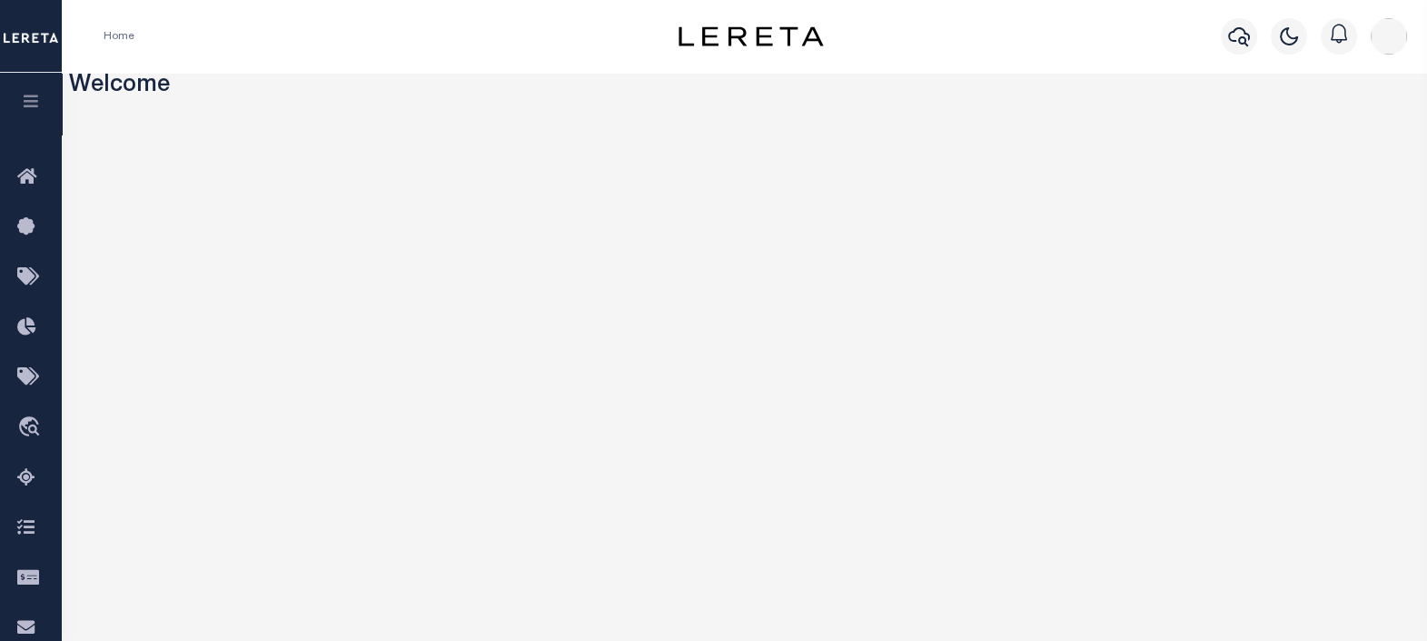
click at [45, 98] on button "button" at bounding box center [31, 104] width 62 height 62
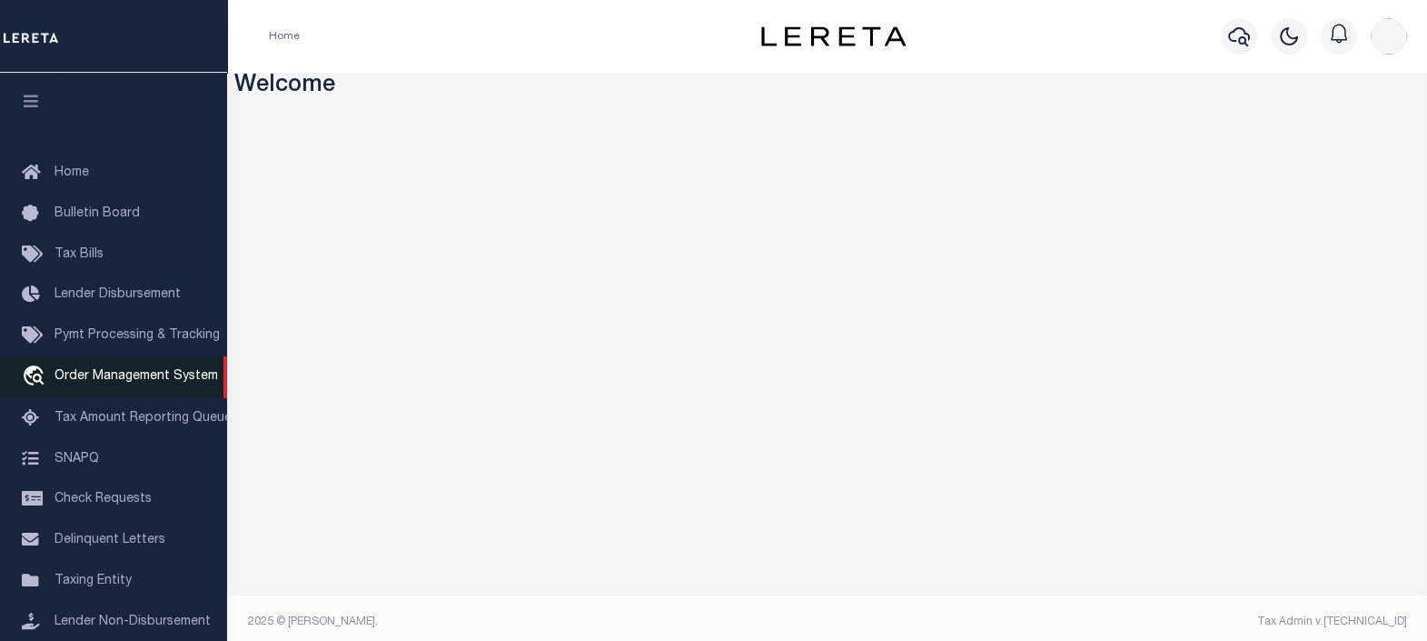
click at [118, 374] on span "Order Management System" at bounding box center [137, 376] width 164 height 13
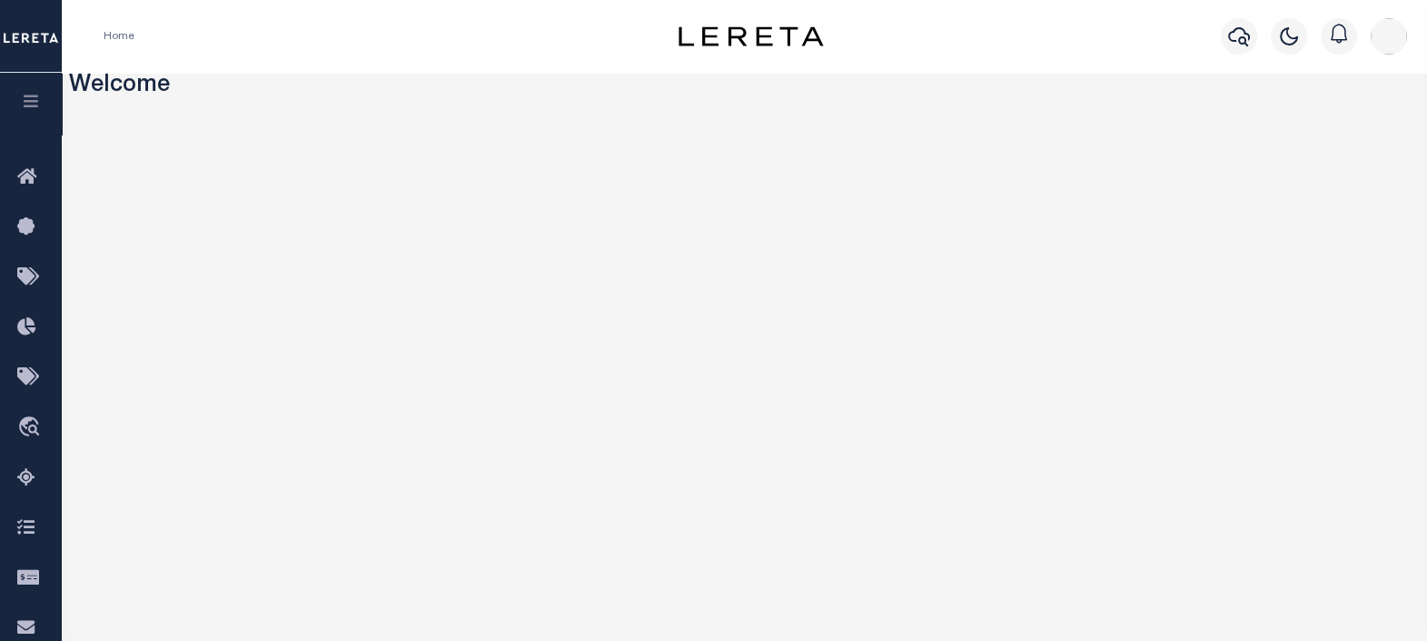
click at [34, 94] on button "button" at bounding box center [31, 104] width 62 height 62
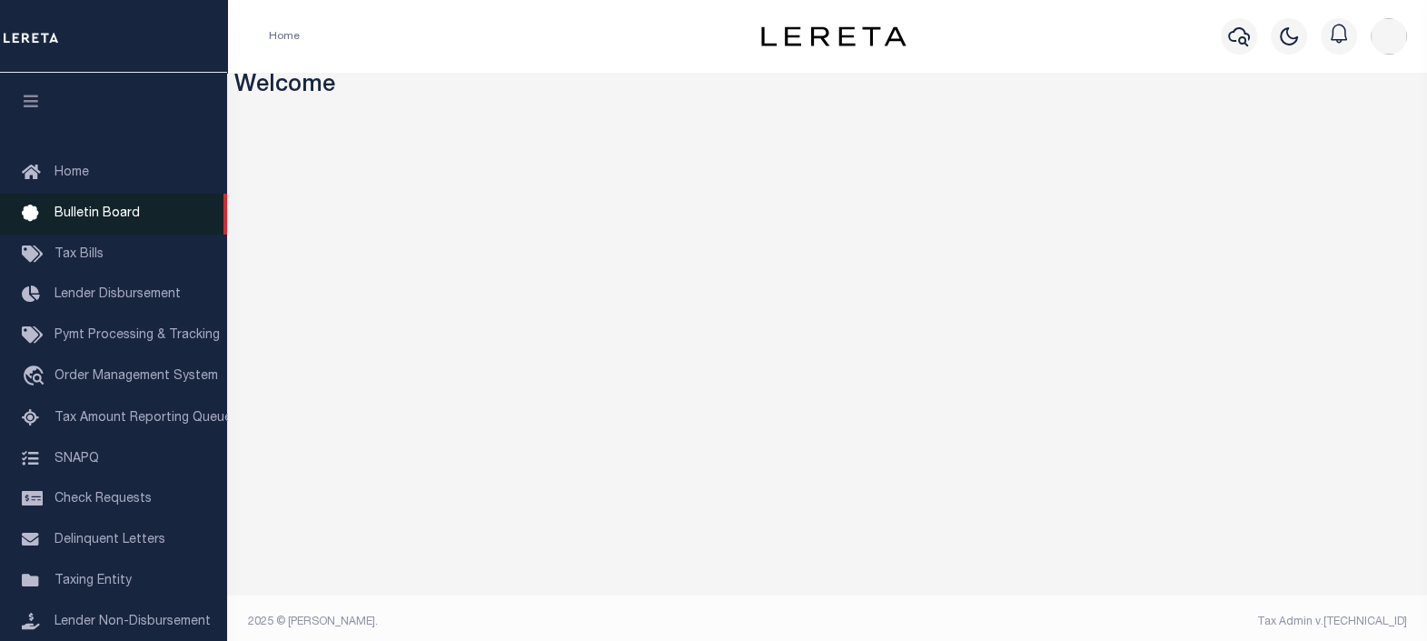
click at [94, 218] on span "Bulletin Board" at bounding box center [97, 213] width 85 height 13
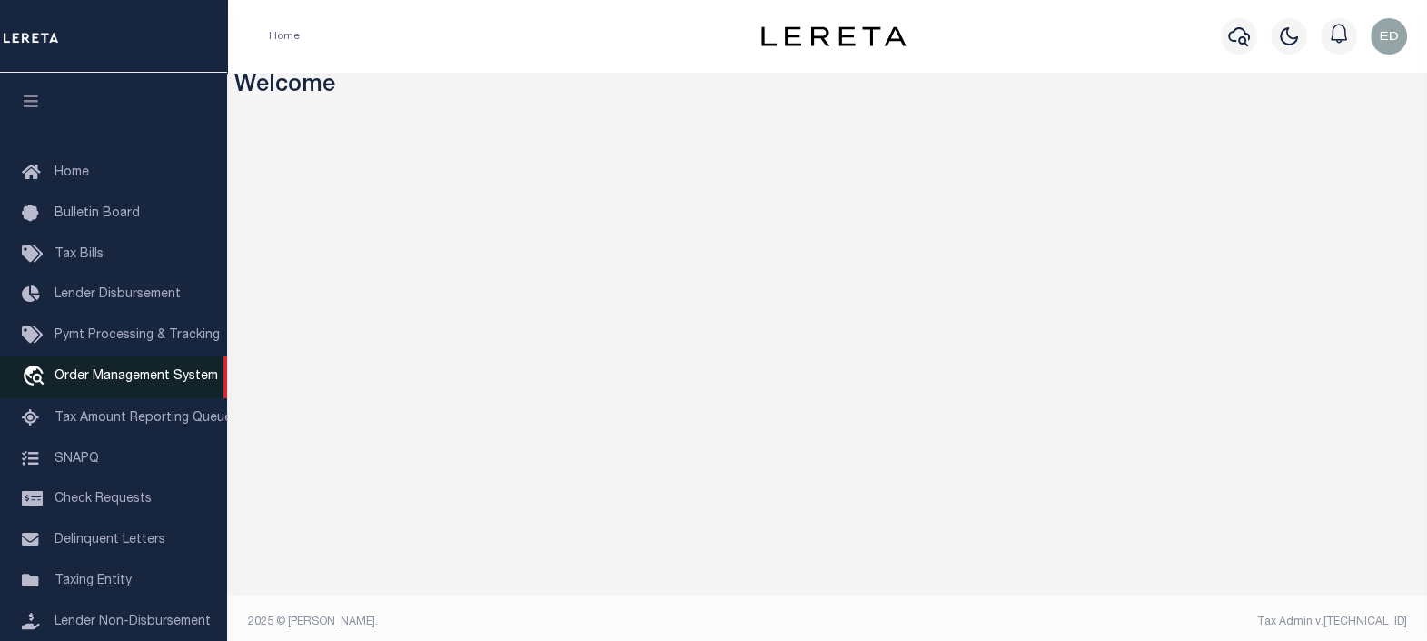
click at [90, 381] on span "Order Management System" at bounding box center [137, 376] width 164 height 13
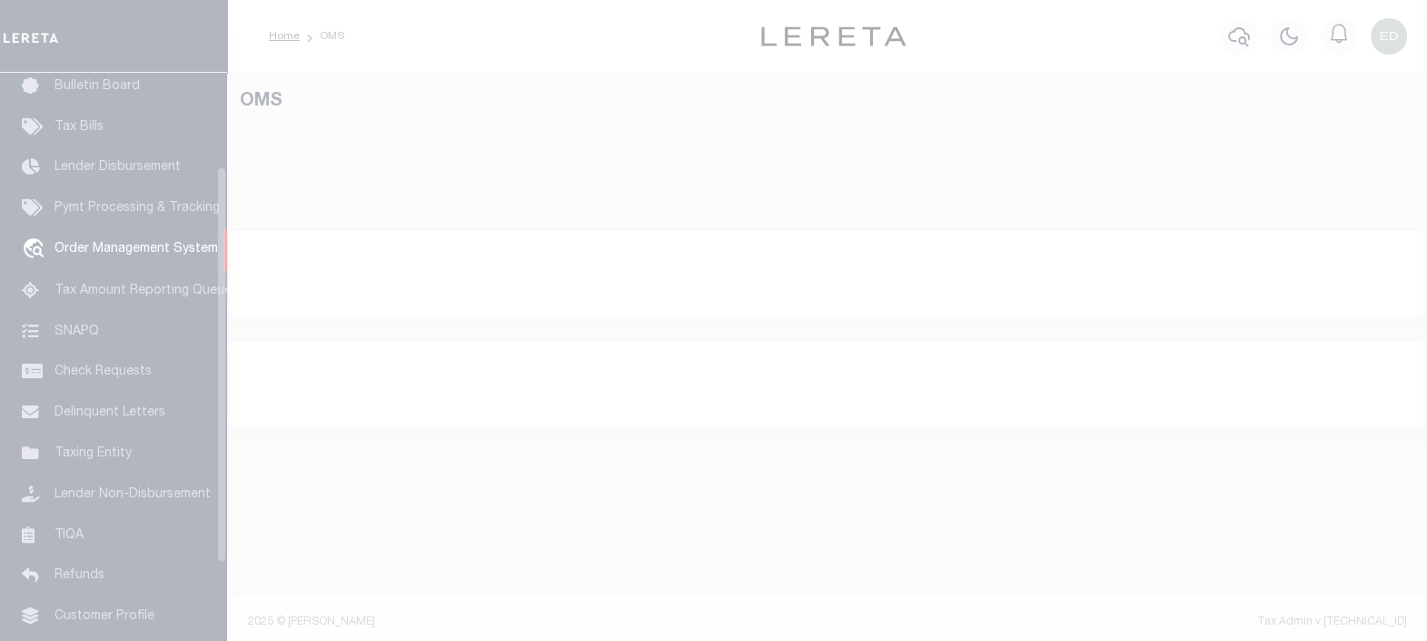
scroll to position [133, 0]
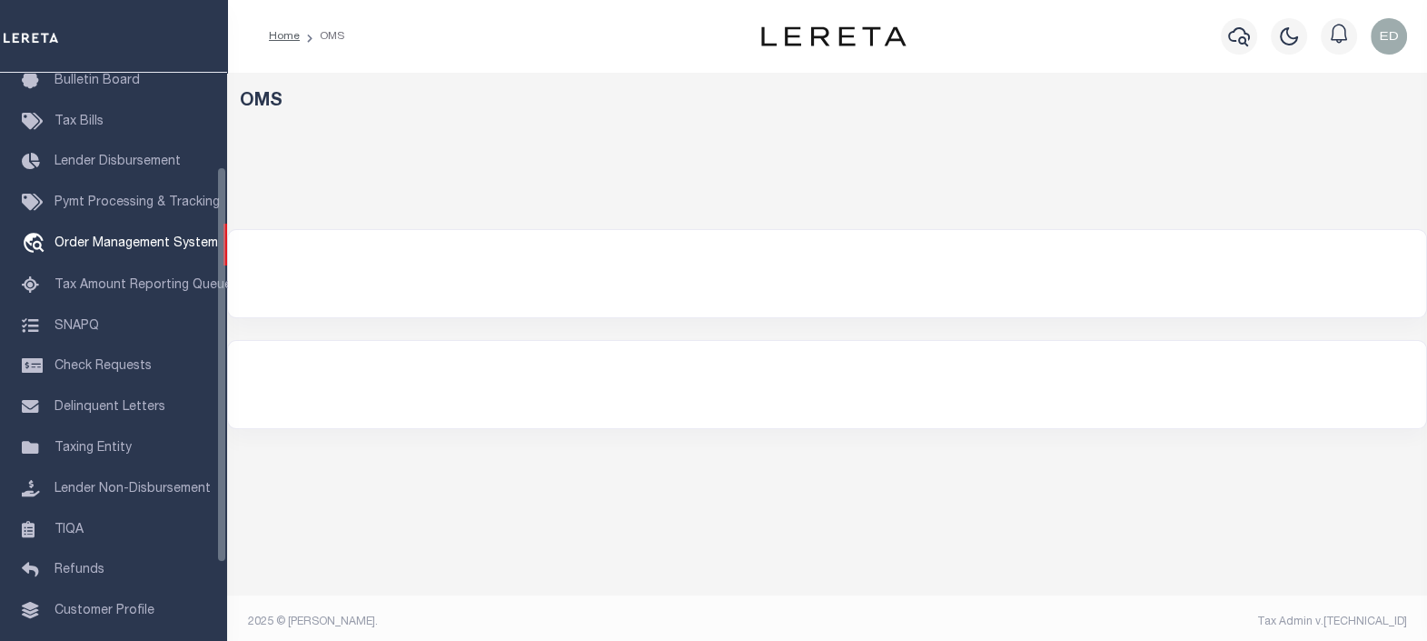
select select "200"
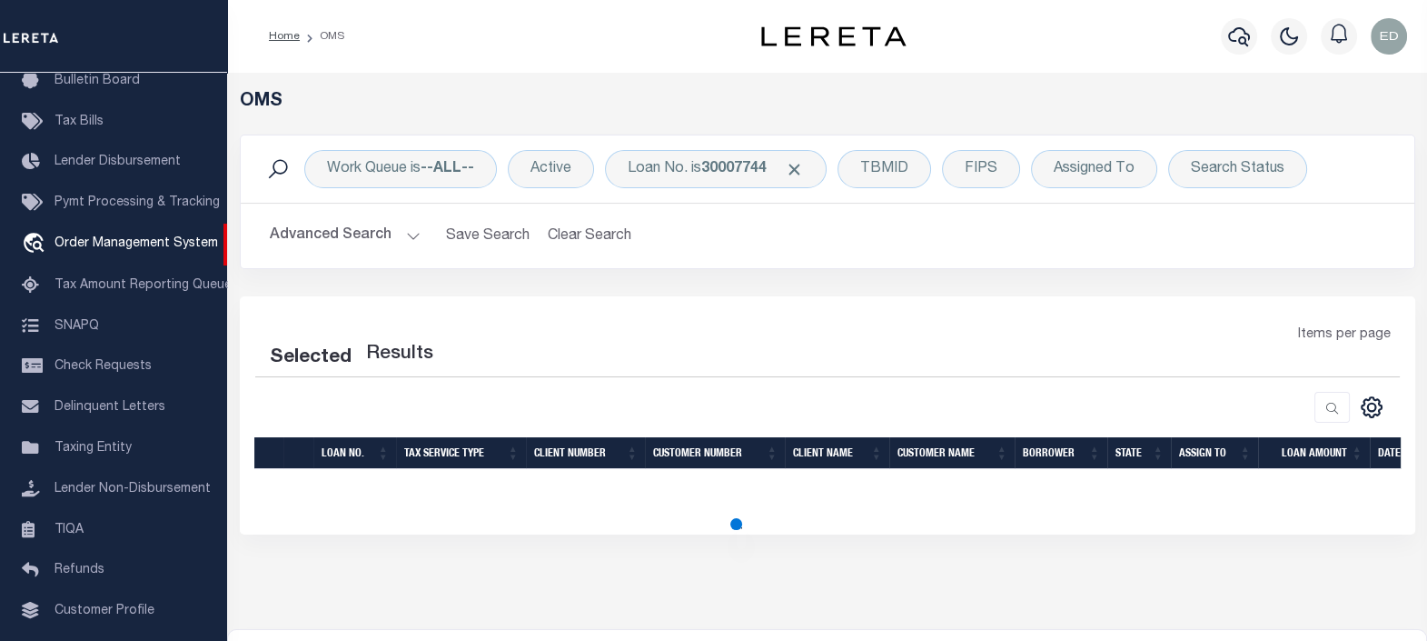
select select "200"
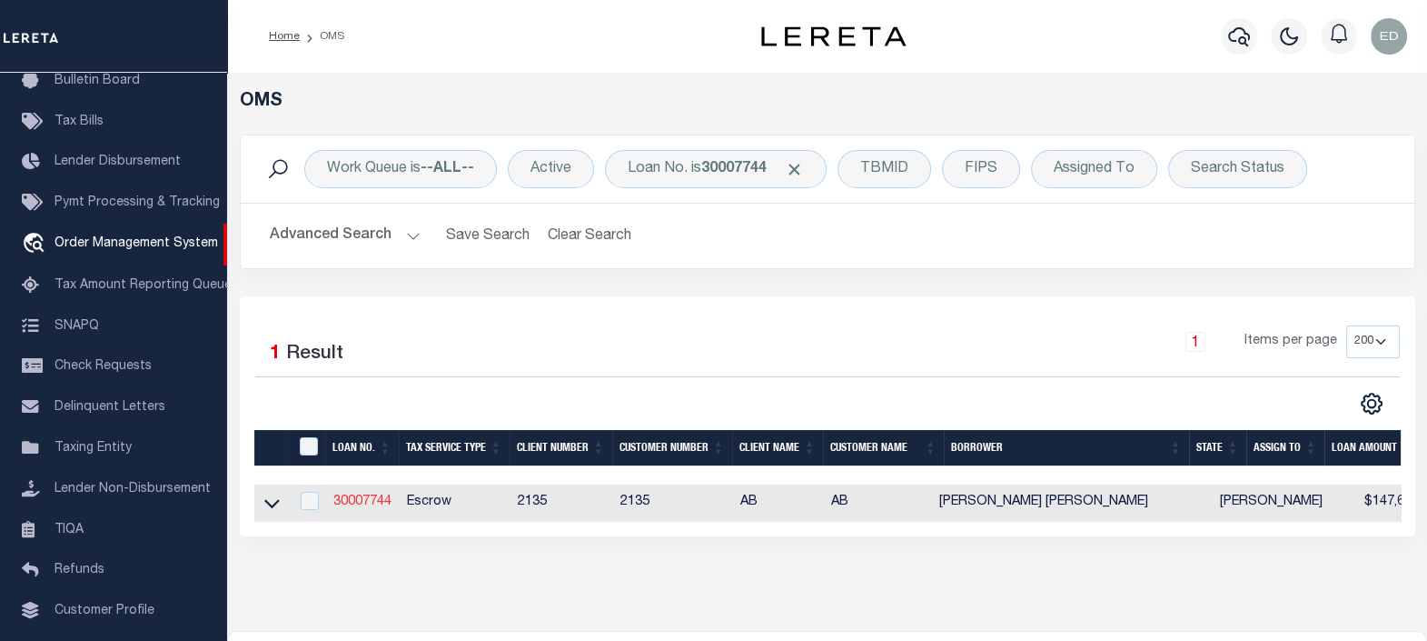
click at [344, 500] on link "30007744" at bounding box center [362, 501] width 58 height 13
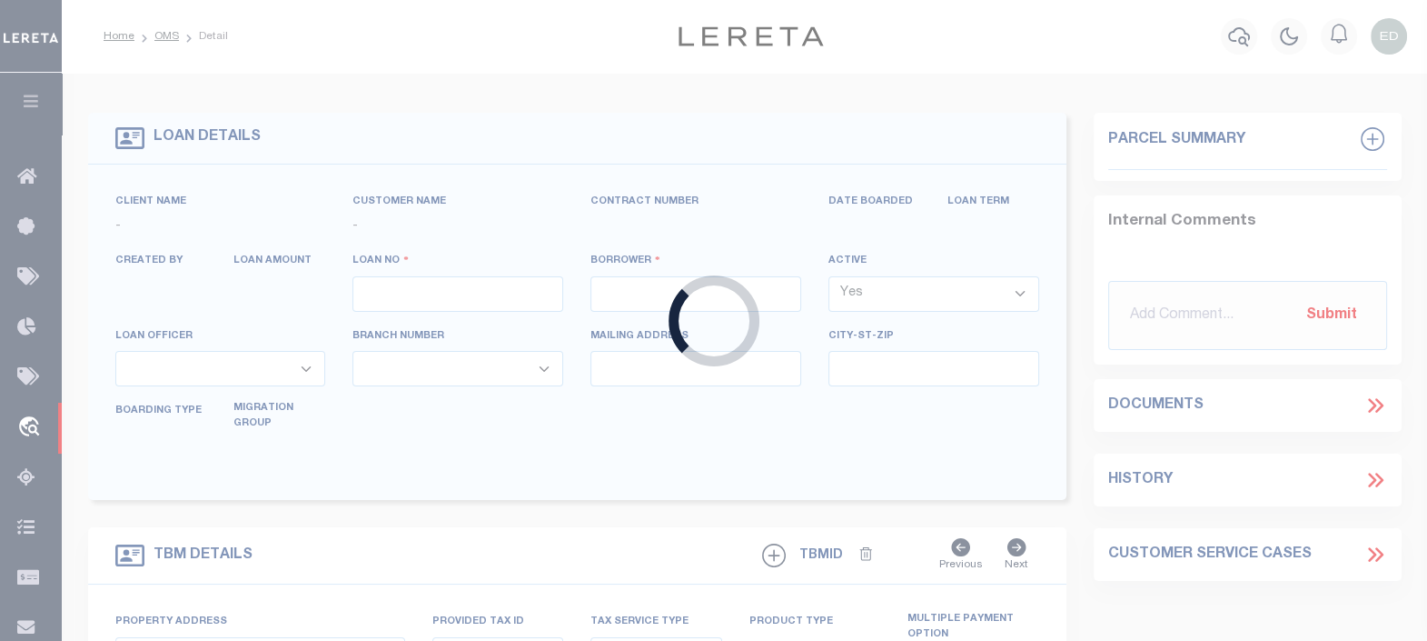
type input "30007744"
type input "JUAN RODRIGO CARDENAS MIRANDA"
select select
type input "3137 WEST PENTAGON PARKWAY"
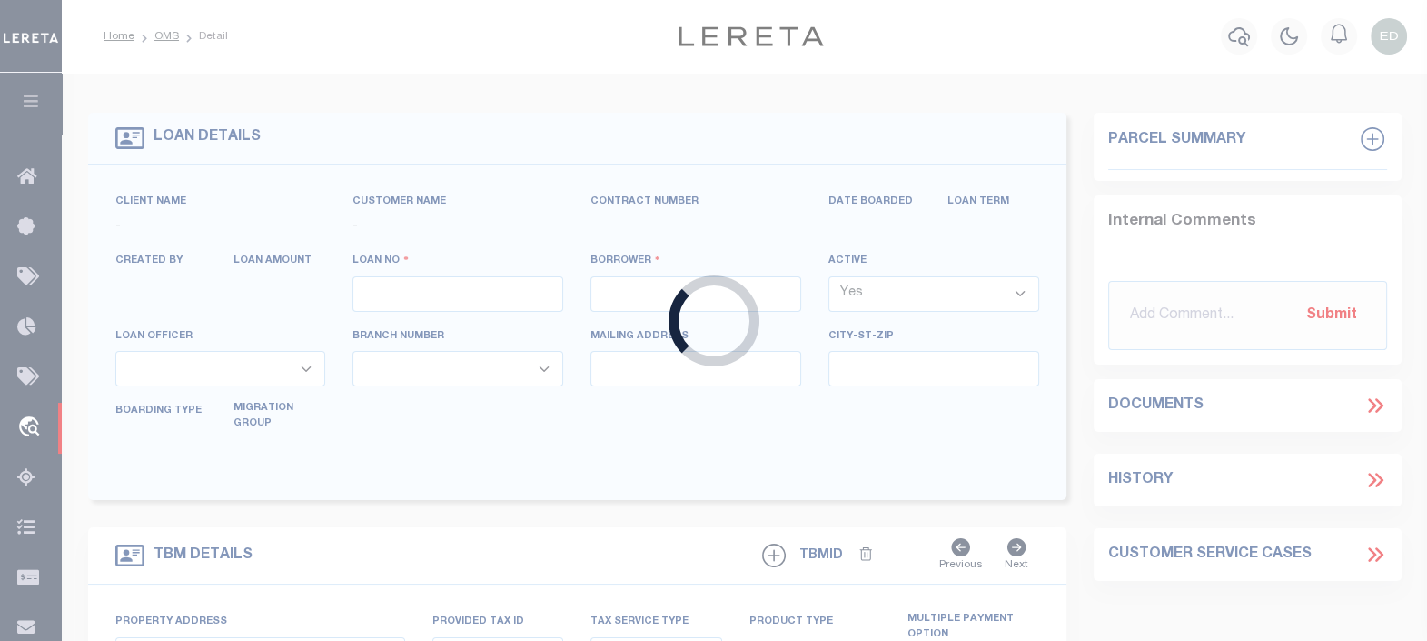
type input "[GEOGRAPHIC_DATA]"
select select "10"
select select "Escrow"
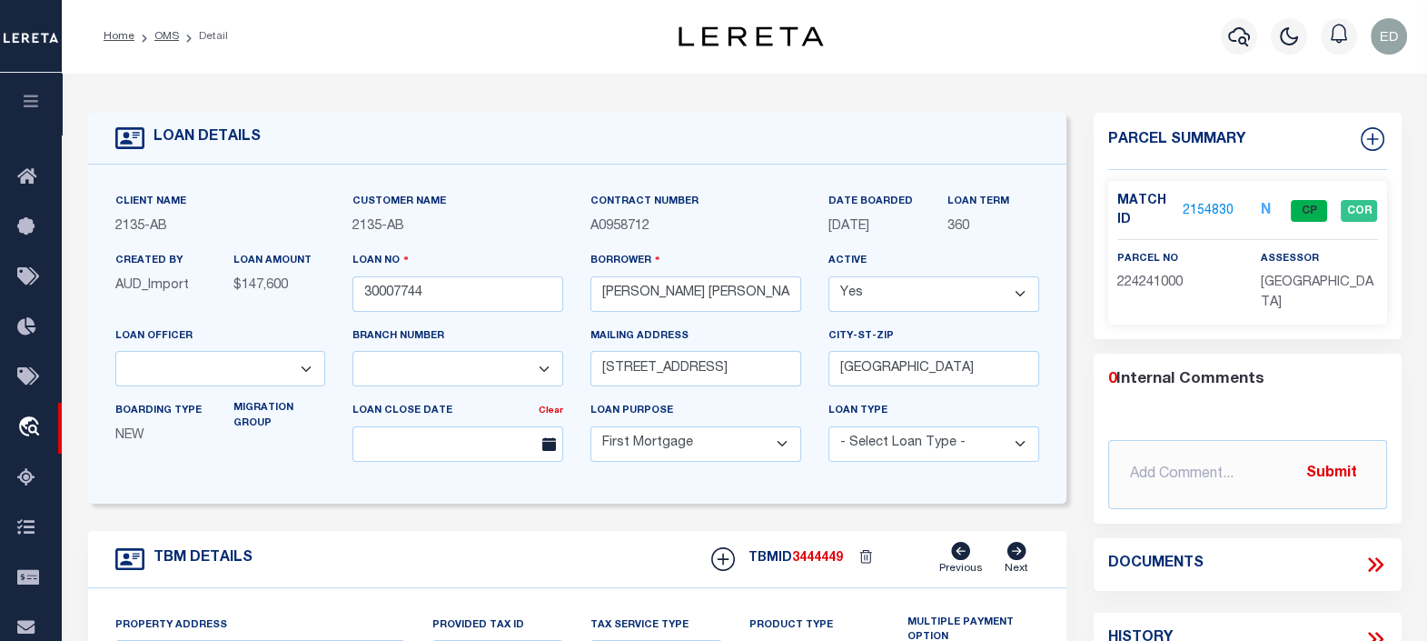
select select "2595"
type input "[STREET_ADDRESS]"
type input "CO ACCT# 224241000"
select select
type input "JVILLE RENTAL HOUSE"
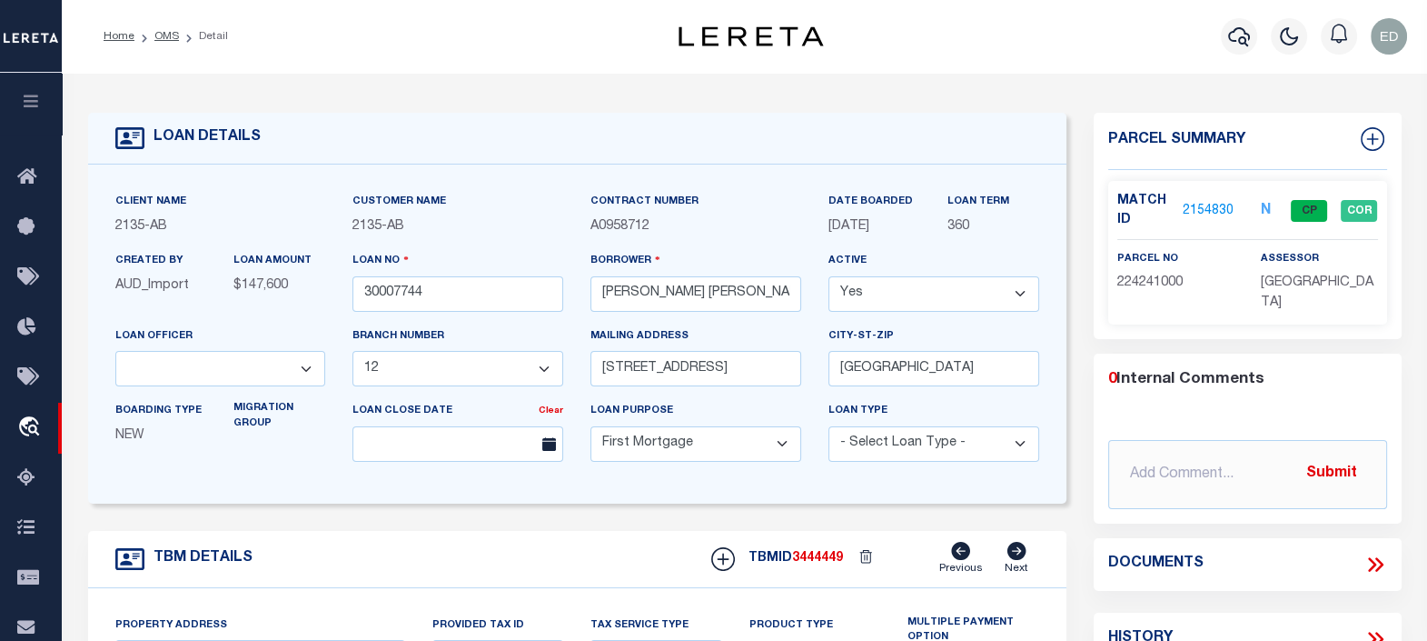
type textarea "LOT 6 AND 7 BLKS 3 [PERSON_NAME] HEIGHTS 2 COJ"
select select "43972"
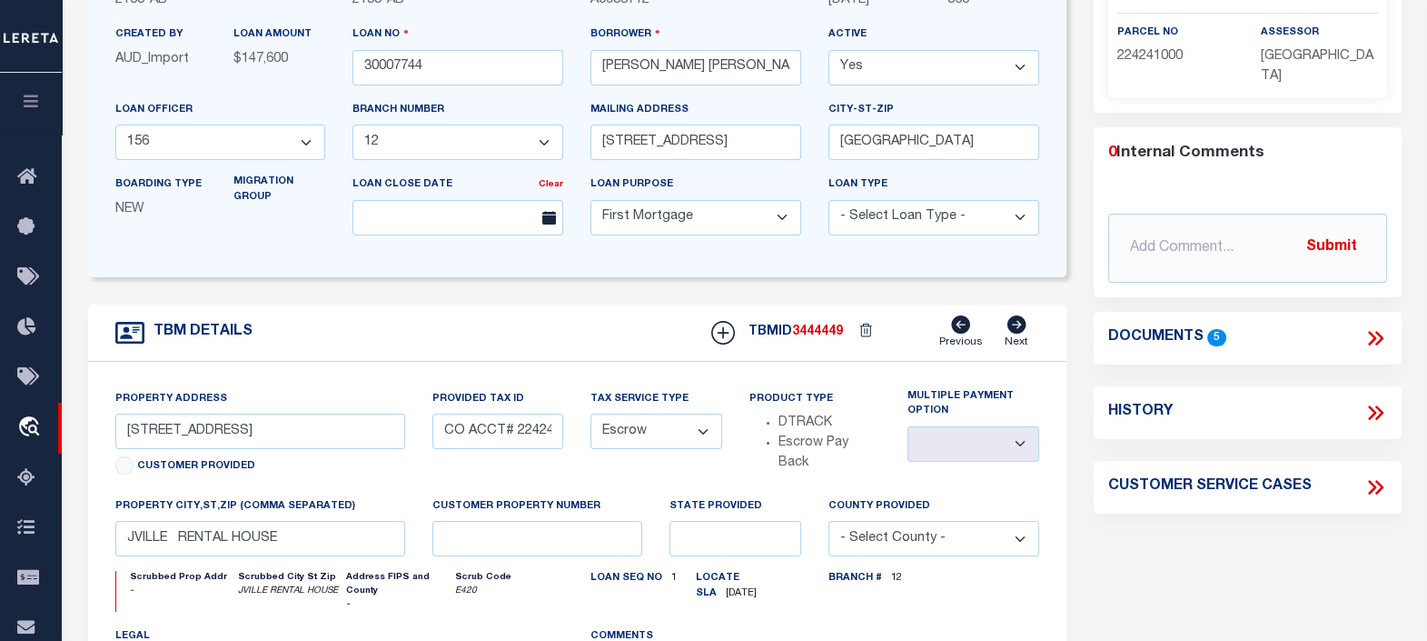
click at [1071, 289] on div "LOAN DETAILS Client Name -" at bounding box center [578, 389] width 1006 height 1007
click at [1380, 332] on icon at bounding box center [1379, 338] width 8 height 15
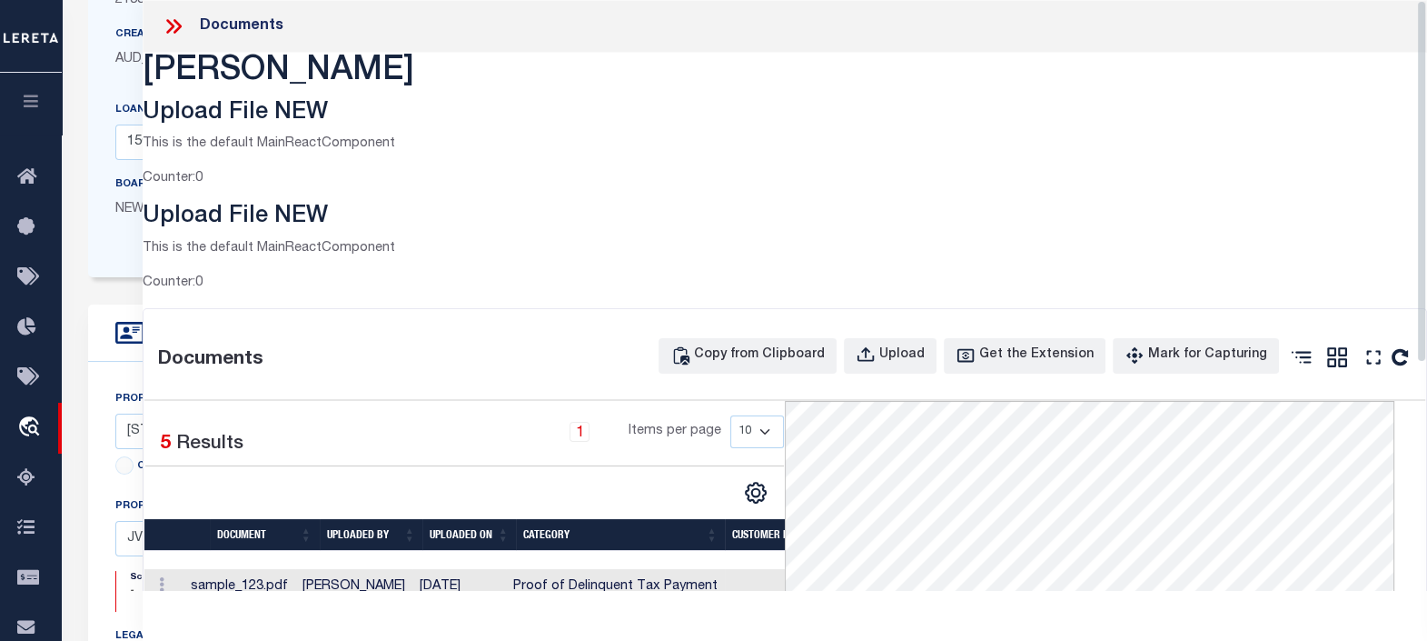
scroll to position [0, 0]
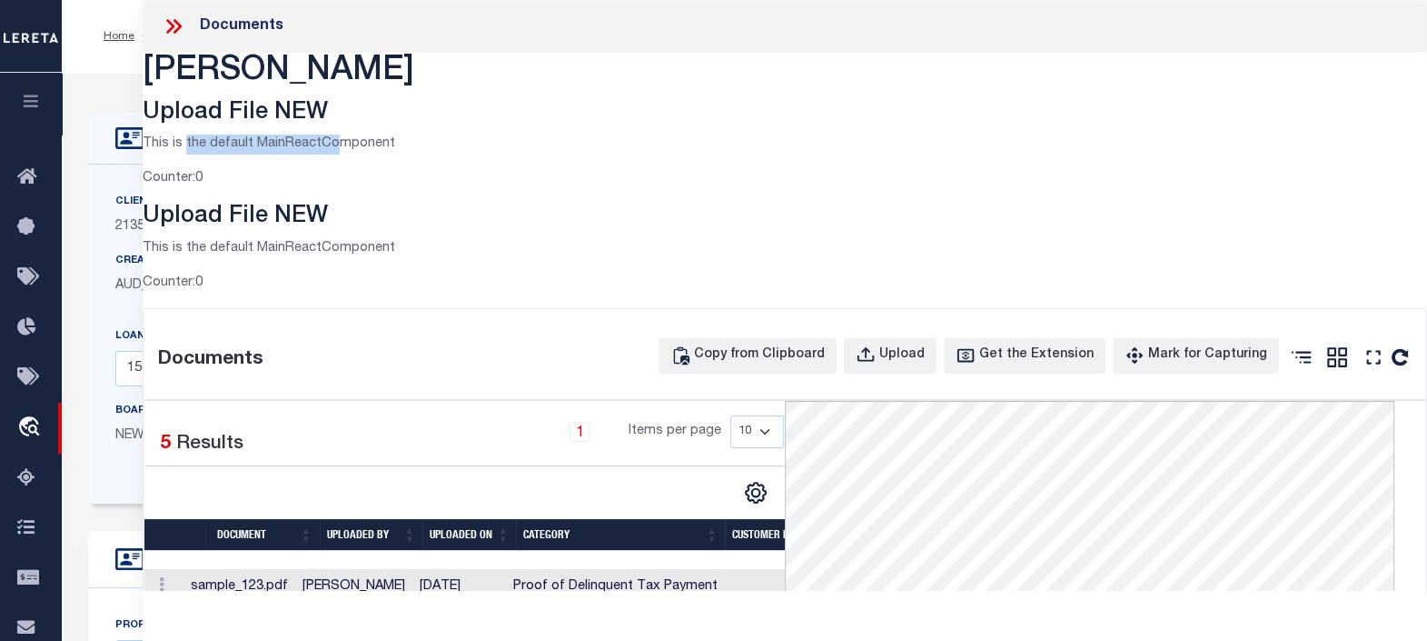
drag, startPoint x: 182, startPoint y: 144, endPoint x: 335, endPoint y: 144, distance: 153.6
click at [335, 144] on p "This is the default MainReactComponent" at bounding box center [785, 144] width 1285 height 20
drag, startPoint x: 335, startPoint y: 144, endPoint x: 312, endPoint y: 144, distance: 23.6
click at [312, 144] on p "This is the default MainReactComponent" at bounding box center [785, 144] width 1285 height 20
click at [259, 144] on p "This is the default MainReactComponent" at bounding box center [785, 144] width 1285 height 20
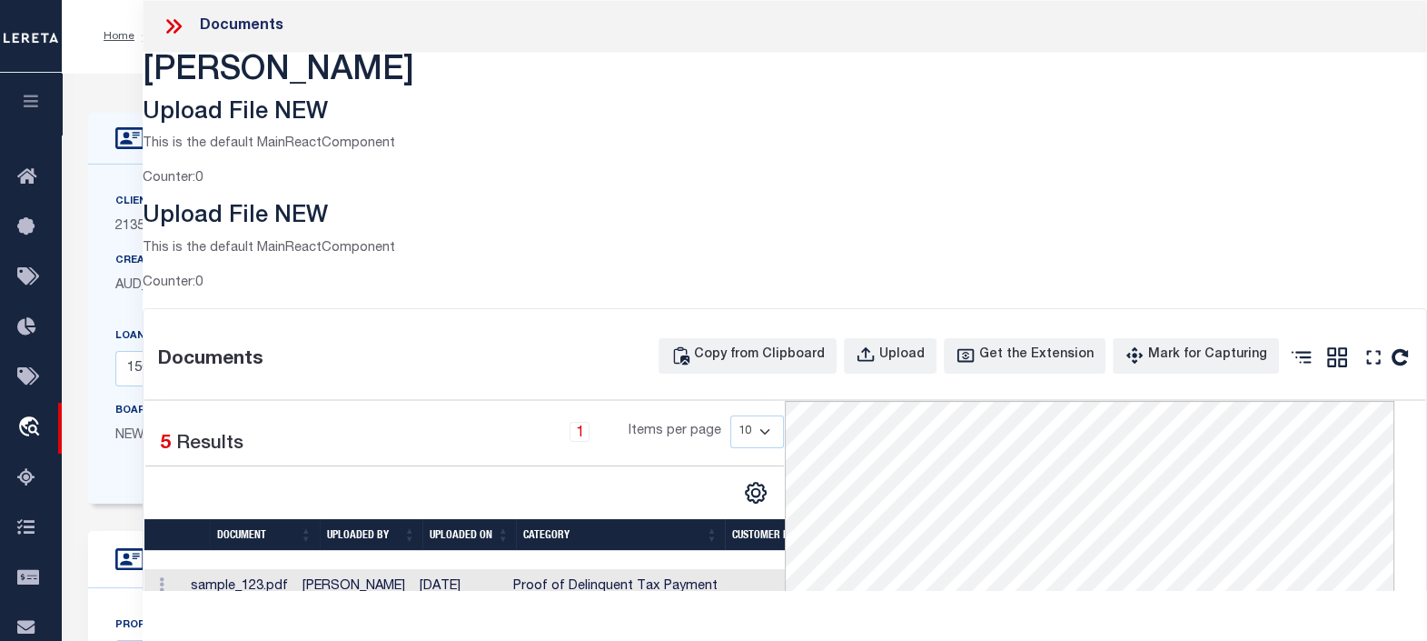
click at [259, 144] on p "This is the default MainReactComponent" at bounding box center [785, 144] width 1285 height 20
drag, startPoint x: 259, startPoint y: 144, endPoint x: 447, endPoint y: 162, distance: 189.0
click at [450, 164] on div "Upload File NEW This is the default MainReactComponent Counter: 0" at bounding box center [785, 144] width 1285 height 89
drag, startPoint x: 388, startPoint y: 143, endPoint x: 144, endPoint y: 143, distance: 244.4
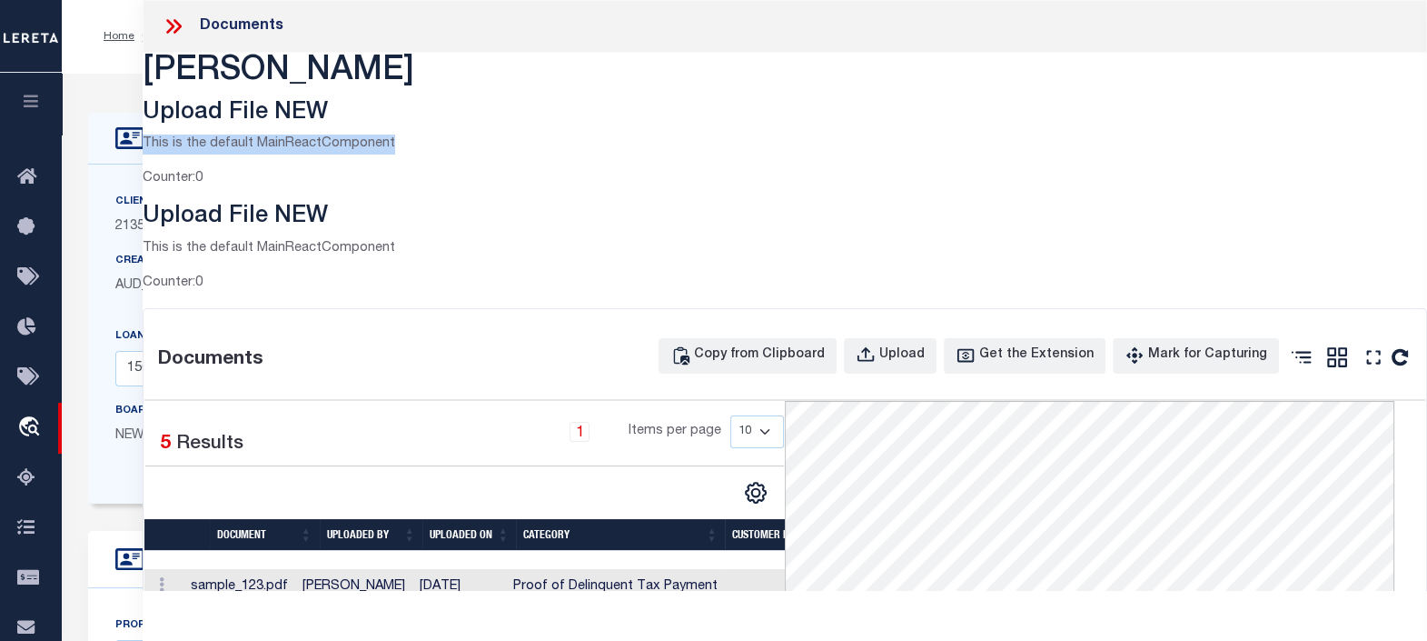
click at [144, 143] on p "This is the default MainReactComponent" at bounding box center [785, 144] width 1285 height 20
copy p "This is the default MainReactComponent"
click at [593, 98] on div "Documents Edgar P Test Upload File NEW This is the default MainReactComponent C…" at bounding box center [785, 480] width 1285 height 961
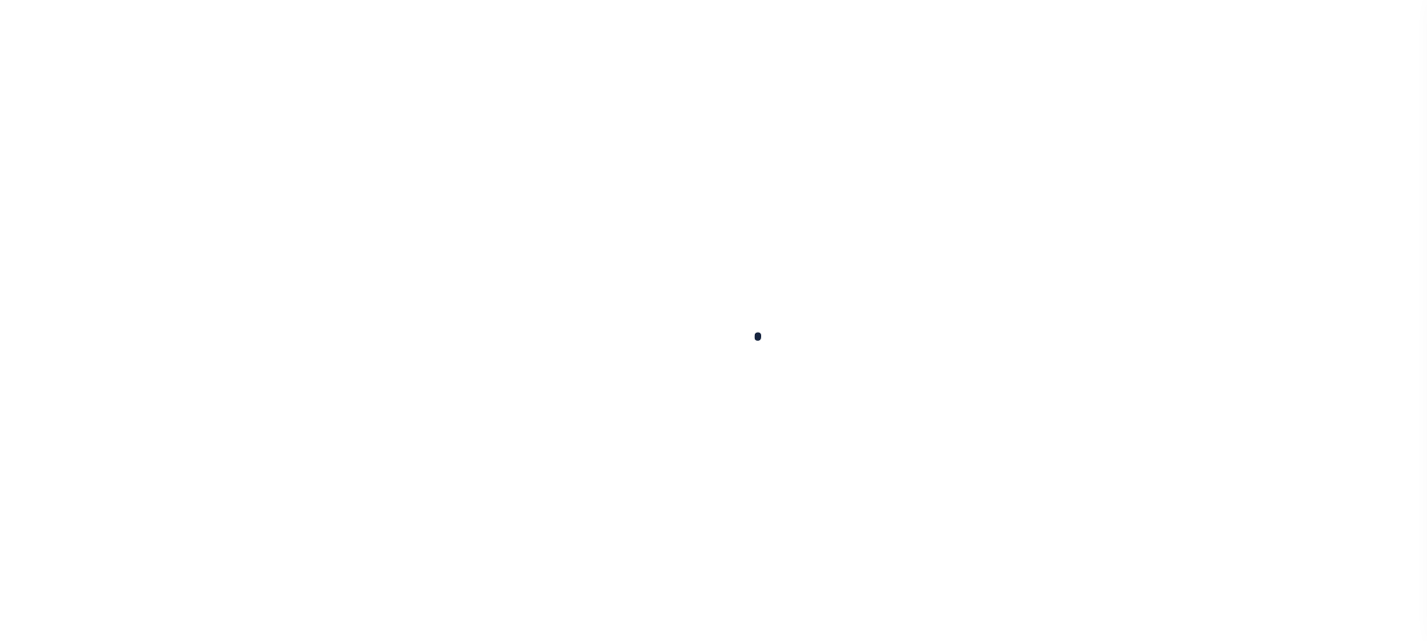
type input "30007744"
type input "[PERSON_NAME] [PERSON_NAME]"
select select
type input "[STREET_ADDRESS]"
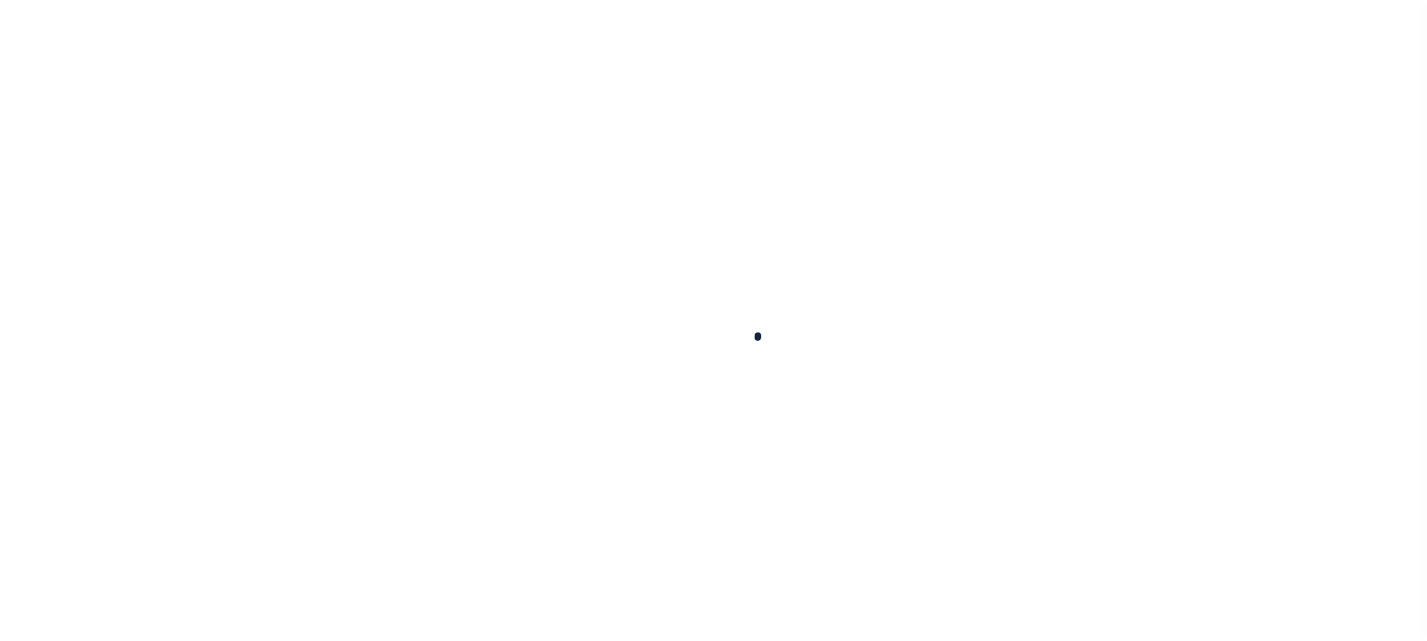
type input "[GEOGRAPHIC_DATA]"
select select "10"
select select "Escrow"
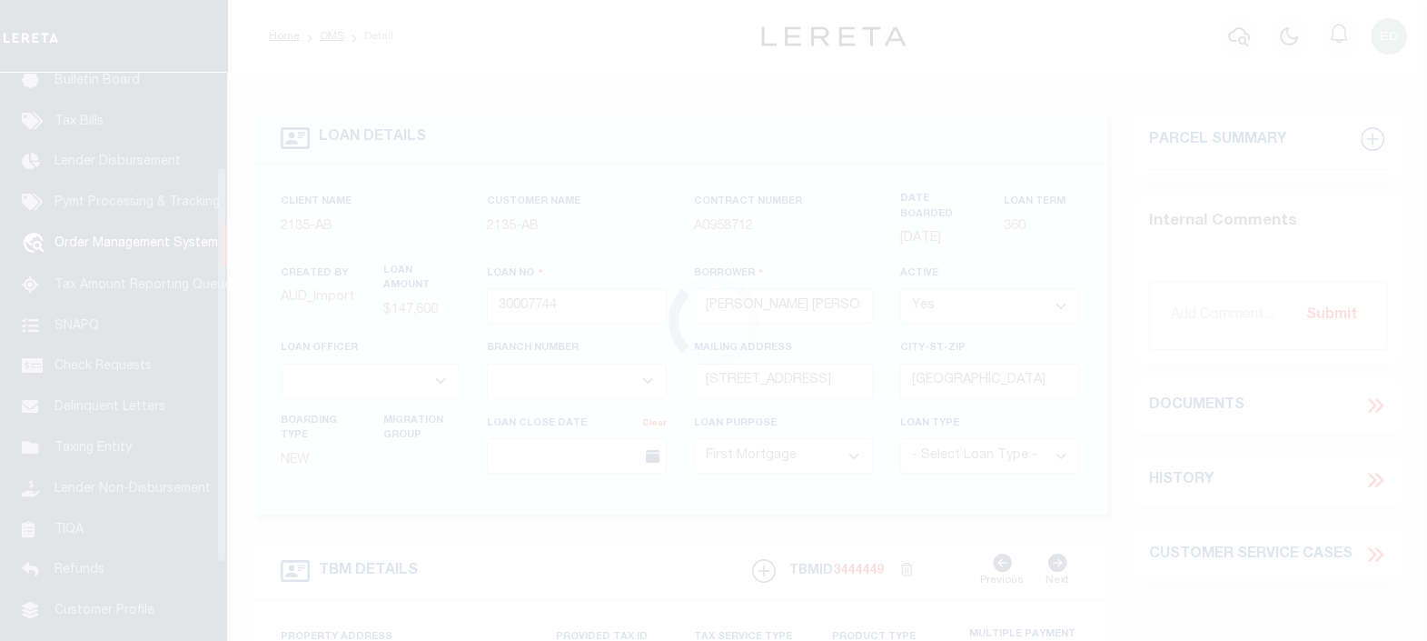
scroll to position [133, 0]
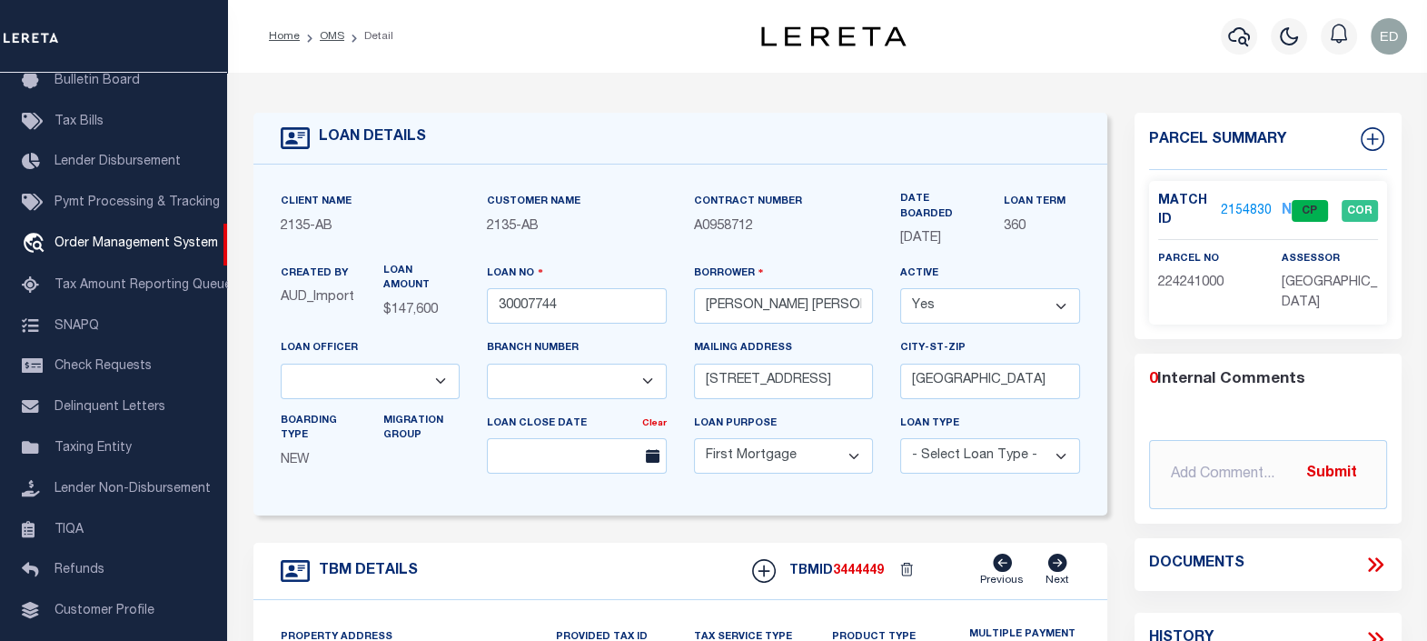
type input "[STREET_ADDRESS]"
type input "CO ACCT# 224241000"
select select
type input "JVILLE RENTAL HOUSE"
type textarea "LOT 6 AND 7 BLKS 3 [PERSON_NAME] HEIGHTS 2 COJ"
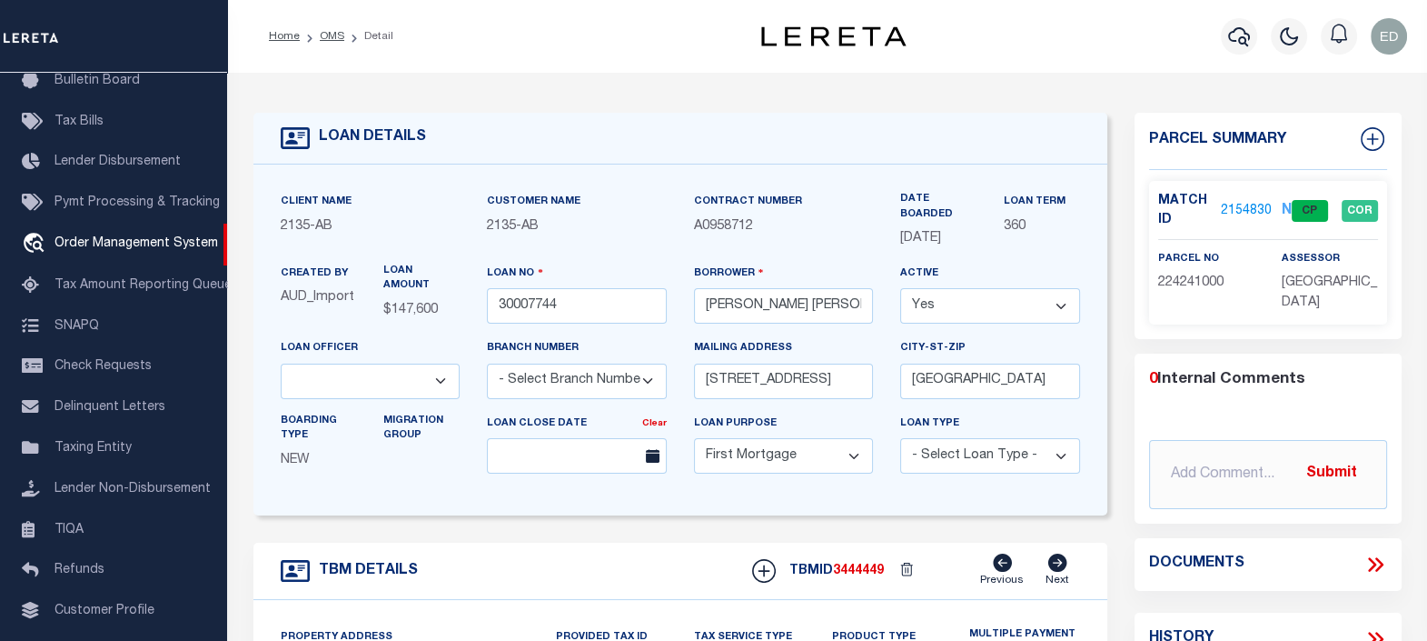
select select "2595"
select select "43972"
click at [1372, 555] on icon at bounding box center [1376, 564] width 24 height 24
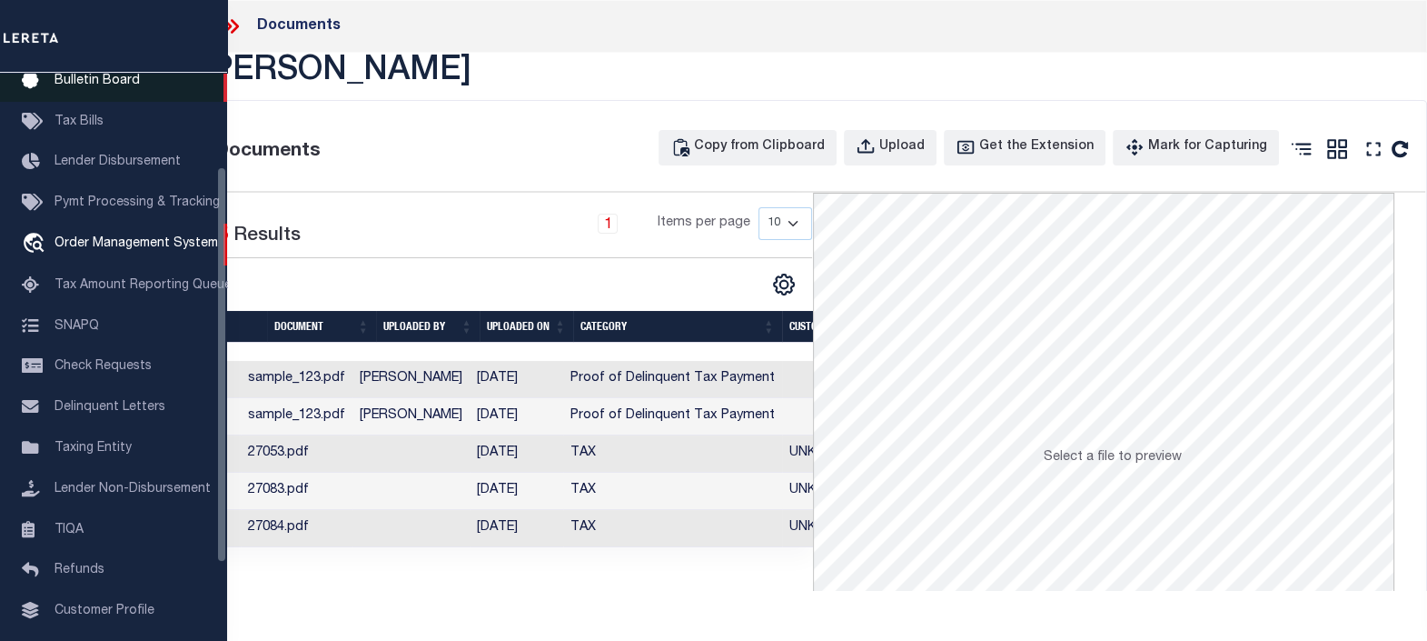
scroll to position [0, 0]
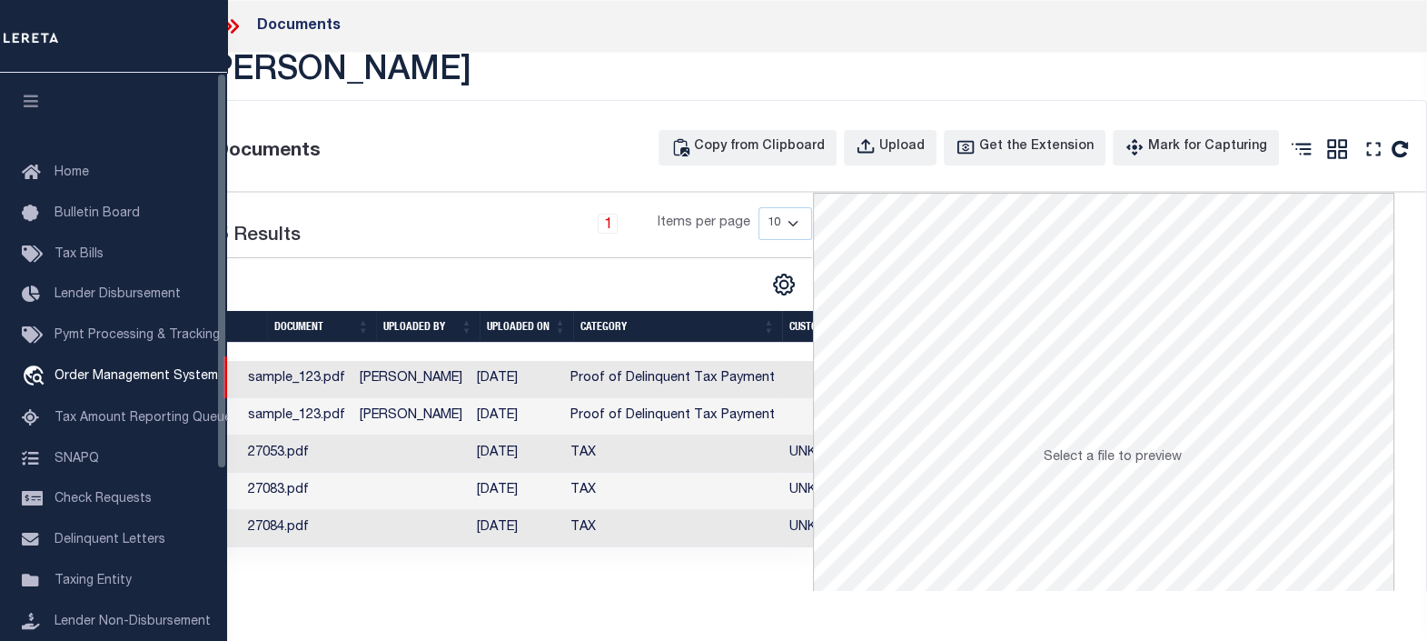
click at [28, 98] on icon "button" at bounding box center [31, 101] width 21 height 16
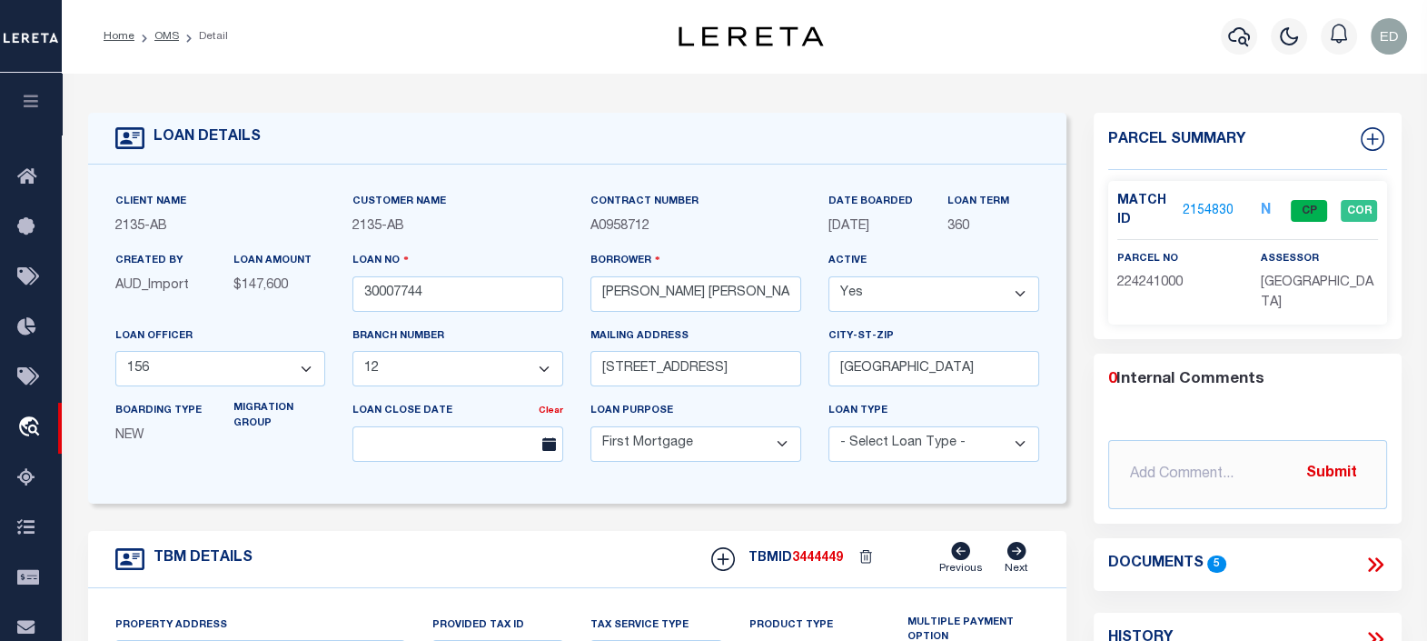
click at [1375, 561] on icon at bounding box center [1372, 564] width 8 height 15
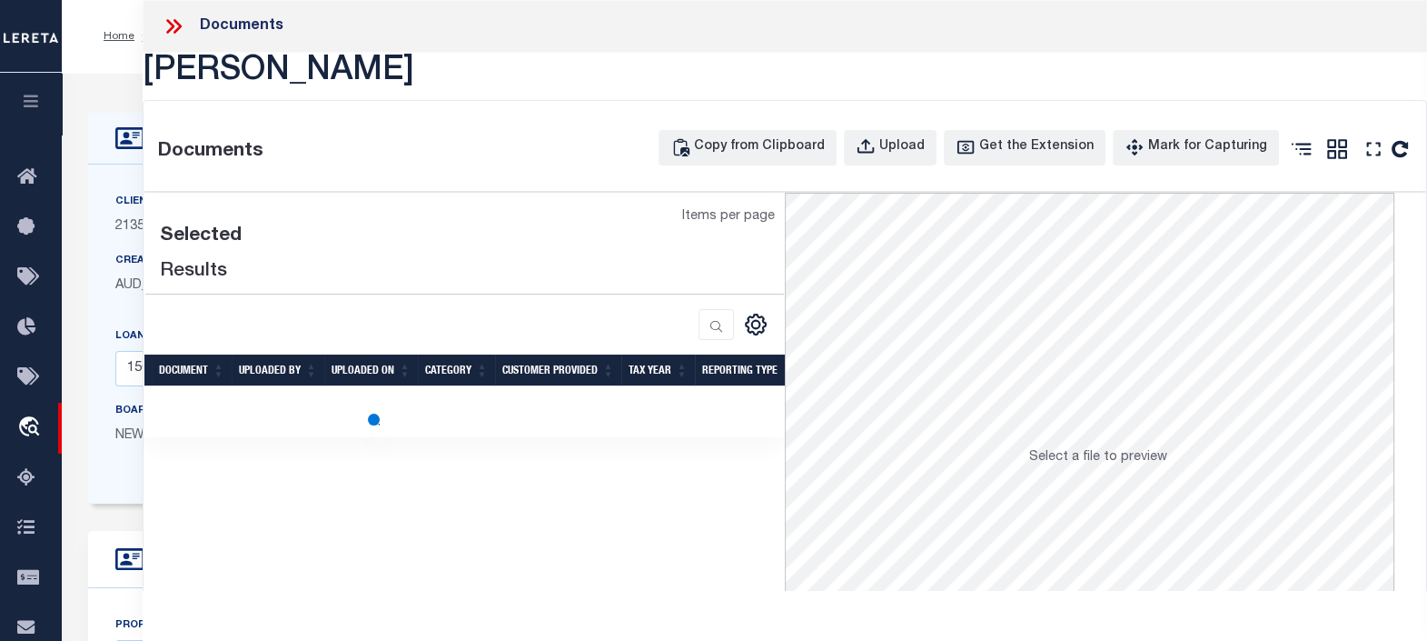
click at [353, 72] on h1 "[PERSON_NAME]" at bounding box center [785, 73] width 1285 height 40
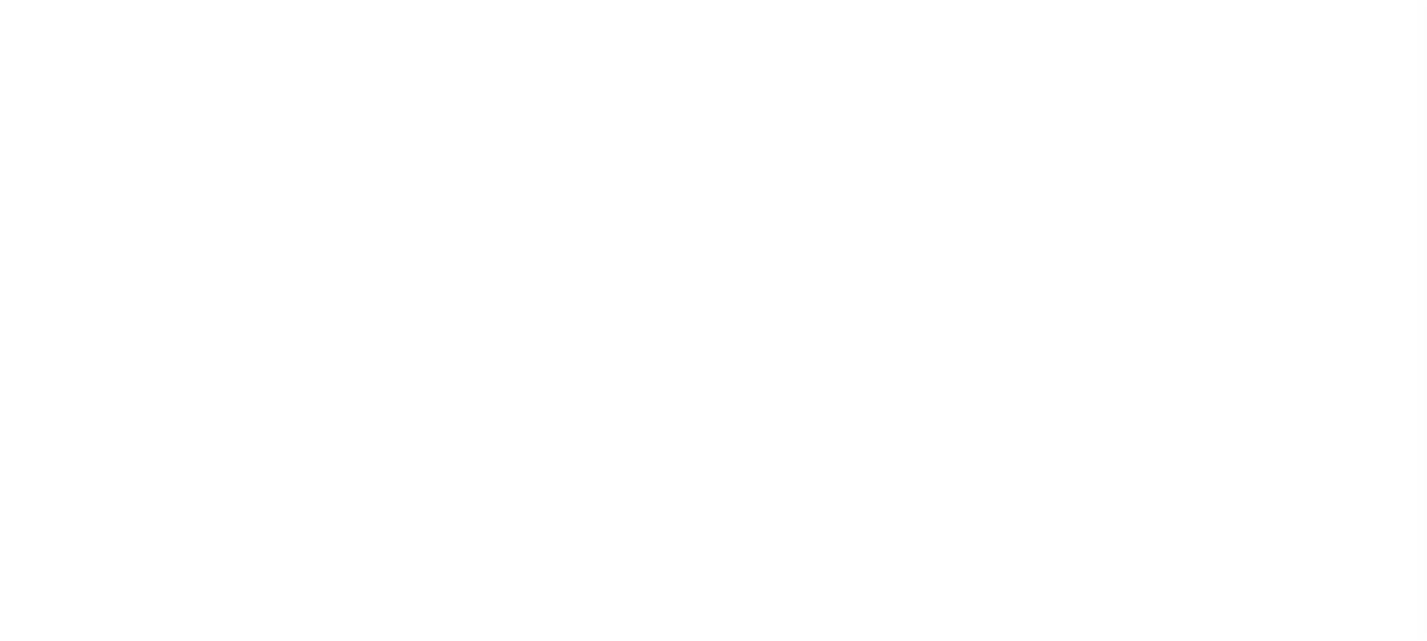
select select "10"
select select "Escrow"
select select "2595"
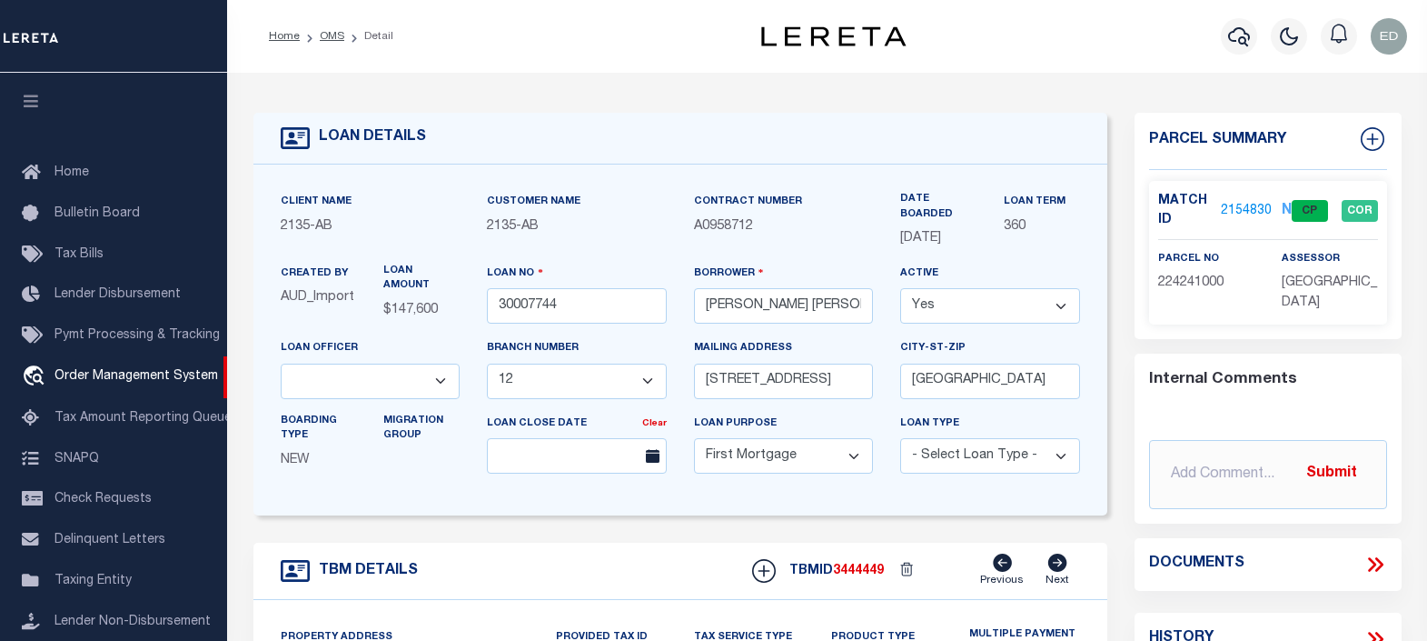
type input "[STREET_ADDRESS]"
type input "CO ACCT# 224241000"
select select
type input "JVILLE RENTAL HOUSE"
type textarea "LOT 6 AND 7 BLKS 3 [PERSON_NAME] HEIGHTS 2 COJ"
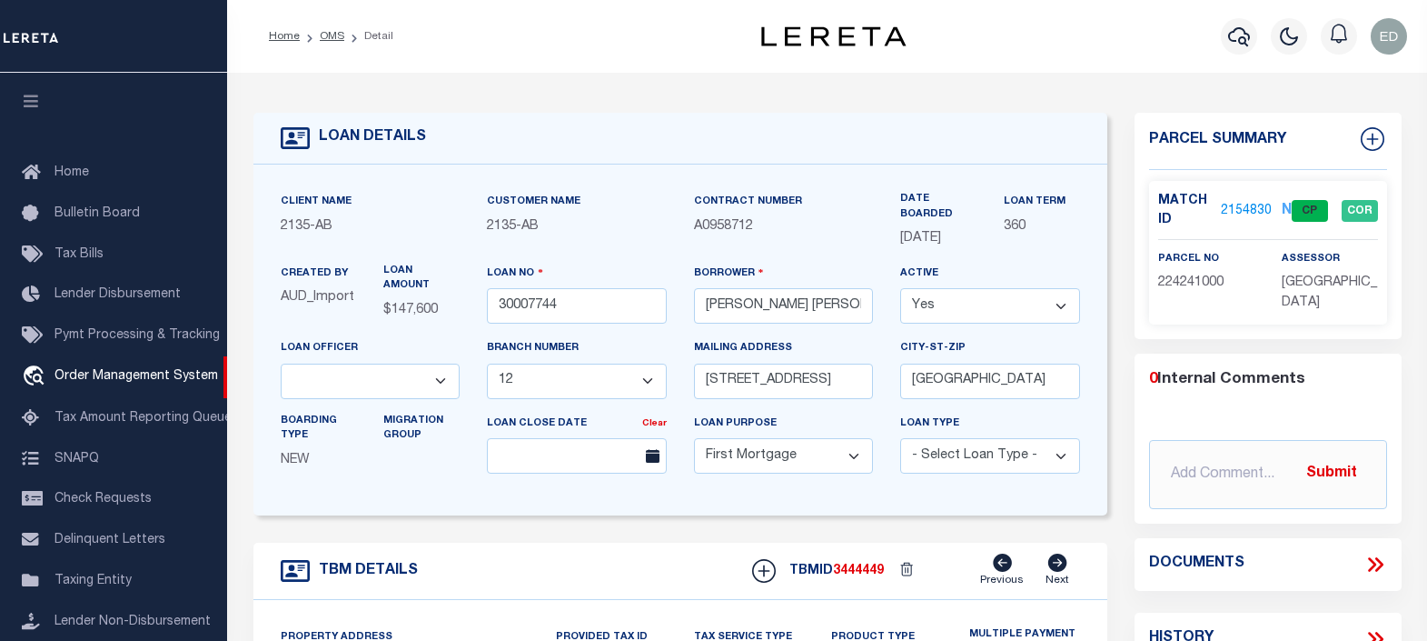
select select "43972"
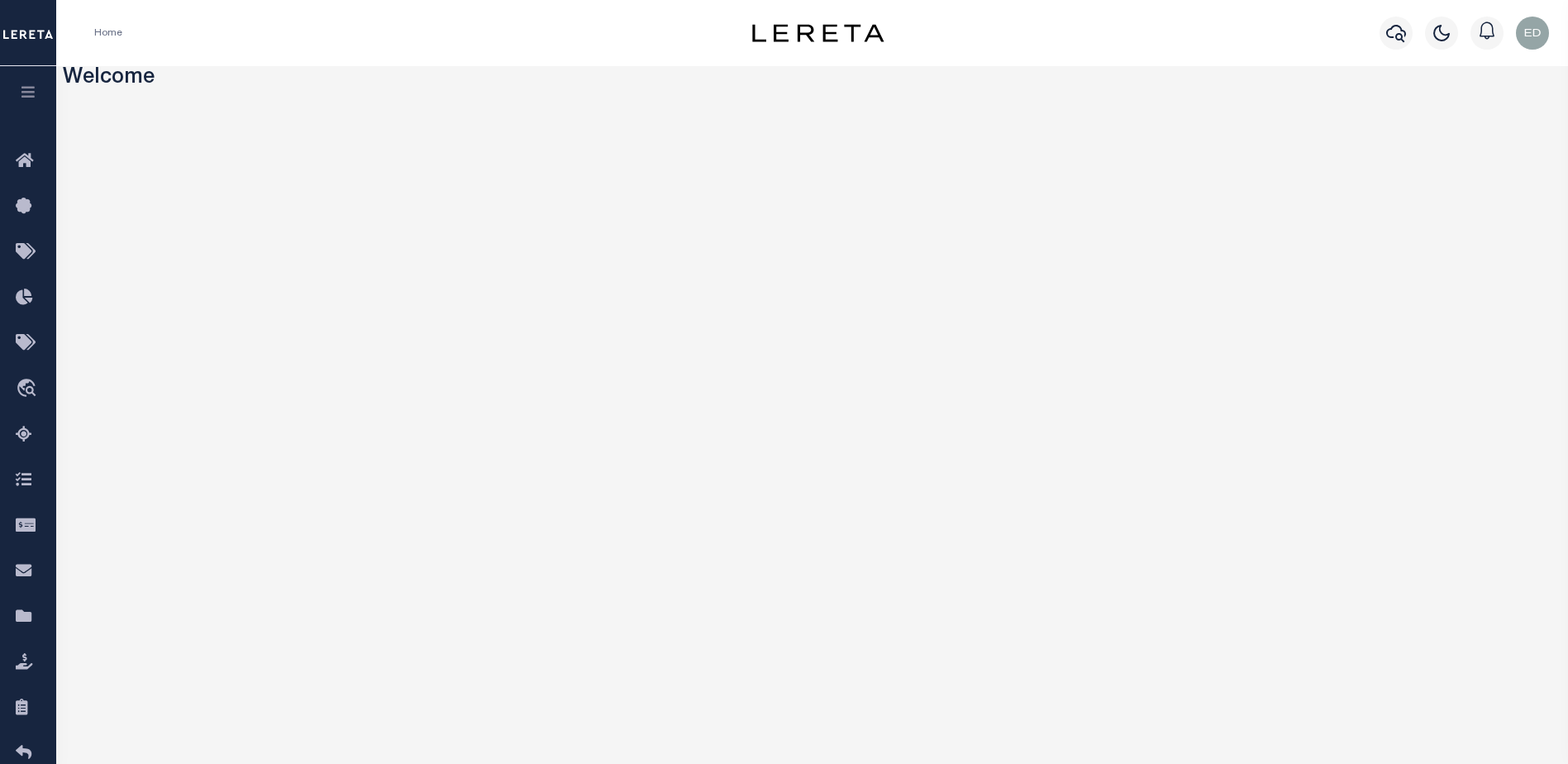
click at [6, 78] on button "button" at bounding box center [28, 95] width 56 height 56
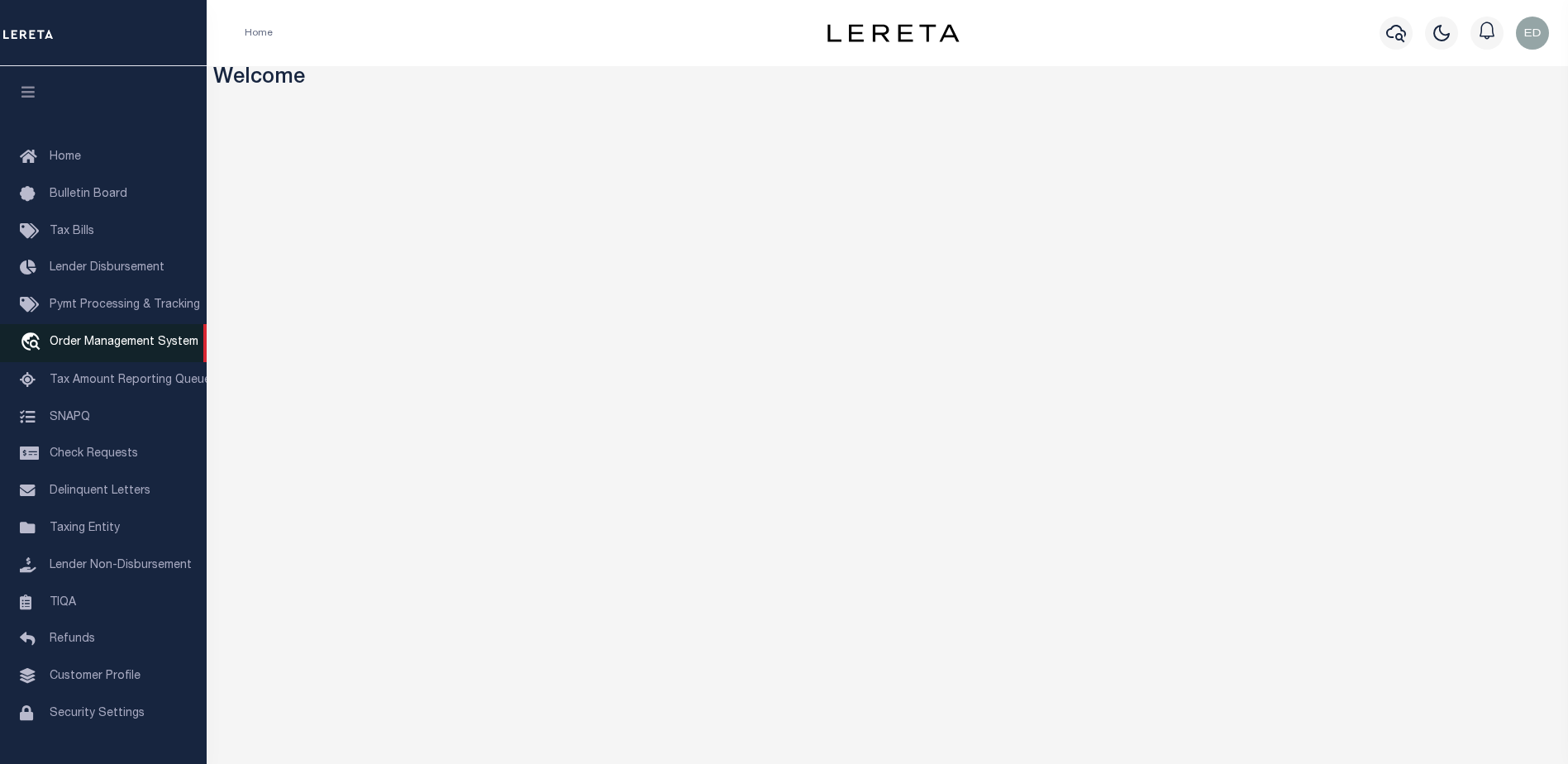
click at [118, 339] on span "Order Management System" at bounding box center [125, 342] width 149 height 12
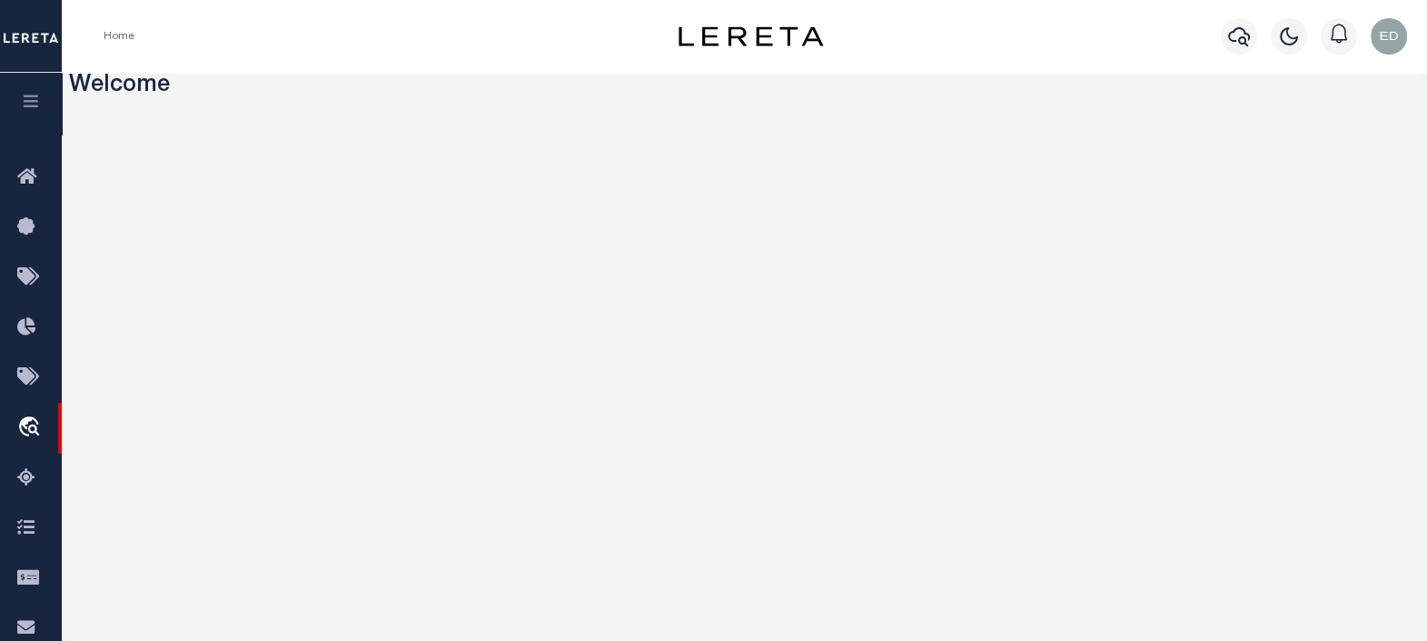
click at [33, 99] on icon "button" at bounding box center [31, 101] width 21 height 16
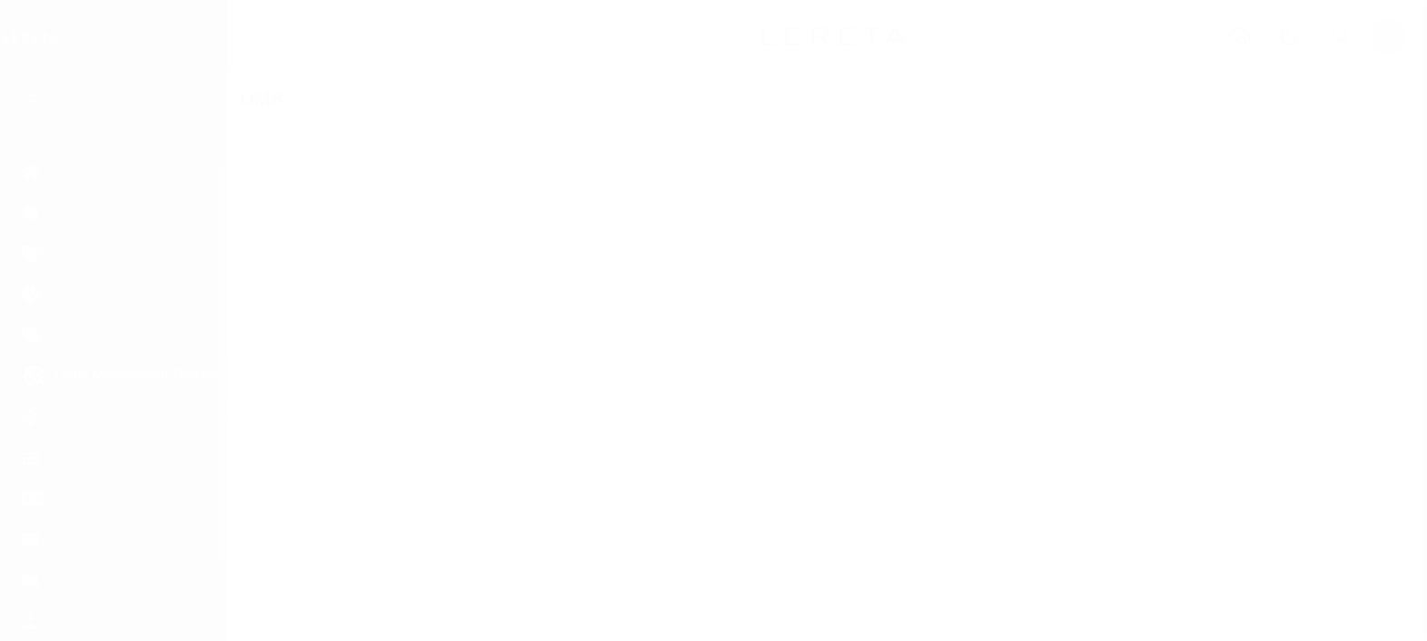
scroll to position [133, 0]
select select "200"
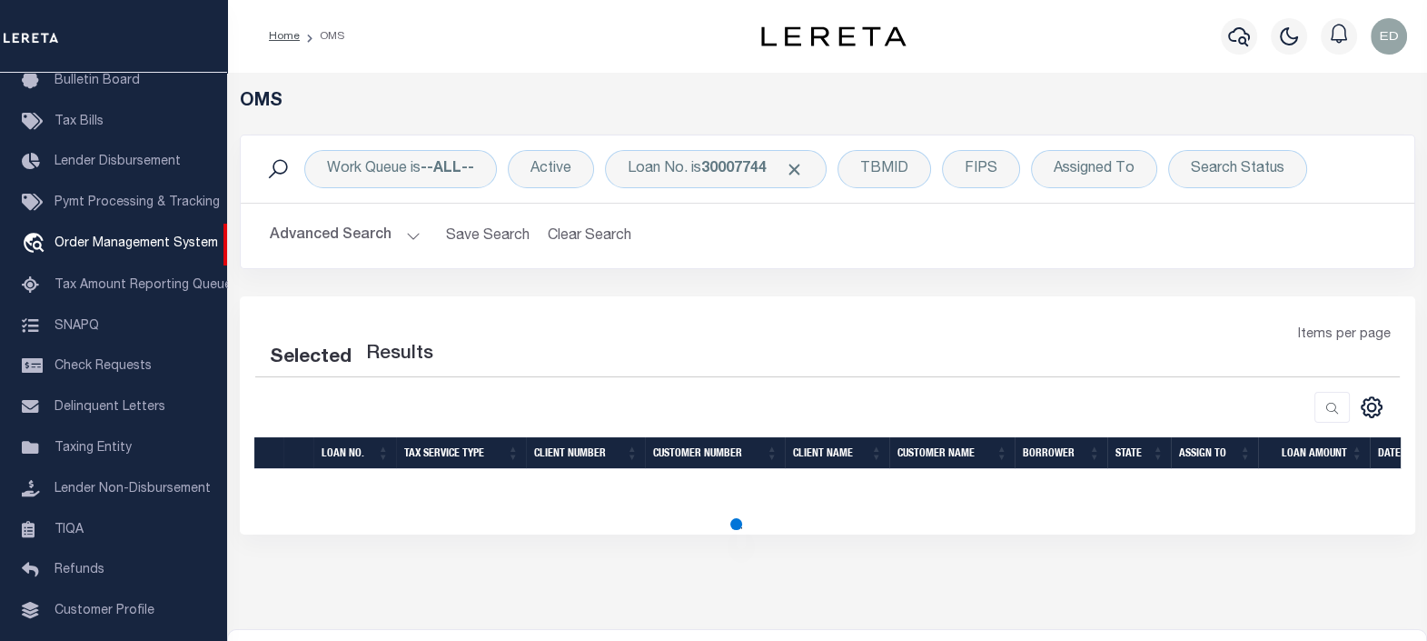
select select "200"
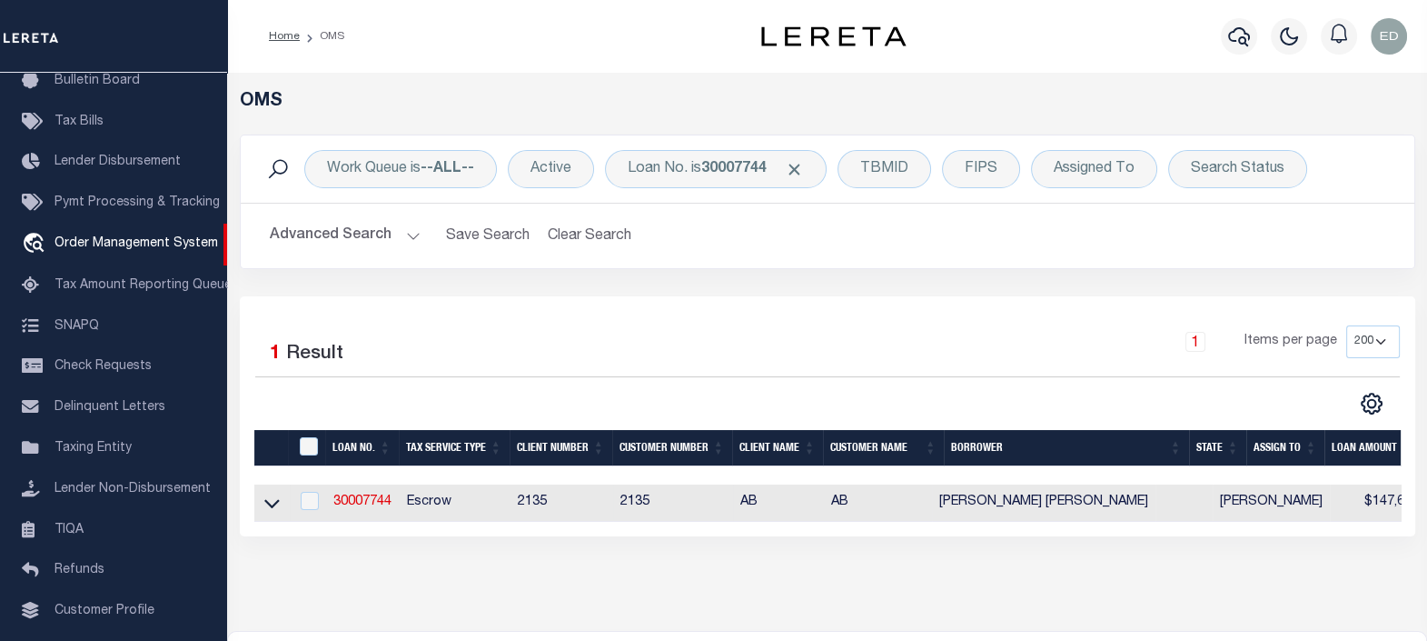
click at [374, 492] on td "30007744" at bounding box center [363, 502] width 74 height 37
checkbox input "true"
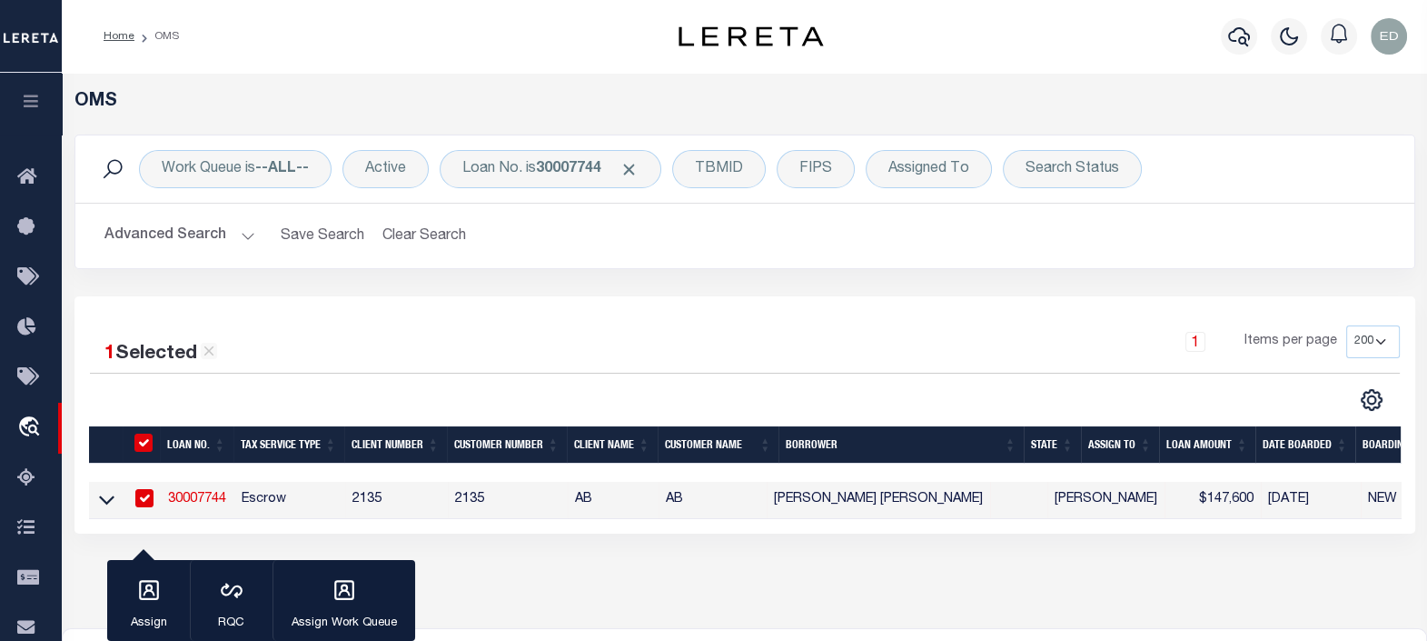
click at [360, 513] on tr "30007744 Escrow 2135 2135 AB AB JUAN RODRIGO CARDENAS MIRANDA Sagar Sen $147,60…" at bounding box center [990, 500] width 1802 height 37
drag, startPoint x: 333, startPoint y: 357, endPoint x: 333, endPoint y: 320, distance: 37.3
click at [333, 355] on div "1 Selected 1 Result" at bounding box center [243, 347] width 307 height 44
click at [145, 497] on input "checkbox" at bounding box center [144, 498] width 18 height 18
checkbox input "false"
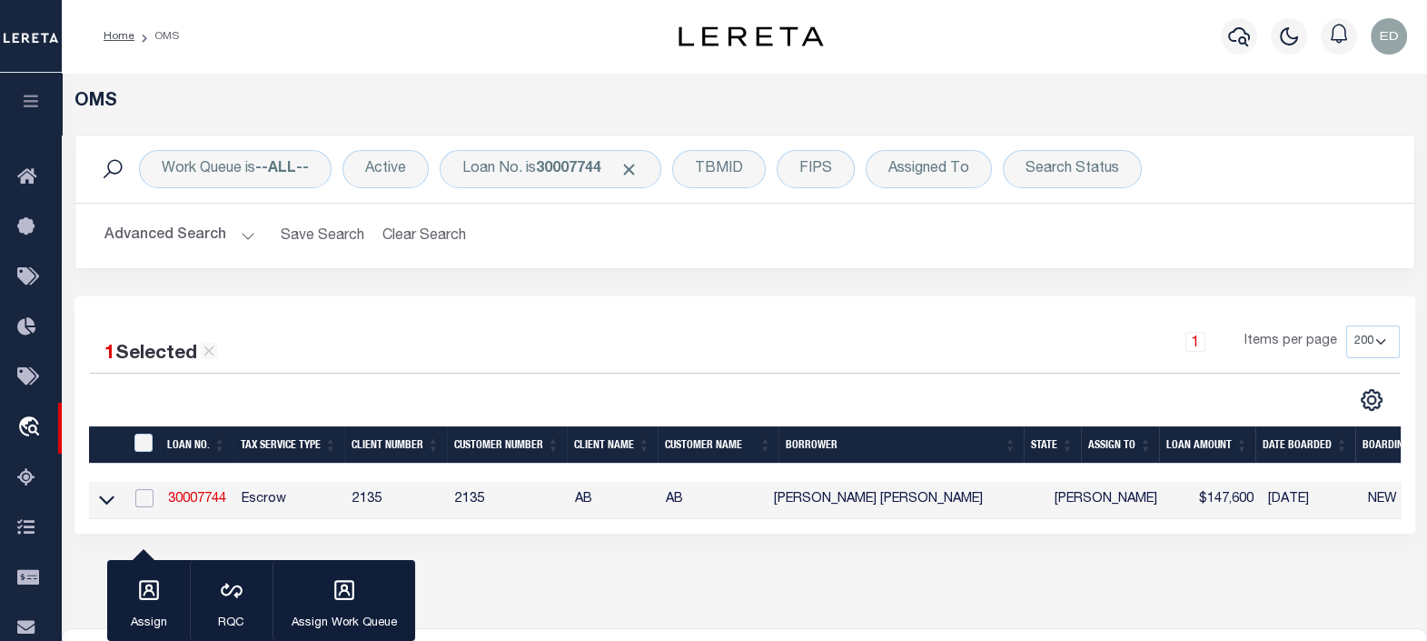
checkbox input "false"
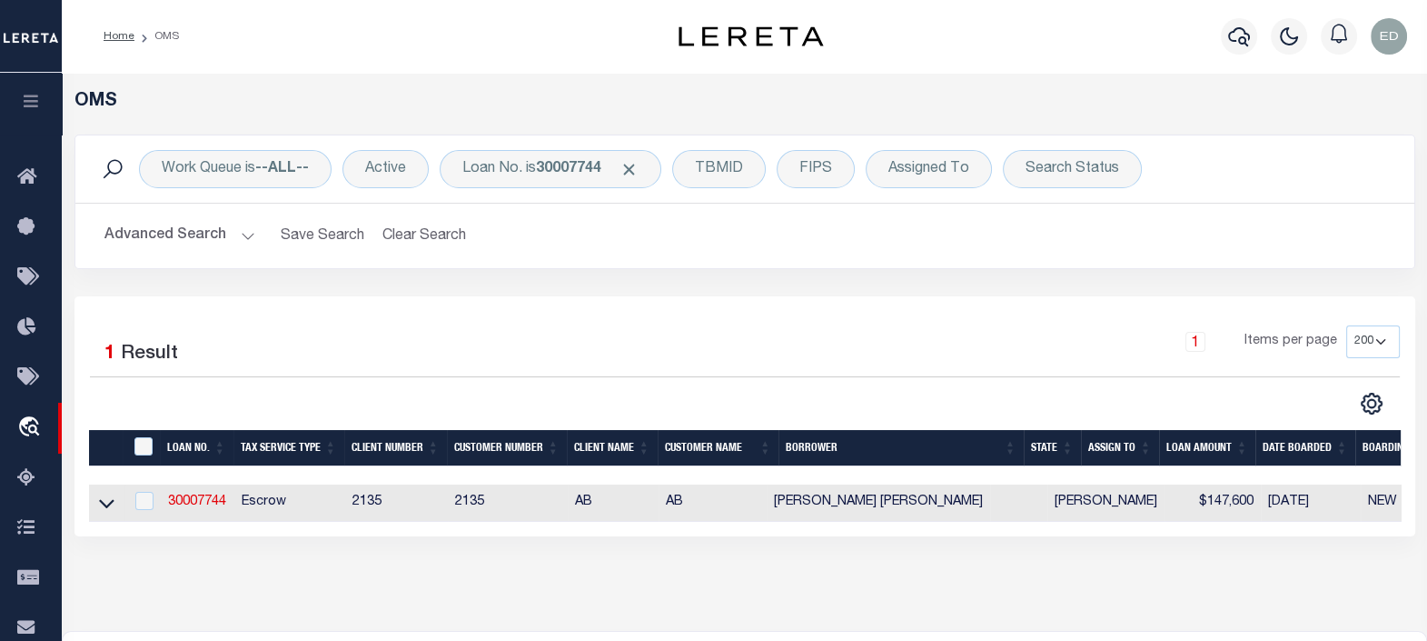
drag, startPoint x: 1289, startPoint y: 3, endPoint x: 487, endPoint y: 373, distance: 883.8
click at [524, 380] on div "1 Selected 1 Result 1 Items per page 10 25 50 100 200" at bounding box center [744, 370] width 1339 height 90
click at [204, 496] on link "30007744" at bounding box center [197, 501] width 58 height 13
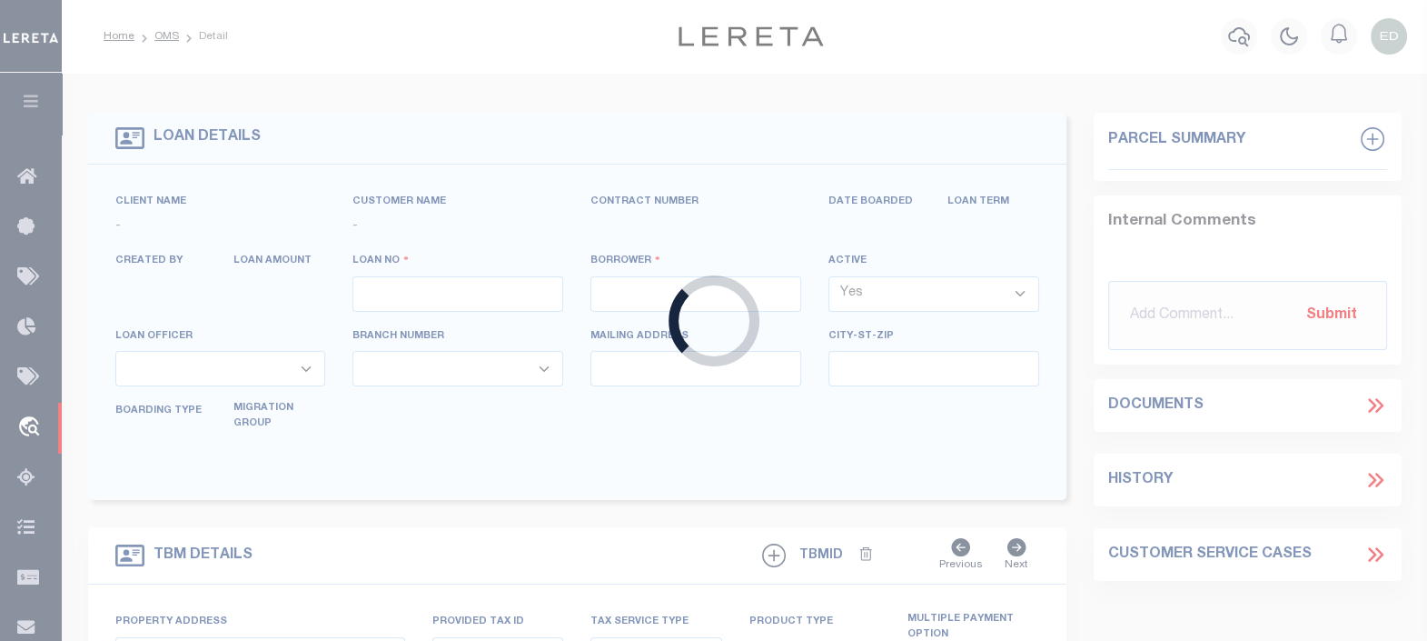
type input "30007744"
type input "JUAN RODRIGO CARDENAS MIRANDA"
select select
type input "3137 WEST PENTAGON PARKWAY"
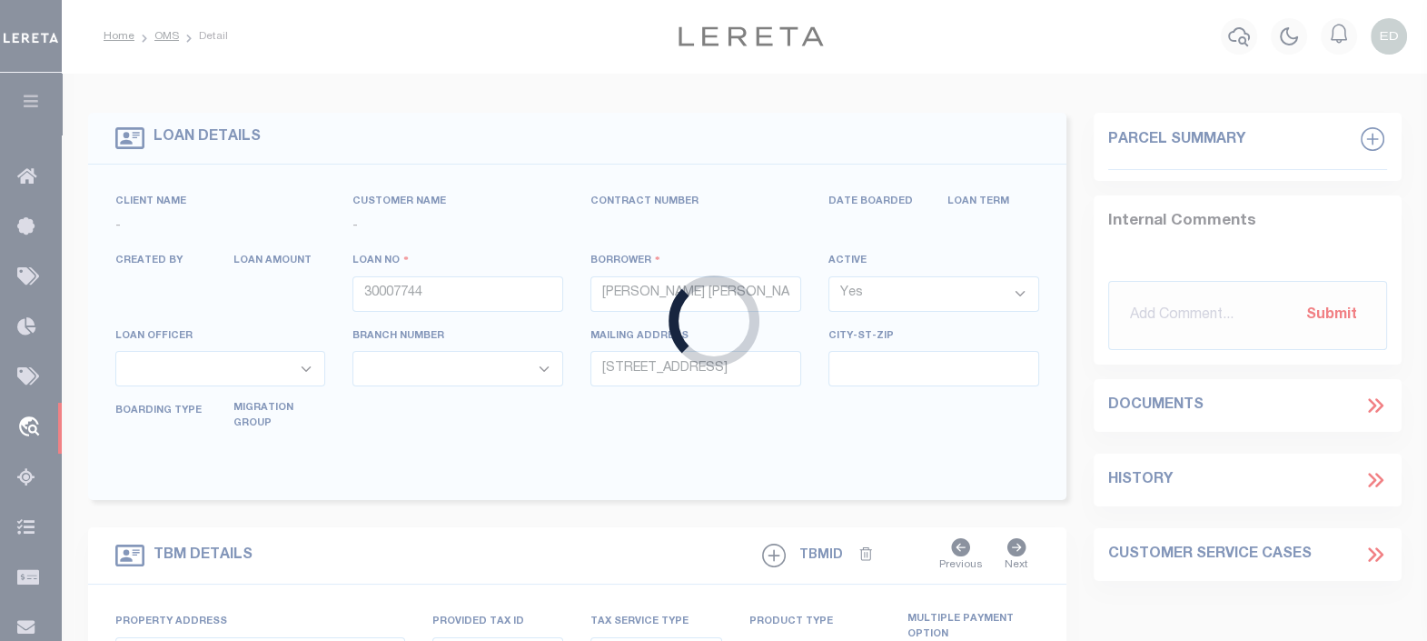
type input "DALLAS, TX 75233"
select select "10"
select select "Escrow"
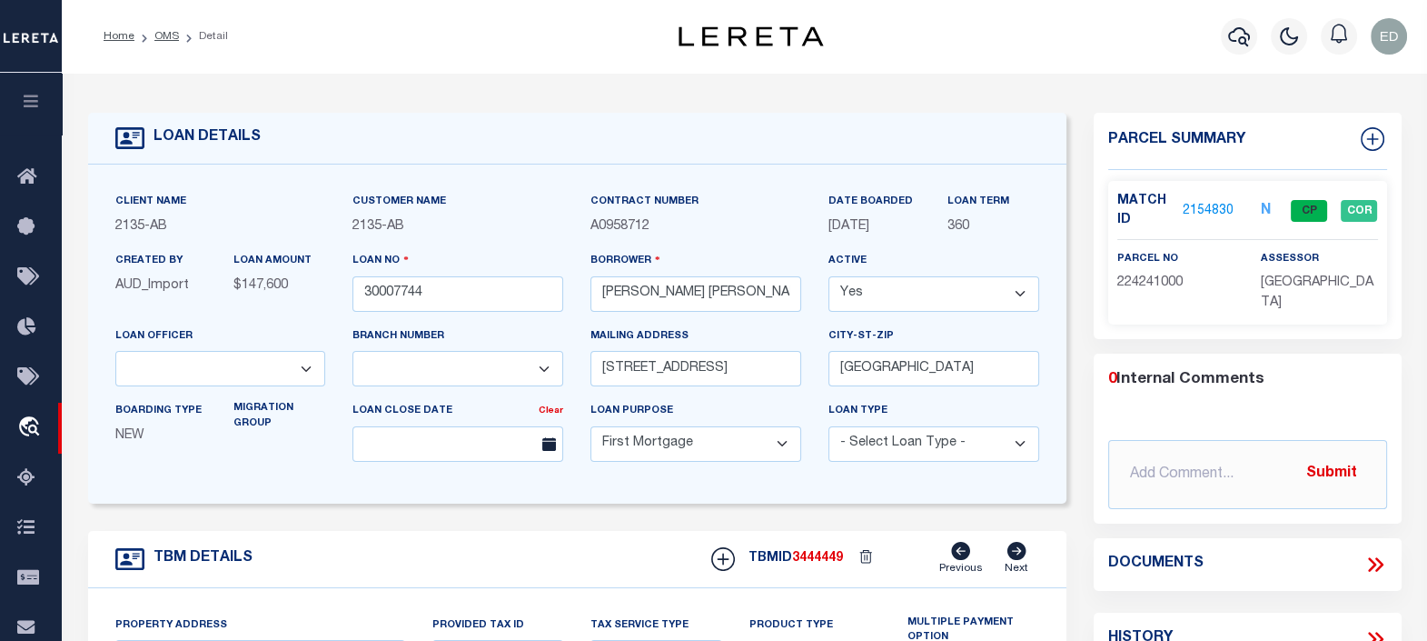
click at [1080, 184] on div "Parcel Summary Match ID 2154830 N parcel no 224241000 assessor 0" at bounding box center [1247, 609] width 335 height 993
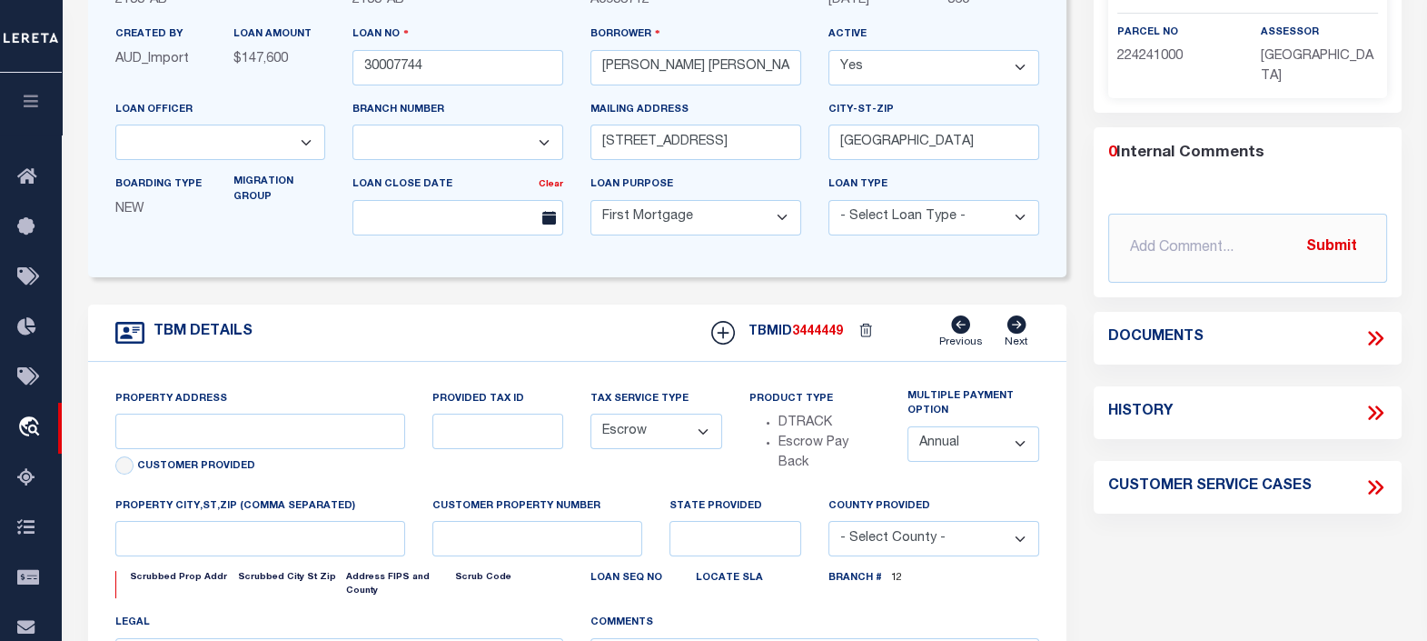
type input "1005 BORDER ST"
type input "CO ACCT# 224241000"
select select
type input "JVILLE RENTAL HOUSE"
type textarea "LOT 6 AND 7 BLKS 3 CLEMONS HEIGHTS 2 COJ"
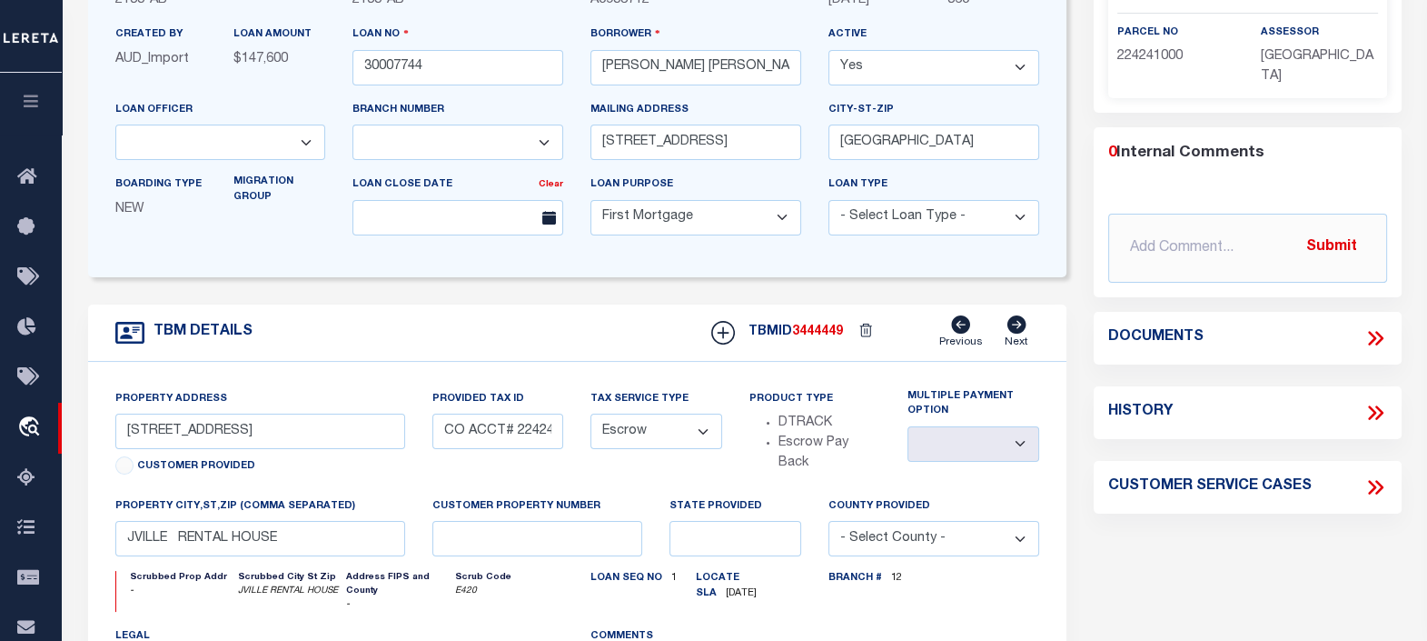
select select "2595"
select select "43972"
click at [1081, 294] on div "Parcel Summary Match ID 2154830 N parcel no 224241000 assessor 0" at bounding box center [1247, 389] width 335 height 1007
drag, startPoint x: 1081, startPoint y: 291, endPoint x: 1072, endPoint y: 273, distance: 20.3
click at [1080, 290] on div "Parcel Summary Match ID 2154830 N parcel no 224241000 assessor 0" at bounding box center [1247, 389] width 335 height 1007
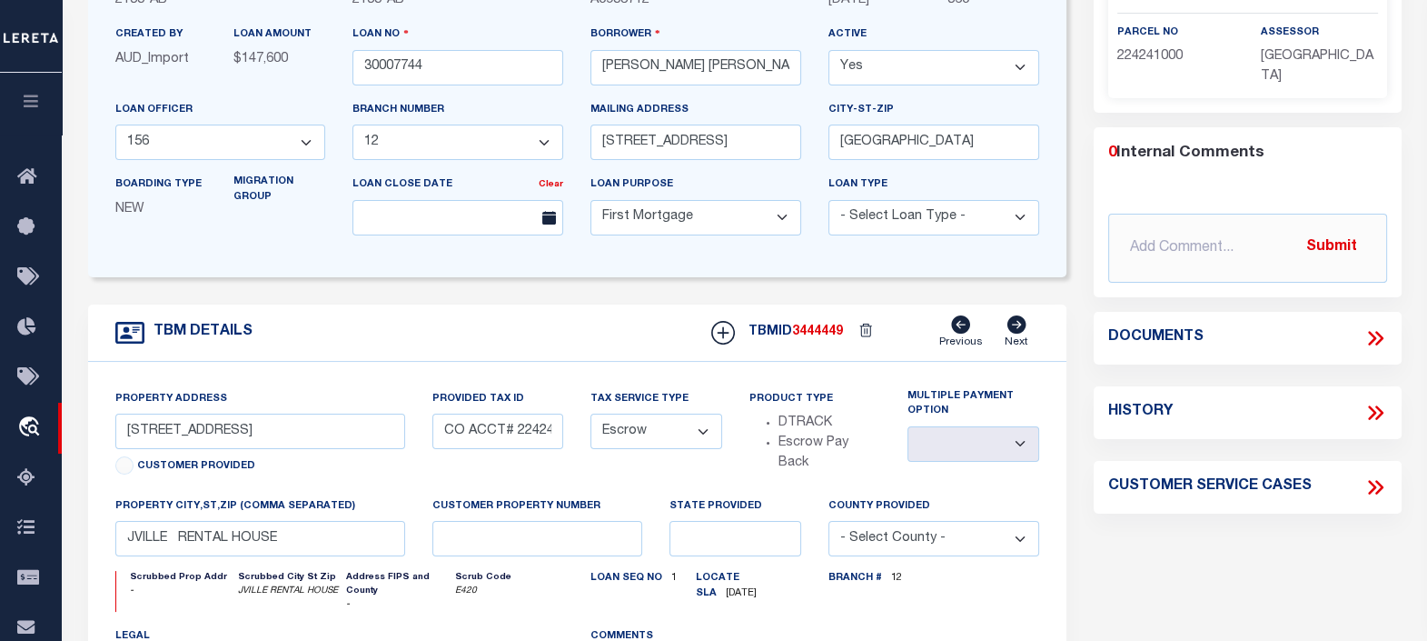
click at [1072, 273] on div "LOAN DETAILS Client Name -" at bounding box center [578, 389] width 1006 height 1007
drag, startPoint x: 1069, startPoint y: 304, endPoint x: 1070, endPoint y: 275, distance: 29.1
click at [1069, 296] on div "LOAN DETAILS Client Name -" at bounding box center [578, 389] width 1006 height 1007
drag, startPoint x: 1074, startPoint y: 273, endPoint x: 1075, endPoint y: 300, distance: 27.3
click at [1075, 277] on div "LOAN DETAILS Client Name -" at bounding box center [578, 389] width 1006 height 1007
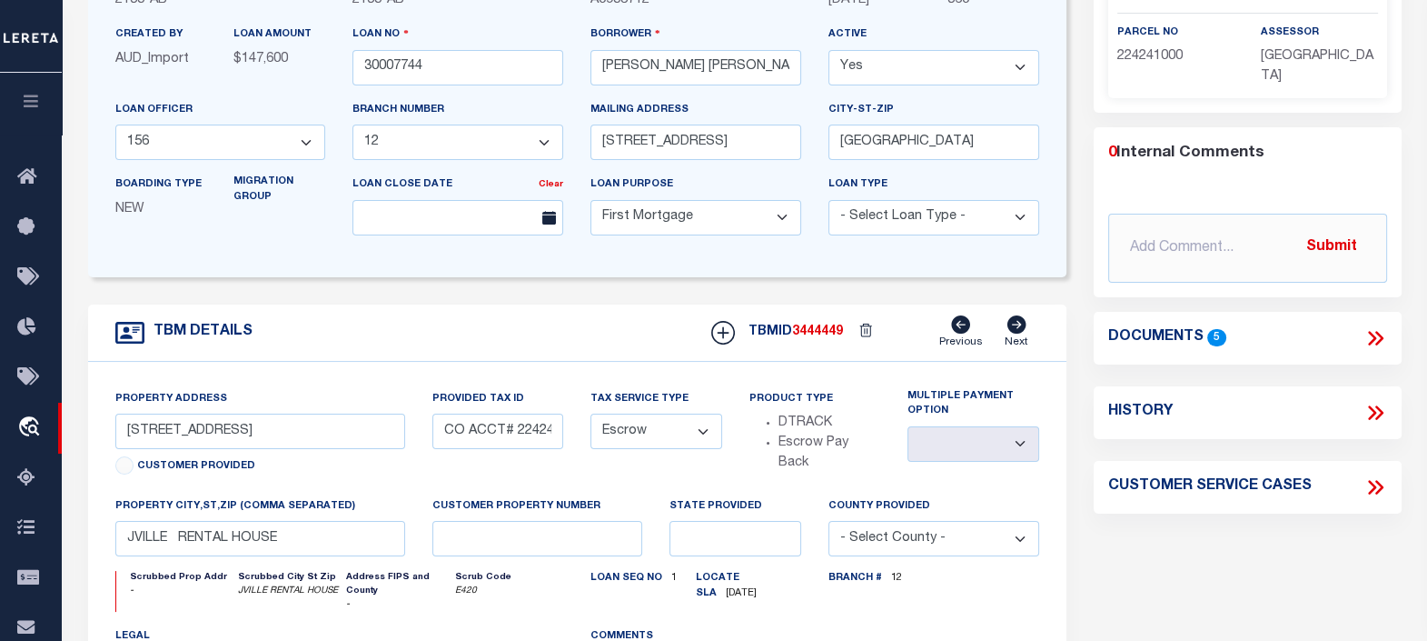
drag, startPoint x: 1075, startPoint y: 300, endPoint x: 1074, endPoint y: 278, distance: 21.8
click at [1074, 296] on div "LOAN DETAILS Client Name -" at bounding box center [578, 389] width 1006 height 1007
click at [1074, 278] on div "LOAN DETAILS Client Name -" at bounding box center [578, 389] width 1006 height 1007
drag, startPoint x: 1077, startPoint y: 298, endPoint x: 1077, endPoint y: 286, distance: 11.8
click at [1077, 298] on div "LOAN DETAILS Client Name -" at bounding box center [578, 389] width 1006 height 1007
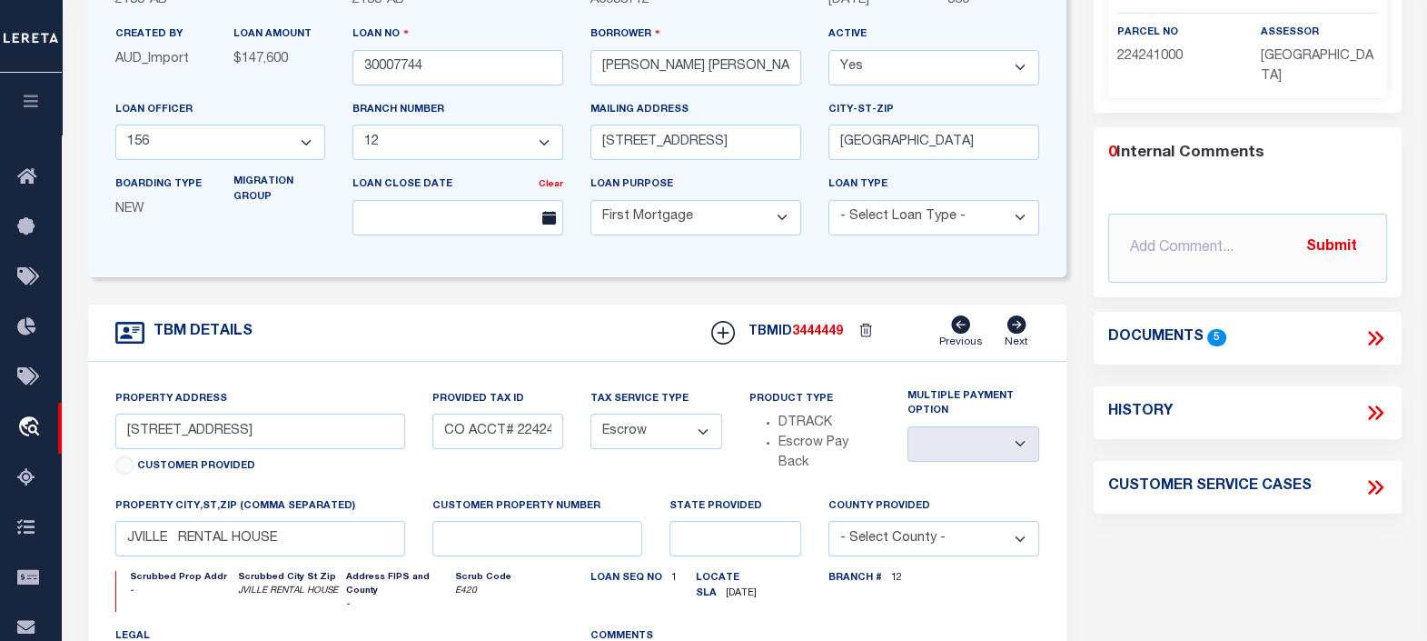
click at [1077, 284] on div "LOAN DETAILS Client Name -" at bounding box center [578, 389] width 1006 height 1007
click at [1080, 271] on div "Parcel Summary Match ID 2154830 N parcel no 224241000 assessor 0" at bounding box center [1247, 389] width 335 height 1007
click at [1081, 265] on div "Parcel Summary Match ID 2154830 N parcel no 224241000 assessor 0" at bounding box center [1247, 389] width 335 height 1007
click at [1081, 287] on div "Parcel Summary Match ID 2154830 N parcel no 224241000 assessor 0" at bounding box center [1247, 389] width 335 height 1007
drag, startPoint x: 1081, startPoint y: 276, endPoint x: 1083, endPoint y: 289, distance: 12.8
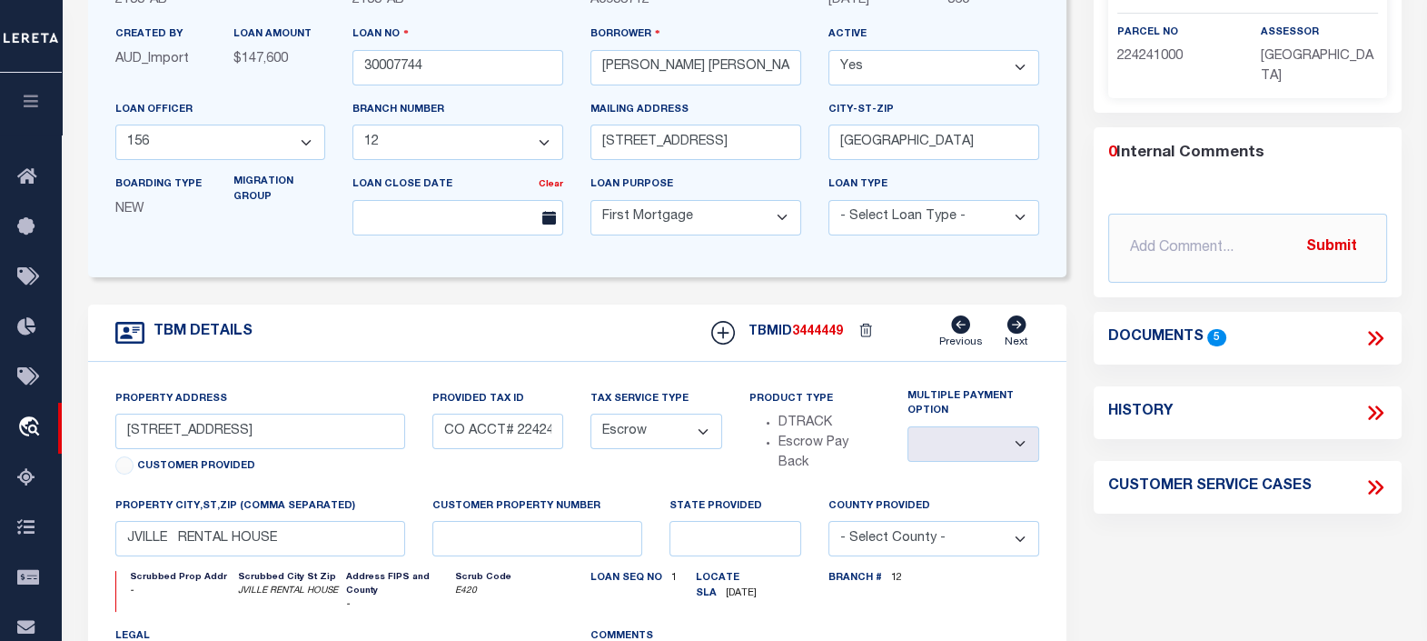
click at [1083, 282] on div "Parcel Summary Match ID 2154830 N parcel no 224241000 assessor 0" at bounding box center [1247, 389] width 335 height 1007
drag, startPoint x: 1085, startPoint y: 296, endPoint x: 1083, endPoint y: 273, distance: 22.8
click at [1083, 293] on div "Parcel Summary Match ID 2154830 N parcel no 224241000 assessor 0" at bounding box center [1247, 389] width 335 height 1007
drag, startPoint x: 1083, startPoint y: 273, endPoint x: 1083, endPoint y: 292, distance: 19.1
click at [1083, 280] on div "Parcel Summary Match ID 2154830 N parcel no 224241000 assessor 0" at bounding box center [1247, 389] width 335 height 1007
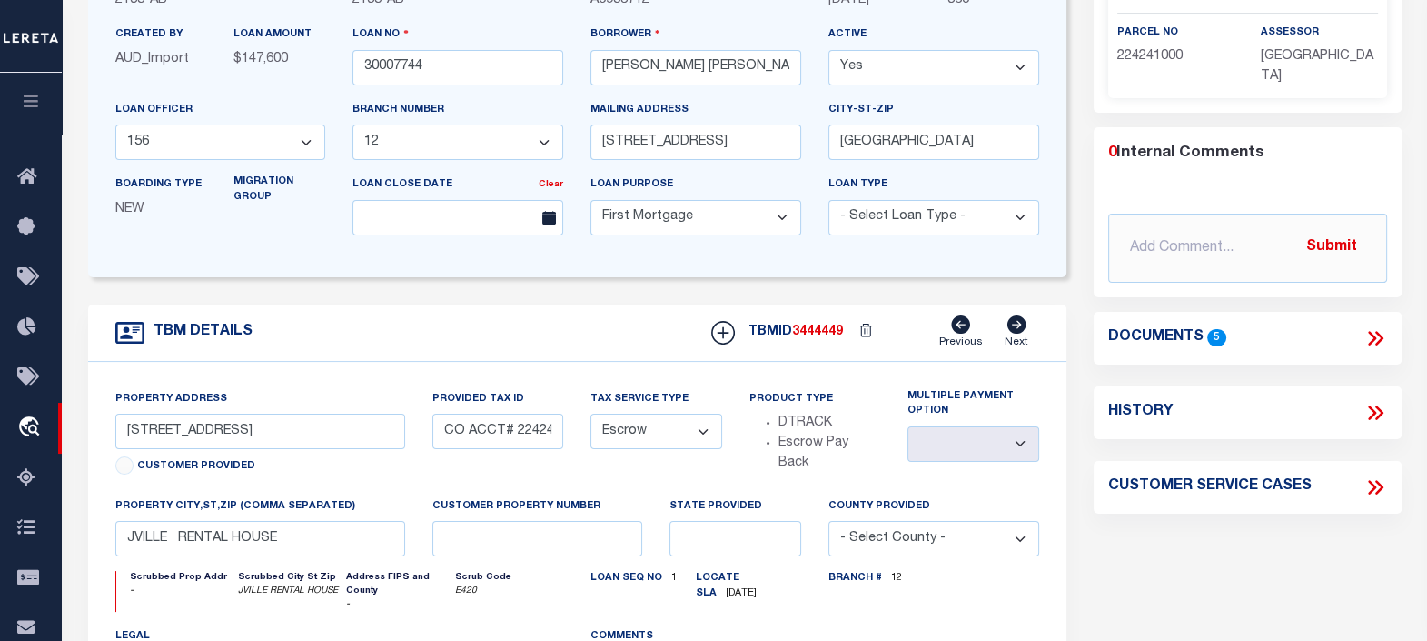
drag, startPoint x: 1083, startPoint y: 292, endPoint x: 1084, endPoint y: 282, distance: 10.0
click at [1084, 292] on div "Parcel Summary Match ID 2154830 N parcel no 224241000 assessor 0" at bounding box center [1247, 389] width 335 height 1007
click at [1084, 282] on div "Parcel Summary Match ID 2154830 N parcel no 224241000 assessor 0" at bounding box center [1247, 389] width 335 height 1007
click at [1086, 274] on div "Parcel Summary Match ID 2154830 N parcel no 224241000 assessor 0" at bounding box center [1247, 389] width 335 height 1007
click at [1089, 300] on div "Parcel Summary Match ID 2154830 N parcel no 224241000 assessor 0" at bounding box center [1247, 389] width 335 height 1007
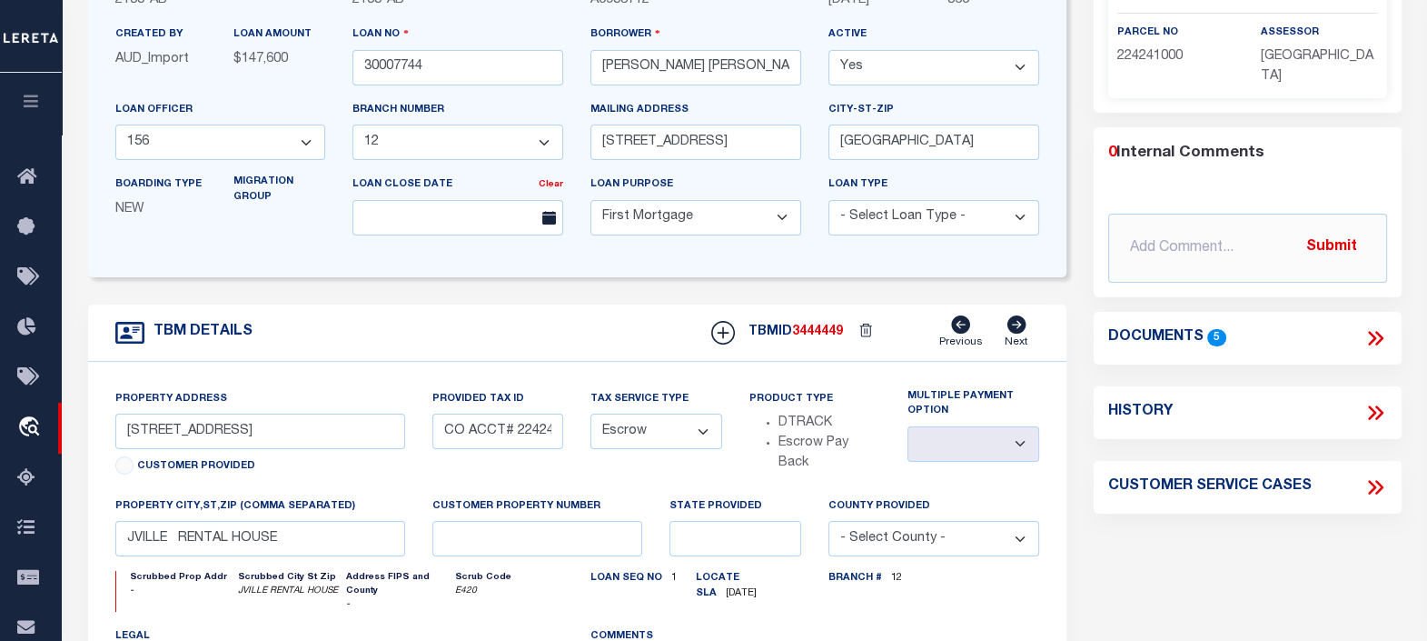
click at [1088, 279] on div "Parcel Summary Match ID 2154830 N parcel no 224241000 assessor 0" at bounding box center [1247, 389] width 335 height 1007
click at [1089, 295] on div "Parcel Summary Match ID 2154830 N parcel no 224241000 assessor 0" at bounding box center [1247, 389] width 335 height 1007
click at [1089, 270] on div "Parcel Summary Match ID 2154830 N parcel no 224241000 assessor 0" at bounding box center [1247, 389] width 335 height 1007
click at [1092, 295] on div "Parcel Summary Match ID 2154830 N parcel no 224241000 assessor 0" at bounding box center [1247, 389] width 335 height 1007
click at [1091, 282] on div "Parcel Summary Match ID 2154830 N parcel no 224241000 assessor 0" at bounding box center [1247, 389] width 335 height 1007
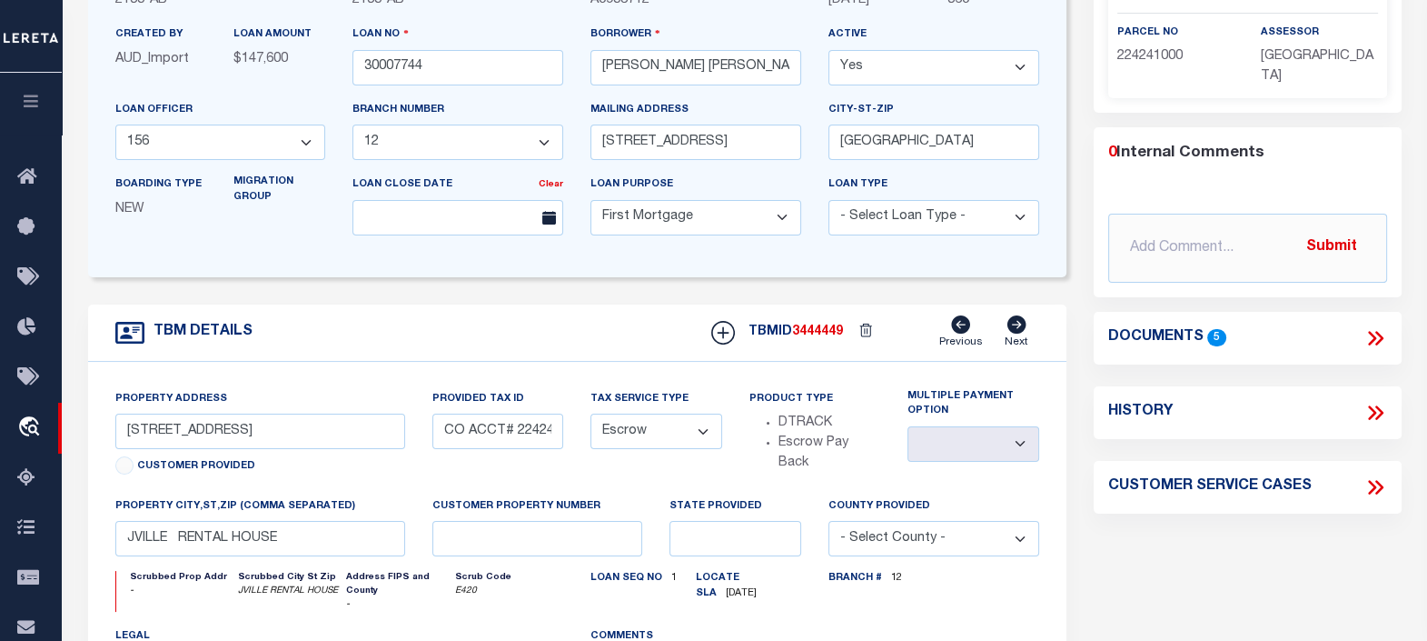
click at [1087, 303] on div "Parcel Summary Match ID 2154830 N parcel no 224241000 assessor 0" at bounding box center [1247, 389] width 335 height 1007
drag, startPoint x: 1086, startPoint y: 271, endPoint x: 1089, endPoint y: 288, distance: 17.5
click at [1089, 276] on div "Parcel Summary Match ID 2154830 N parcel no 224241000 assessor 0" at bounding box center [1247, 389] width 335 height 1007
click at [1089, 301] on div "Parcel Summary Match ID 2154830 N parcel no 224241000 assessor 0" at bounding box center [1247, 389] width 335 height 1007
click at [1086, 279] on div "Parcel Summary Match ID 2154830 N parcel no 224241000 assessor 0" at bounding box center [1247, 389] width 335 height 1007
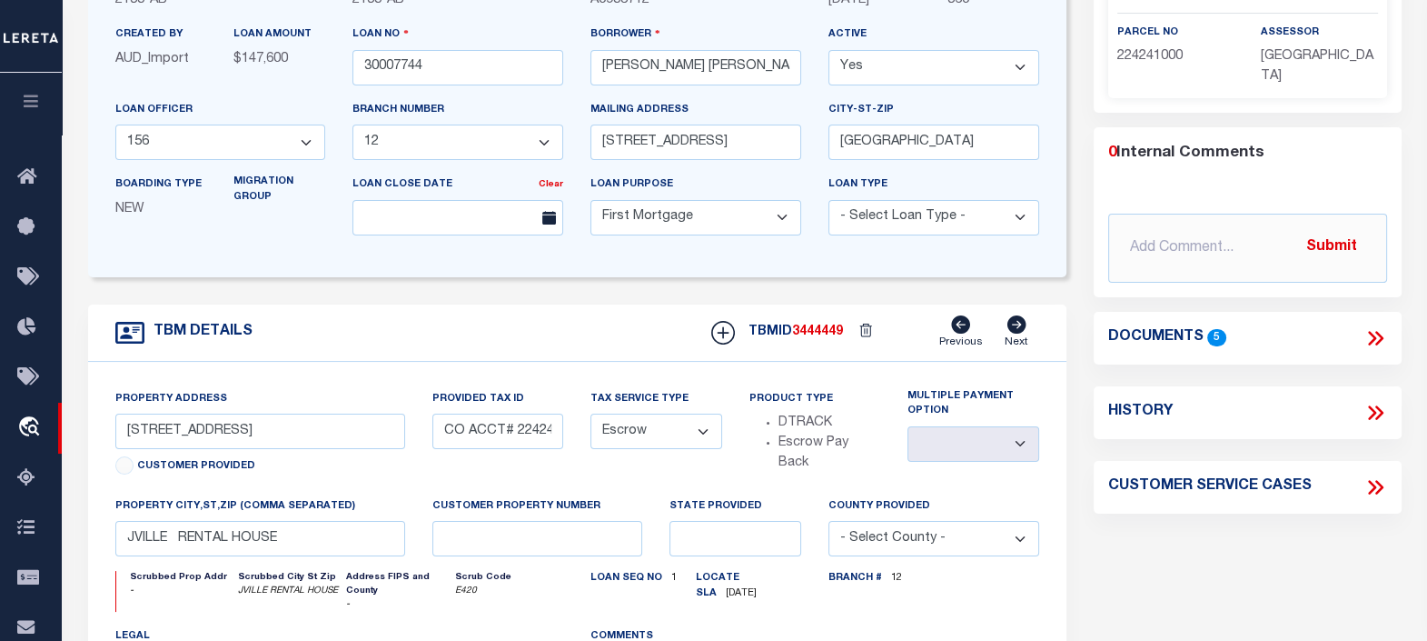
click at [1081, 305] on div "Parcel Summary Match ID 2154830 N parcel no 224241000 assessor 0" at bounding box center [1247, 389] width 335 height 1007
click at [1078, 283] on div "LOAN DETAILS Client Name -" at bounding box center [578, 389] width 1006 height 1007
click at [1376, 332] on icon at bounding box center [1376, 338] width 24 height 24
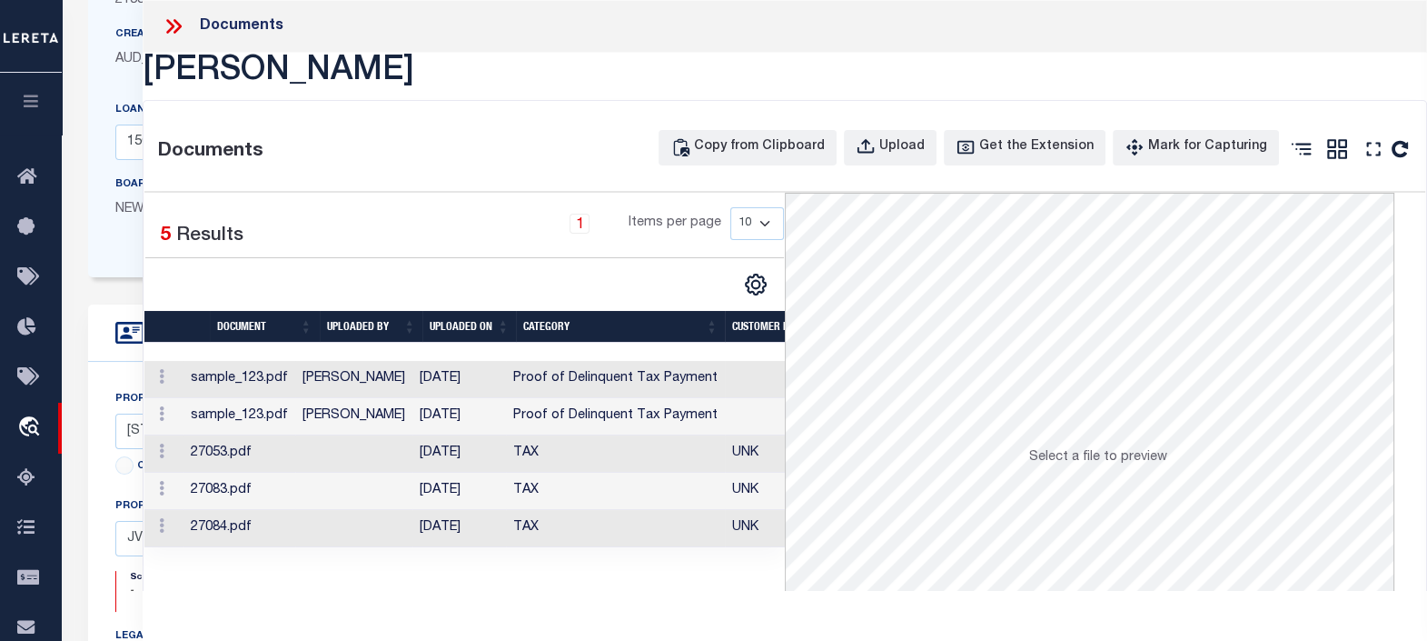
click at [229, 77] on h1 "[PERSON_NAME]" at bounding box center [785, 73] width 1285 height 40
drag, startPoint x: 229, startPoint y: 77, endPoint x: 200, endPoint y: 76, distance: 29.1
click at [200, 76] on h1 "[PERSON_NAME]" at bounding box center [785, 73] width 1285 height 40
click at [918, 154] on div "Upload" at bounding box center [902, 147] width 45 height 20
click at [903, 144] on div "Upload" at bounding box center [902, 147] width 45 height 20
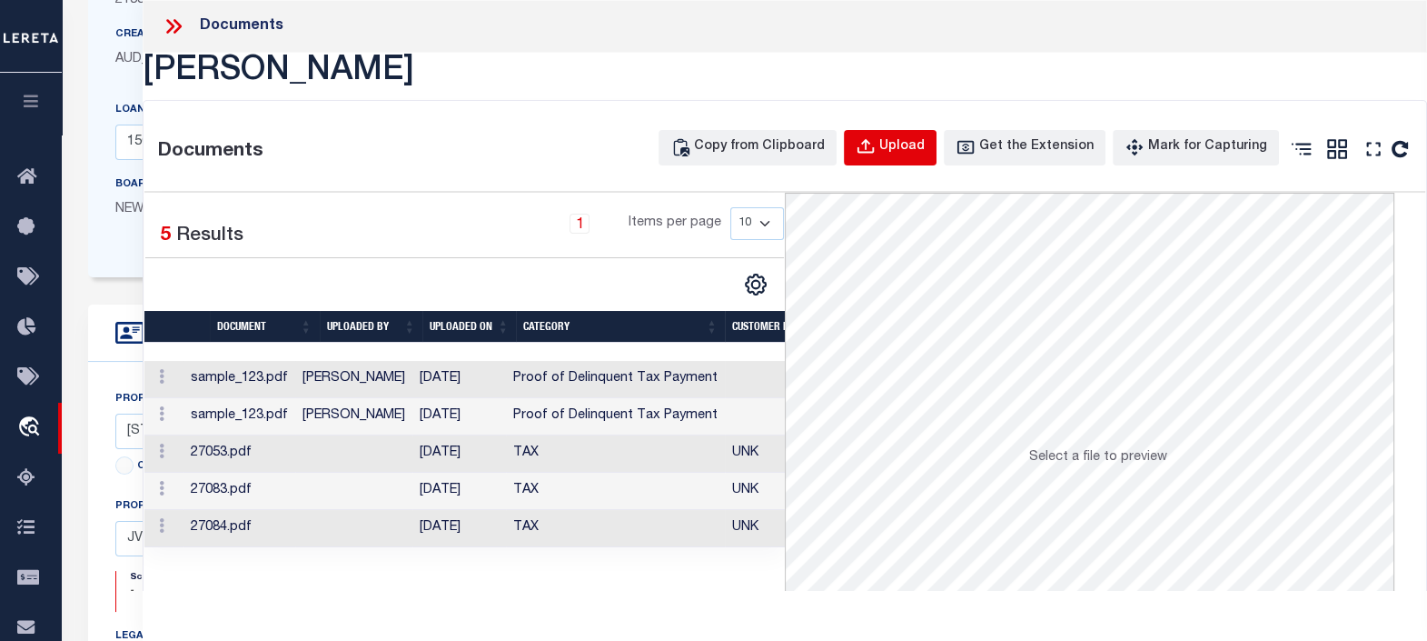
click at [903, 144] on div "Upload" at bounding box center [902, 147] width 45 height 20
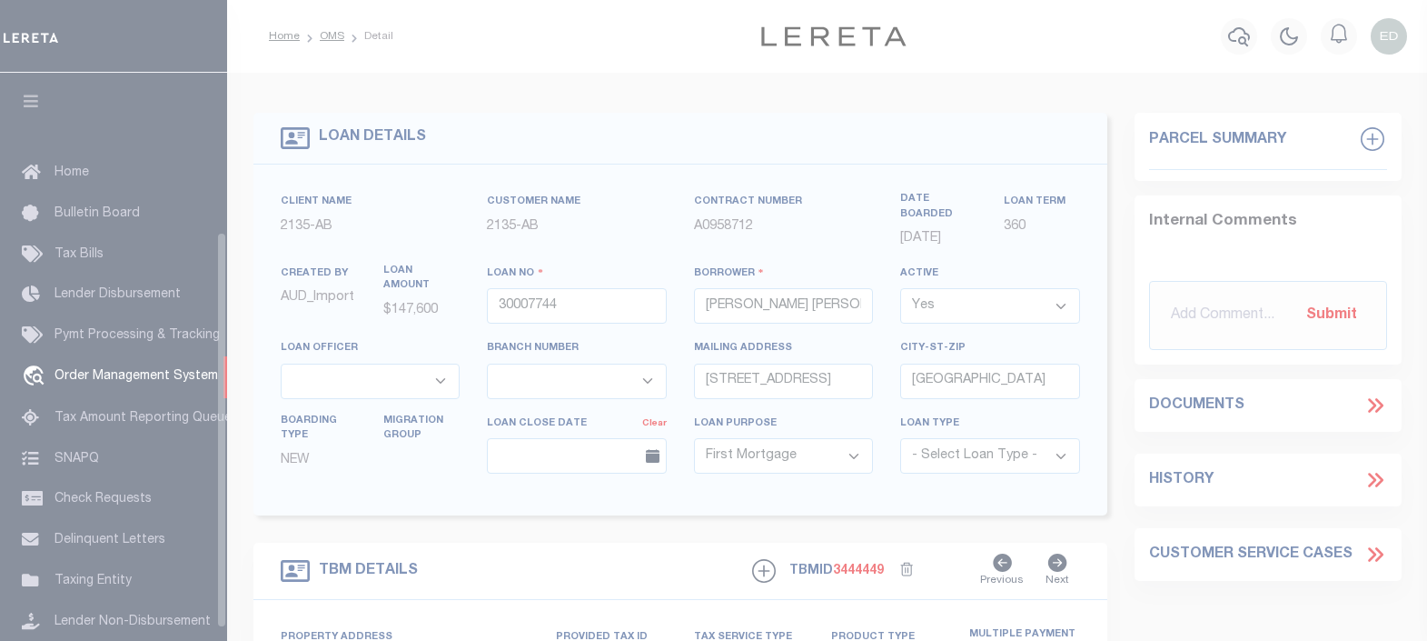
select select "10"
select select "Escrow"
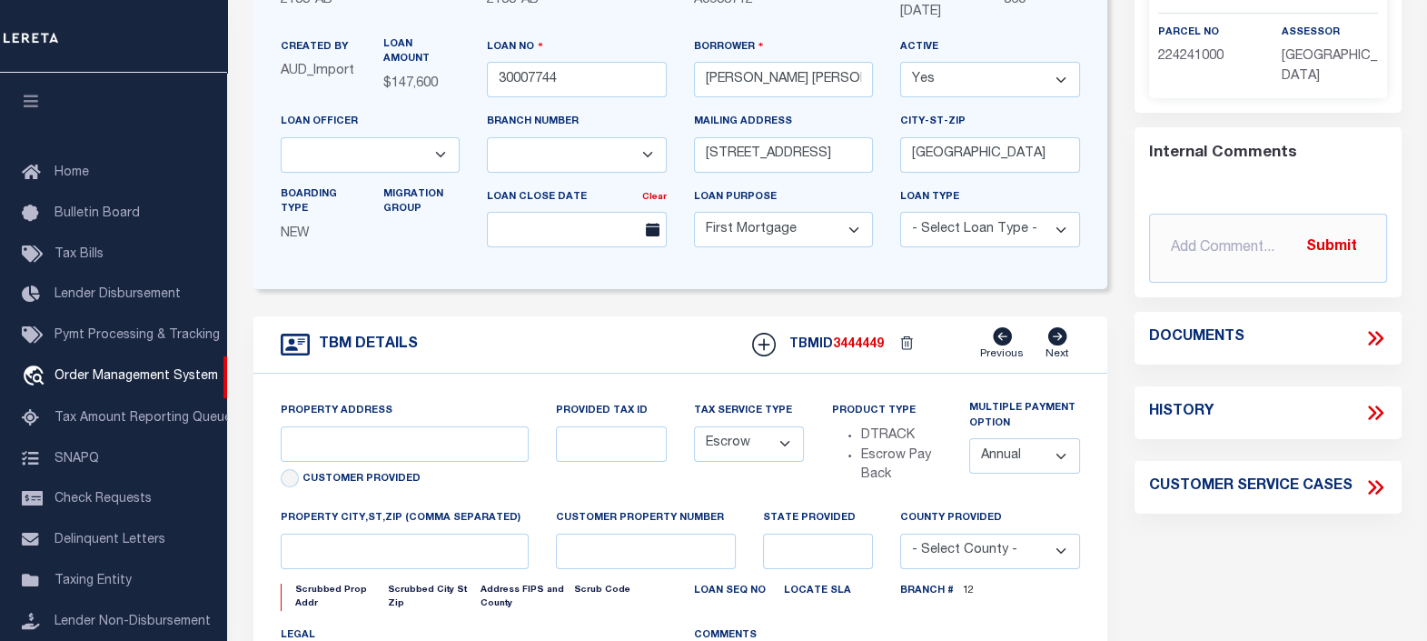
scroll to position [226, 0]
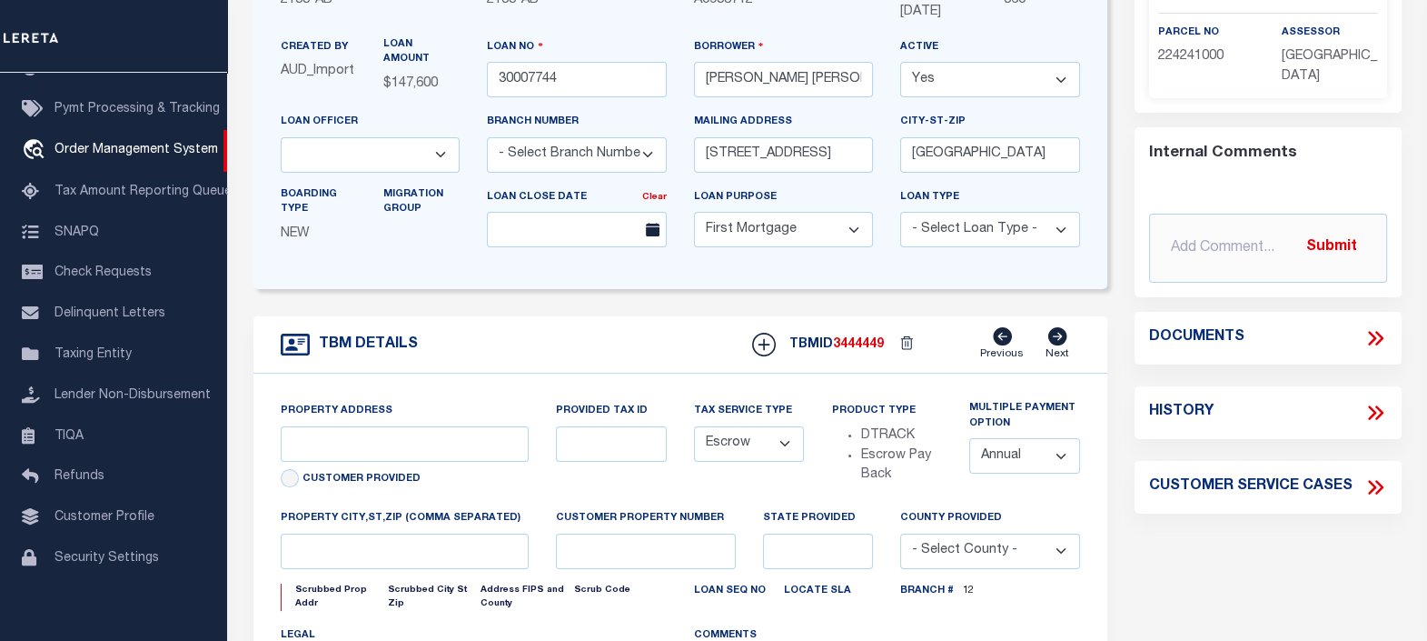
select select "2595"
type input "[STREET_ADDRESS]"
type input "CO ACCT# 224241000"
select select
type input "JVILLE RENTAL HOUSE"
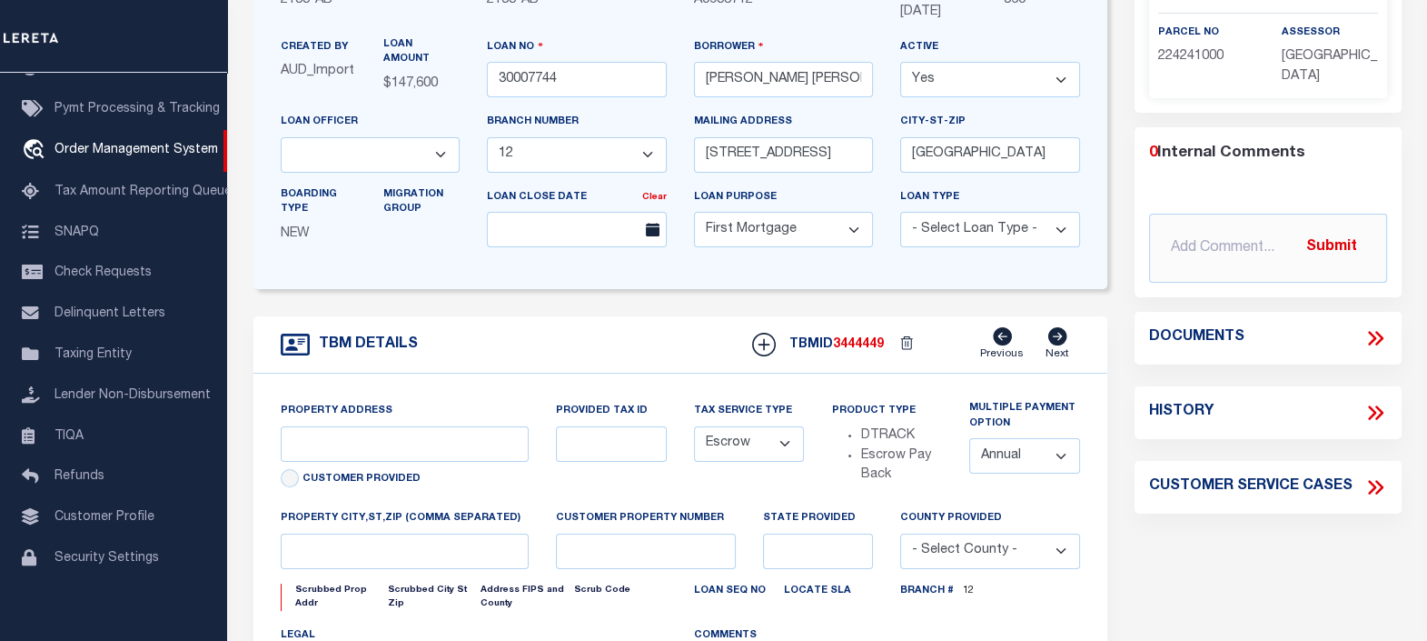
type textarea "LOT 6 AND 7 BLKS 3 [PERSON_NAME] HEIGHTS 2 COJ"
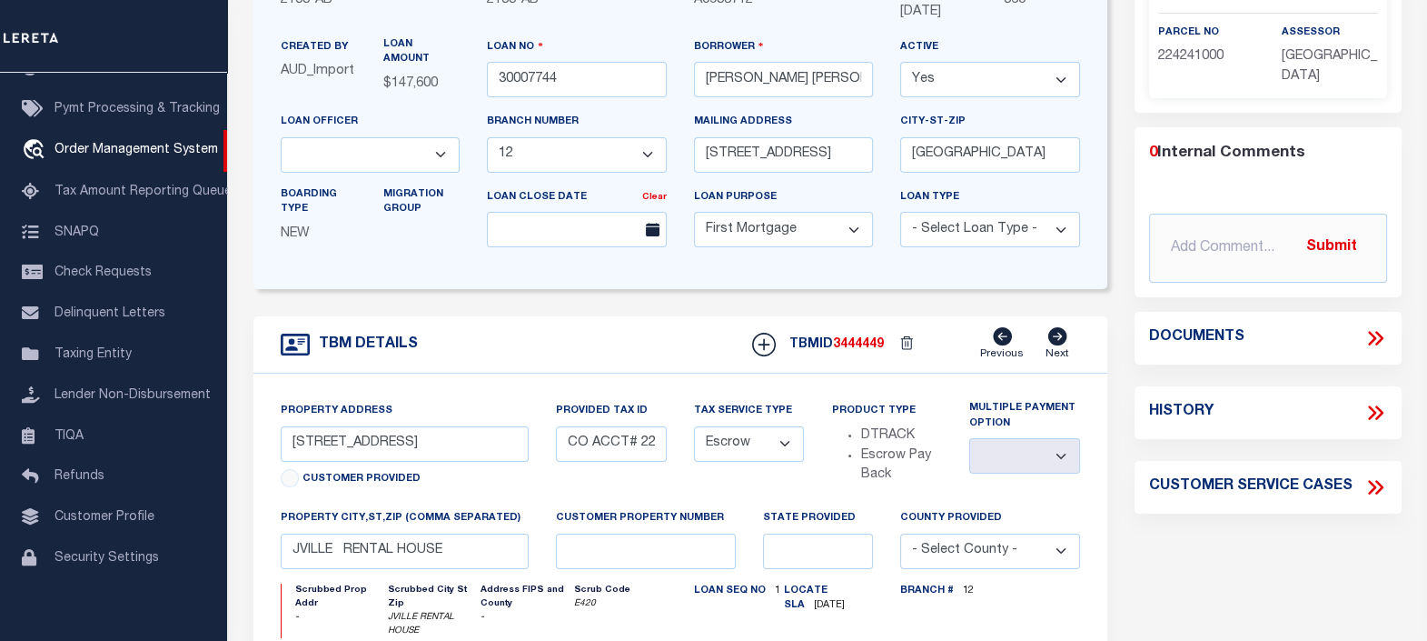
select select "43972"
click at [1115, 271] on div "LOAN DETAILS Client Name -" at bounding box center [681, 402] width 882 height 1032
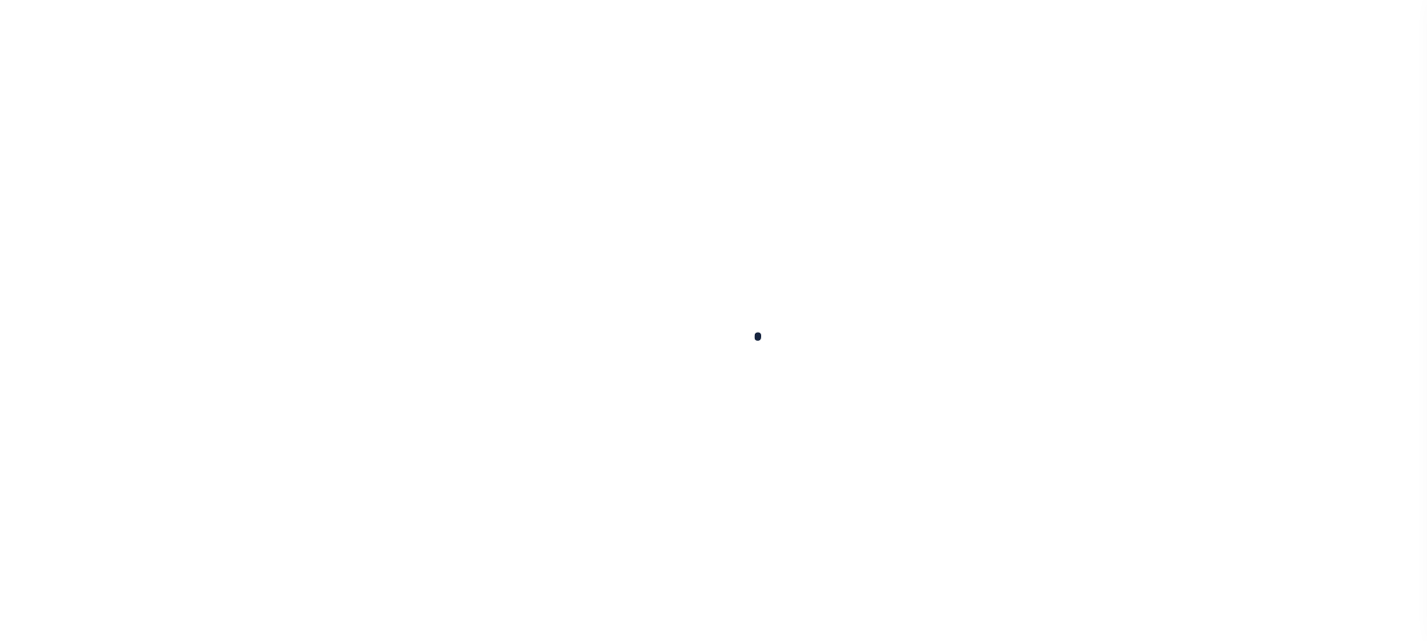
scroll to position [226, 0]
type input "30007744"
type input "[PERSON_NAME] [PERSON_NAME]"
select select
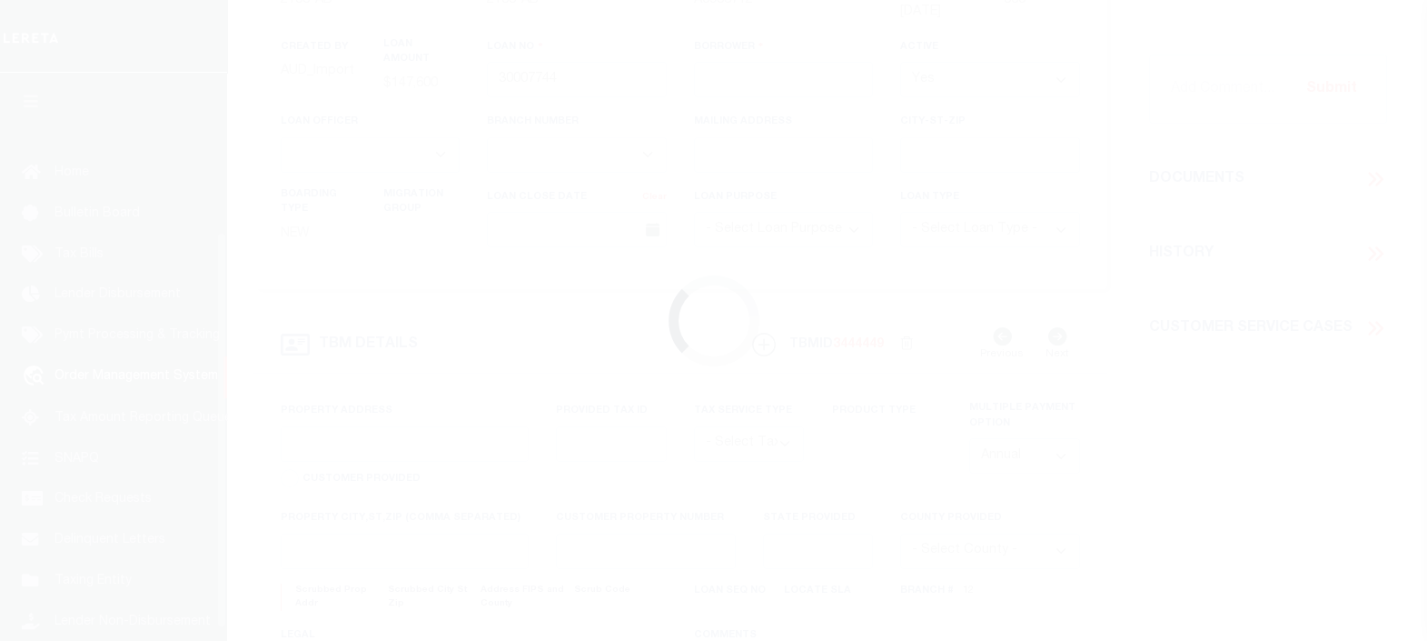
type input "[STREET_ADDRESS]"
type input "[GEOGRAPHIC_DATA]"
select select "10"
select select "Escrow"
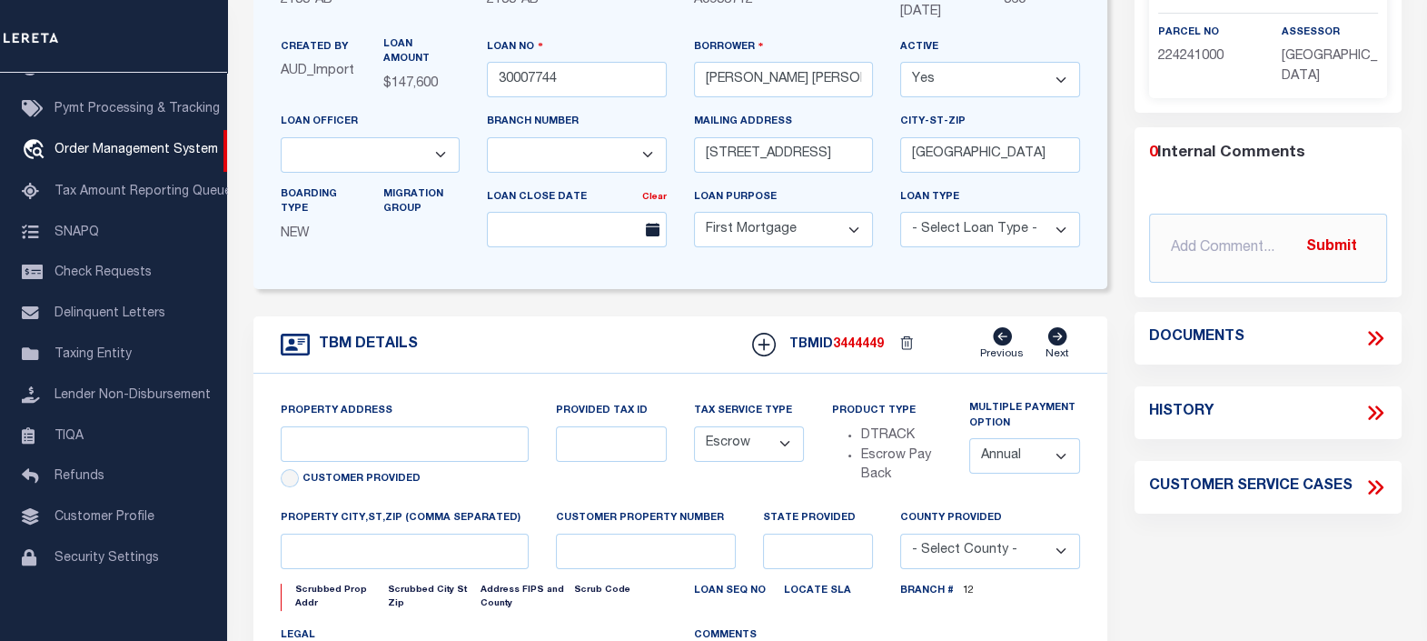
select select "2595"
type input "[STREET_ADDRESS]"
type input "CO ACCT# 224241000"
select select
type input "JVILLE RENTAL HOUSE"
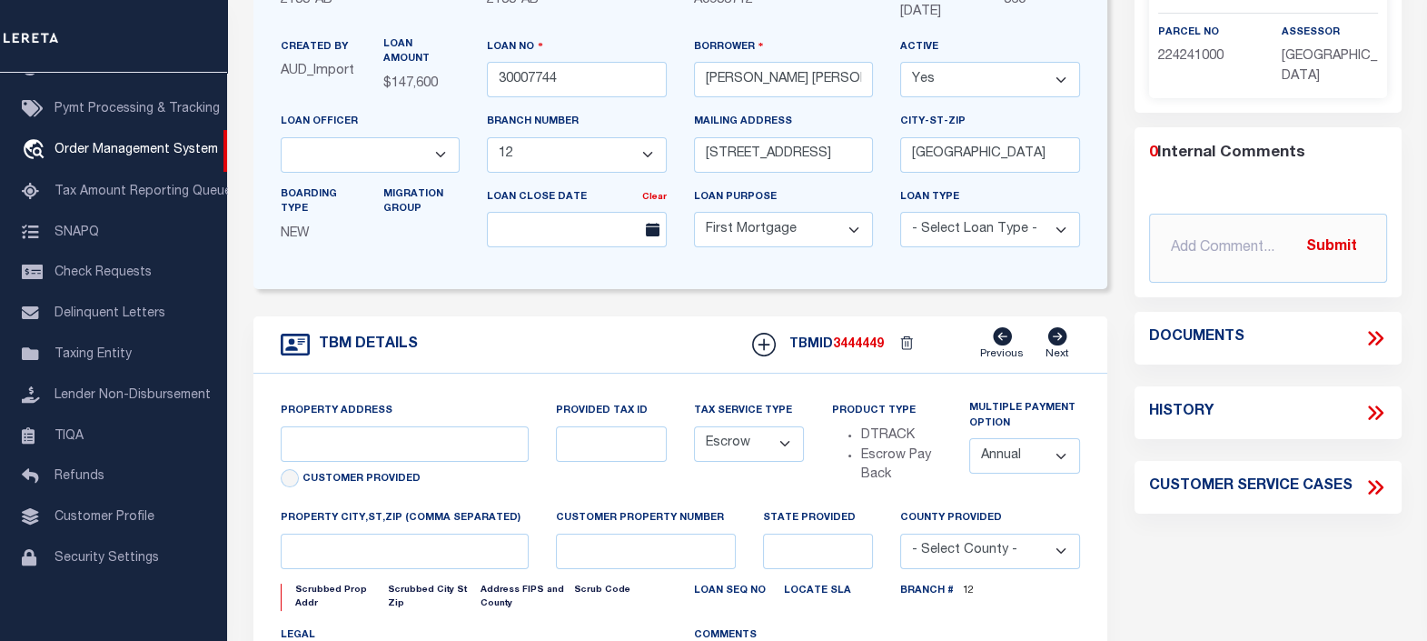
type textarea "LOT 6 AND 7 BLKS 3 [PERSON_NAME] HEIGHTS 2 COJ"
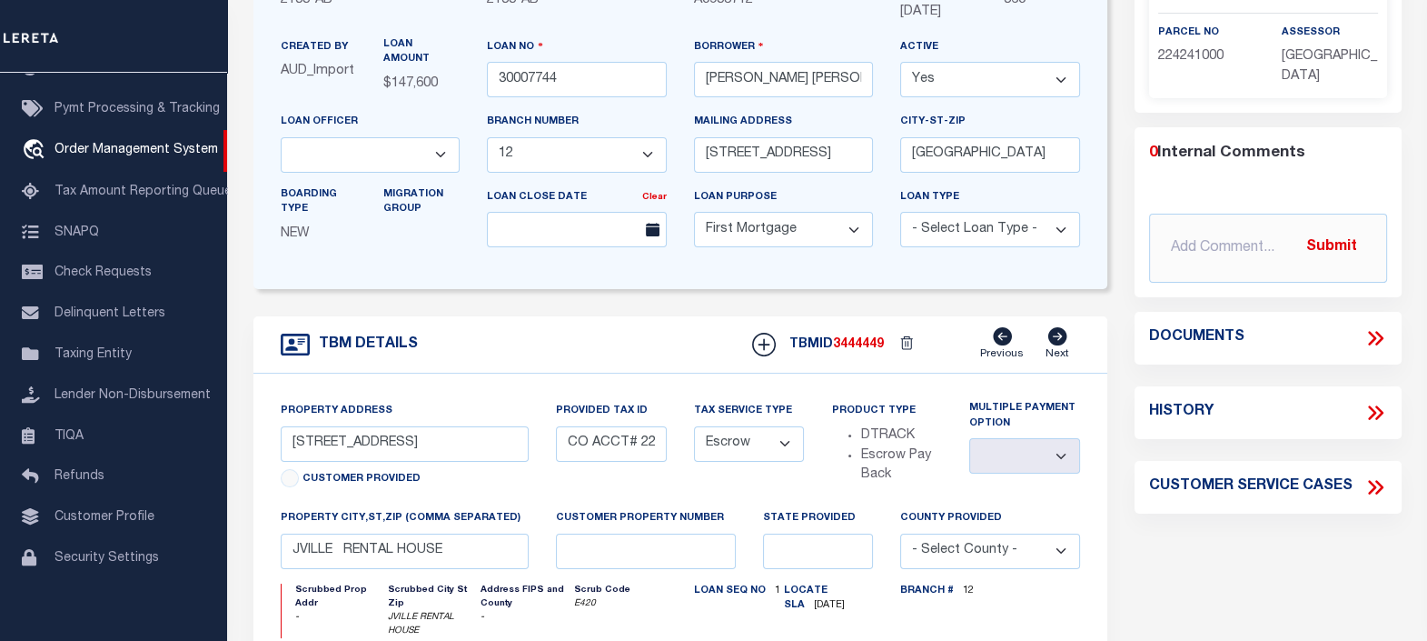
click at [1122, 295] on div "Parcel Summary Match ID 2154830 N parcel no 224241000 assessor 0" at bounding box center [1268, 402] width 294 height 1032
click at [1121, 273] on div "Parcel Summary Match ID 2154830 N parcel no 224241000 assessor 0" at bounding box center [1268, 402] width 294 height 1032
click at [1121, 264] on div "Parcel Summary Match ID 2154830 N parcel no 224241000 assessor 0" at bounding box center [1268, 402] width 294 height 1032
click at [1119, 296] on div "LOAN DETAILS Client Name -" at bounding box center [681, 402] width 882 height 1032
select select "43972"
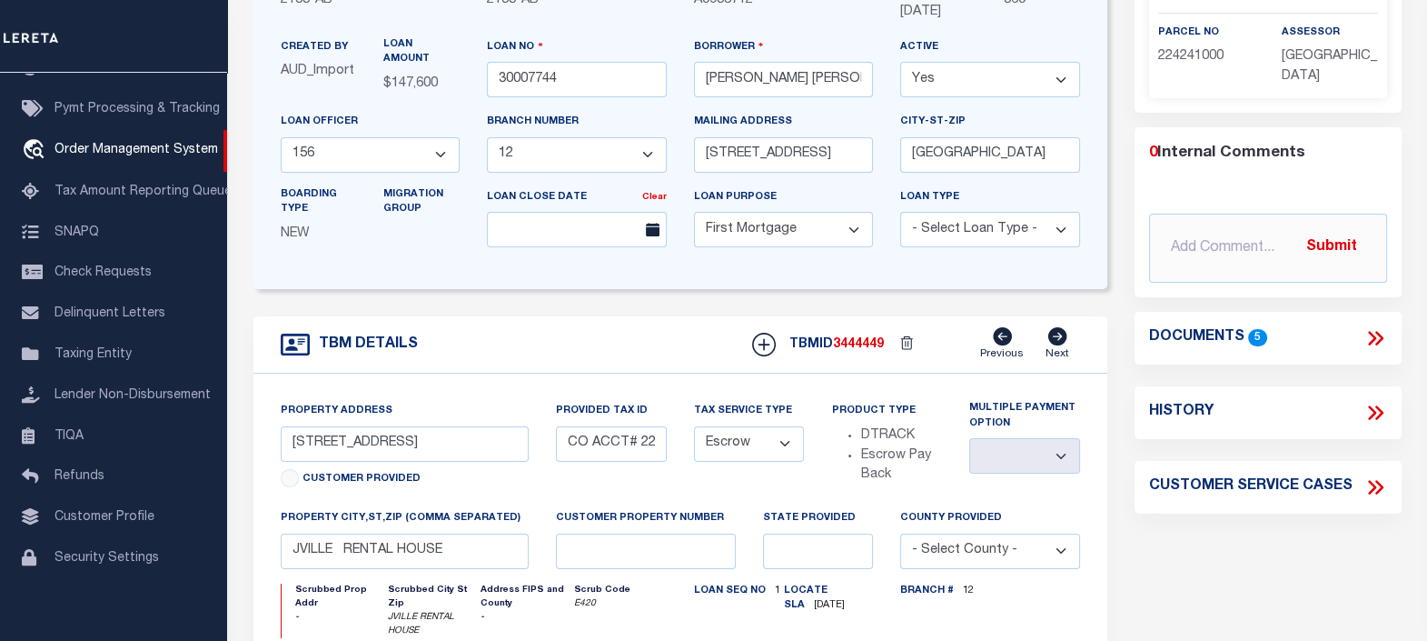
click at [1372, 330] on icon at bounding box center [1376, 338] width 24 height 24
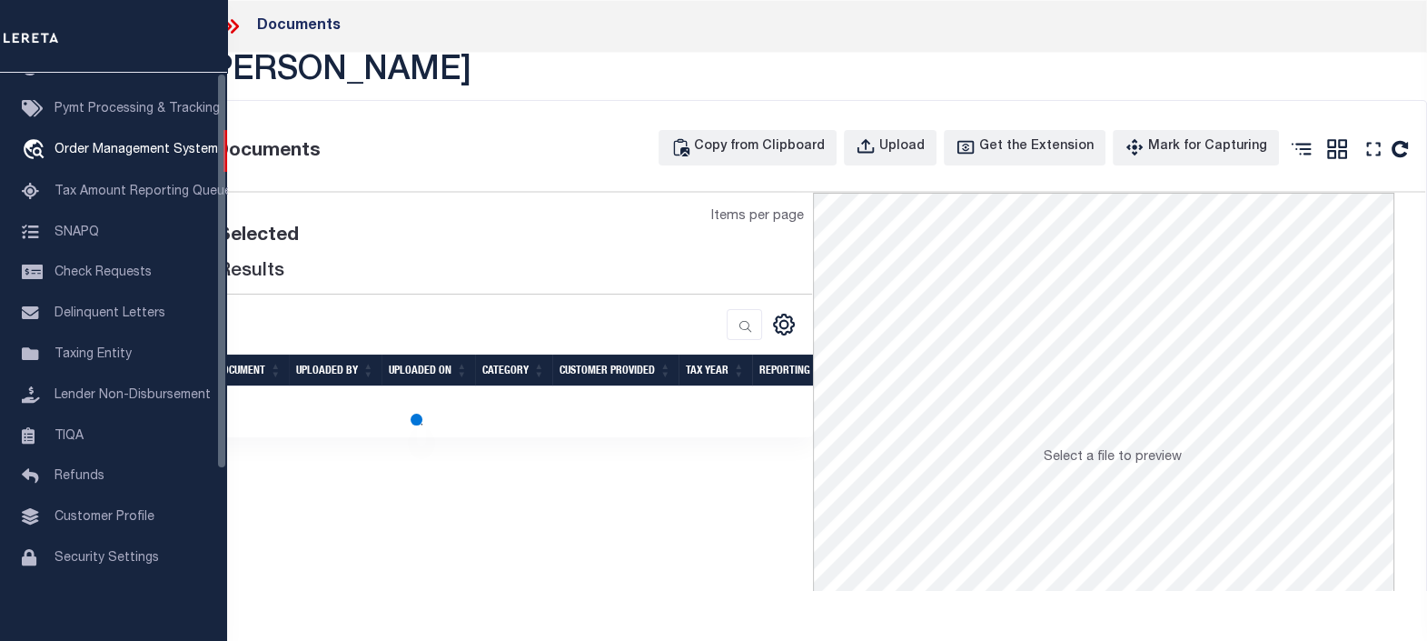
scroll to position [0, 0]
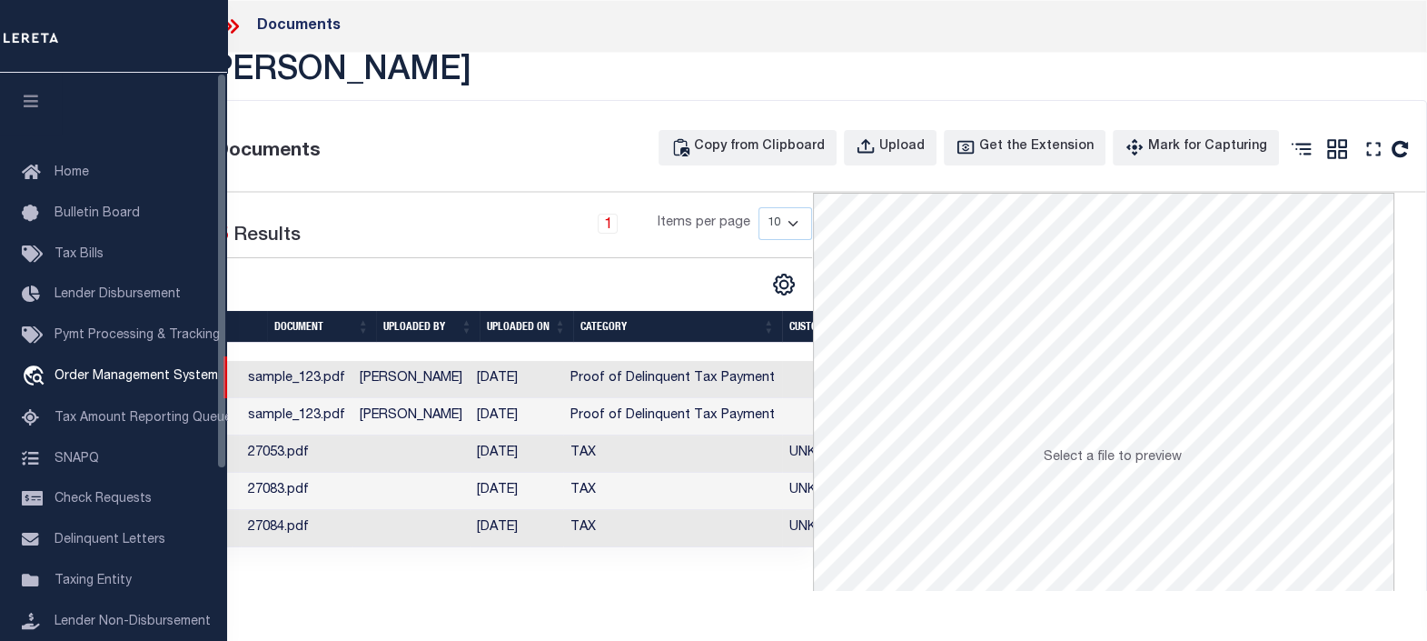
click at [28, 102] on icon "button" at bounding box center [31, 101] width 21 height 16
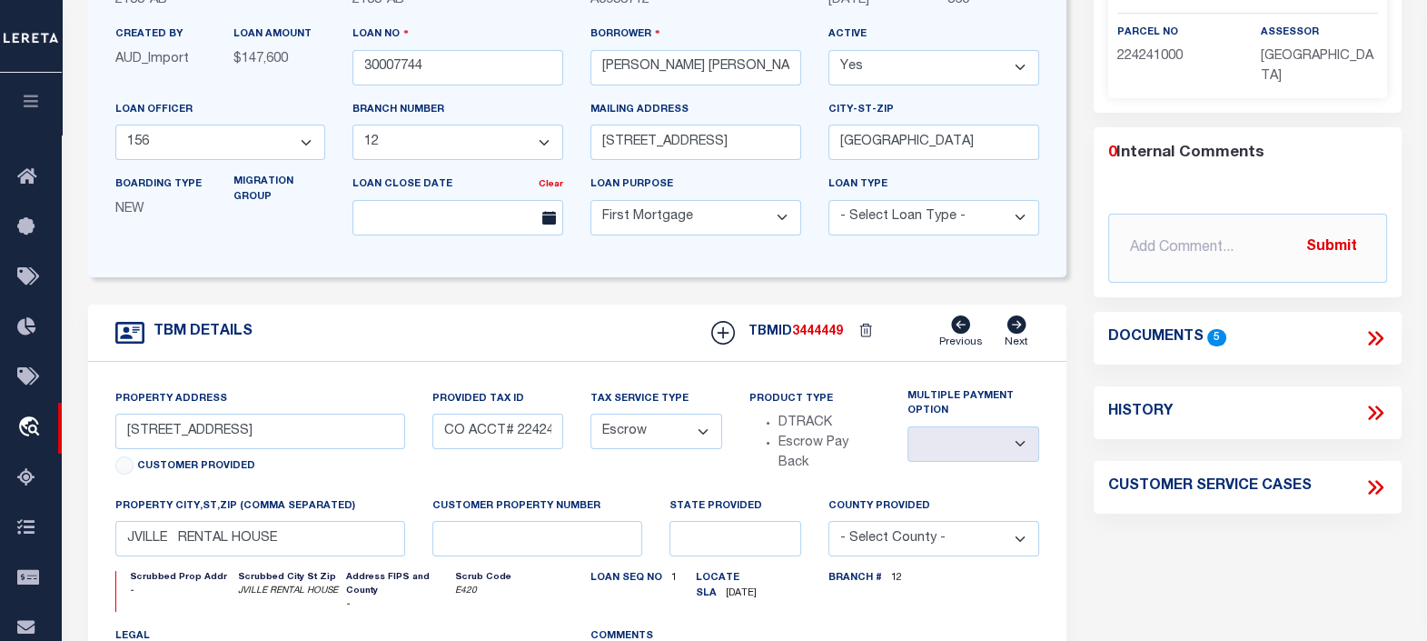
click at [1372, 326] on icon at bounding box center [1376, 338] width 24 height 24
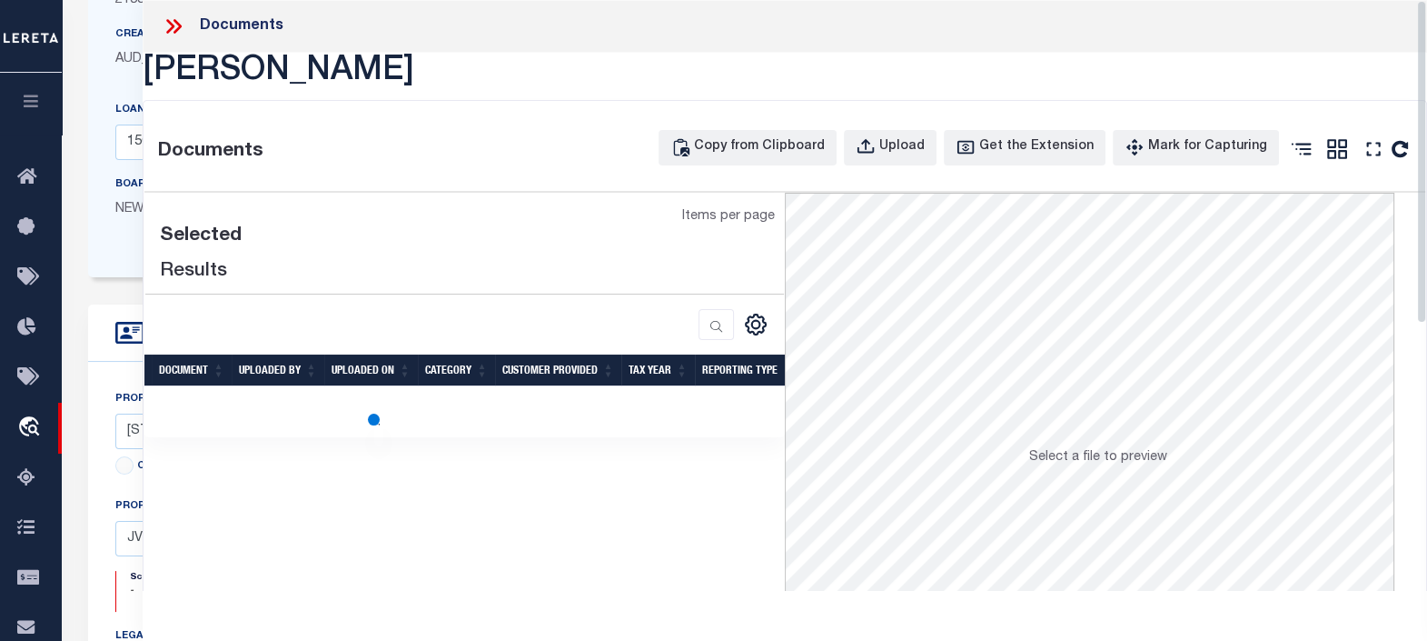
click at [663, 555] on div "Selected Results Items per page" at bounding box center [464, 465] width 641 height 545
click at [493, 173] on div "Copy from Clipboard Upload Get the Extension Mark for Capturing Got it Print" at bounding box center [945, 153] width 960 height 46
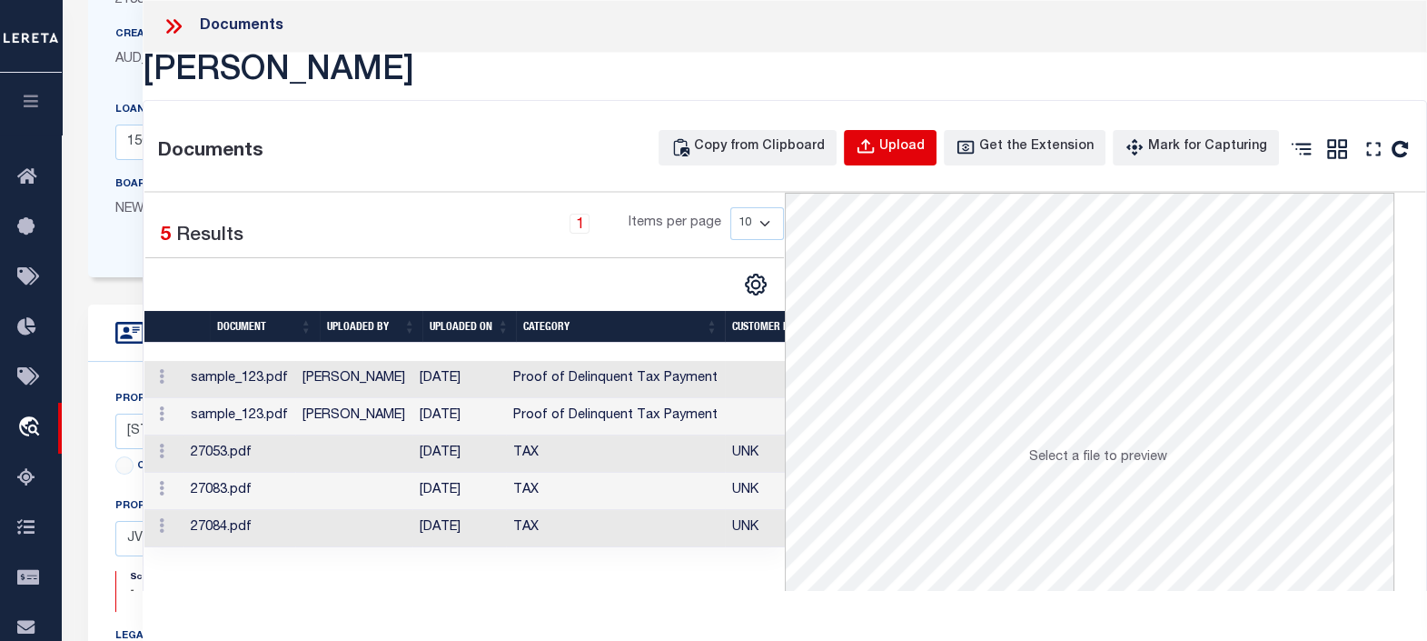
click at [913, 153] on div "Upload" at bounding box center [902, 147] width 45 height 20
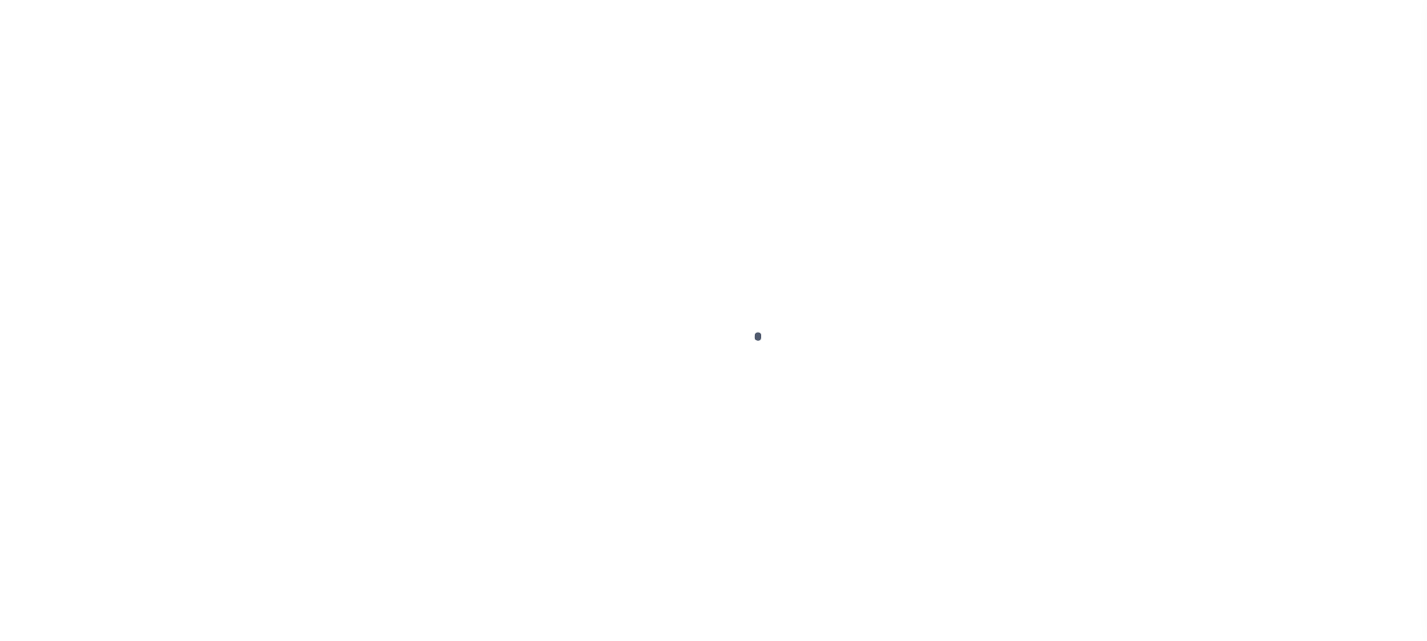
scroll to position [226, 0]
type input "30007744"
type input "[PERSON_NAME] [PERSON_NAME]"
select select
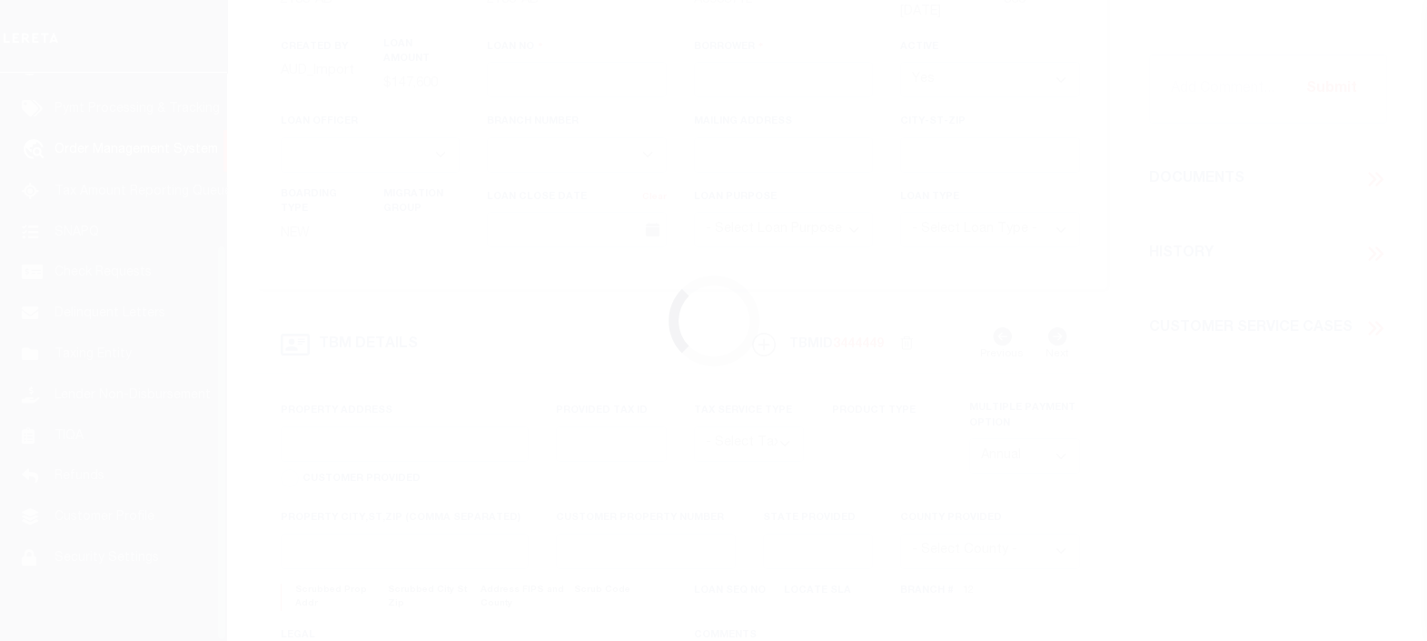
type input "3137 WEST PENTAGON PARKWAY"
type input "DALLAS, TX 75233"
select select "10"
select select "Escrow"
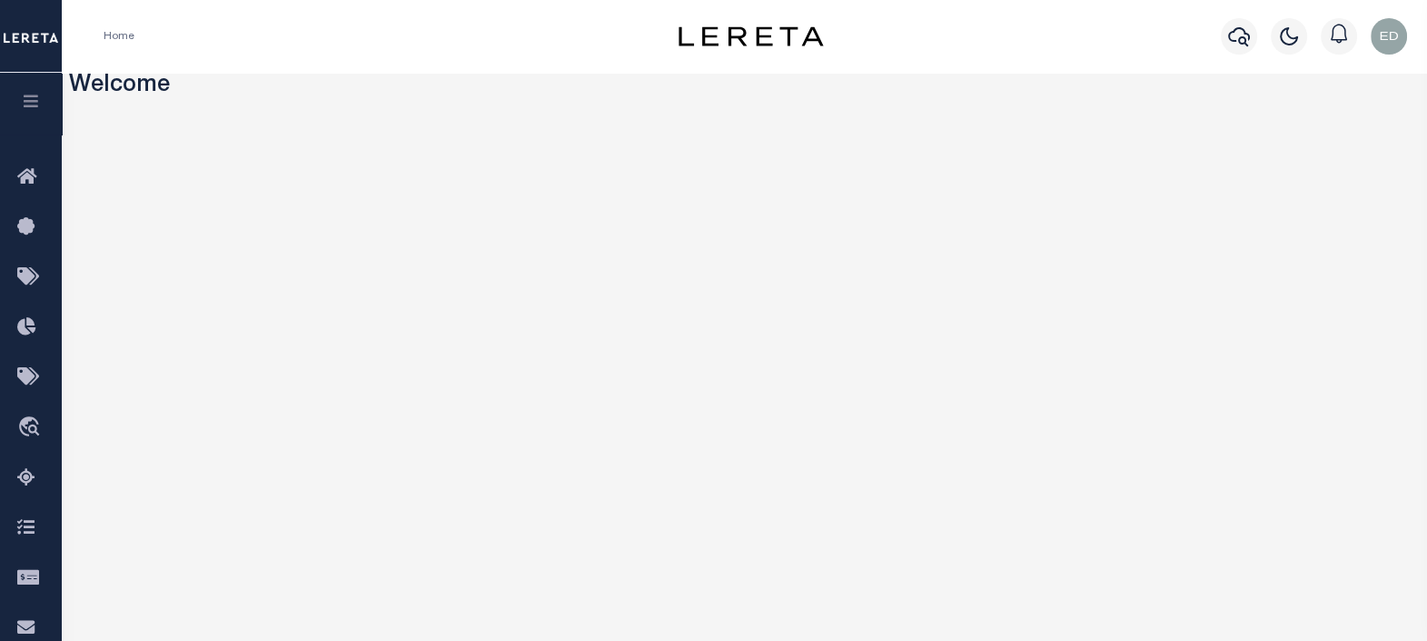
click at [28, 114] on button "button" at bounding box center [31, 104] width 62 height 62
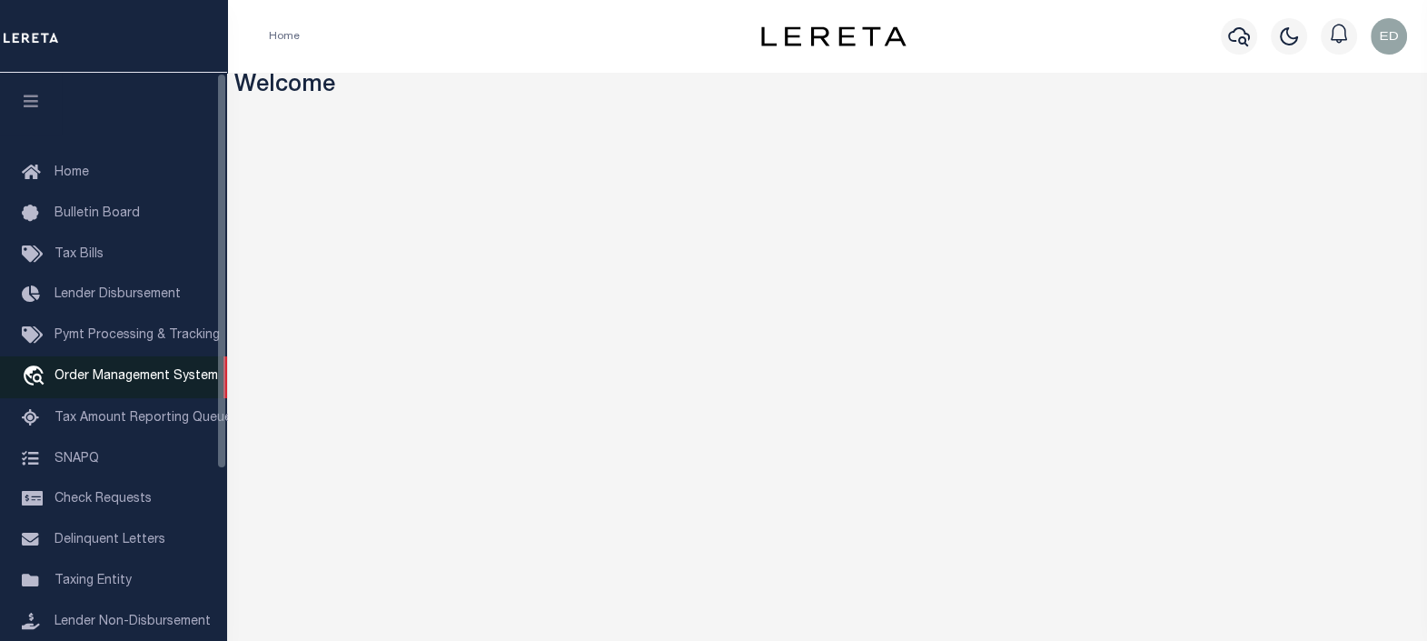
click at [106, 373] on span "Order Management System" at bounding box center [137, 376] width 164 height 13
click at [120, 373] on span "Order Management System" at bounding box center [137, 376] width 164 height 13
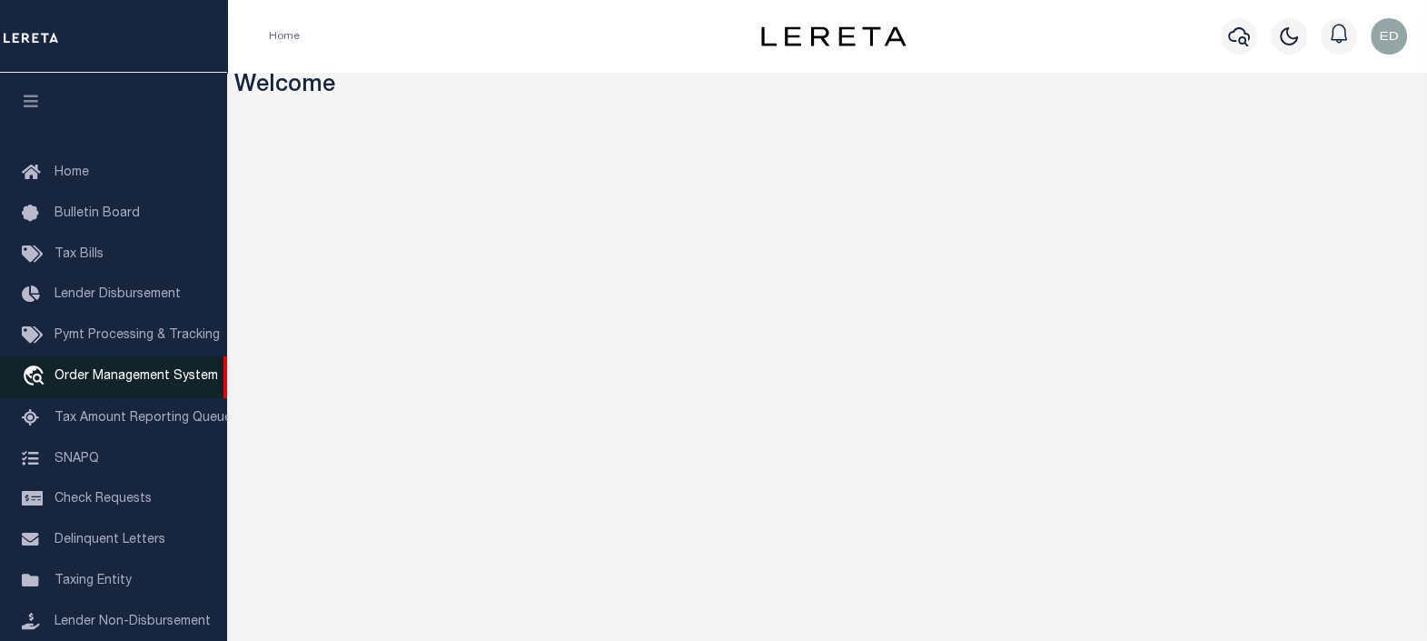
click at [121, 373] on span "Order Management System" at bounding box center [137, 376] width 164 height 13
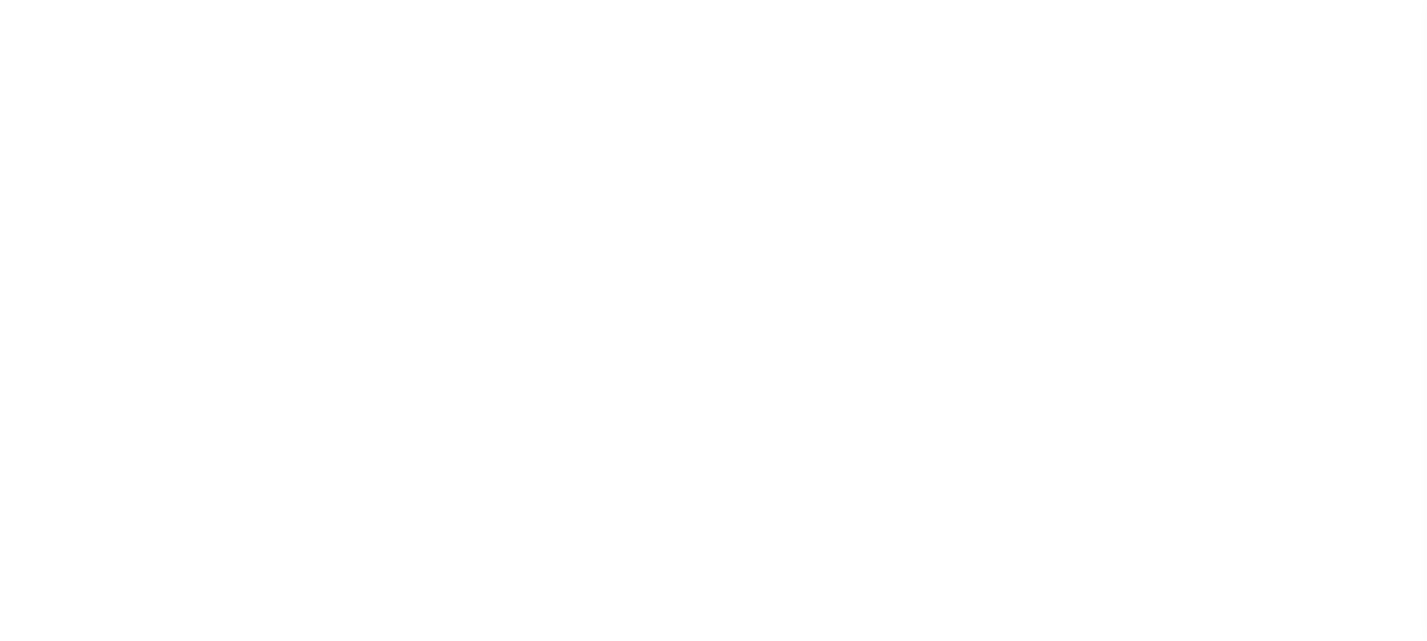
scroll to position [133, 0]
select select "200"
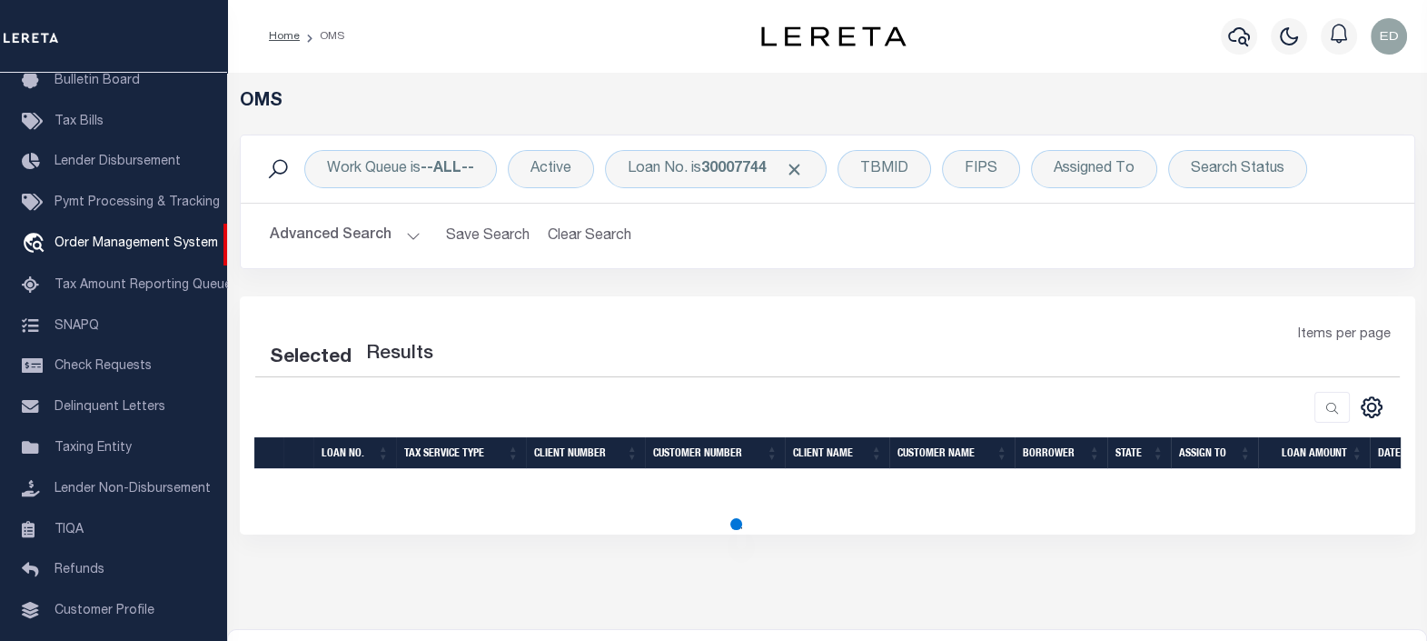
select select "200"
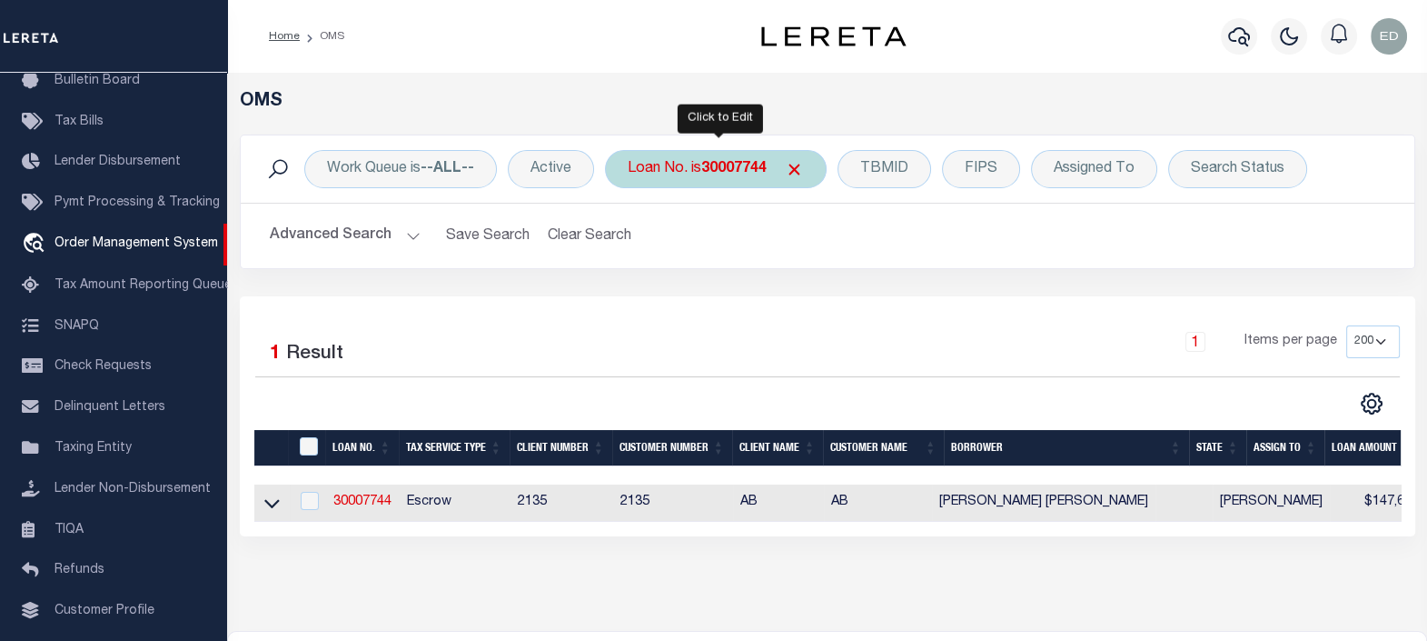
click at [740, 171] on b "30007744" at bounding box center [733, 169] width 65 height 15
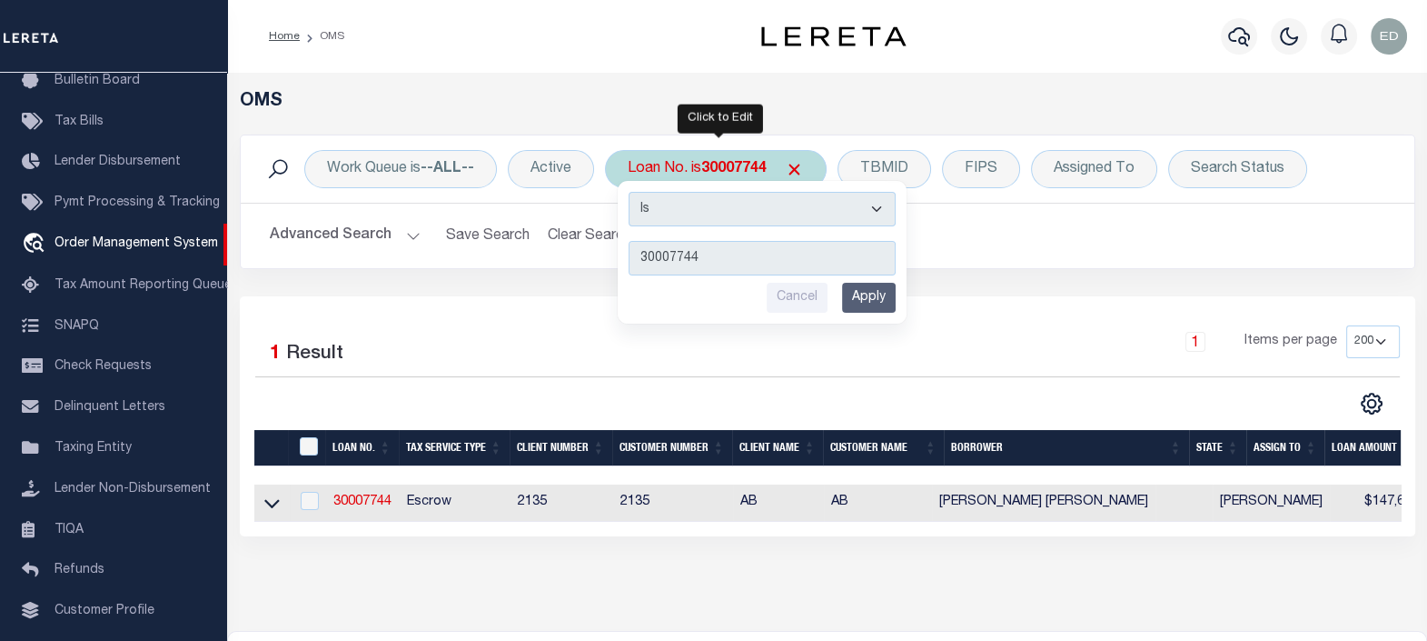
click at [736, 212] on select "Is Contains" at bounding box center [762, 209] width 267 height 35
select select "c"
click at [629, 192] on select "Is Contains" at bounding box center [762, 209] width 267 height 35
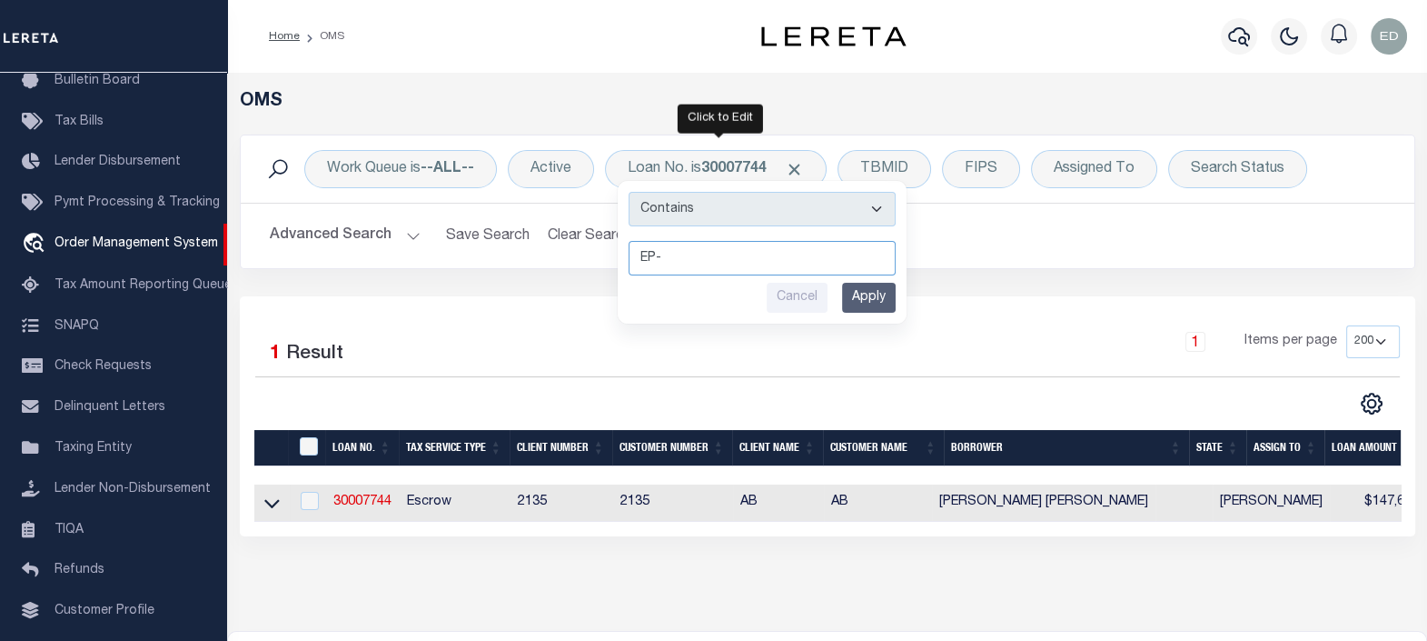
type input "EP-T"
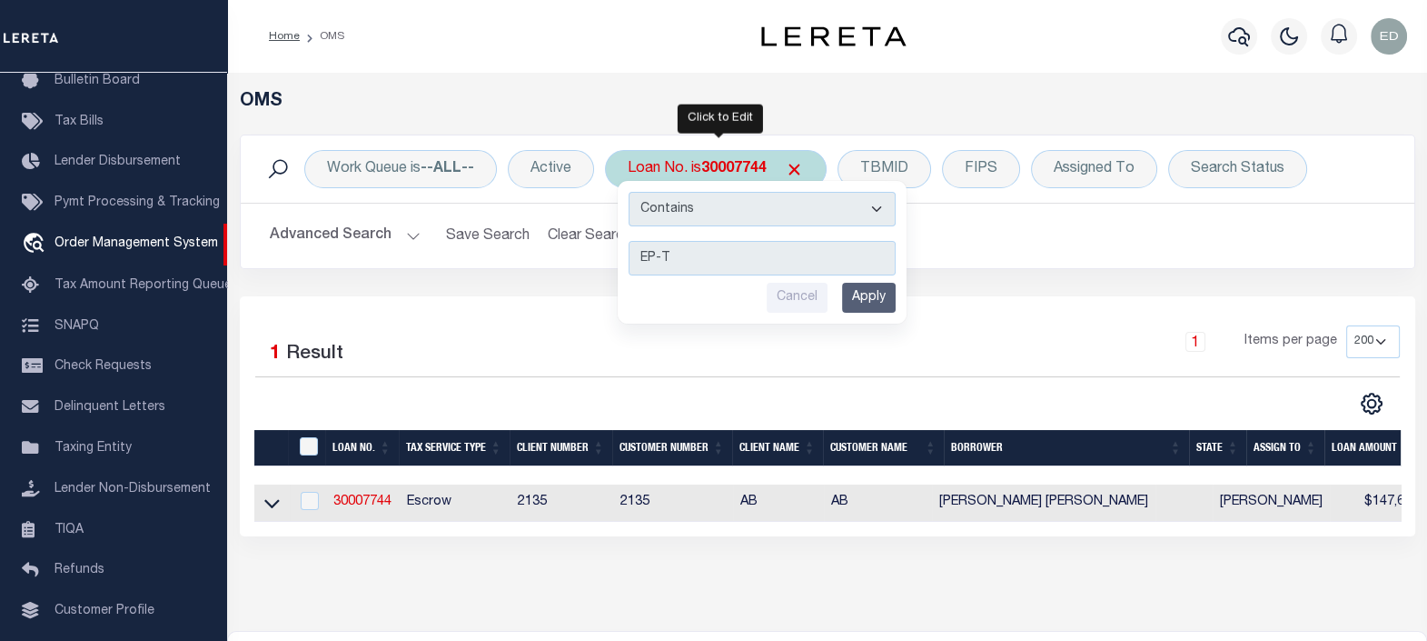
click at [880, 286] on input "Apply" at bounding box center [869, 298] width 54 height 30
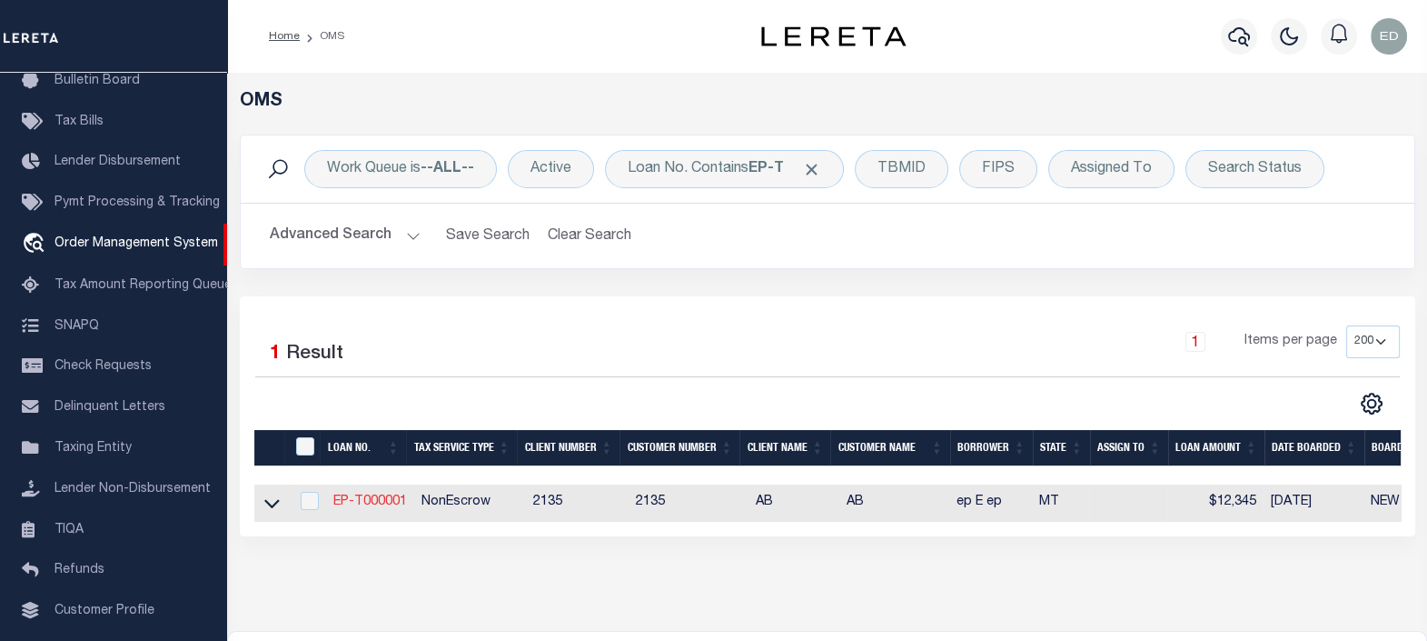
click at [373, 508] on link "EP-T000001" at bounding box center [370, 501] width 74 height 13
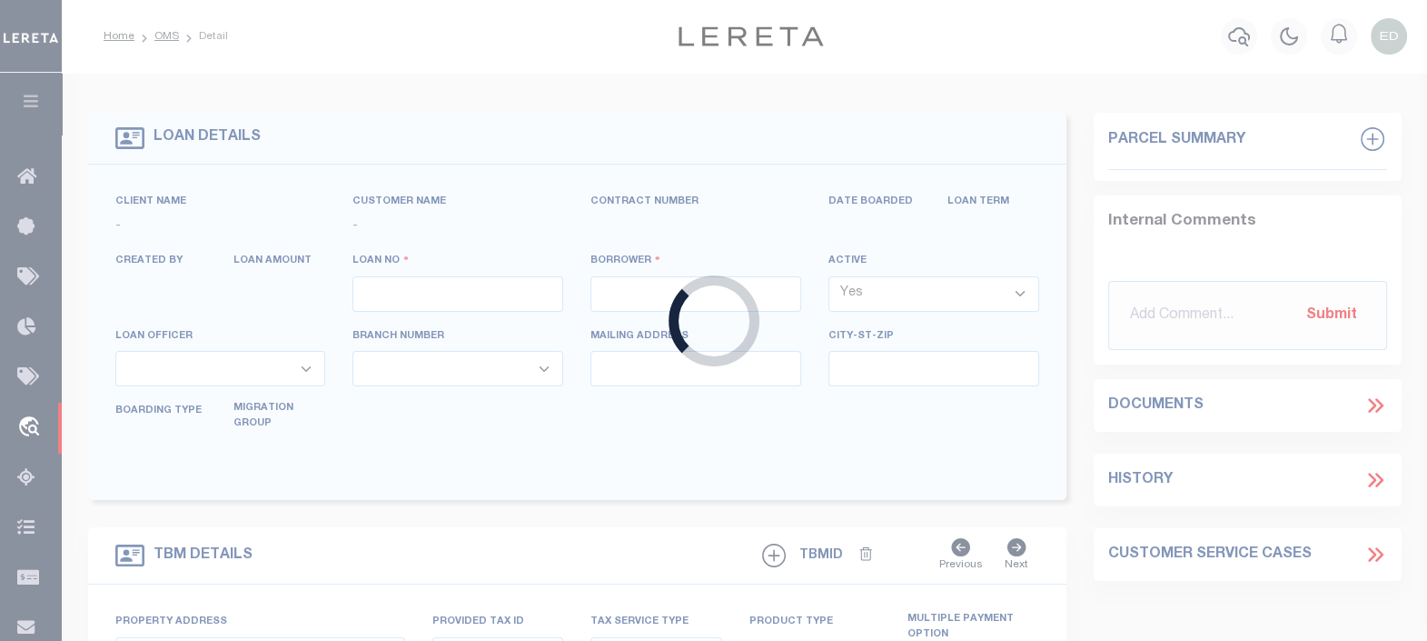
type input "EP-T000001"
type input "ep E ep"
select select
type input "[STREET_ADDRESS]"
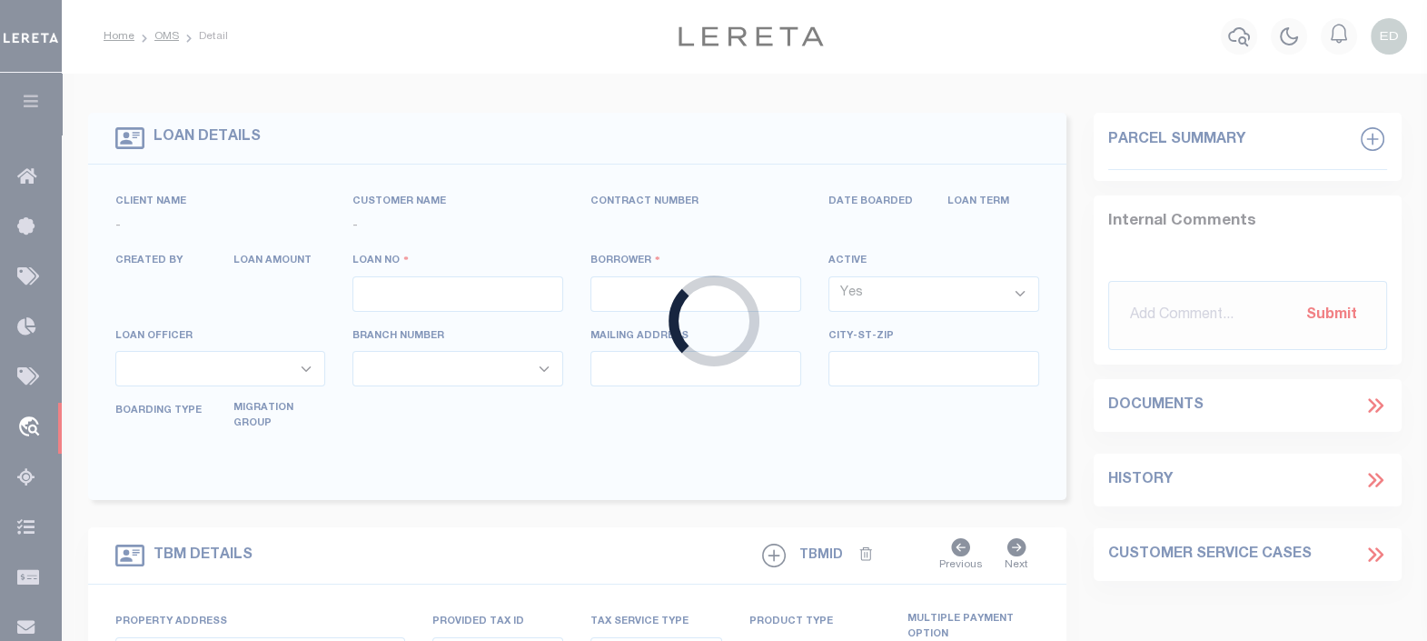
type input "[GEOGRAPHIC_DATA] NC 27405-7605"
type input "[DATE]"
select select "10"
select select "NonEscrow"
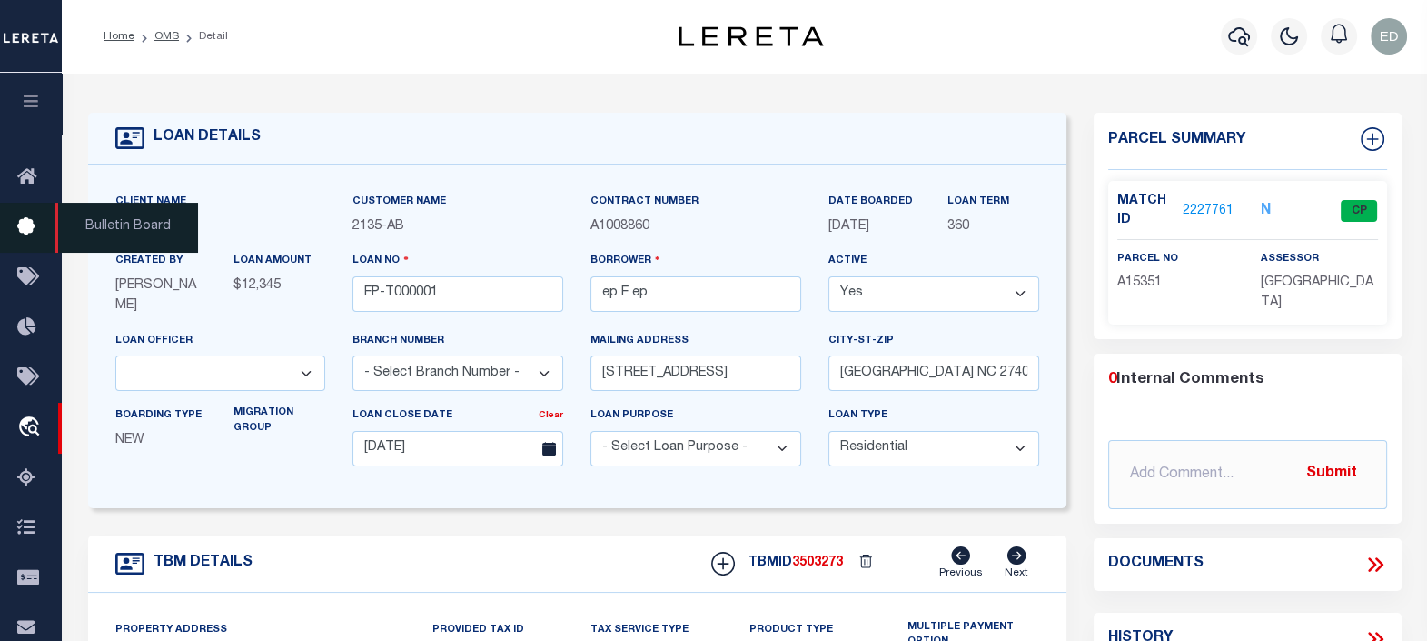
type input "[STREET_ADDRESS]"
select select
type input "BILLINGS MT 59101-1731"
type input "MT"
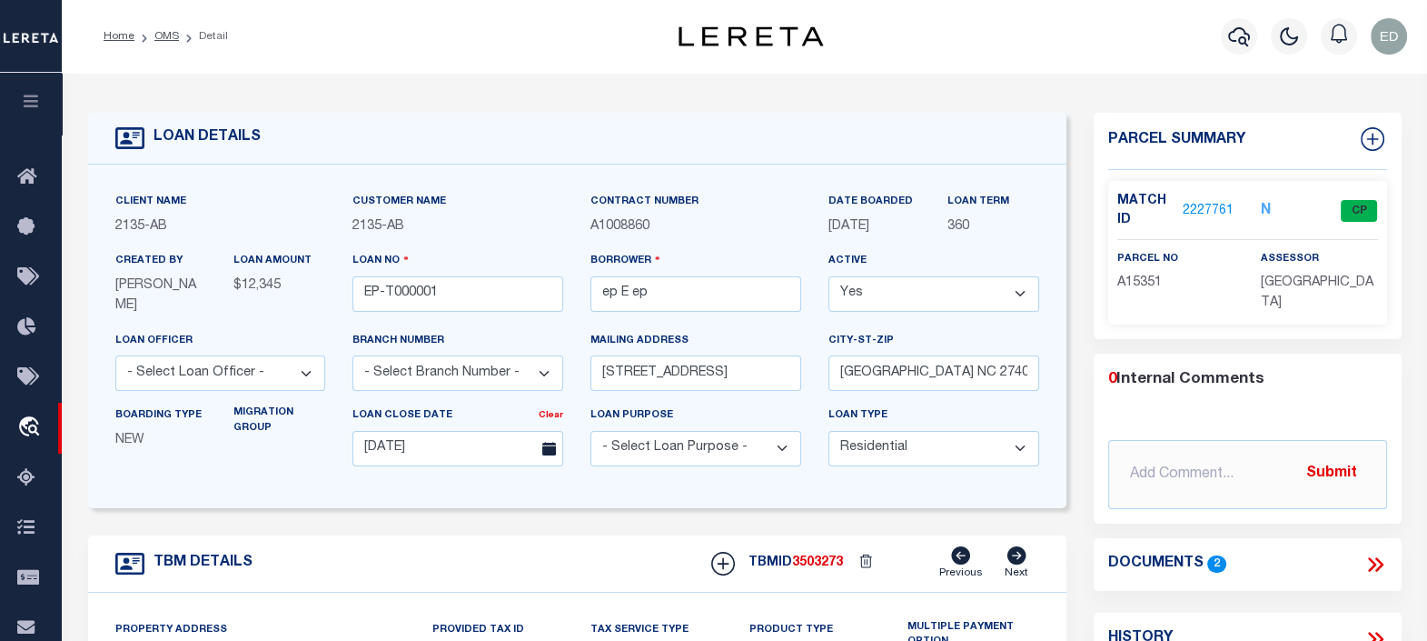
scroll to position [226, 0]
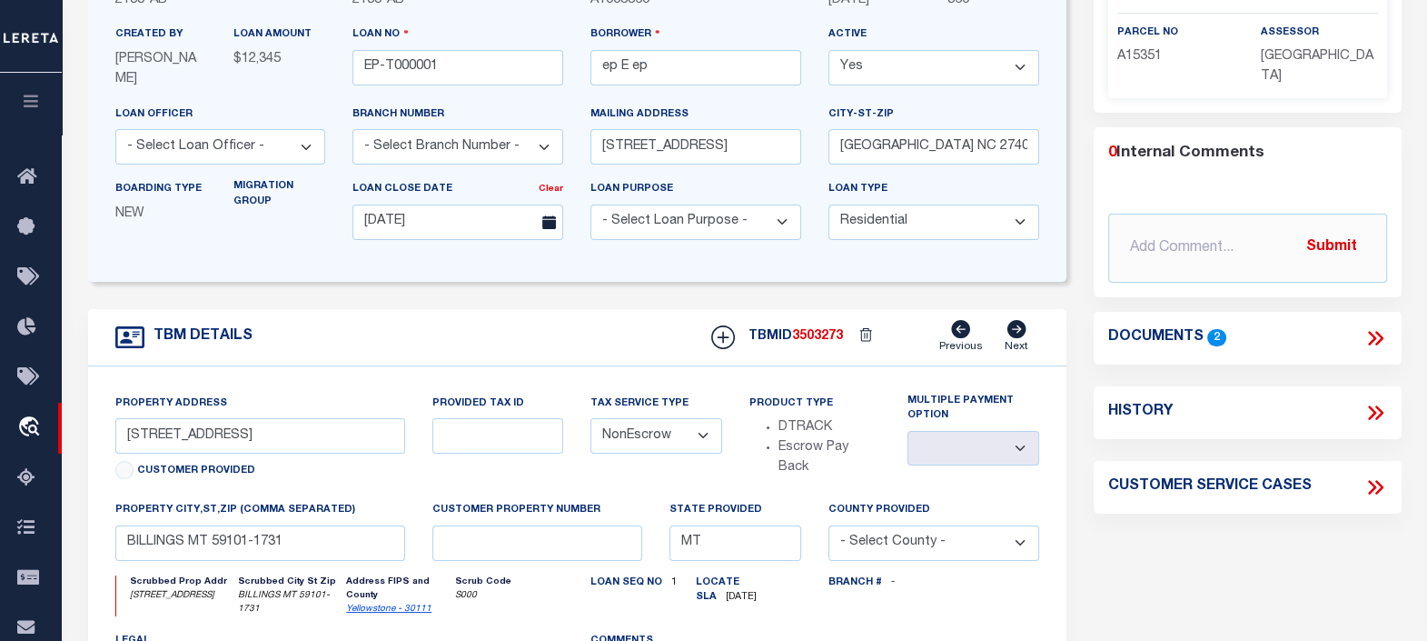
click at [1380, 332] on icon at bounding box center [1379, 338] width 8 height 15
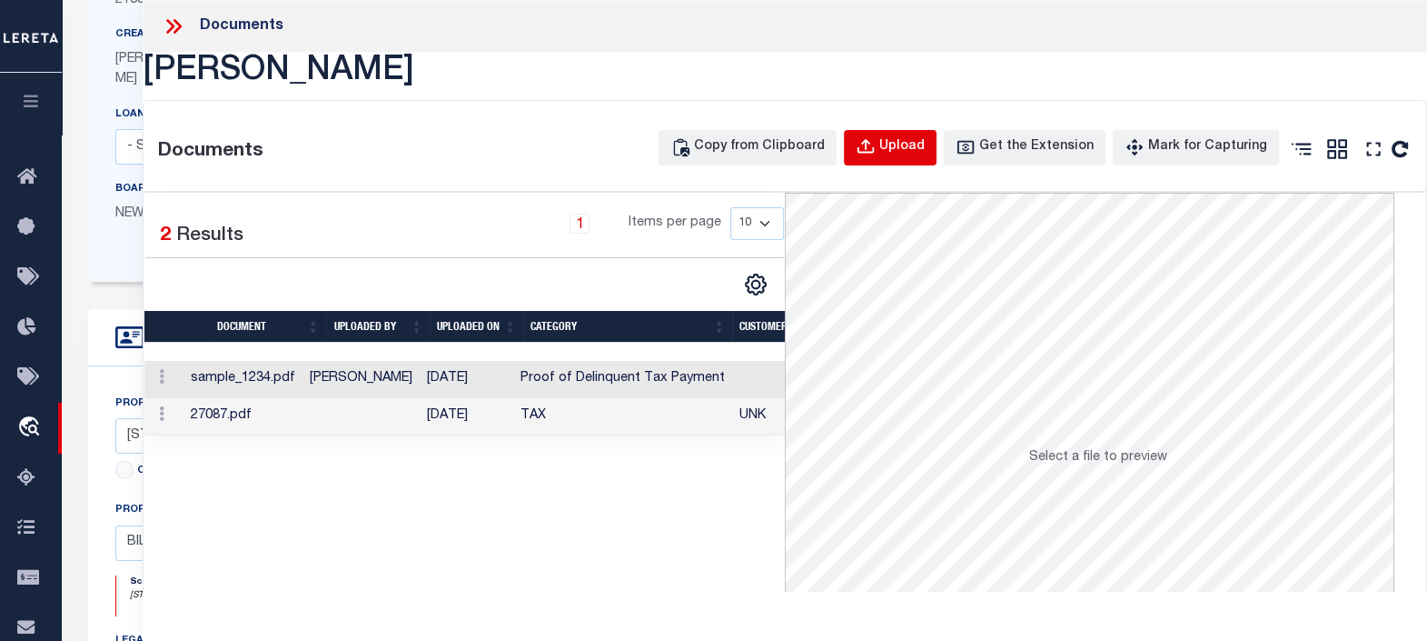
click at [901, 147] on div "Upload" at bounding box center [902, 147] width 45 height 20
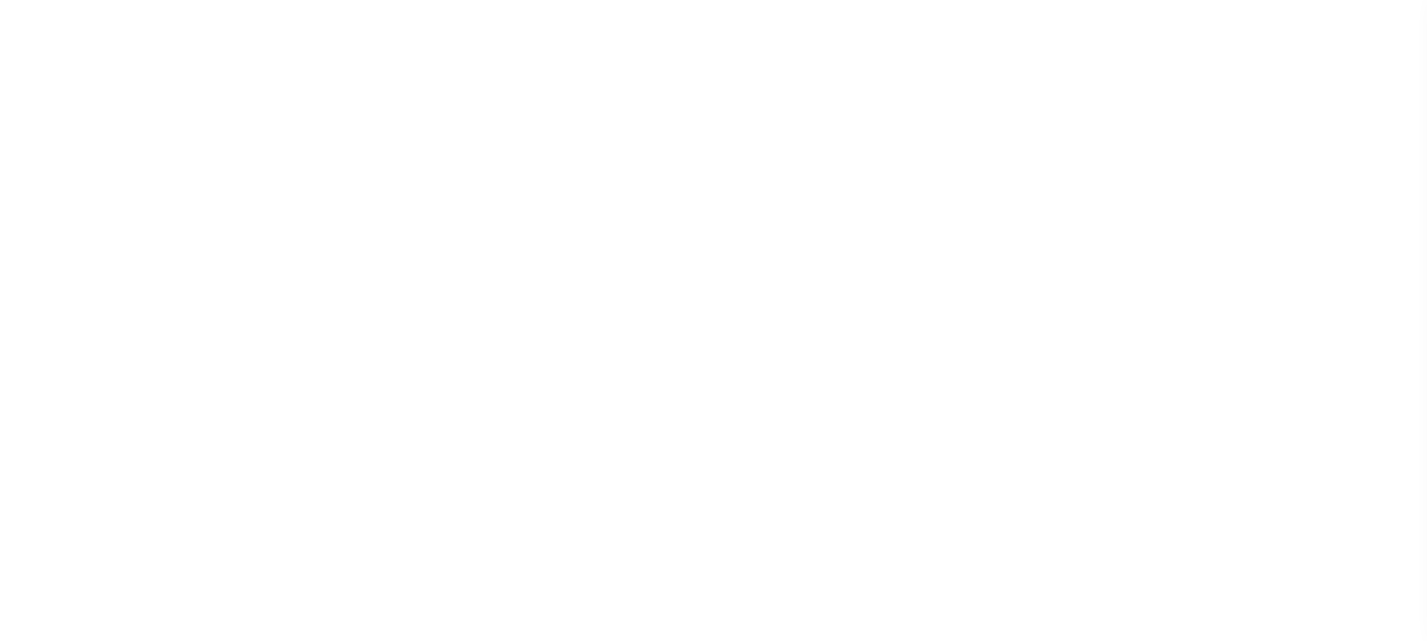
scroll to position [226, 0]
type input "EP-T000001"
type input "ep E ep"
select select
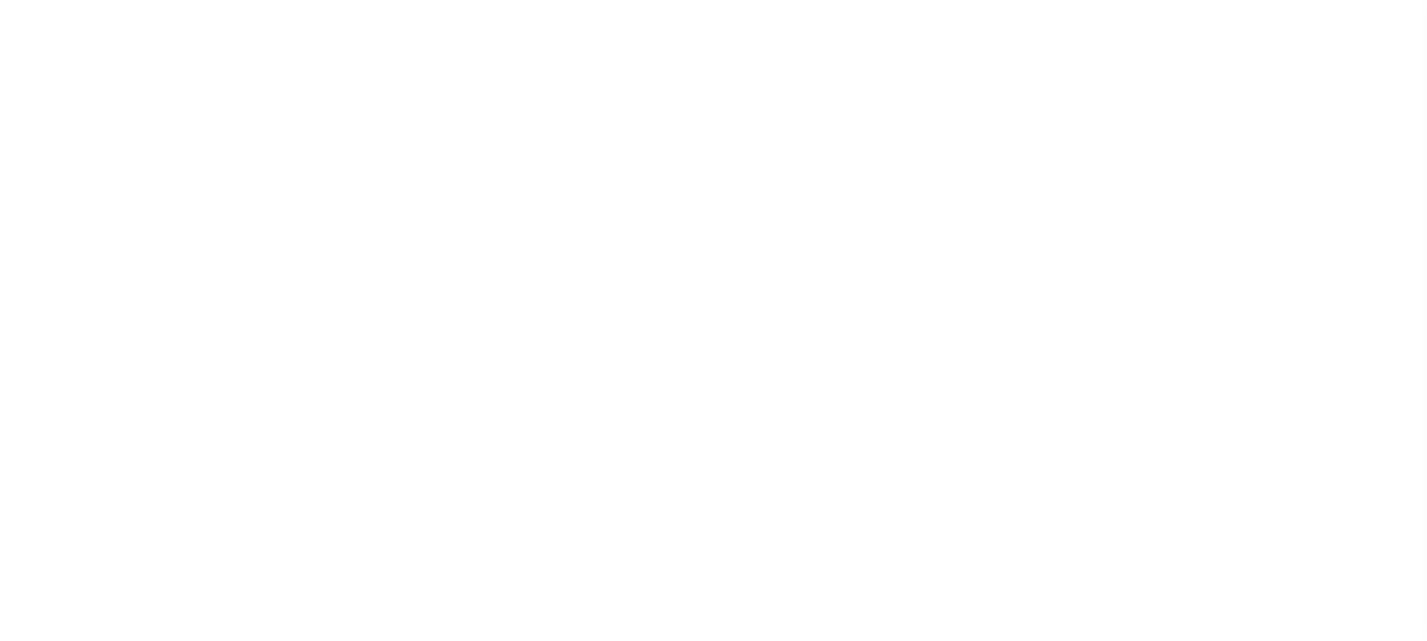
type input "[STREET_ADDRESS]"
type input "[GEOGRAPHIC_DATA] NC 27405-7605"
type input "[DATE]"
select select "10"
select select "NonEscrow"
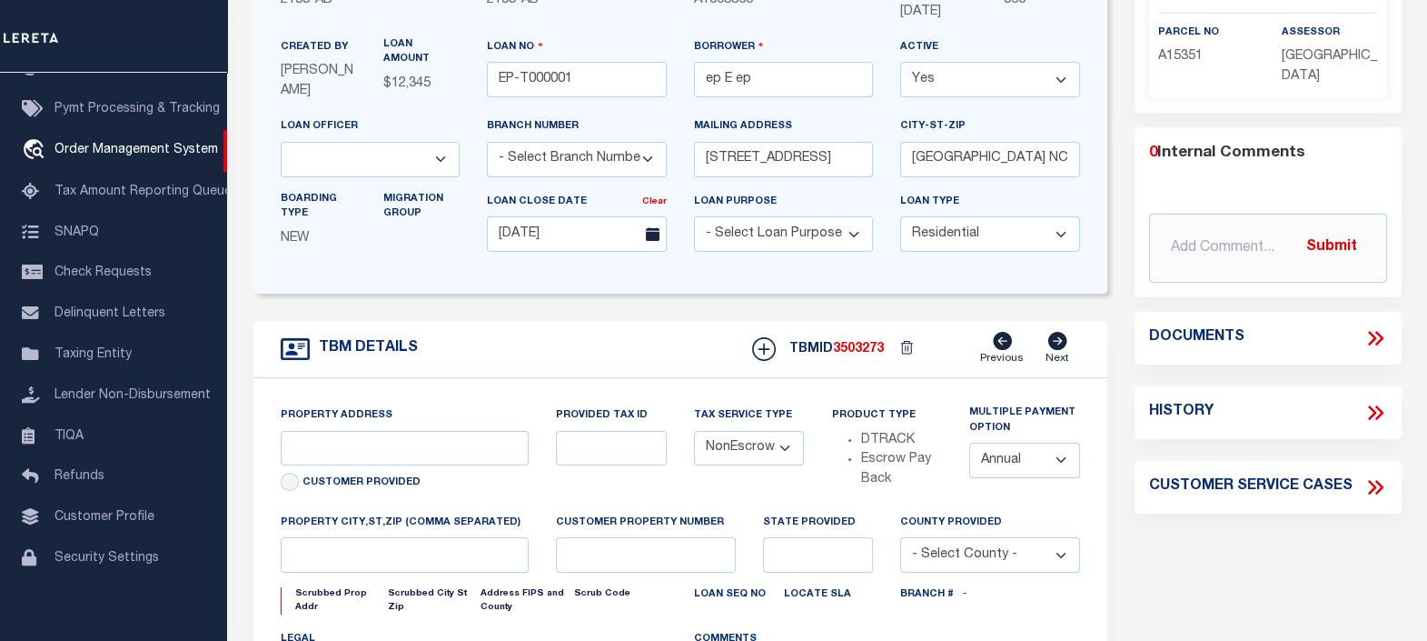
type input "[STREET_ADDRESS]"
select select
type input "BILLINGS MT 59101-1731"
type input "MT"
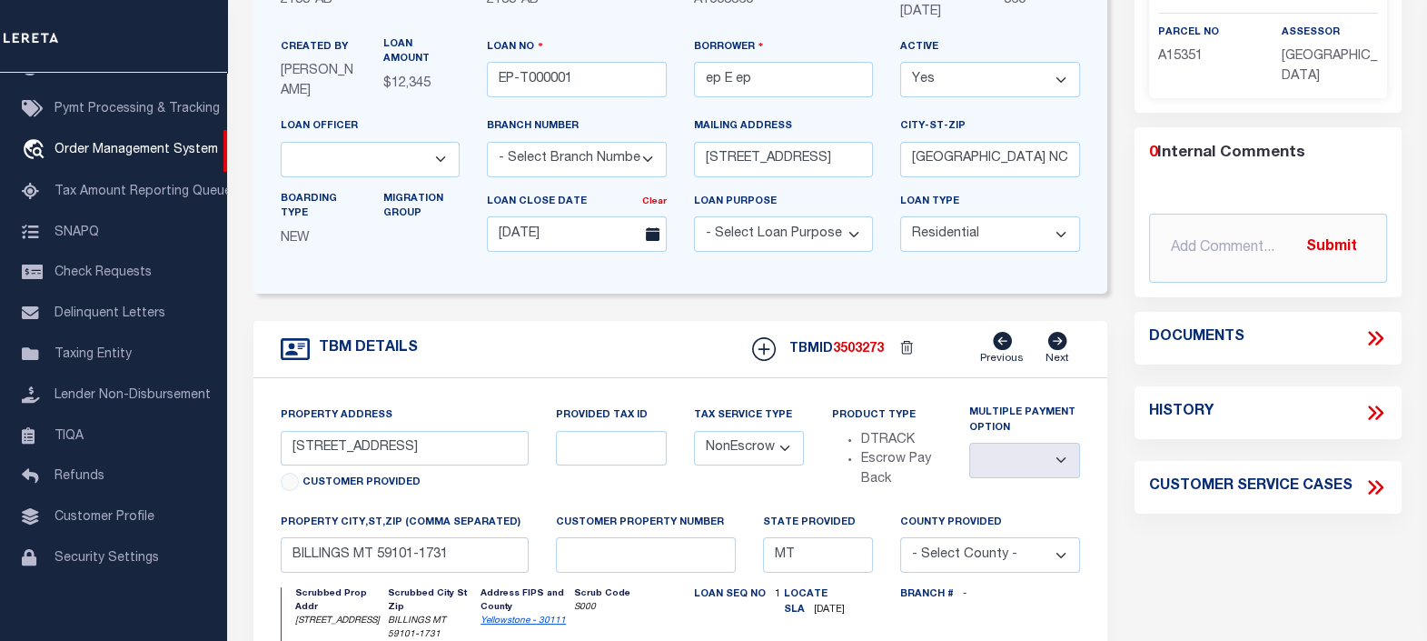
drag, startPoint x: 1118, startPoint y: 326, endPoint x: 1117, endPoint y: 293, distance: 32.7
click at [1118, 324] on div "TBM DETAILS TBMID 3503273" at bounding box center [681, 587] width 882 height 532
click at [1117, 289] on div "LOAN DETAILS Client Name -" at bounding box center [681, 404] width 882 height 1037
click at [1113, 320] on div "LOAN DETAILS Client Name -" at bounding box center [681, 404] width 882 height 1037
drag, startPoint x: 1113, startPoint y: 304, endPoint x: 1116, endPoint y: 324, distance: 20.2
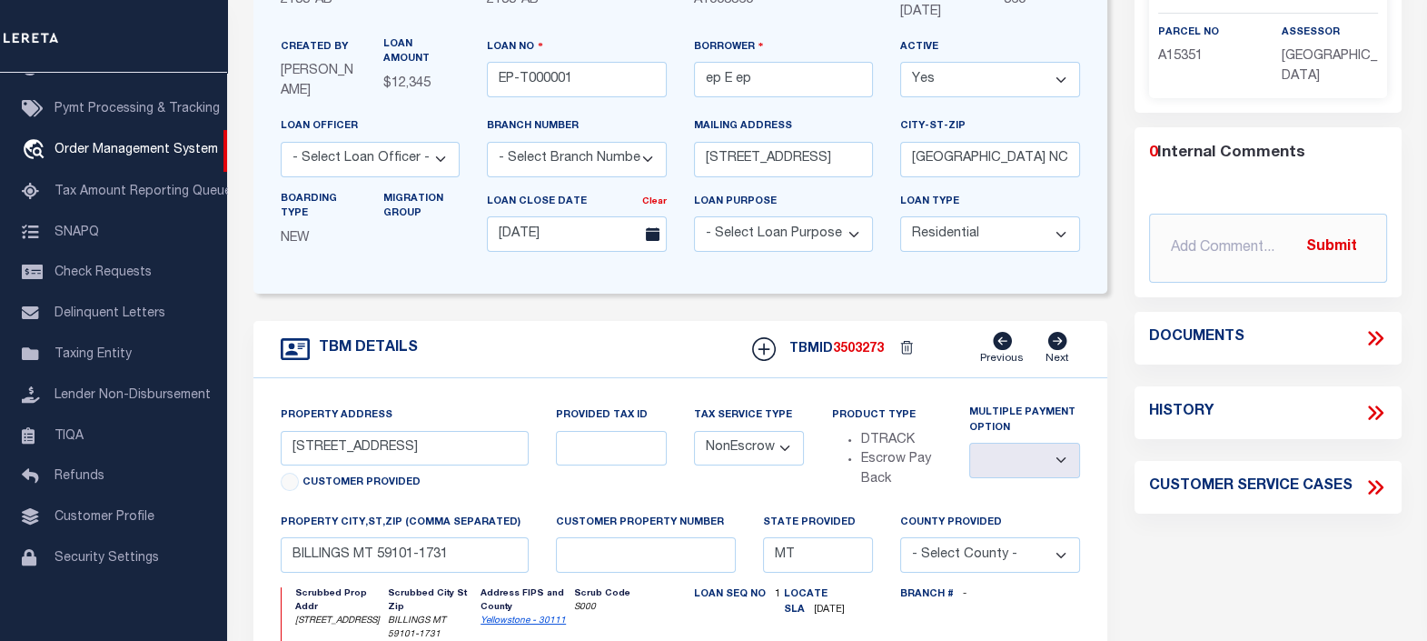
click at [1115, 304] on div "LOAN DETAILS Client Name -" at bounding box center [681, 404] width 882 height 1037
drag, startPoint x: 1116, startPoint y: 324, endPoint x: 1119, endPoint y: 303, distance: 22.1
click at [1118, 321] on div "LOAN DETAILS Client Name -" at bounding box center [681, 404] width 882 height 1037
drag, startPoint x: 1119, startPoint y: 303, endPoint x: 1121, endPoint y: 315, distance: 12.8
click at [1120, 302] on div "LOAN DETAILS Client Name 2135 - AB Customer Name 2135 -" at bounding box center [828, 394] width 1176 height 1059
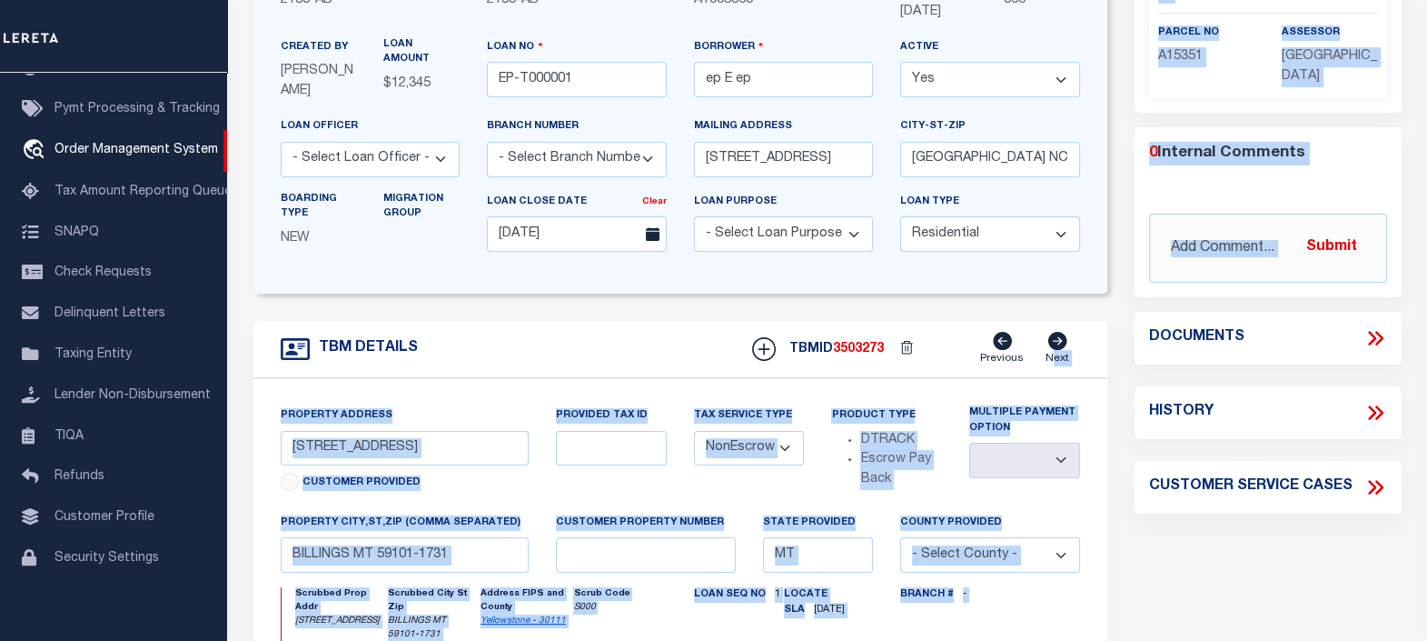
drag, startPoint x: 1121, startPoint y: 315, endPoint x: 1123, endPoint y: 298, distance: 17.4
click at [1121, 318] on div "LOAN DETAILS Client Name 2135 - AB Customer Name 2135 -" at bounding box center [828, 394] width 1176 height 1059
drag, startPoint x: 1123, startPoint y: 298, endPoint x: 1124, endPoint y: 315, distance: 17.3
click at [1124, 296] on div "Parcel Summary Match ID 2227761 N parcel no A15351 assessor 0" at bounding box center [1268, 404] width 294 height 1037
click at [1124, 318] on div "Parcel Summary Match ID 2227761 N parcel no A15351 assessor 0" at bounding box center [1268, 404] width 294 height 1037
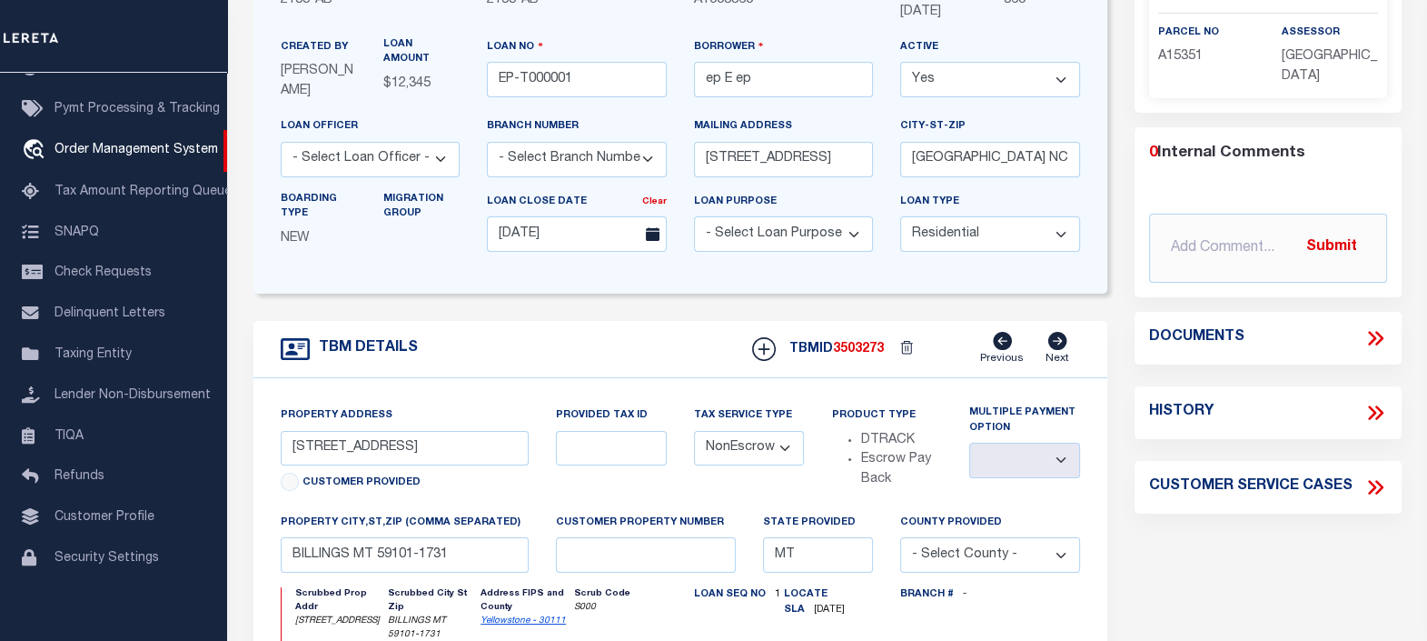
click at [1119, 308] on div "LOAN DETAILS Client Name -" at bounding box center [681, 404] width 882 height 1037
click at [1092, 303] on form "LOAN DETAILS Client Name 2135 - AB Customer Name" at bounding box center [681, 404] width 855 height 1037
click at [1109, 303] on div "LOAN DETAILS Client Name -" at bounding box center [681, 404] width 882 height 1037
click at [1111, 303] on div "LOAN DETAILS Client Name -" at bounding box center [681, 404] width 882 height 1037
click at [1122, 299] on div "Parcel Summary Match ID 2227761 N parcel no A15351 assessor 0 2" at bounding box center [1268, 404] width 294 height 1037
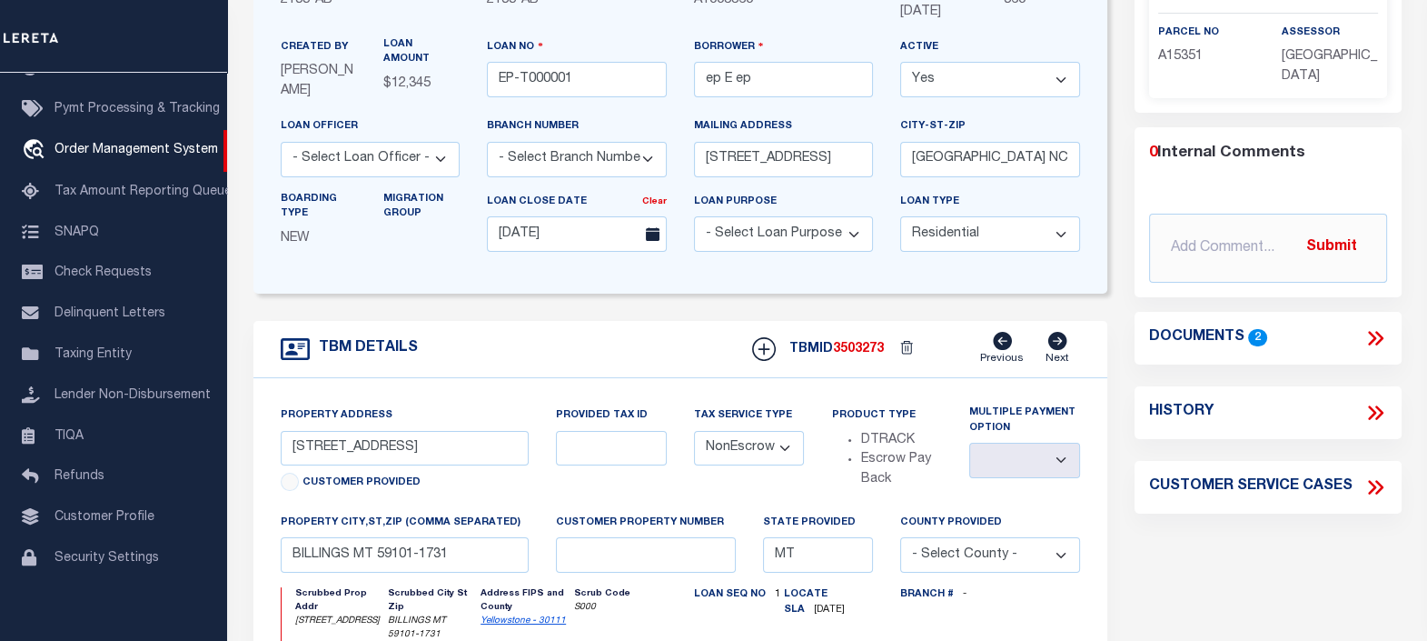
click at [1370, 327] on icon at bounding box center [1376, 338] width 24 height 24
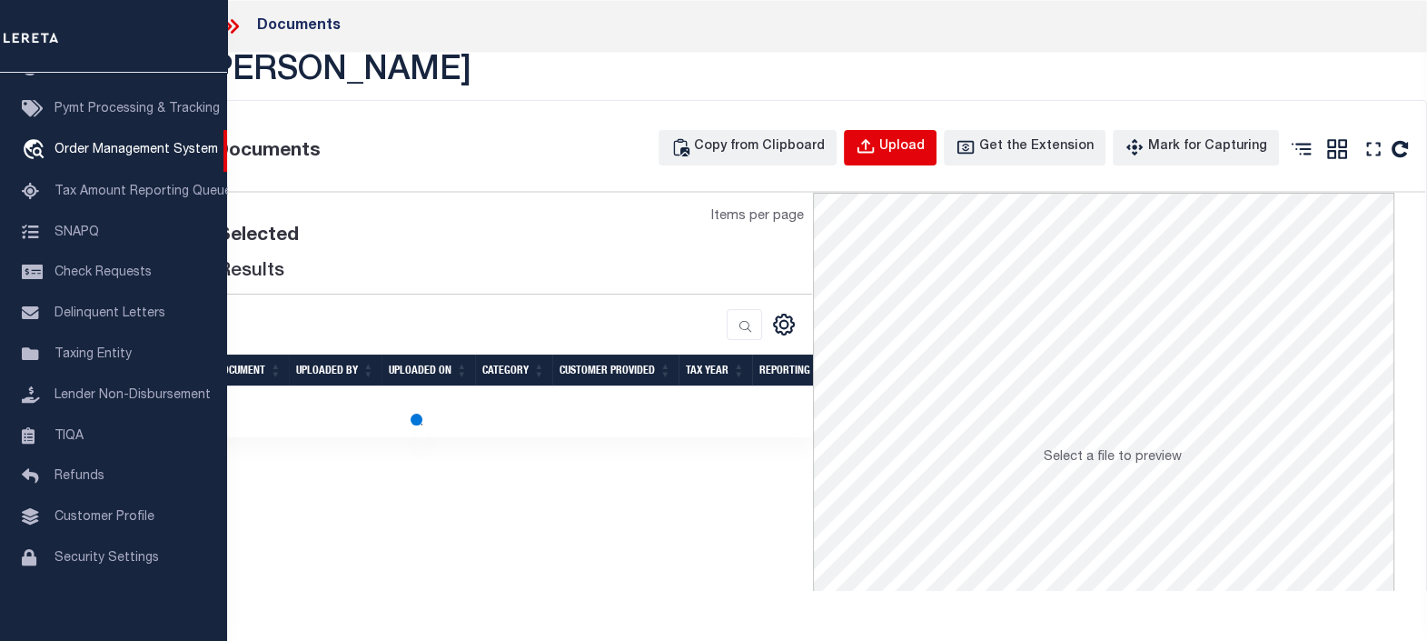
click at [921, 137] on div "Upload" at bounding box center [902, 147] width 45 height 20
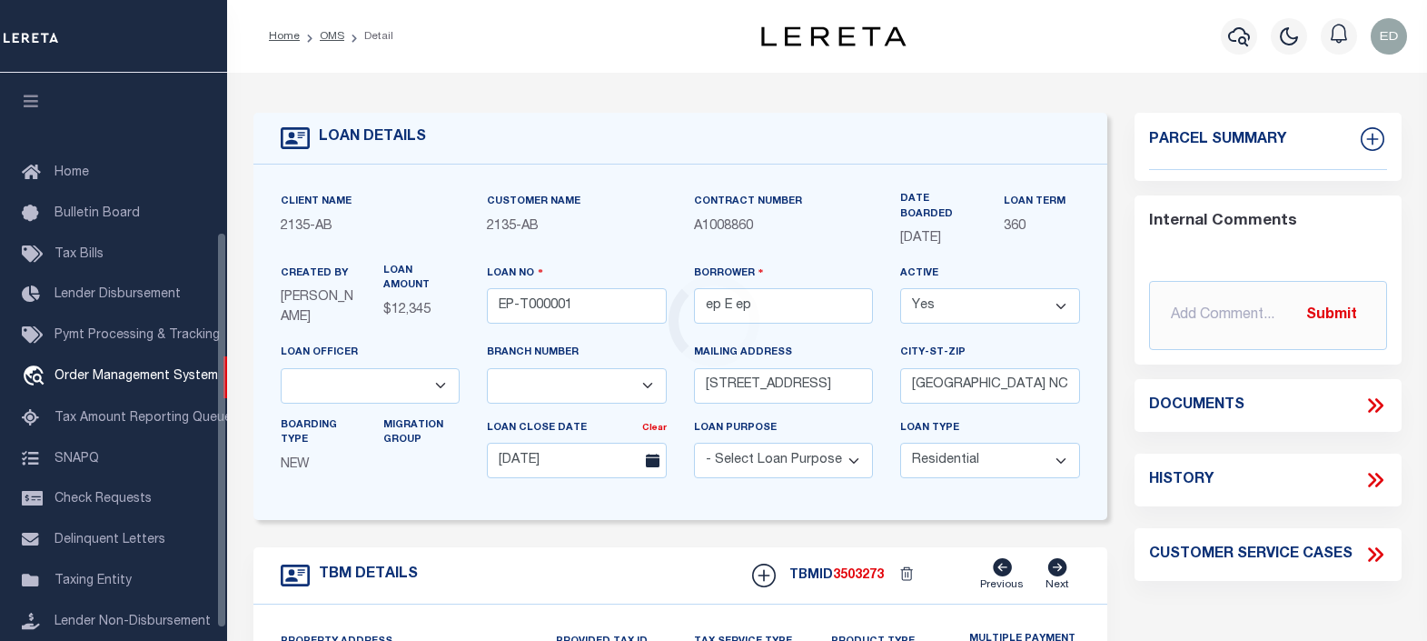
select select "10"
select select "NonEscrow"
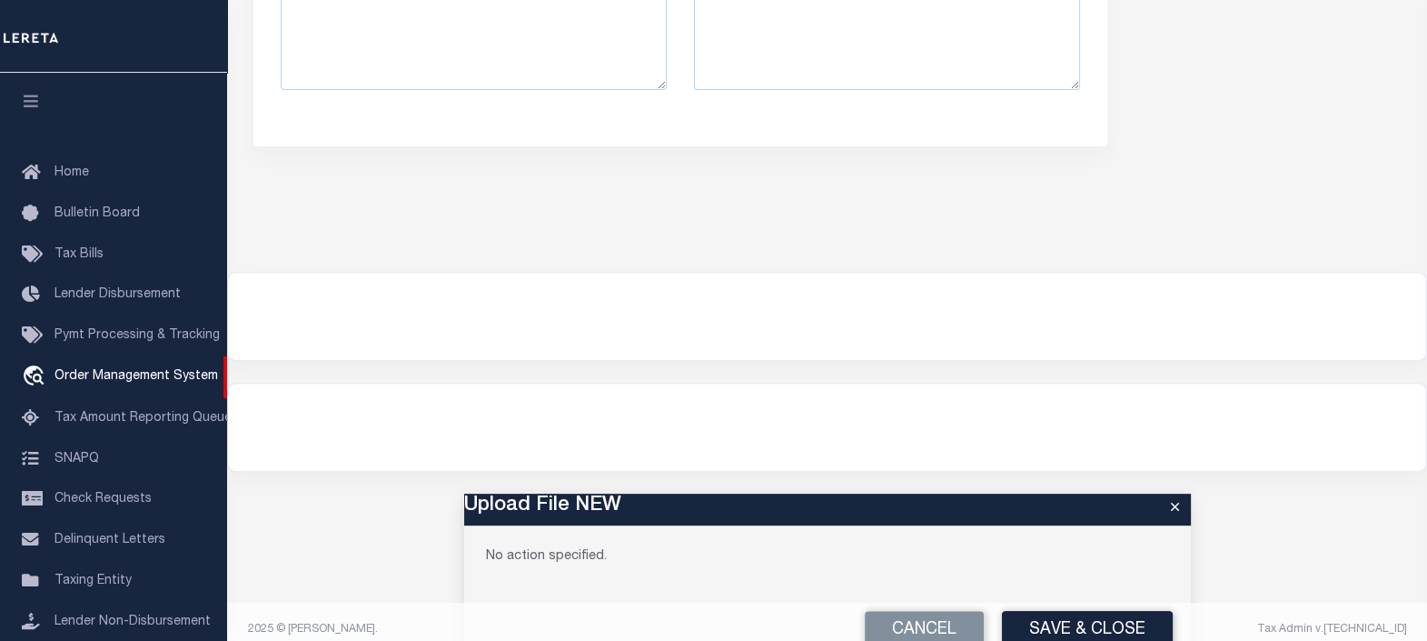
scroll to position [226, 0]
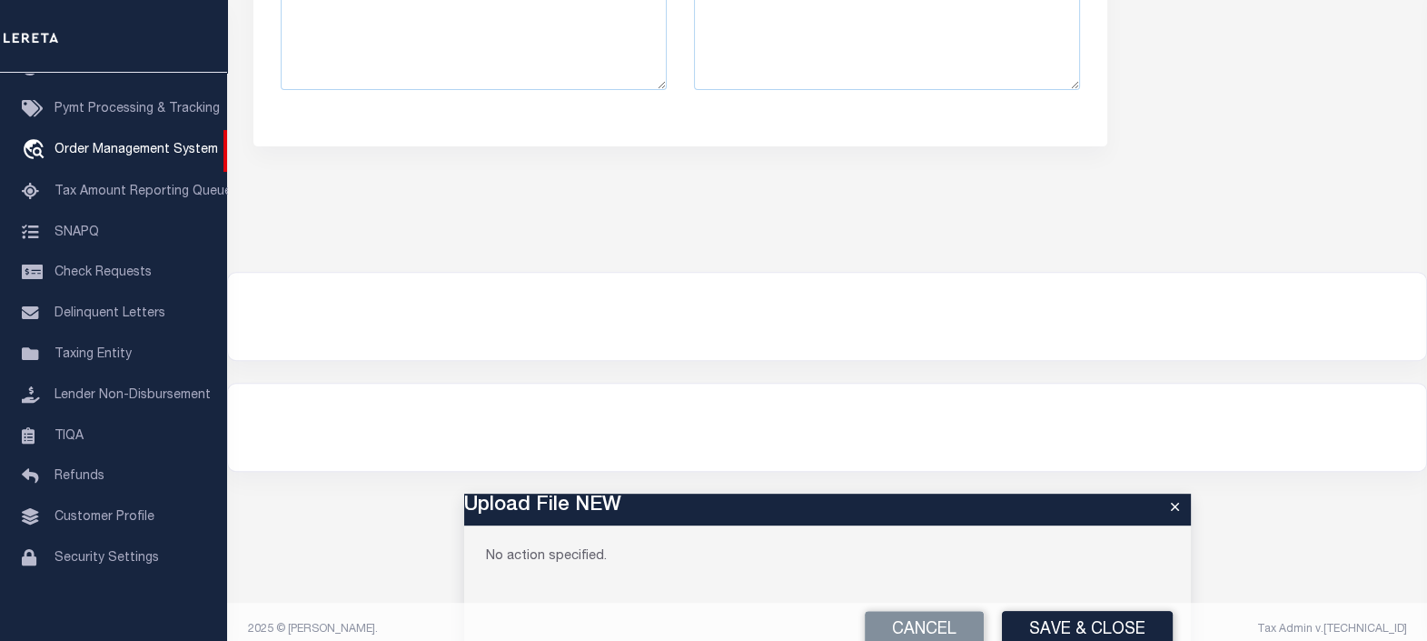
type input "[STREET_ADDRESS]"
select select
type input "BILLINGS MT 59101-1731"
type input "MT"
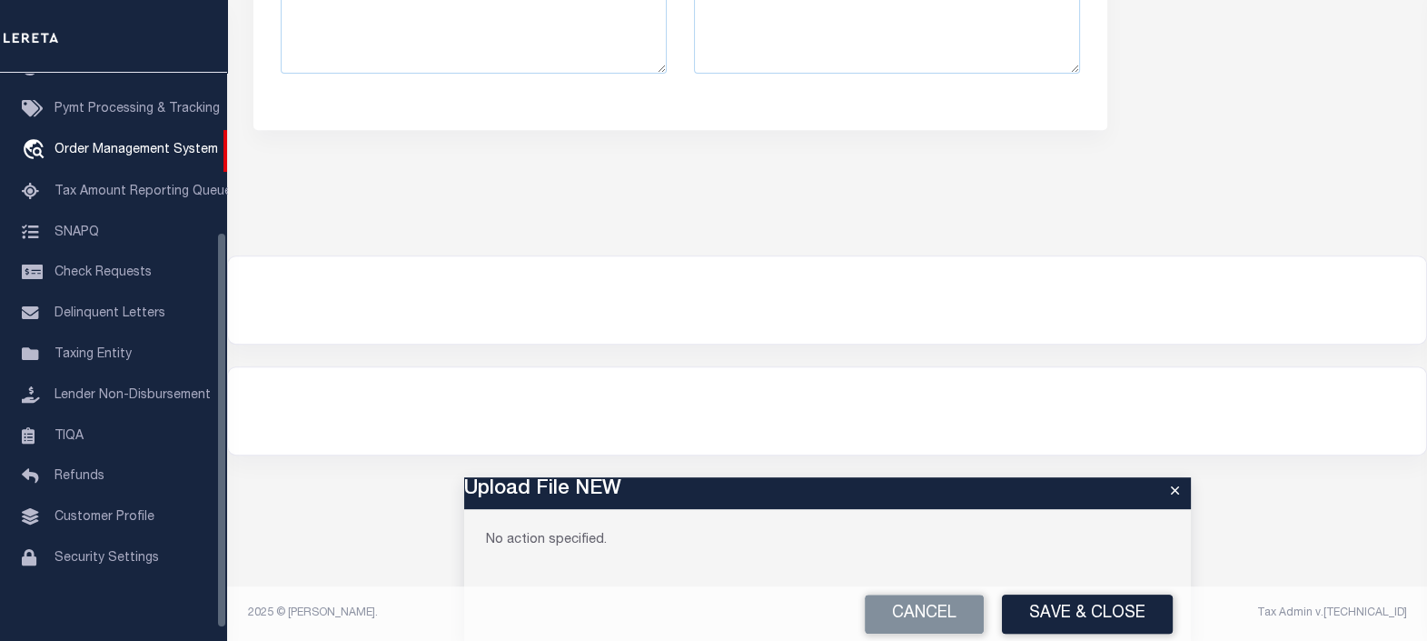
click at [727, 318] on div at bounding box center [827, 299] width 1198 height 87
click at [736, 369] on div at bounding box center [827, 410] width 1198 height 87
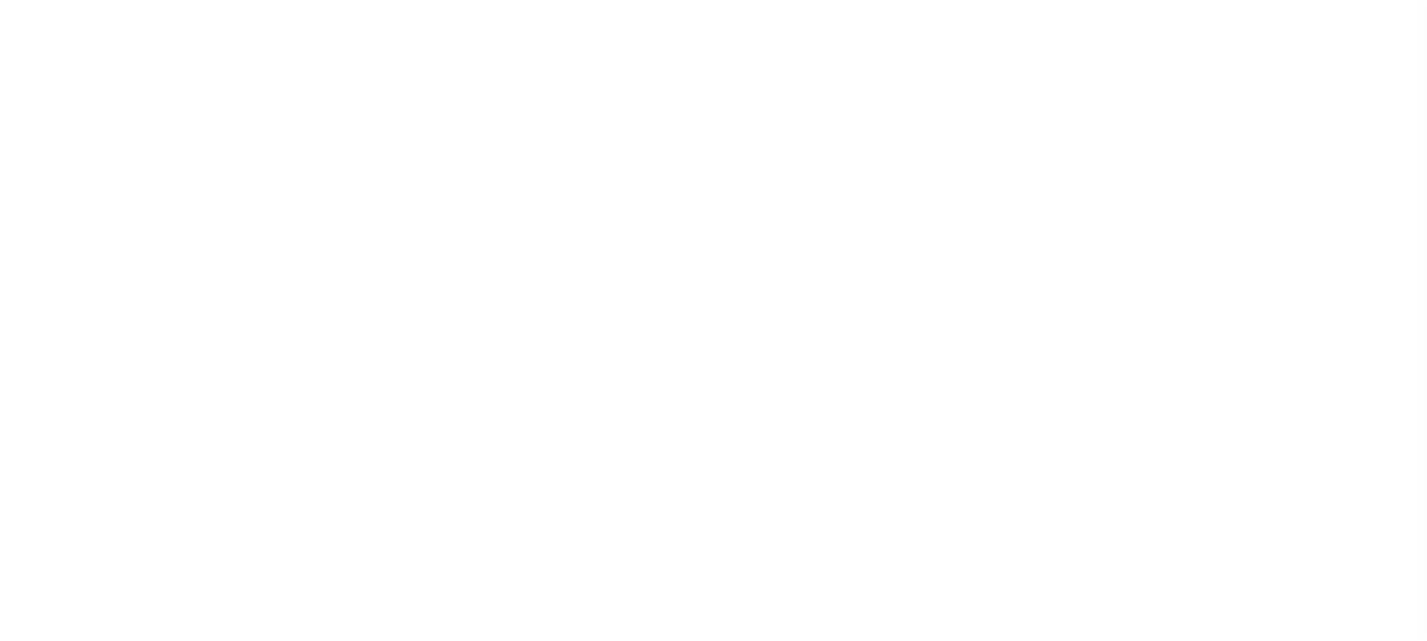
scroll to position [226, 0]
type input "EP-T000001"
type input "ep E ep"
select select
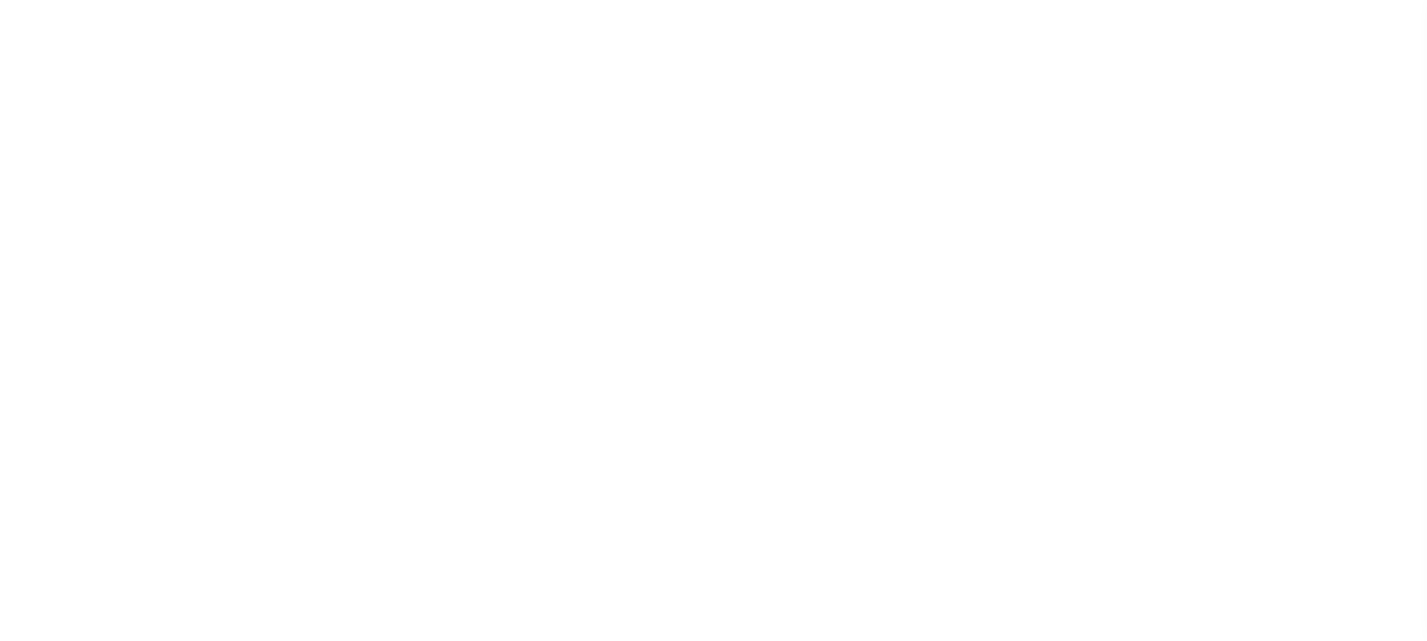
type input "[STREET_ADDRESS]"
type input "[GEOGRAPHIC_DATA] NC 27405-7605"
type input "[DATE]"
select select "10"
select select "NonEscrow"
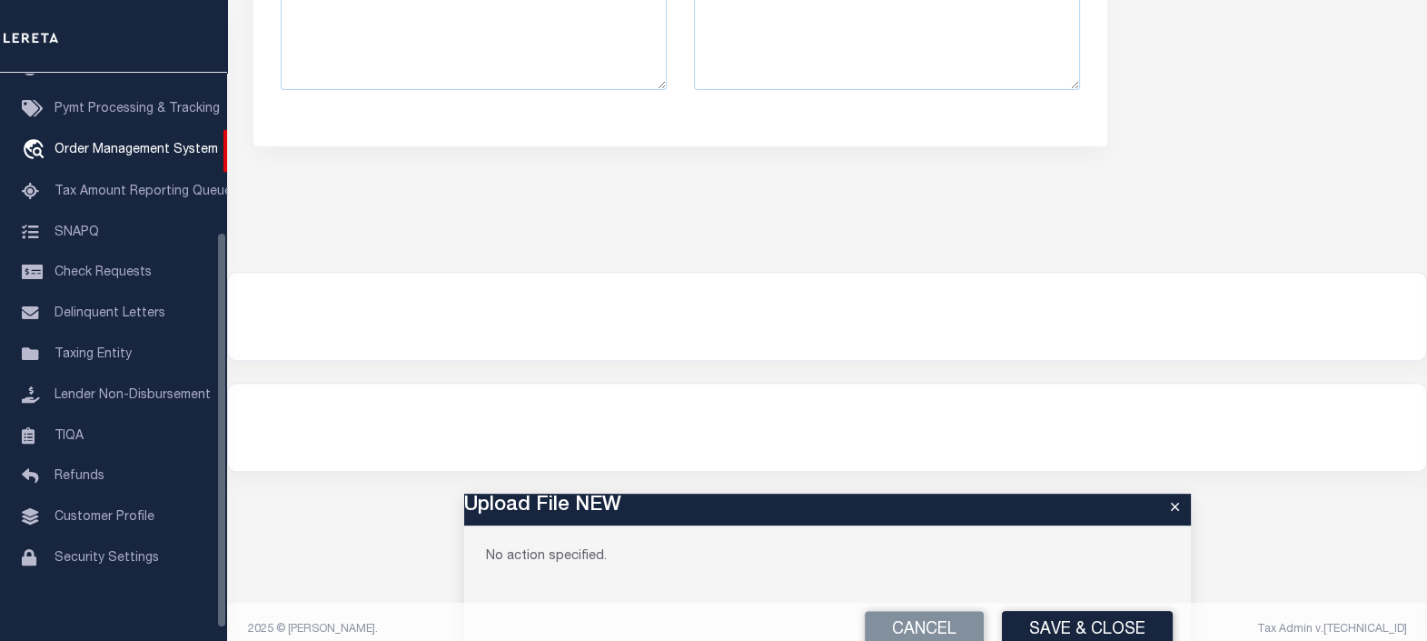
scroll to position [905, 0]
type input "[STREET_ADDRESS]"
select select
type input "BILLINGS MT 59101-1731"
type input "MT"
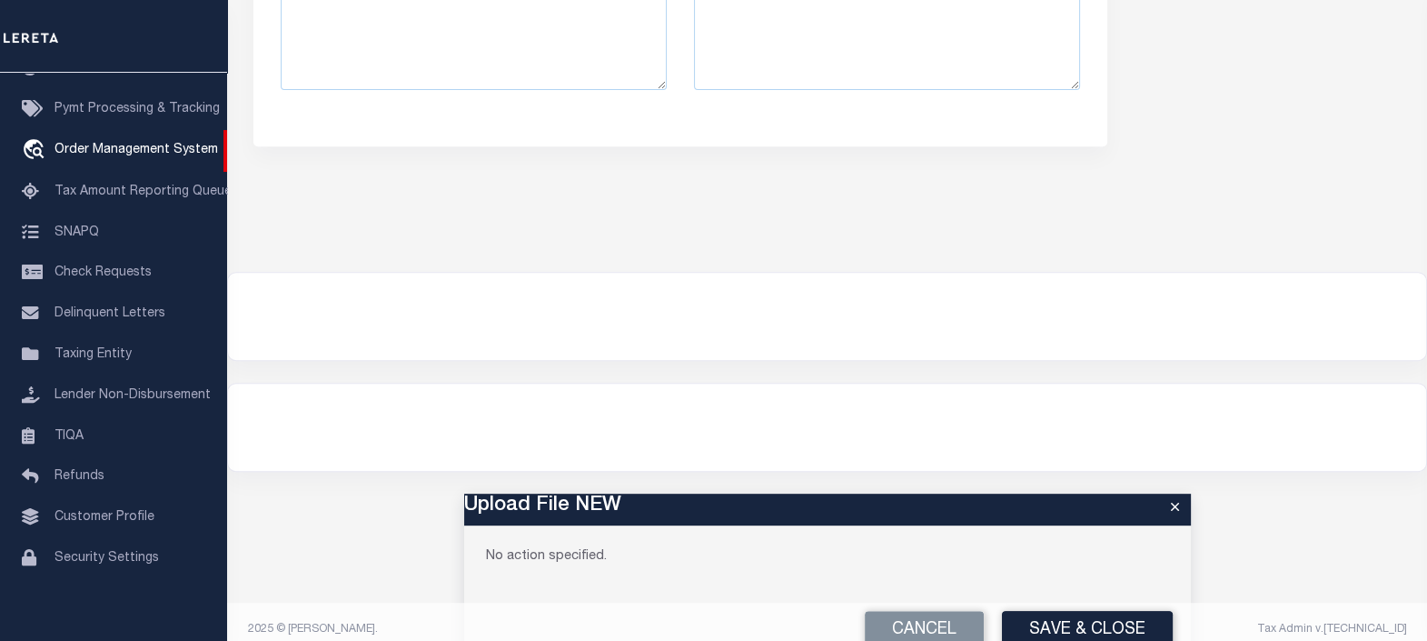
scroll to position [953, 0]
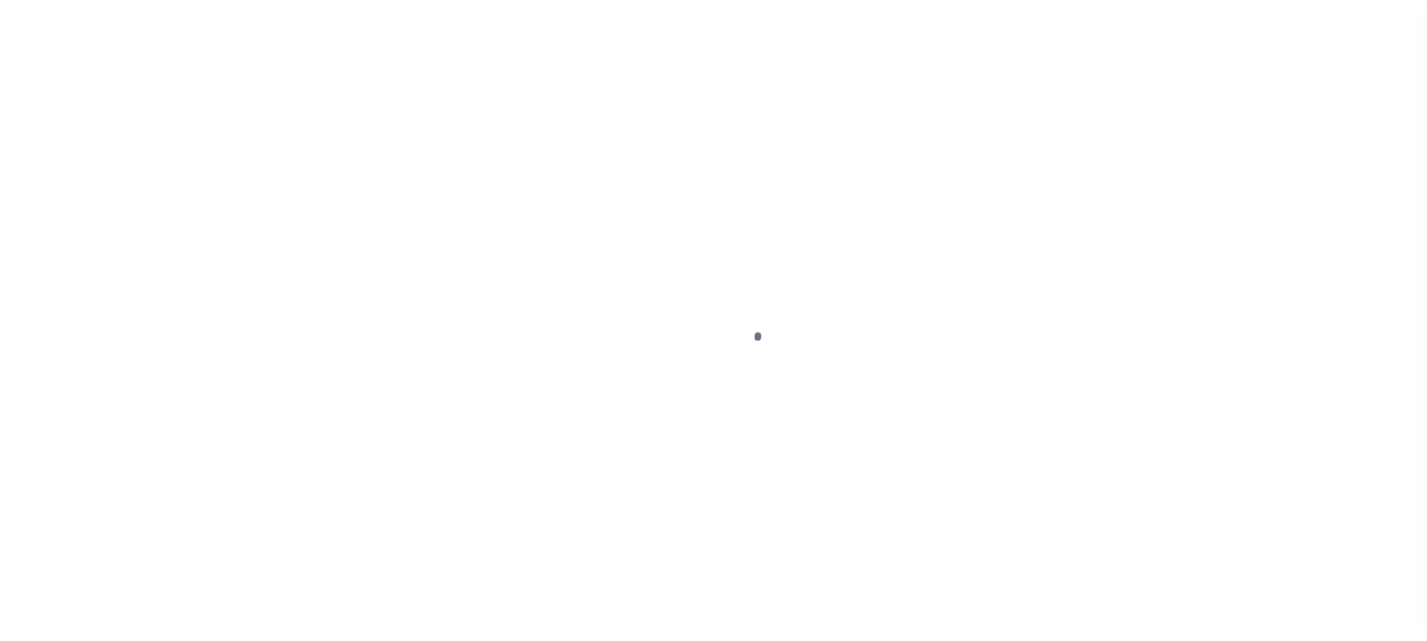
scroll to position [742, 0]
type input "EP-T000001"
type input "ep E ep"
select select
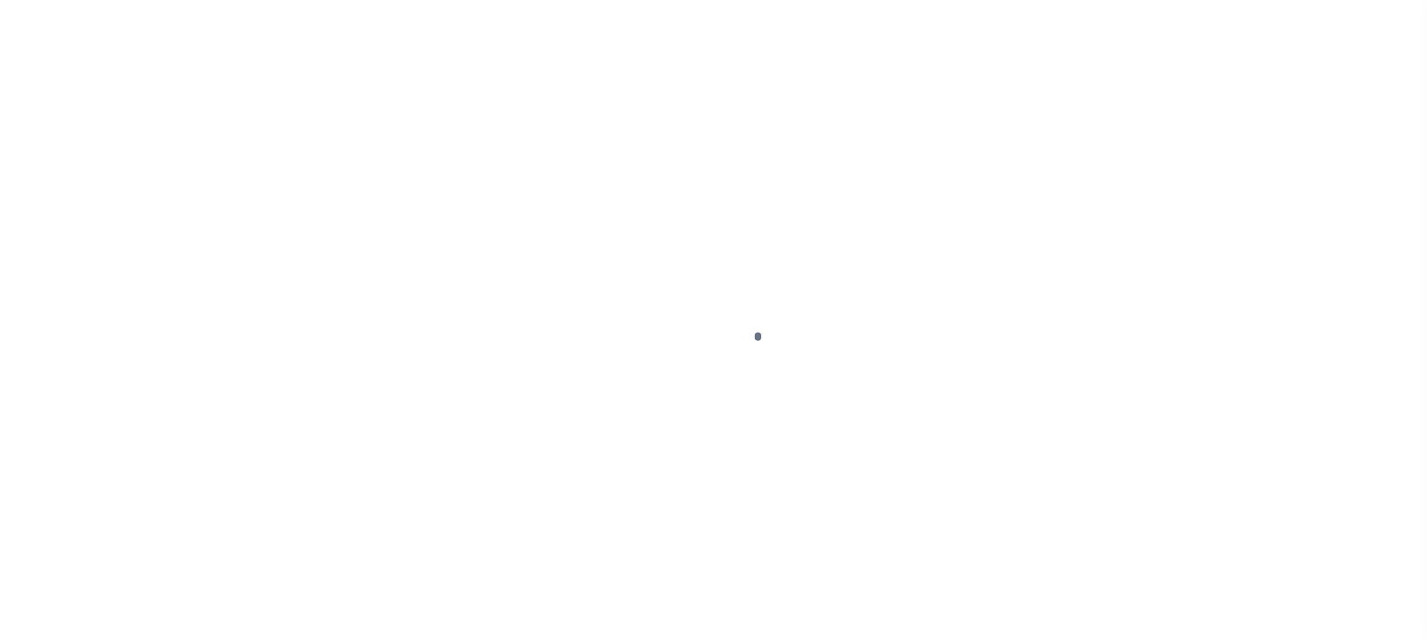
type input "[STREET_ADDRESS]"
type input "[GEOGRAPHIC_DATA] NC 27405-7605"
type input "[DATE]"
select select "10"
select select "NonEscrow"
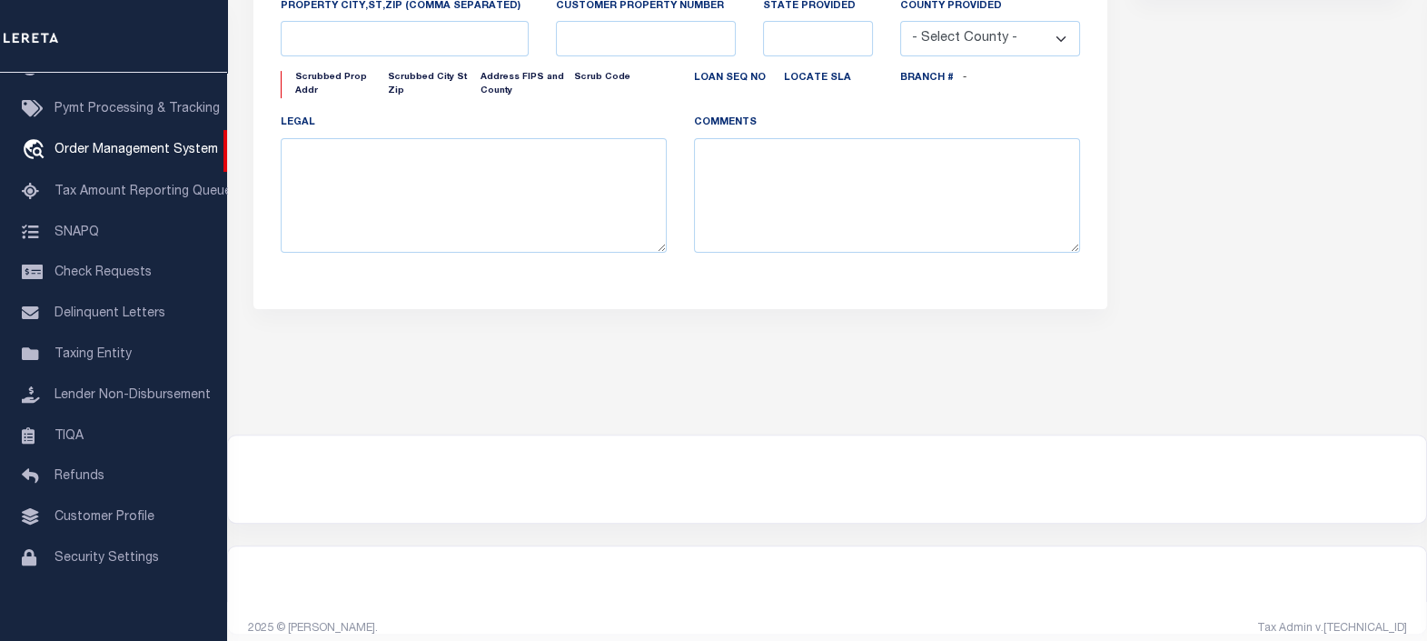
type input "[STREET_ADDRESS]"
select select
type input "BILLINGS MT 59101-1731"
type input "MT"
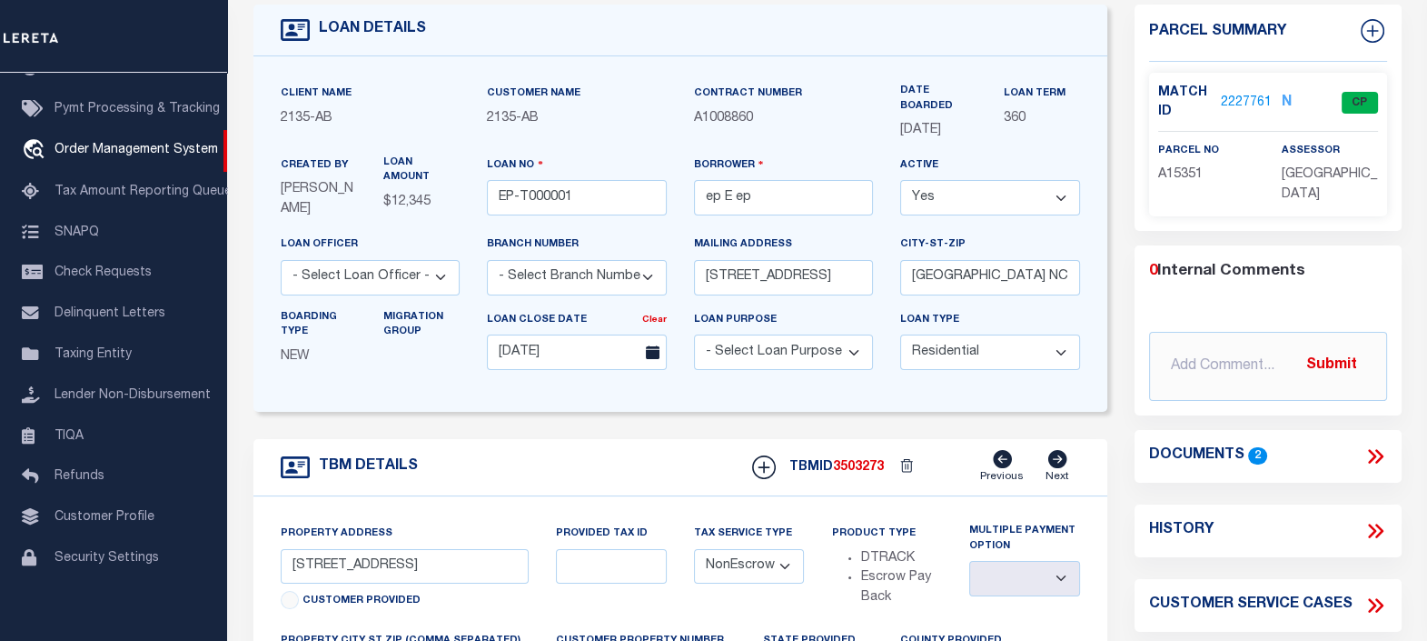
scroll to position [222, 0]
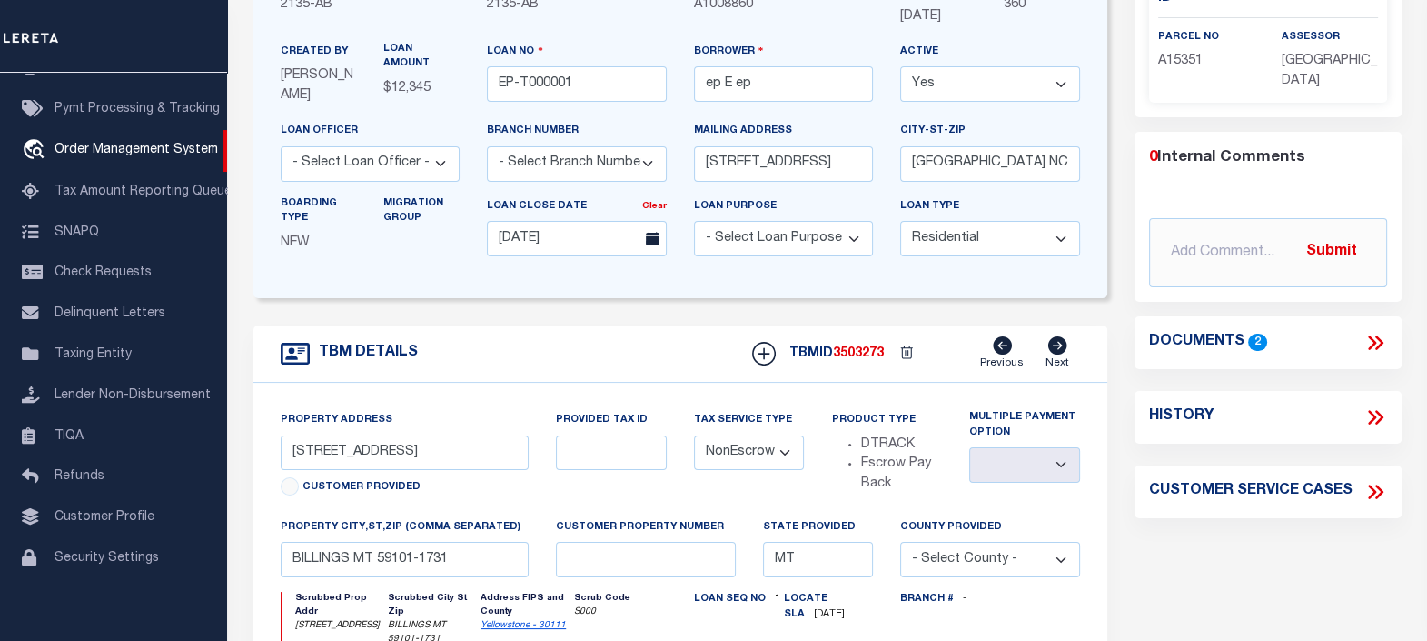
click at [1376, 336] on icon at bounding box center [1376, 343] width 24 height 24
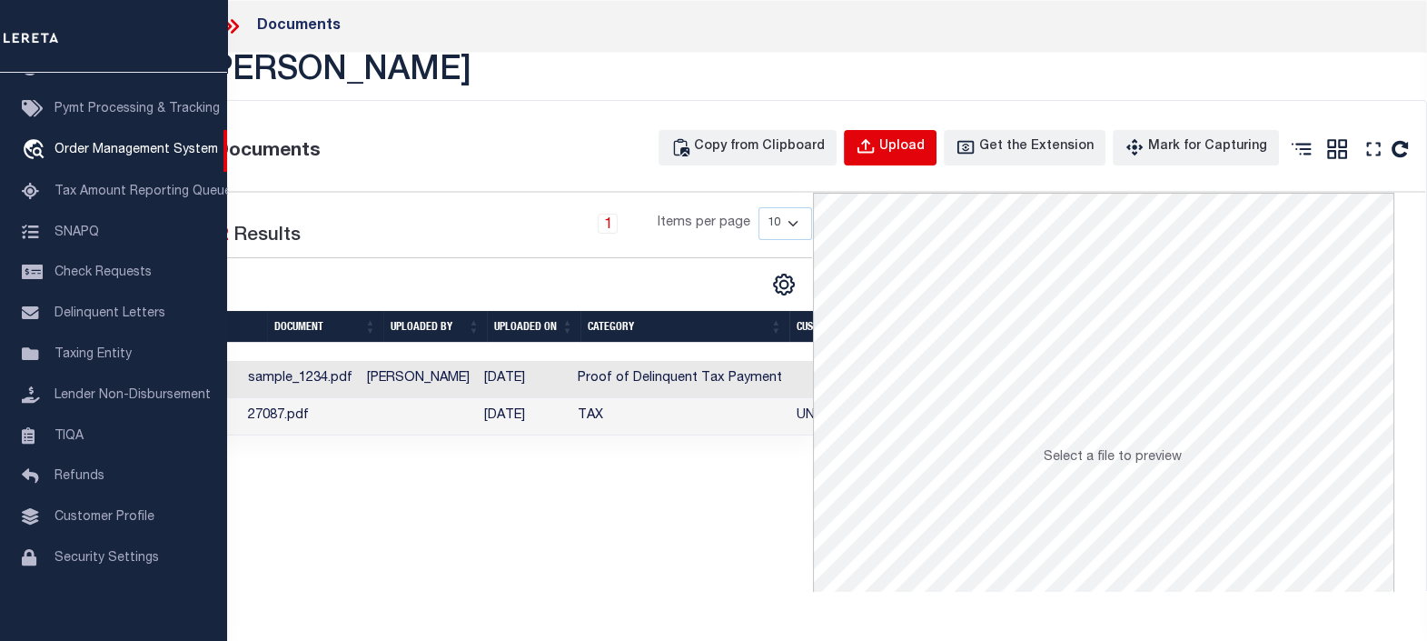
click at [918, 144] on div "Upload" at bounding box center [902, 147] width 45 height 20
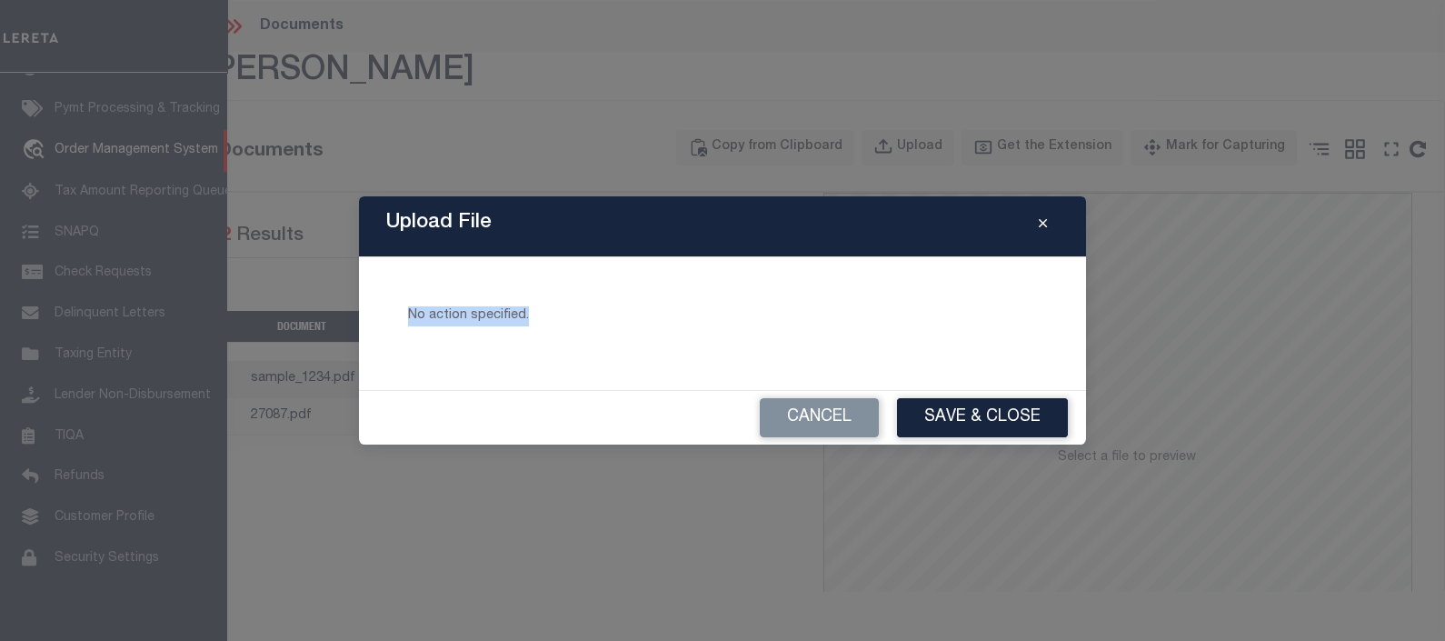
drag, startPoint x: 566, startPoint y: 311, endPoint x: 407, endPoint y: 311, distance: 159.0
click at [408, 311] on p "No action specified." at bounding box center [722, 316] width 629 height 20
drag, startPoint x: 407, startPoint y: 311, endPoint x: 582, endPoint y: 335, distance: 176.2
click at [582, 335] on div "No action specified." at bounding box center [722, 323] width 683 height 89
drag, startPoint x: 680, startPoint y: 310, endPoint x: 690, endPoint y: 309, distance: 10.0
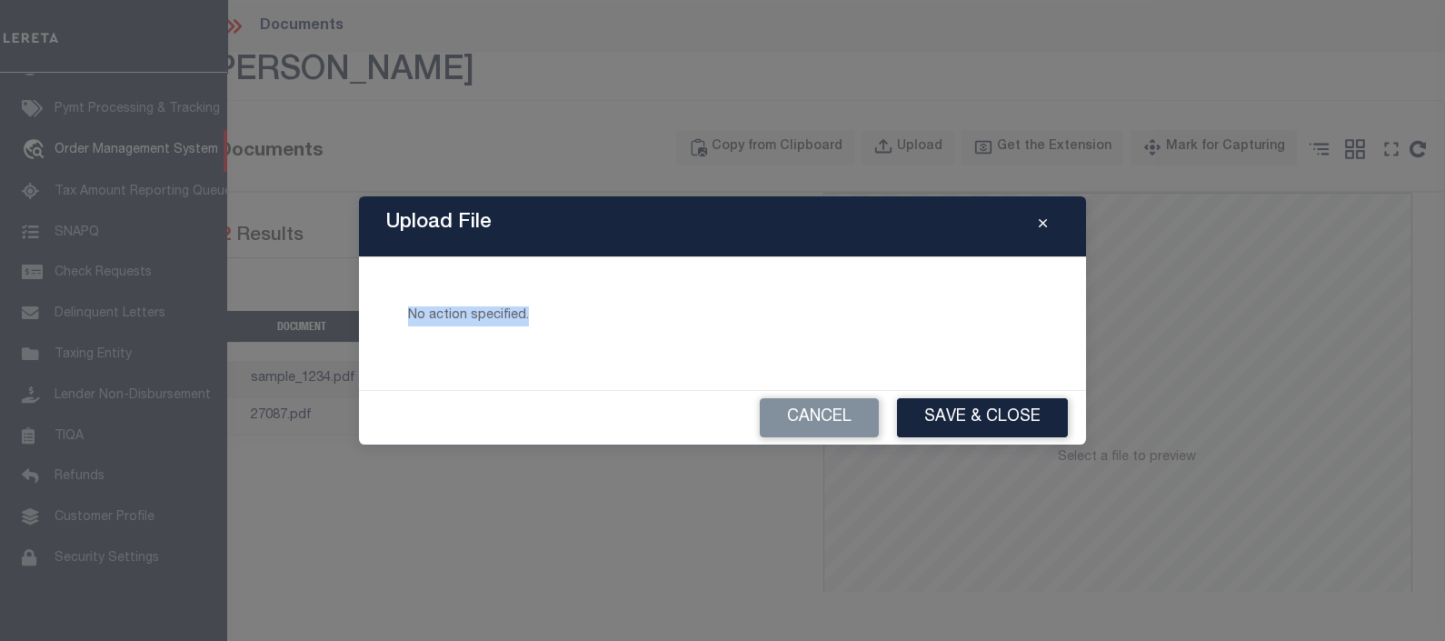
click at [681, 310] on p "No action specified." at bounding box center [722, 316] width 629 height 20
click at [753, 307] on p "No action specified." at bounding box center [722, 316] width 629 height 20
click at [515, 313] on p "No action specified." at bounding box center [722, 316] width 629 height 20
click at [472, 313] on p "No action specified." at bounding box center [722, 316] width 629 height 20
click at [427, 311] on p "No action specified." at bounding box center [722, 316] width 629 height 20
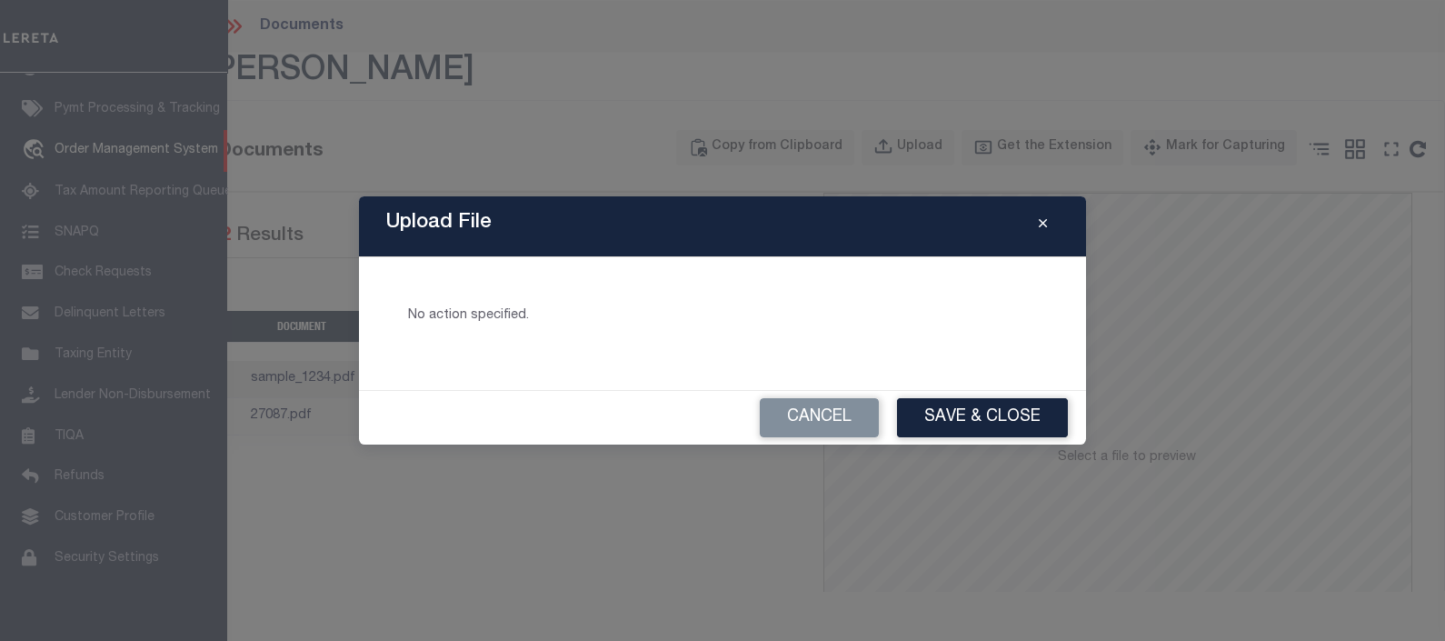
click at [470, 311] on p "No action specified." at bounding box center [722, 316] width 629 height 20
click at [436, 311] on p "No action specified." at bounding box center [722, 316] width 629 height 20
click at [499, 309] on p "No action specified." at bounding box center [722, 316] width 629 height 20
click at [444, 309] on p "No action specified." at bounding box center [722, 316] width 629 height 20
click at [477, 309] on p "No action specified." at bounding box center [722, 316] width 629 height 20
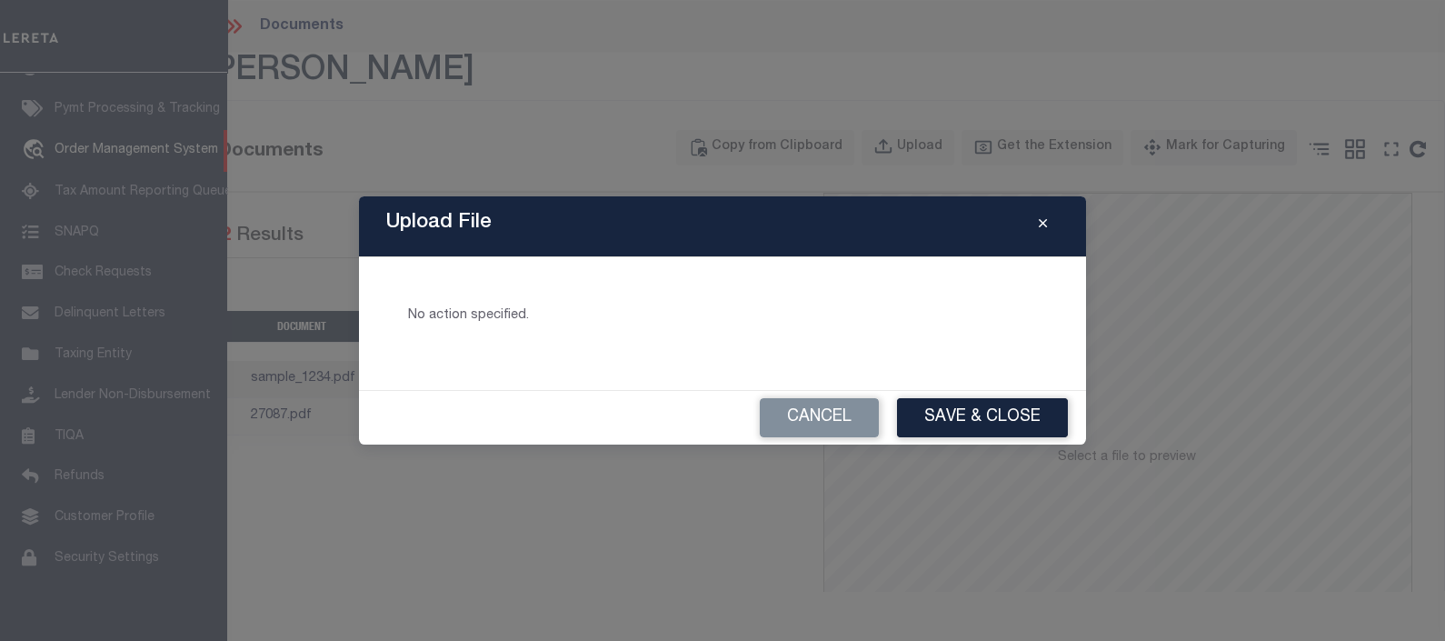
click at [454, 313] on p "No action specified." at bounding box center [722, 316] width 629 height 20
click at [480, 313] on p "No action specified." at bounding box center [722, 316] width 629 height 20
click at [453, 313] on p "No action specified." at bounding box center [722, 316] width 629 height 20
click at [484, 313] on p "No action specified." at bounding box center [722, 316] width 629 height 20
click at [453, 313] on p "No action specified." at bounding box center [722, 316] width 629 height 20
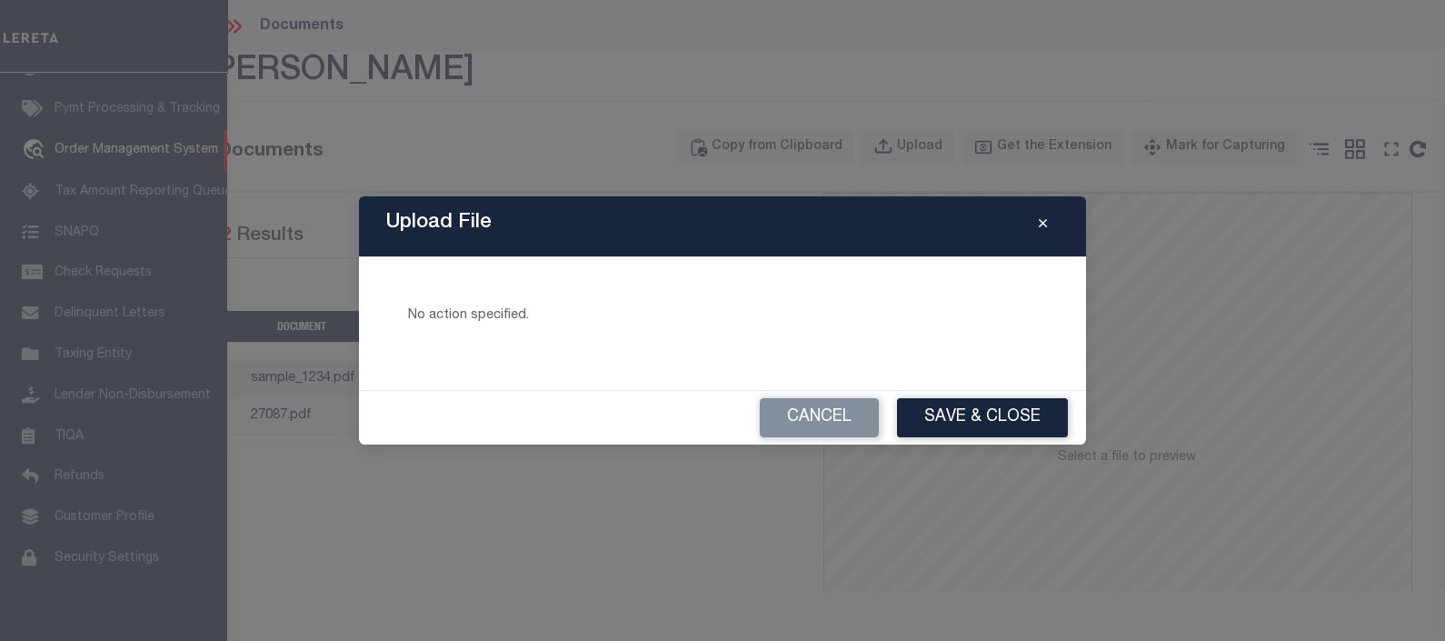
click at [482, 313] on p "No action specified." at bounding box center [722, 316] width 629 height 20
click at [471, 314] on p "No action specified." at bounding box center [722, 316] width 629 height 20
click at [499, 314] on p "No action specified." at bounding box center [722, 316] width 629 height 20
click at [473, 314] on p "No action specified." at bounding box center [722, 316] width 629 height 20
click at [501, 314] on p "No action specified." at bounding box center [722, 316] width 629 height 20
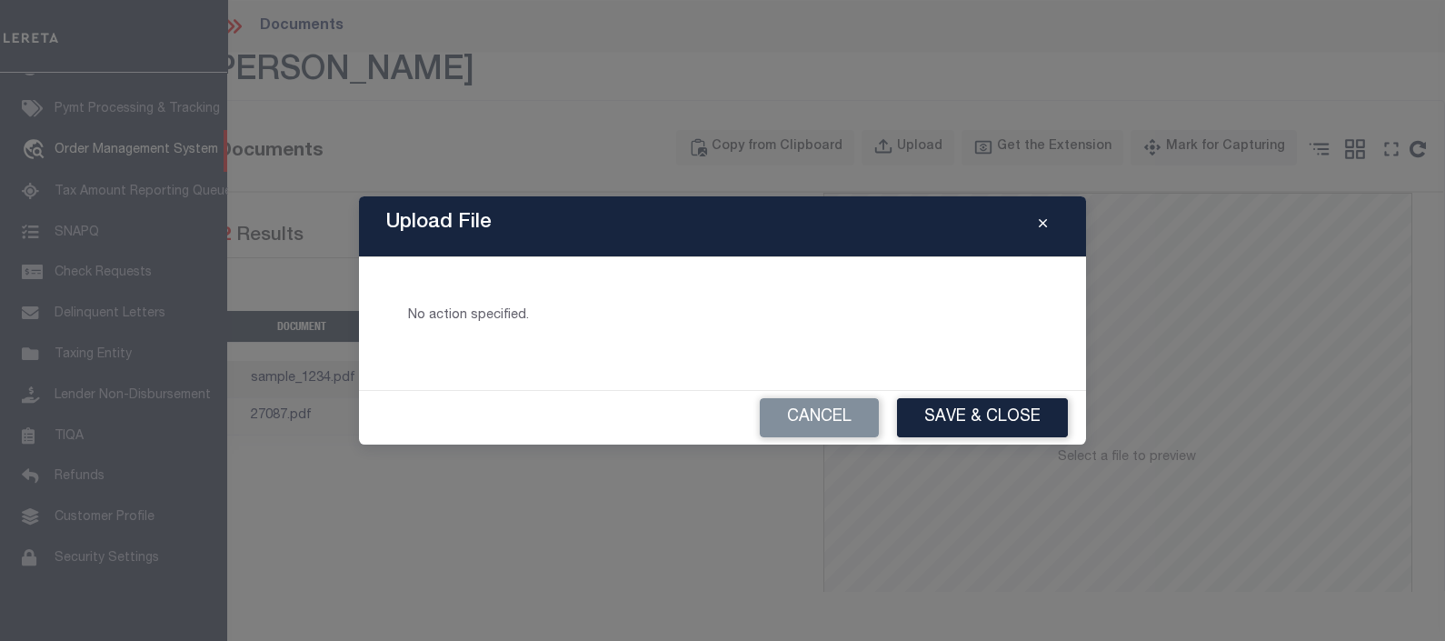
click at [468, 314] on p "No action specified." at bounding box center [722, 316] width 629 height 20
click at [492, 314] on p "No action specified." at bounding box center [722, 316] width 629 height 20
click at [475, 314] on p "No action specified." at bounding box center [722, 316] width 629 height 20
click at [509, 314] on p "No action specified." at bounding box center [722, 316] width 629 height 20
click at [482, 314] on p "No action specified." at bounding box center [722, 316] width 629 height 20
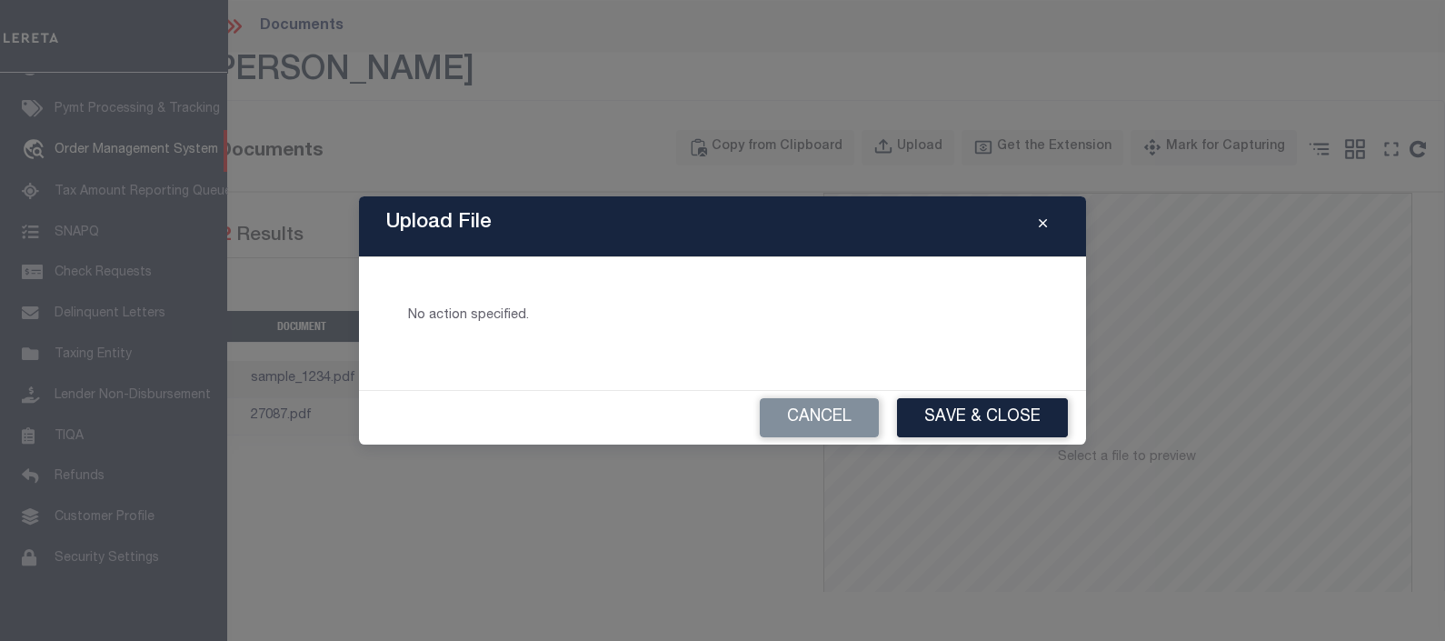
click at [507, 314] on p "No action specified." at bounding box center [722, 316] width 629 height 20
click at [441, 315] on p "No action specified." at bounding box center [722, 316] width 629 height 20
click at [483, 315] on p "No action specified." at bounding box center [722, 316] width 629 height 20
click at [451, 314] on p "No action specified." at bounding box center [722, 316] width 629 height 20
drag, startPoint x: 481, startPoint y: 312, endPoint x: 459, endPoint y: 312, distance: 21.8
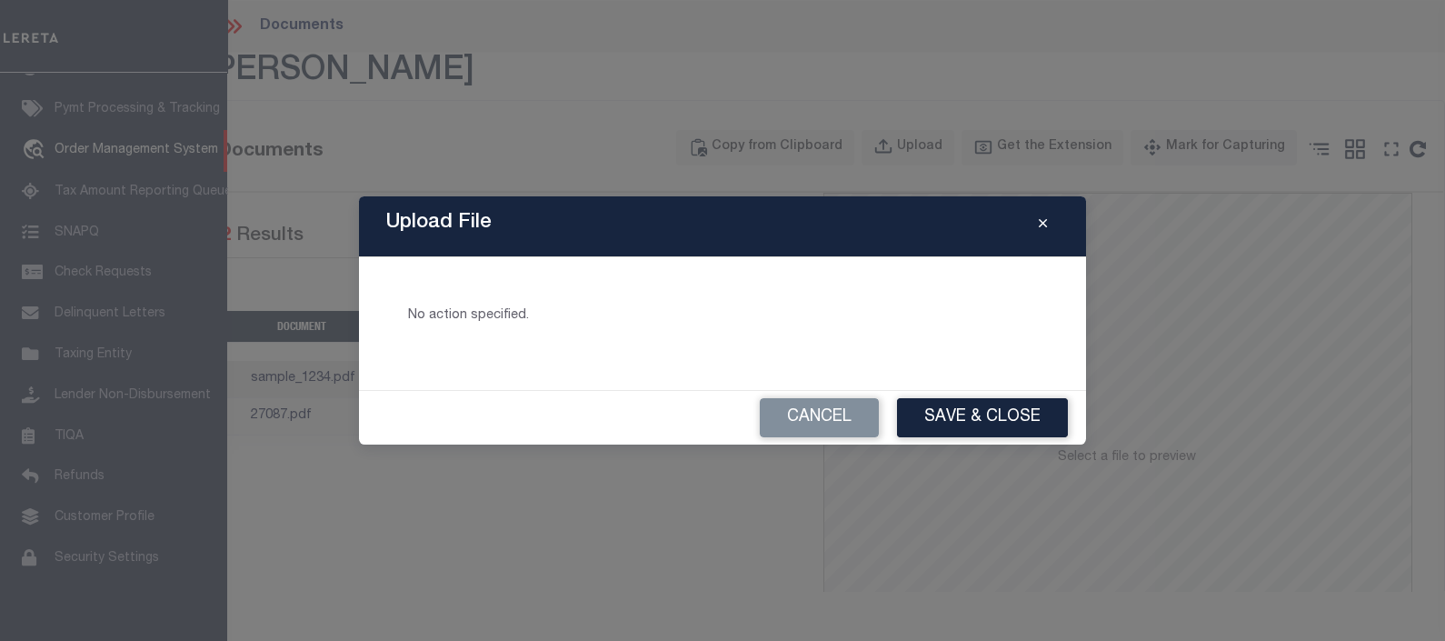
click at [482, 312] on p "No action specified." at bounding box center [722, 316] width 629 height 20
click at [458, 313] on p "No action specified." at bounding box center [722, 316] width 629 height 20
drag, startPoint x: 478, startPoint y: 315, endPoint x: 463, endPoint y: 317, distance: 14.7
click at [479, 317] on p "No action specified." at bounding box center [722, 316] width 629 height 20
drag, startPoint x: 461, startPoint y: 317, endPoint x: 472, endPoint y: 318, distance: 11.8
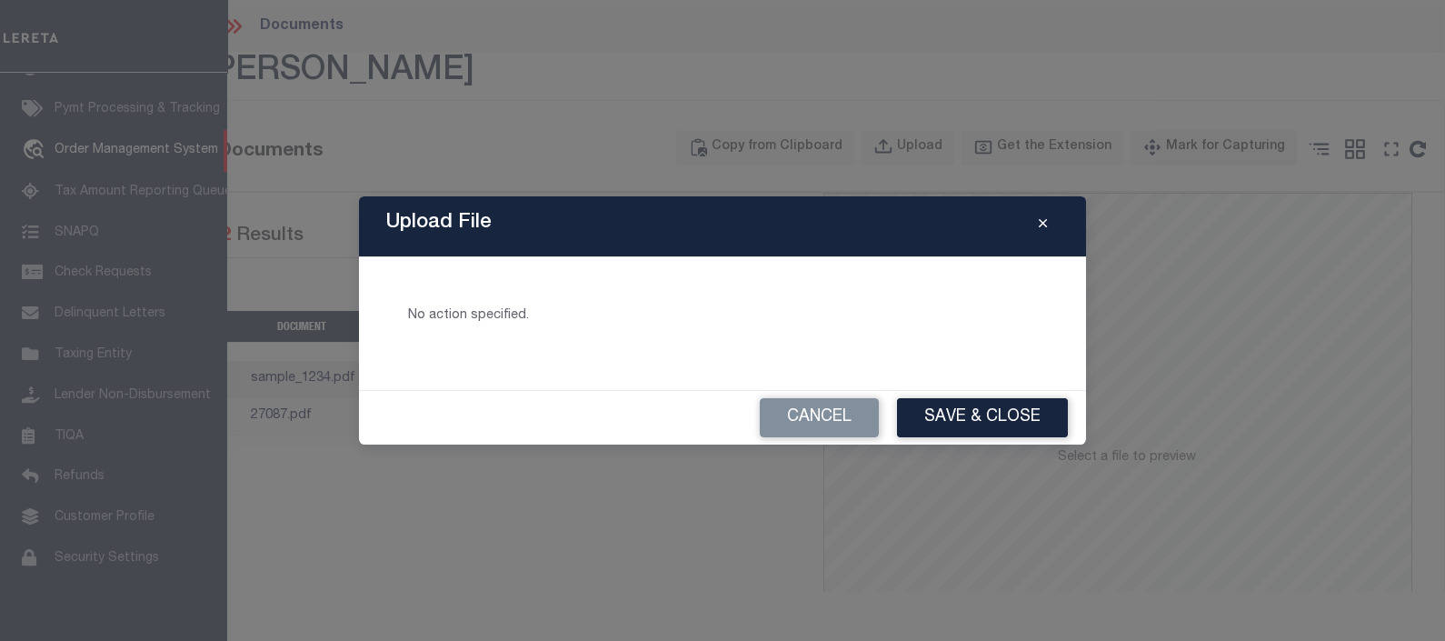
click at [460, 318] on p "No action specified." at bounding box center [722, 316] width 629 height 20
click at [492, 318] on p "No action specified." at bounding box center [722, 316] width 629 height 20
drag, startPoint x: 452, startPoint y: 320, endPoint x: 475, endPoint y: 321, distance: 23.6
click at [452, 321] on p "No action specified." at bounding box center [722, 316] width 629 height 20
click at [477, 321] on p "No action specified." at bounding box center [722, 316] width 629 height 20
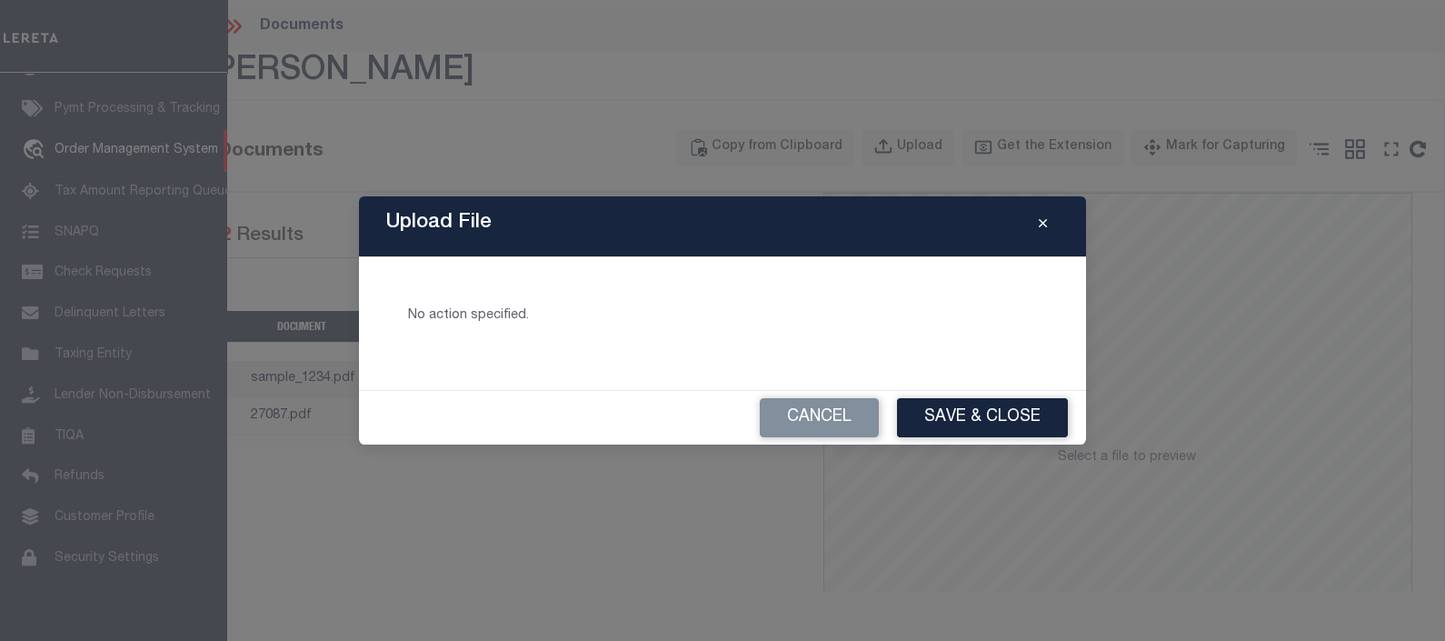
click at [440, 322] on p "No action specified." at bounding box center [722, 316] width 629 height 20
click at [459, 323] on p "No action specified." at bounding box center [722, 316] width 629 height 20
click at [842, 409] on button "Cancel" at bounding box center [819, 417] width 119 height 39
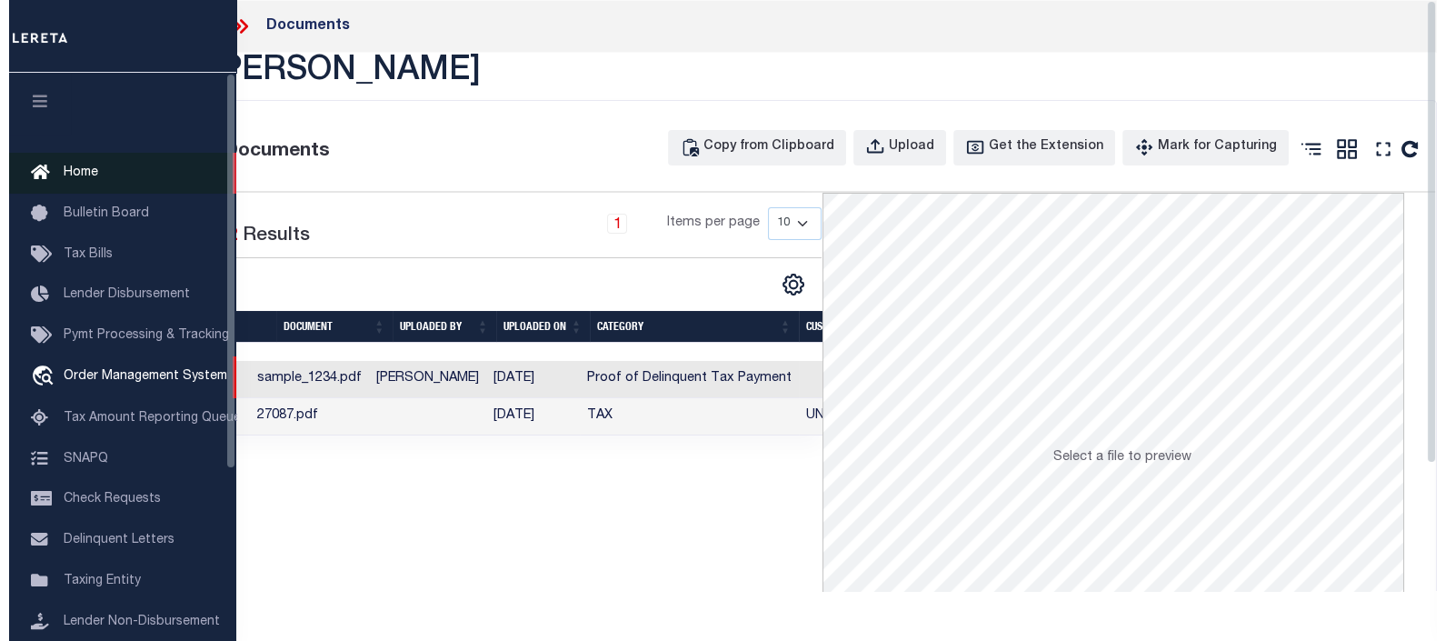
scroll to position [0, 0]
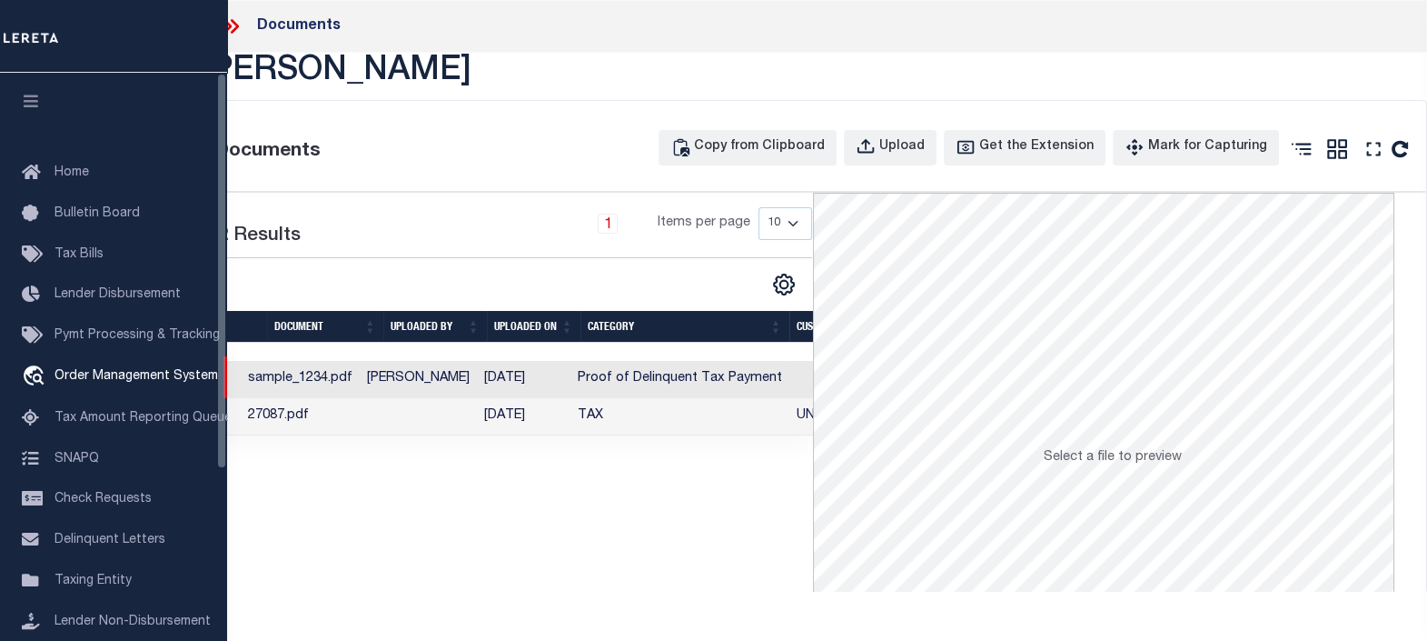
click at [35, 102] on icon "button" at bounding box center [31, 101] width 21 height 16
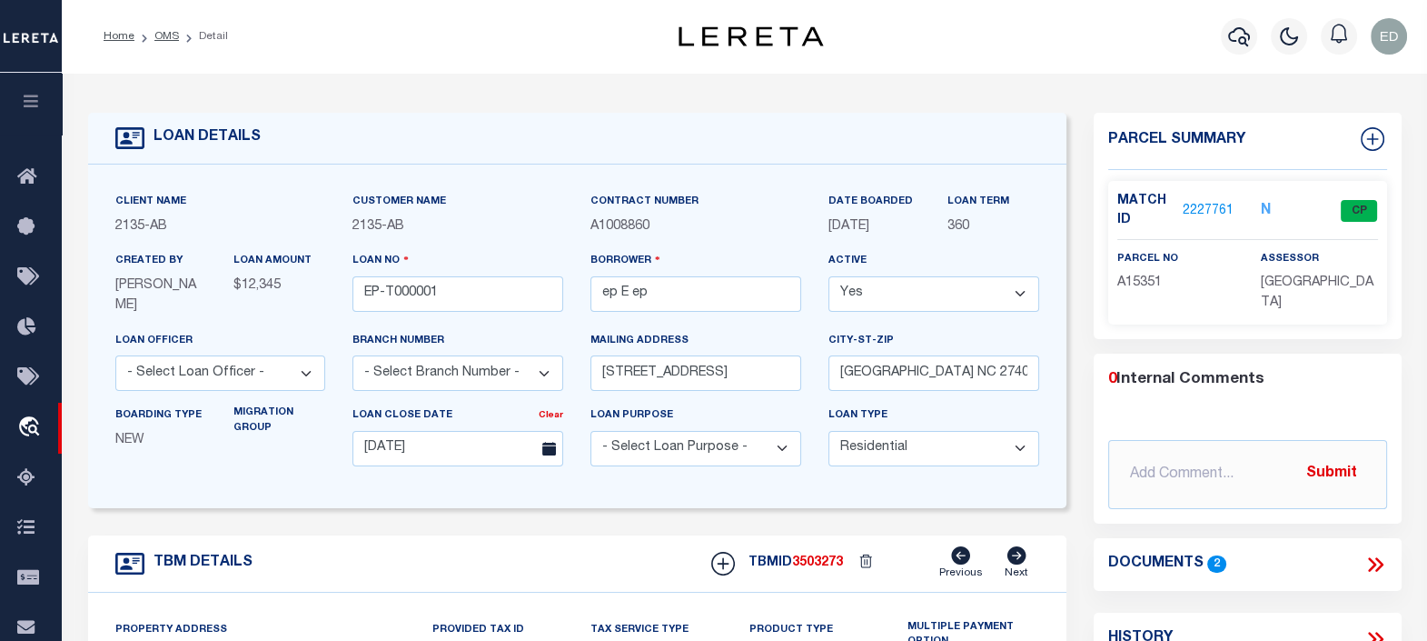
click at [1377, 557] on icon at bounding box center [1379, 564] width 8 height 15
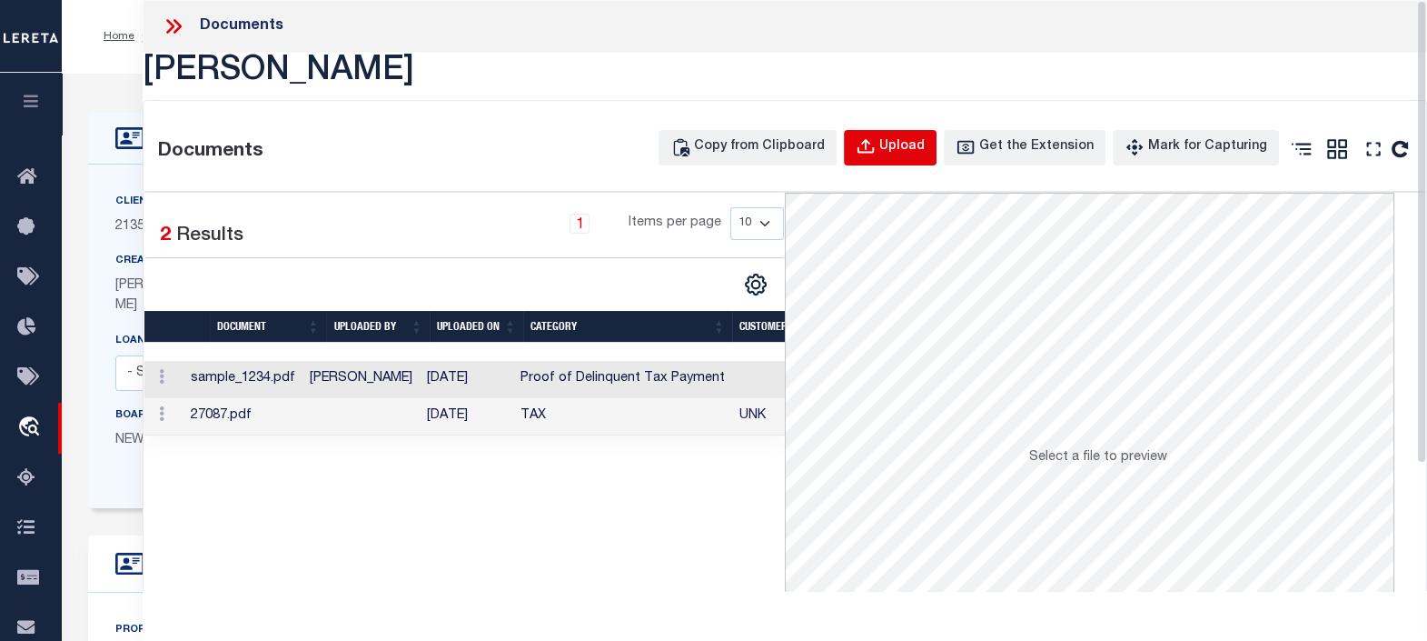
click at [920, 153] on div "Upload" at bounding box center [902, 147] width 45 height 20
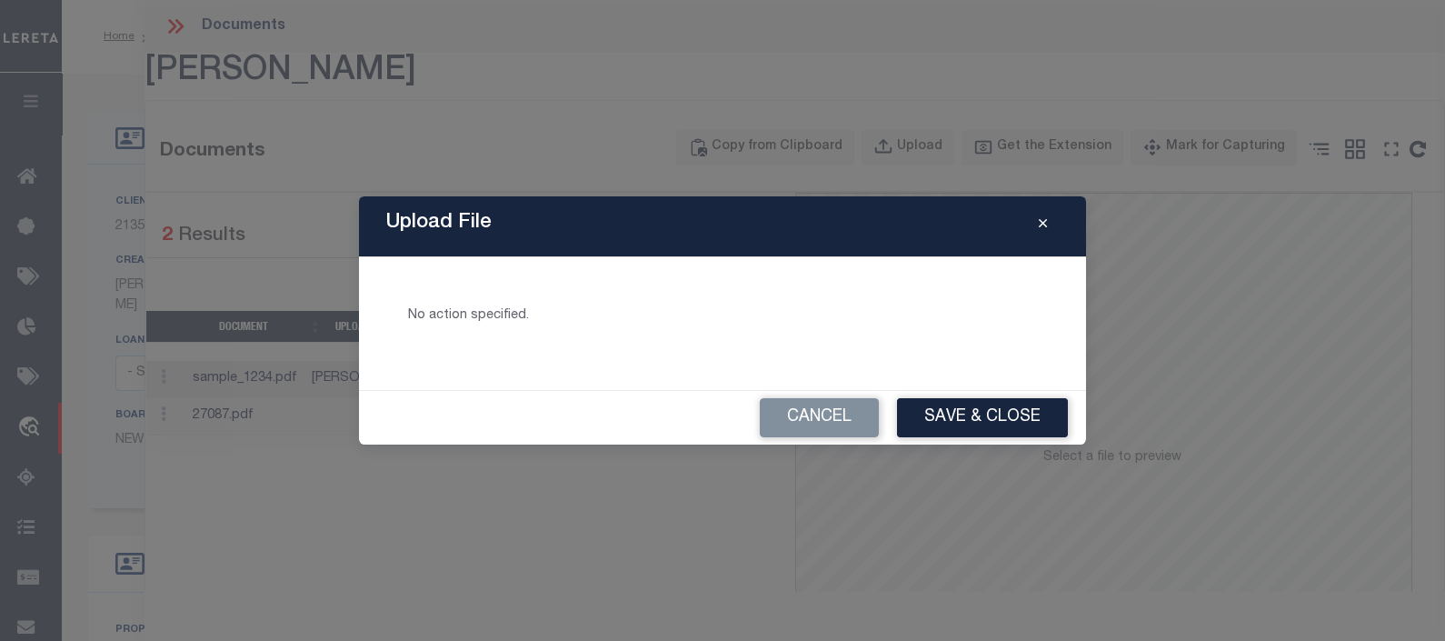
click at [491, 320] on p "No action specified." at bounding box center [722, 316] width 629 height 20
drag, startPoint x: 491, startPoint y: 320, endPoint x: 450, endPoint y: 318, distance: 40.9
click at [450, 318] on p "No action specified." at bounding box center [722, 316] width 629 height 20
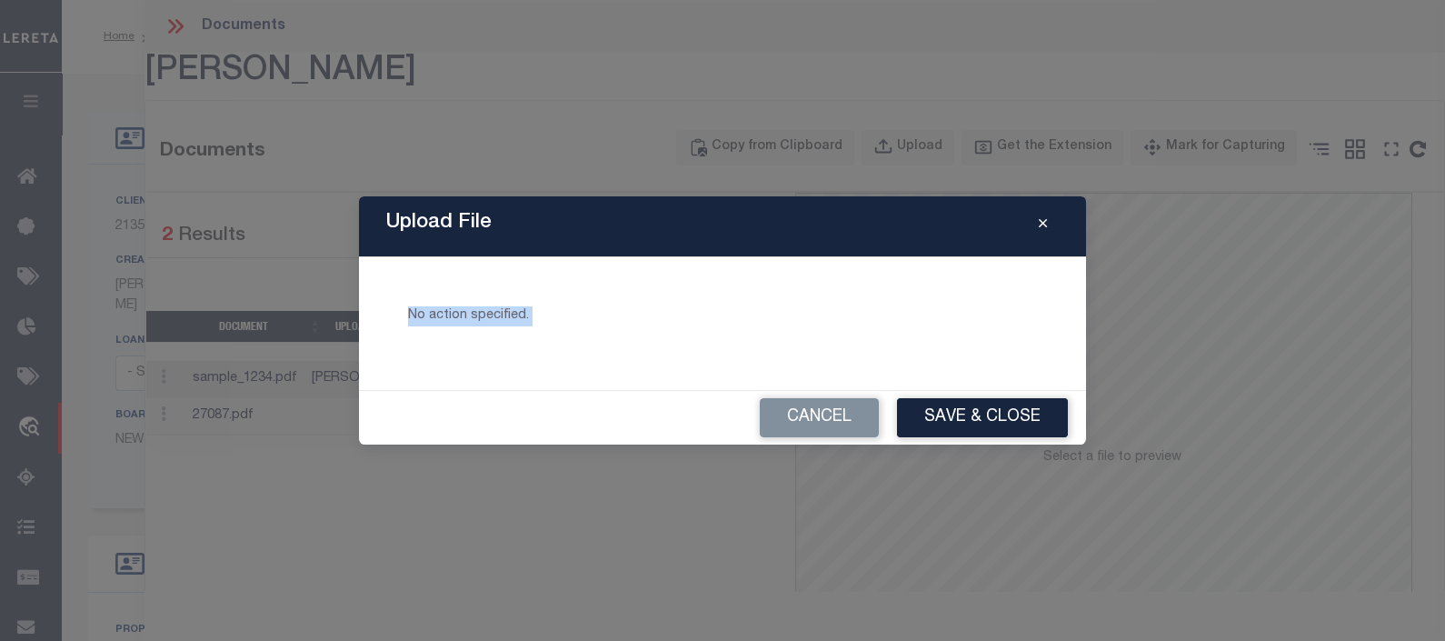
click at [450, 318] on p "No action specified." at bounding box center [722, 316] width 629 height 20
drag, startPoint x: 450, startPoint y: 318, endPoint x: 448, endPoint y: 309, distance: 9.3
click at [448, 309] on p "No action specified." at bounding box center [722, 316] width 629 height 20
click at [434, 309] on p "No action specified." at bounding box center [722, 316] width 629 height 20
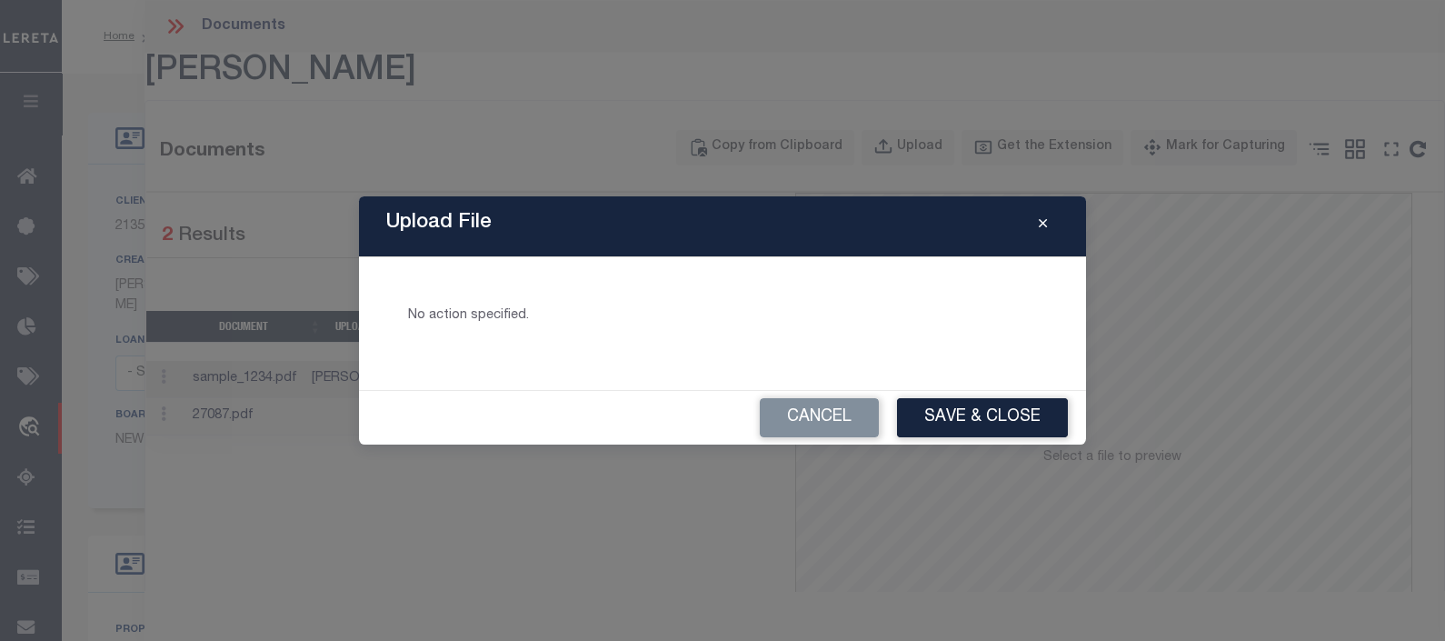
click at [418, 313] on p "No action specified." at bounding box center [722, 316] width 629 height 20
drag, startPoint x: 443, startPoint y: 318, endPoint x: 522, endPoint y: 318, distance: 80.0
click at [522, 318] on p "No action specified." at bounding box center [722, 316] width 629 height 20
drag, startPoint x: 522, startPoint y: 318, endPoint x: 562, endPoint y: 317, distance: 39.1
click at [563, 317] on p "No action specified." at bounding box center [722, 316] width 629 height 20
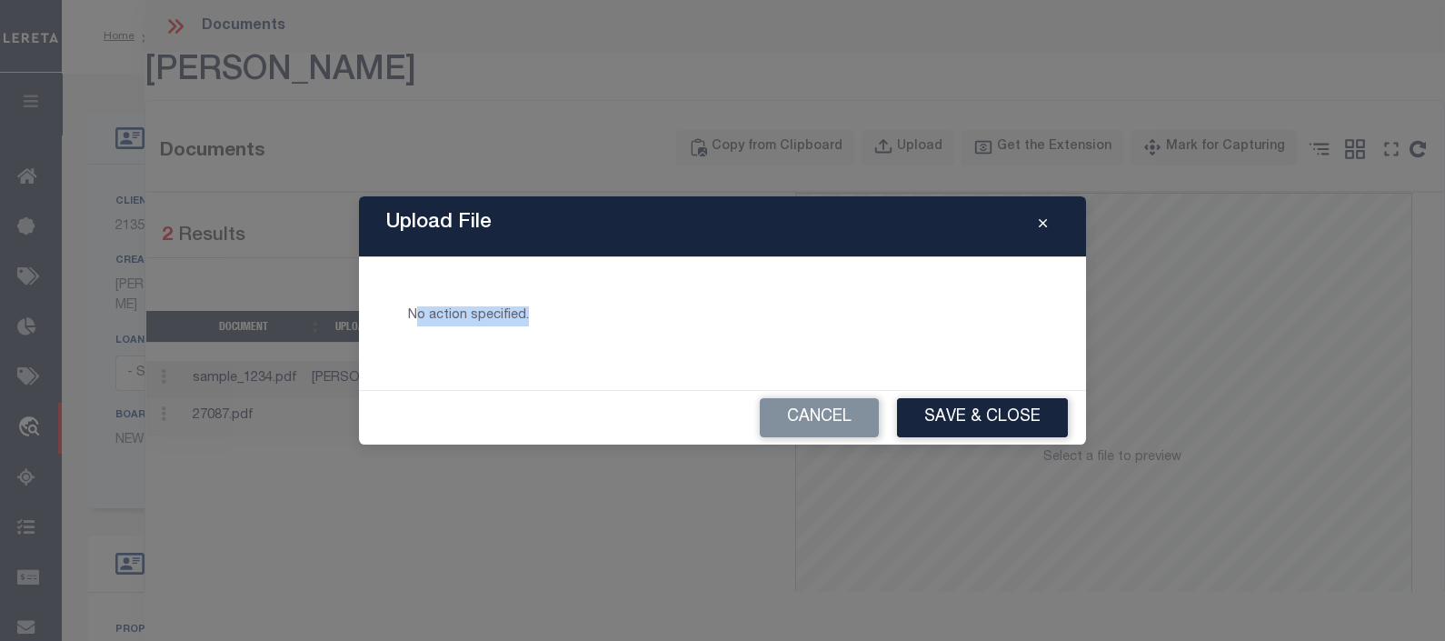
drag, startPoint x: 531, startPoint y: 316, endPoint x: 415, endPoint y: 317, distance: 115.4
click at [415, 317] on p "No action specified." at bounding box center [722, 316] width 629 height 20
click at [423, 316] on p "No action specified." at bounding box center [722, 316] width 629 height 20
drag, startPoint x: 409, startPoint y: 316, endPoint x: 727, endPoint y: 317, distance: 318.0
click at [727, 317] on p "No action specified." at bounding box center [722, 316] width 629 height 20
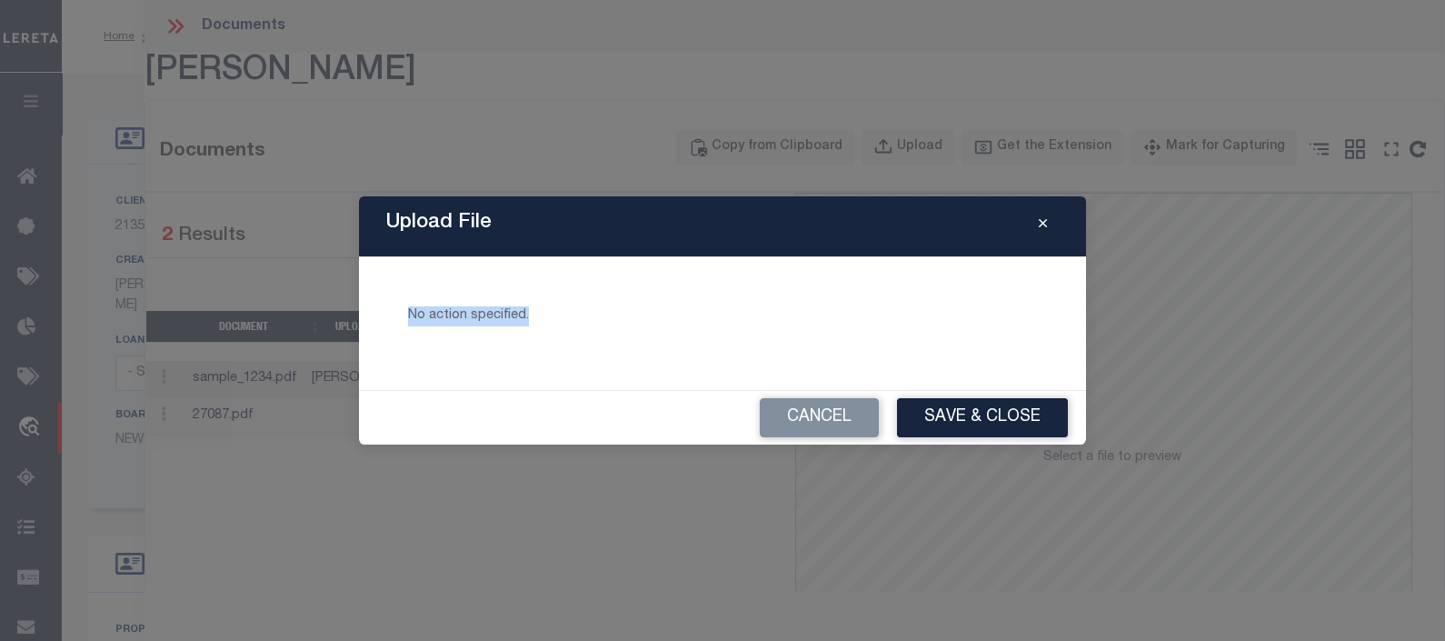
drag, startPoint x: 727, startPoint y: 317, endPoint x: 664, endPoint y: 317, distance: 62.7
click at [664, 317] on p "No action specified." at bounding box center [722, 316] width 629 height 20
click at [545, 316] on p "No action specified." at bounding box center [722, 316] width 629 height 20
click at [492, 313] on p "No action specified." at bounding box center [722, 316] width 629 height 20
click at [447, 312] on p "No action specified." at bounding box center [722, 316] width 629 height 20
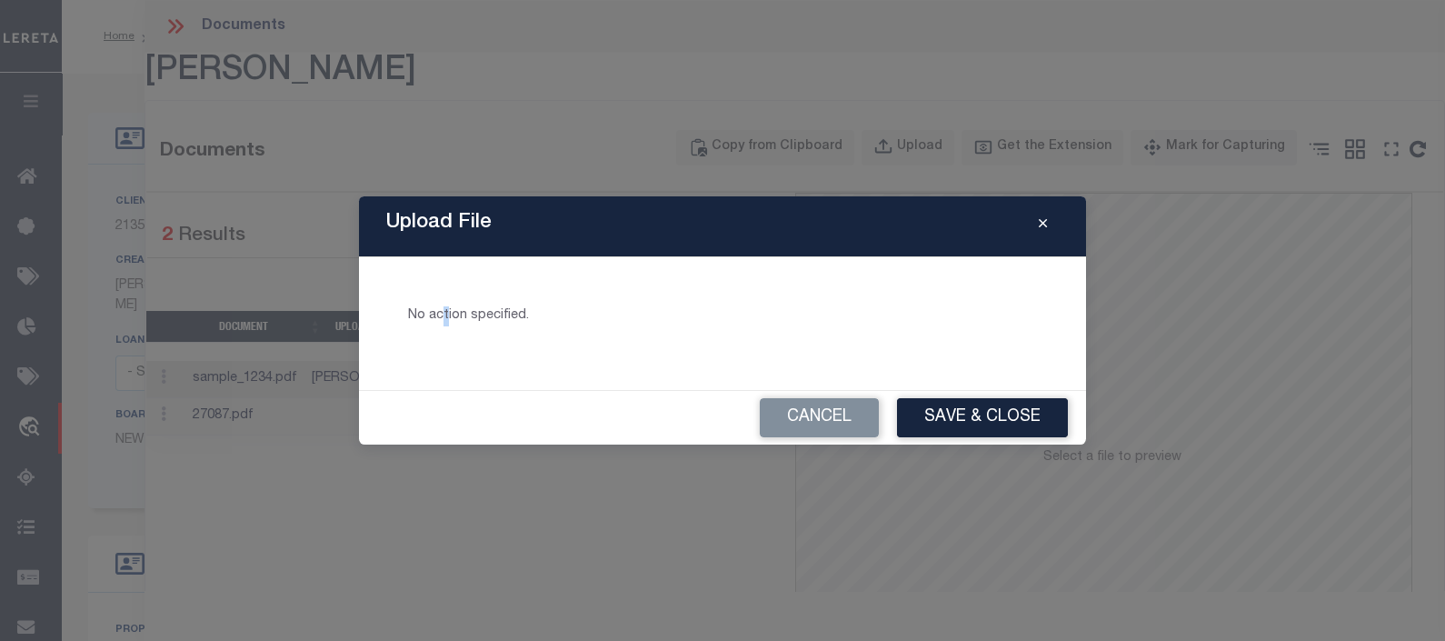
drag, startPoint x: 450, startPoint y: 312, endPoint x: 485, endPoint y: 313, distance: 35.4
click at [485, 312] on p "No action specified." at bounding box center [722, 316] width 629 height 20
click at [466, 316] on p "No action specified." at bounding box center [722, 316] width 629 height 20
click at [482, 318] on p "No action specified." at bounding box center [722, 316] width 629 height 20
click at [463, 322] on p "No action specified." at bounding box center [722, 316] width 629 height 20
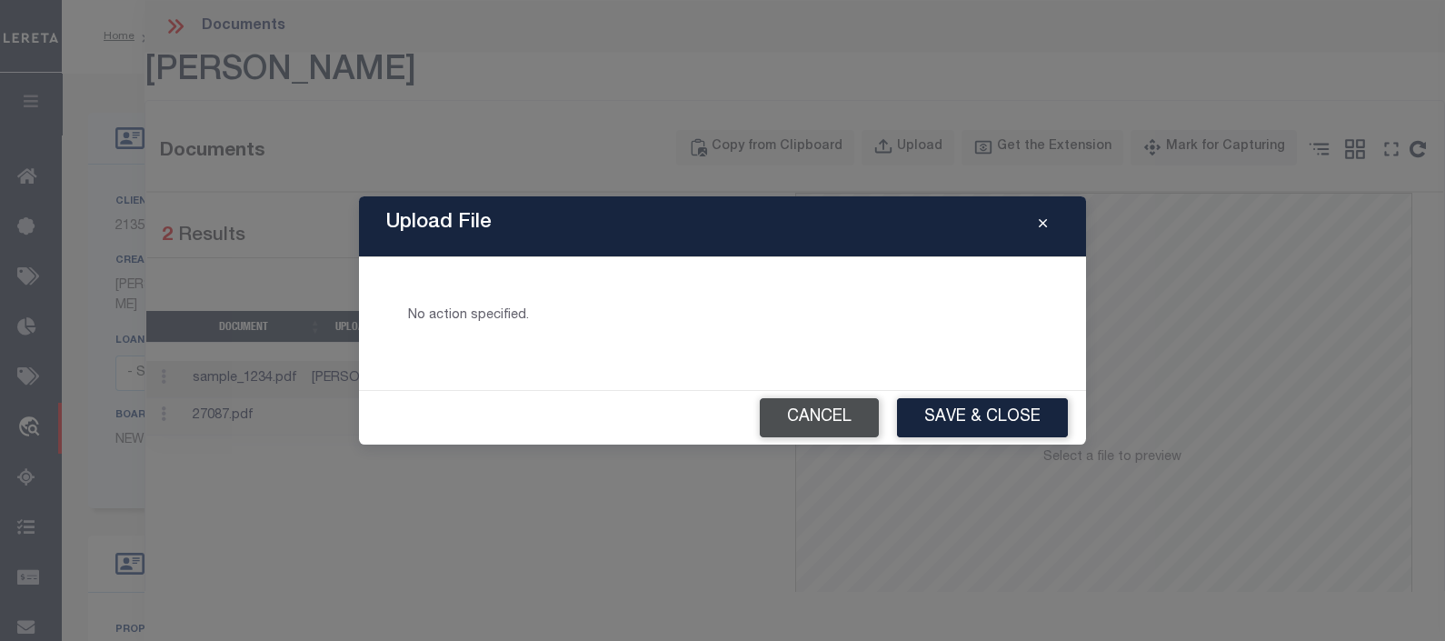
click at [842, 407] on button "Cancel" at bounding box center [819, 417] width 119 height 39
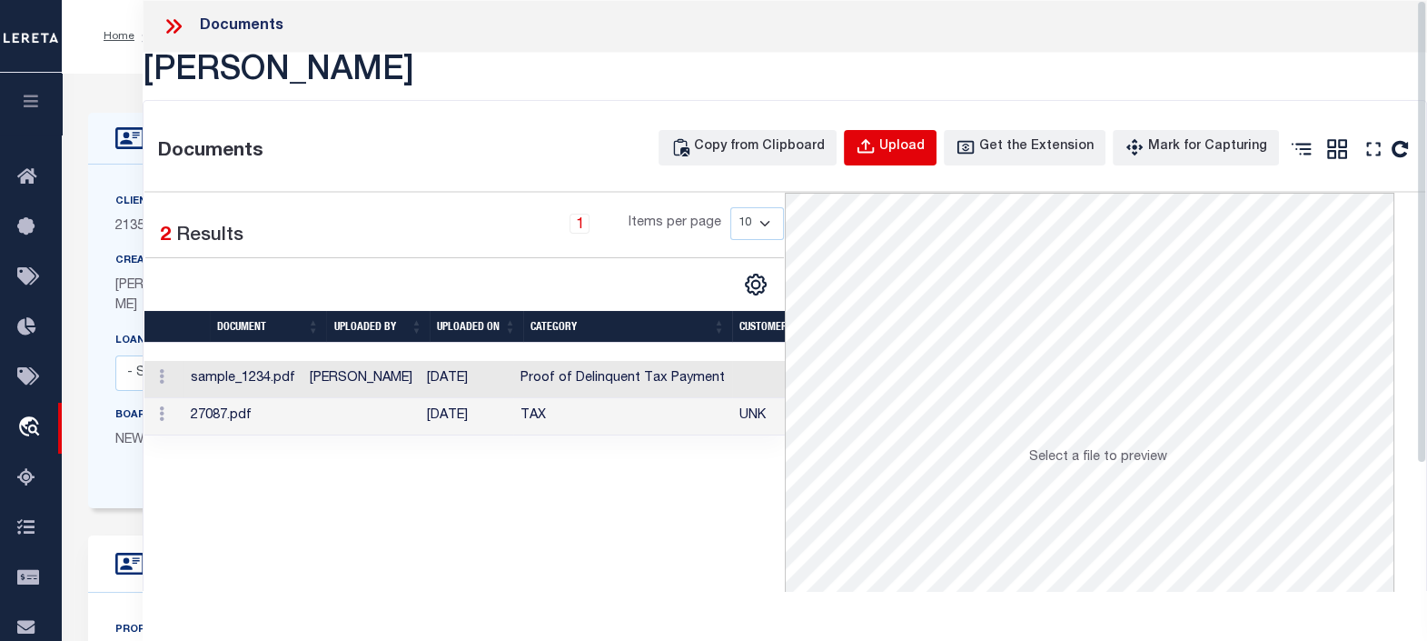
click at [911, 150] on div "Upload" at bounding box center [902, 147] width 45 height 20
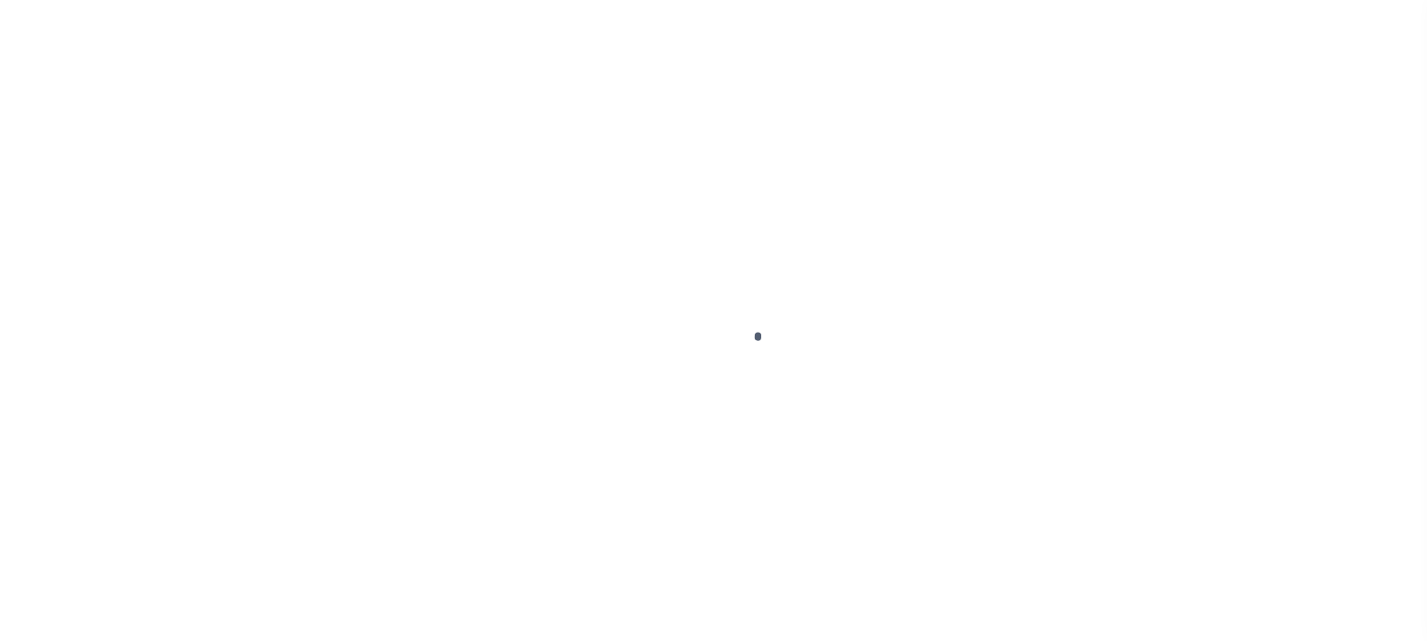
type input "EP-T000001"
type input "ep E ep"
select select
type input "[STREET_ADDRESS]"
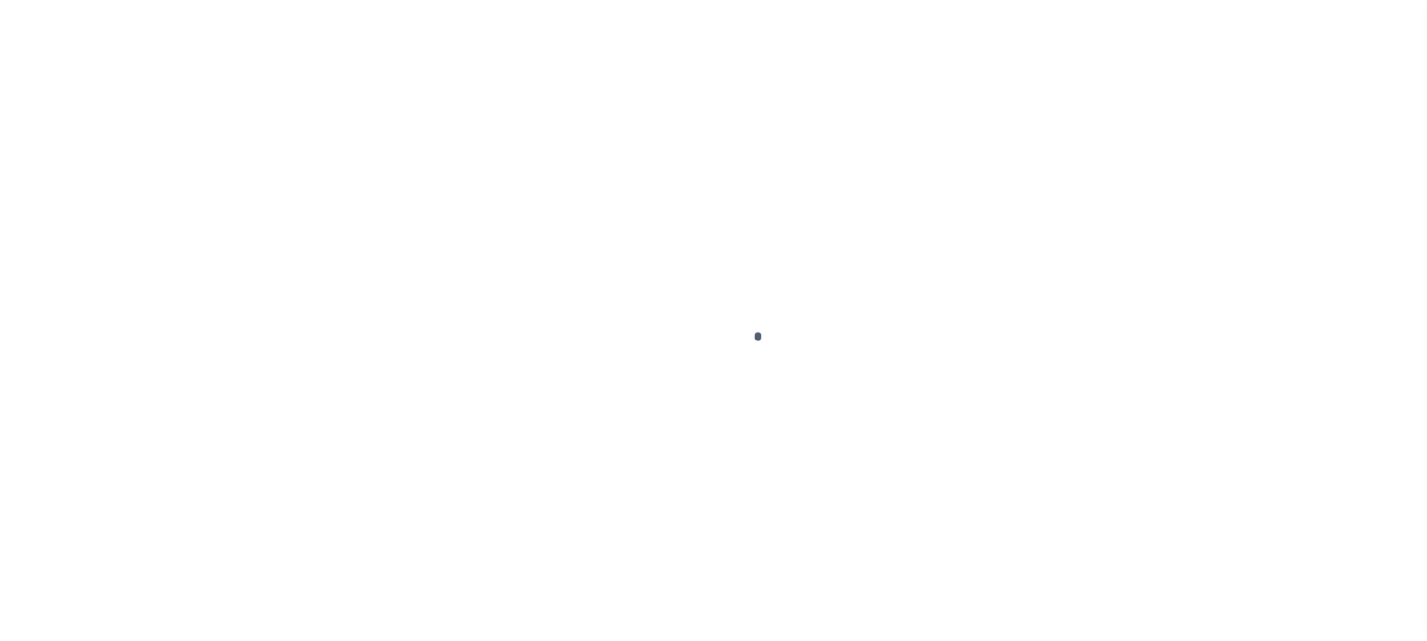
type input "[GEOGRAPHIC_DATA] NC 27405-7605"
type input "[DATE]"
select select "10"
select select "NonEscrow"
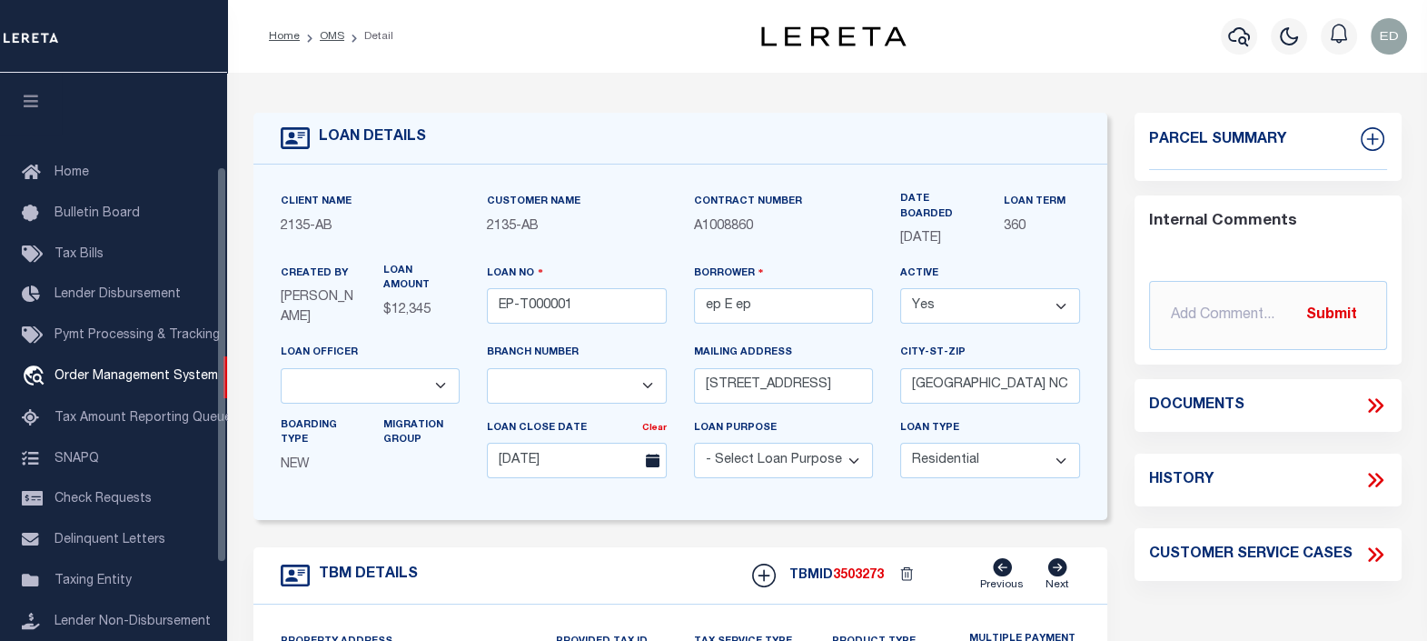
scroll to position [133, 0]
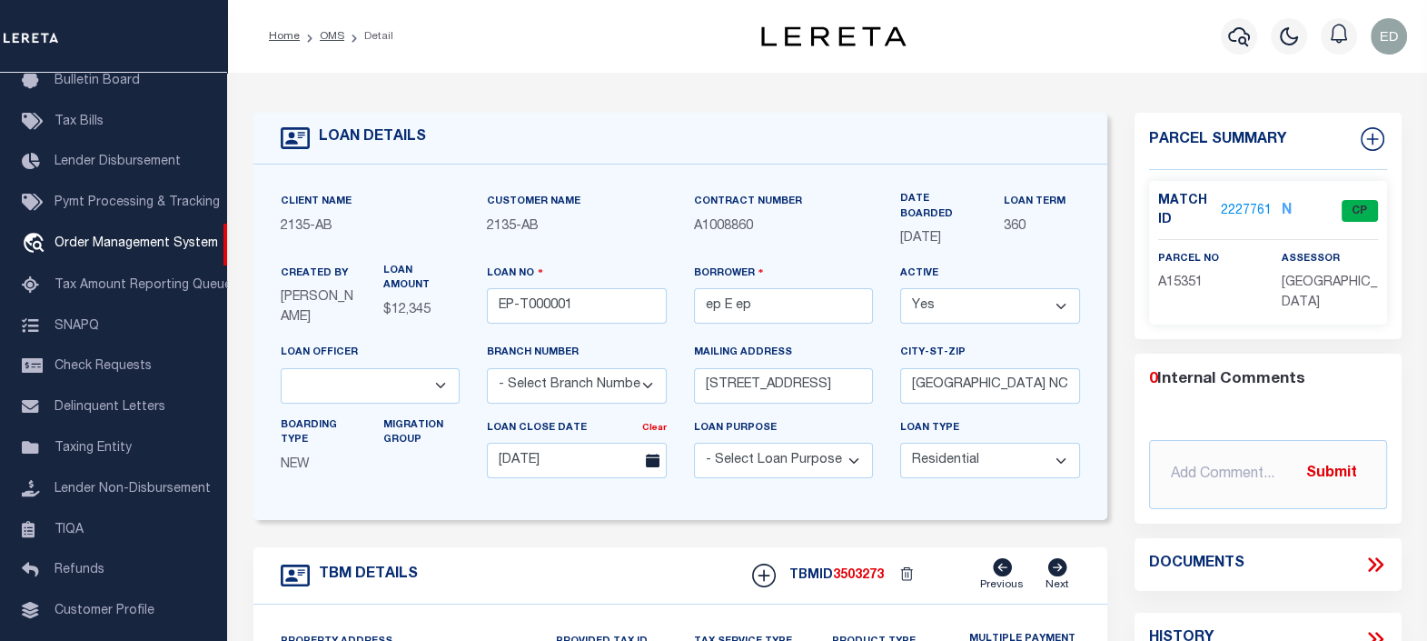
type input "[STREET_ADDRESS]"
select select
type input "BILLINGS MT 59101-1731"
type input "MT"
click at [1119, 219] on div "LOAN DETAILS Client Name -" at bounding box center [681, 631] width 882 height 1037
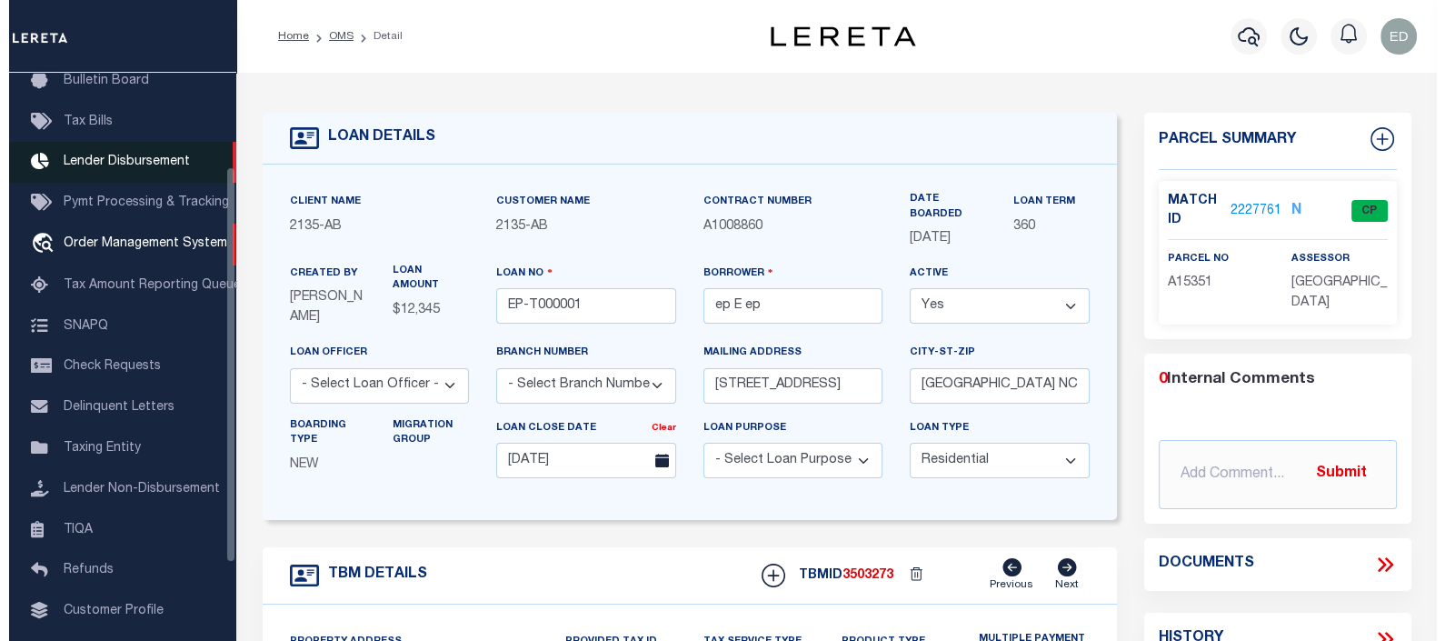
scroll to position [0, 0]
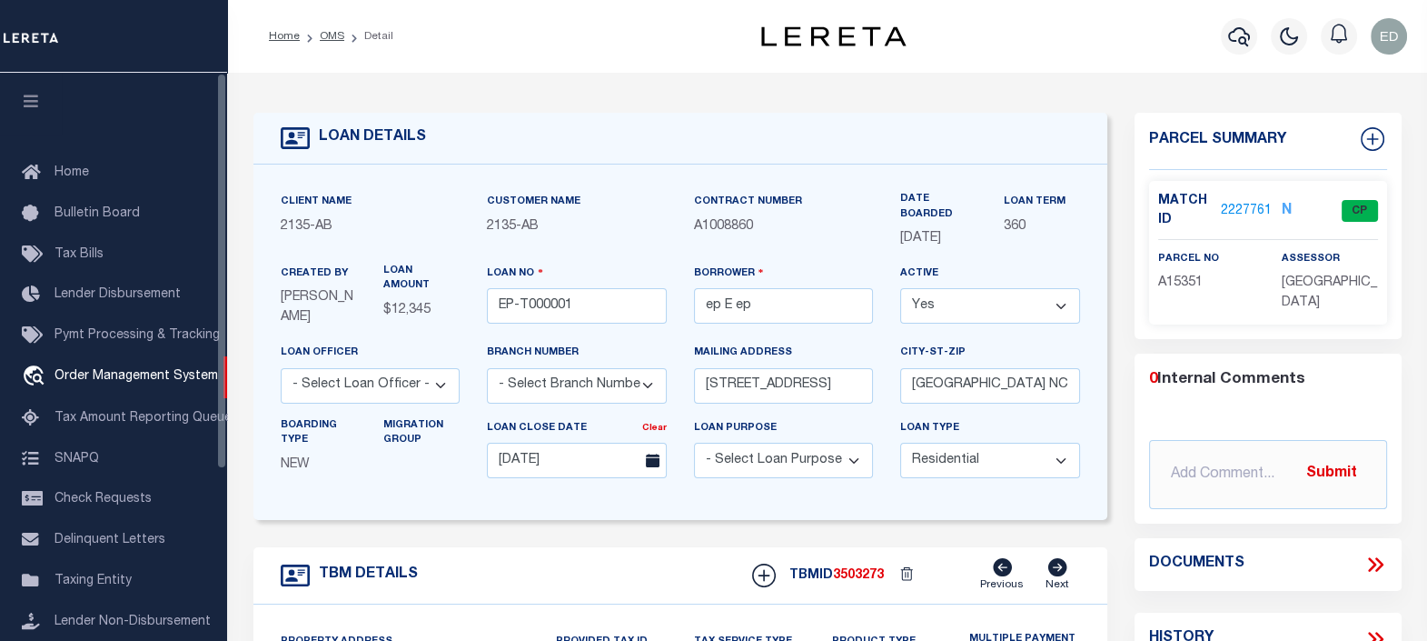
click at [43, 95] on button "button" at bounding box center [31, 104] width 62 height 62
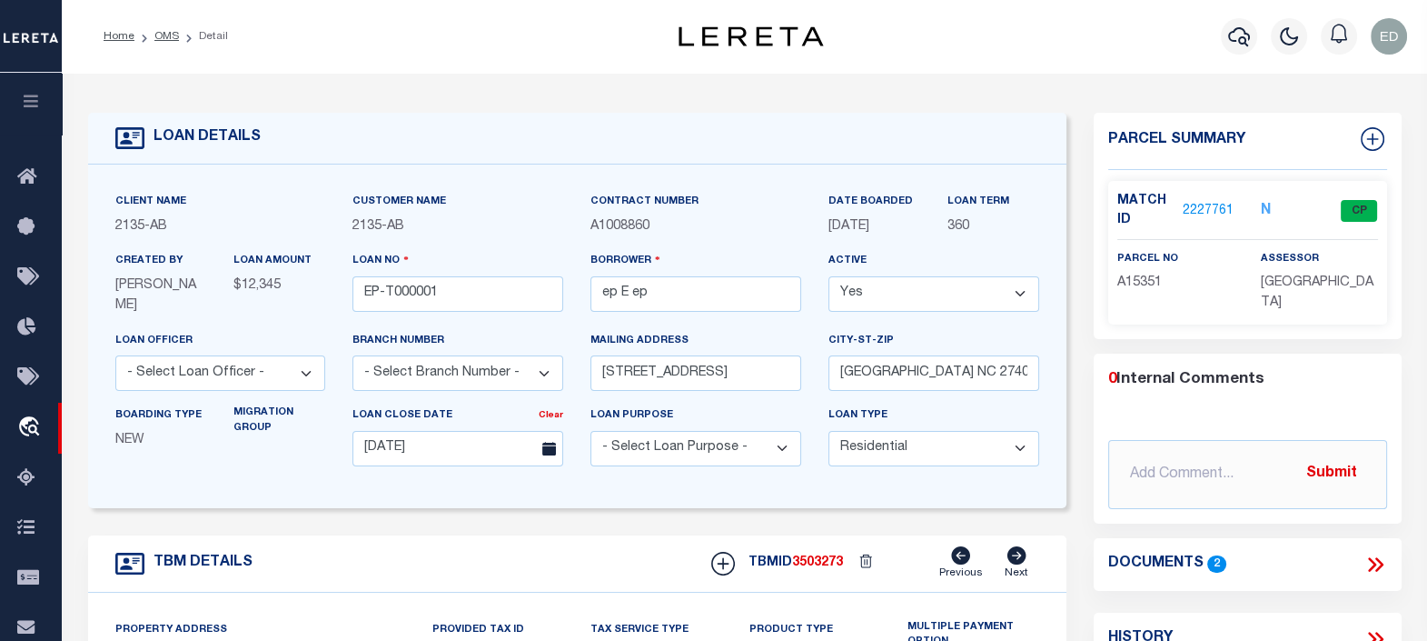
click at [1367, 558] on icon at bounding box center [1376, 564] width 24 height 24
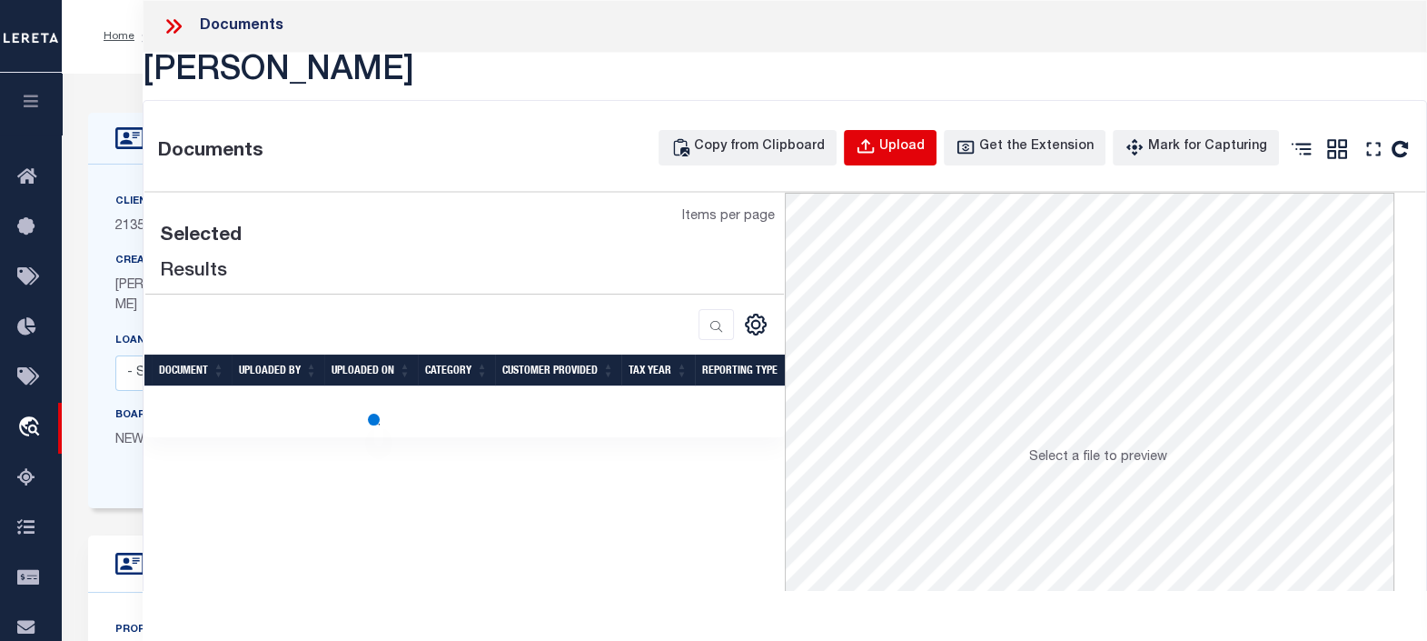
click at [911, 144] on div "Upload" at bounding box center [902, 147] width 45 height 20
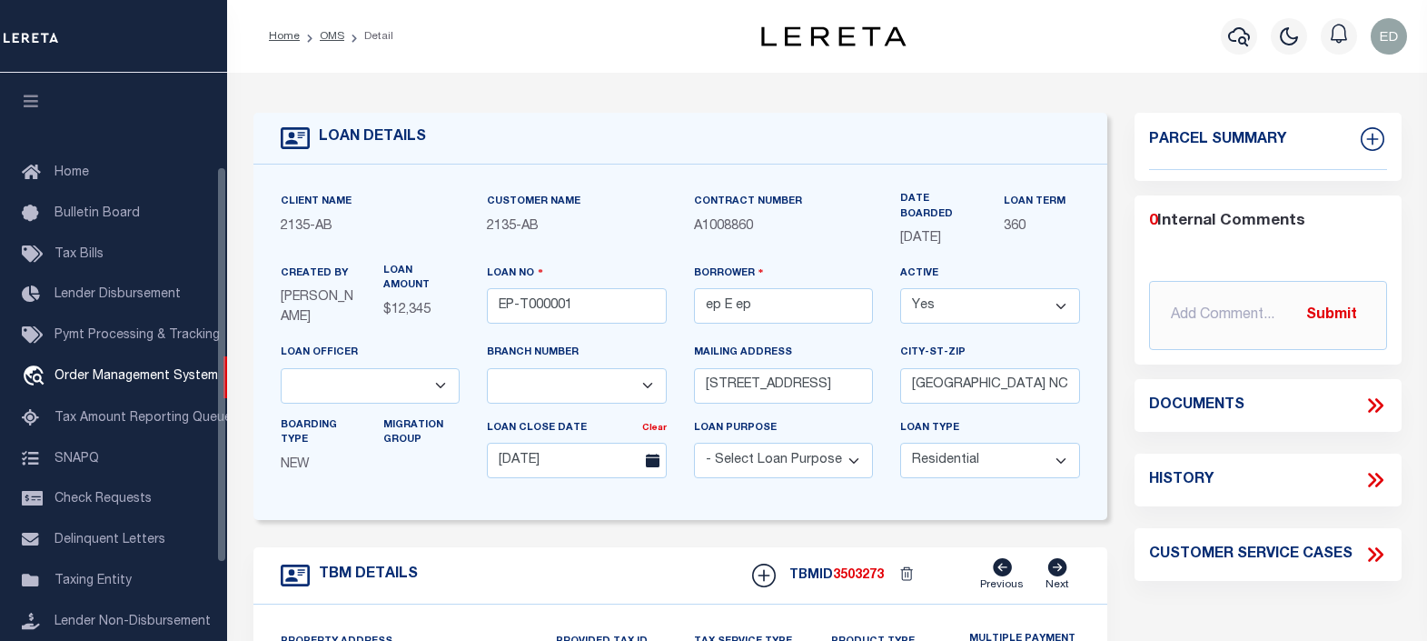
select select "10"
select select "NonEscrow"
click at [35, 104] on icon "button" at bounding box center [31, 101] width 21 height 16
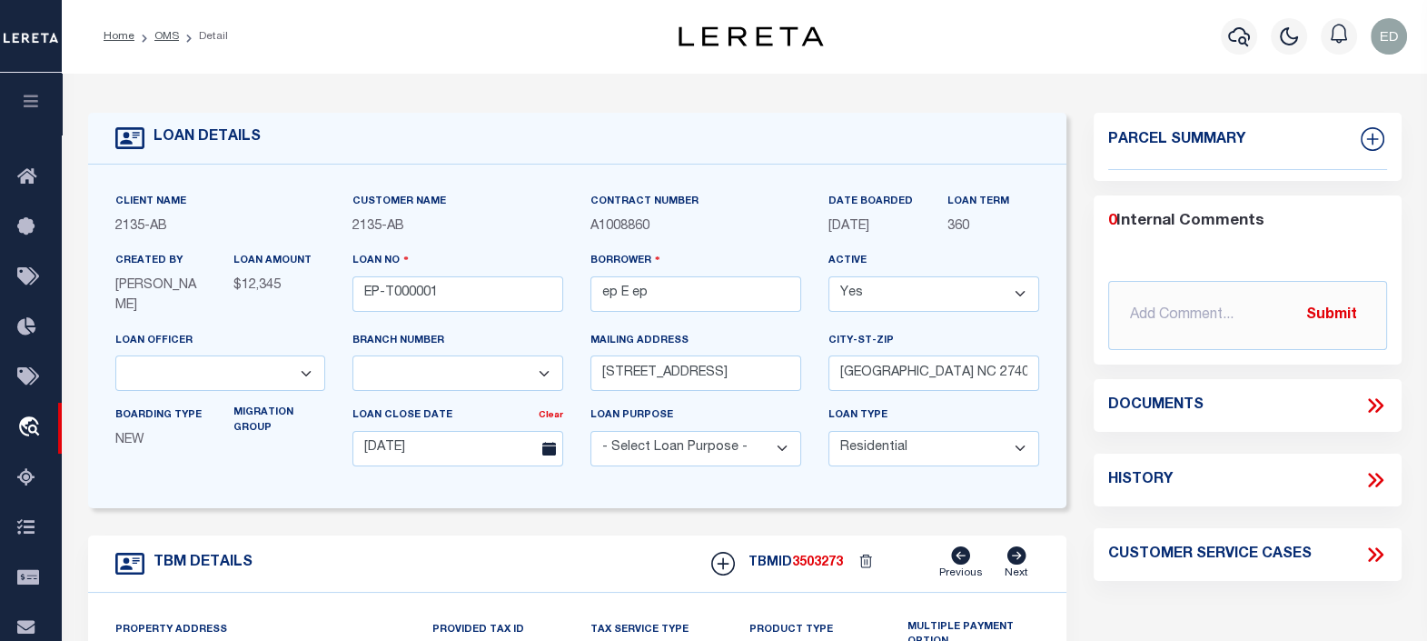
type input "[STREET_ADDRESS]"
select select
type input "BILLINGS MT 59101-1731"
type input "MT"
click at [1372, 413] on div "Parcel Summary 0 Internal Comments @[PERSON_NAME]" at bounding box center [1247, 618] width 335 height 1011
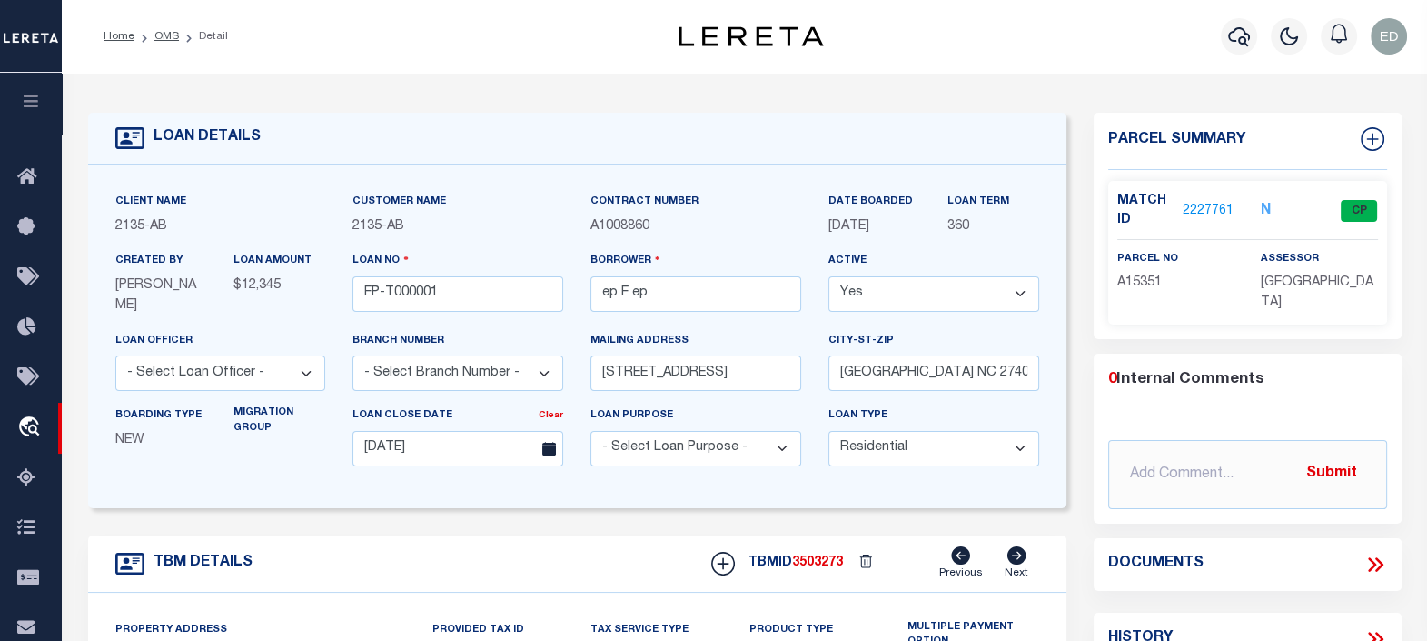
click at [1373, 560] on icon at bounding box center [1372, 564] width 8 height 15
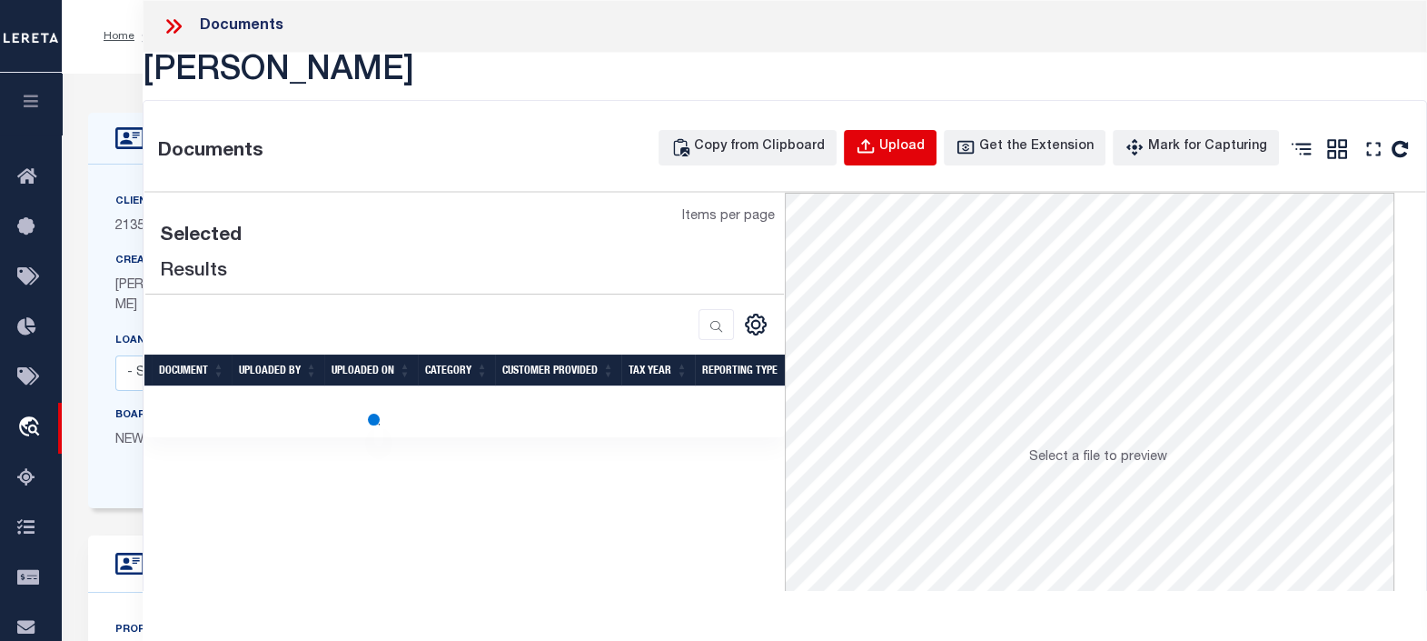
click at [914, 142] on div "Upload" at bounding box center [902, 147] width 45 height 20
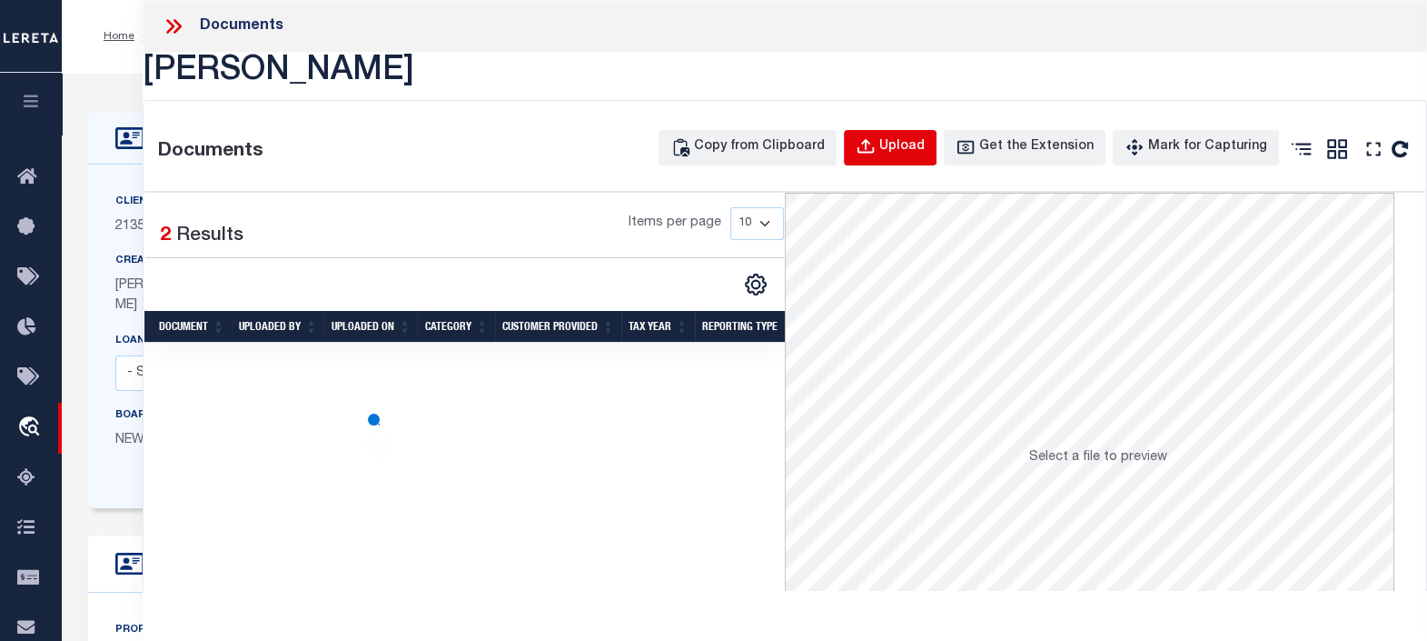
click at [914, 142] on div "Upload" at bounding box center [902, 147] width 45 height 20
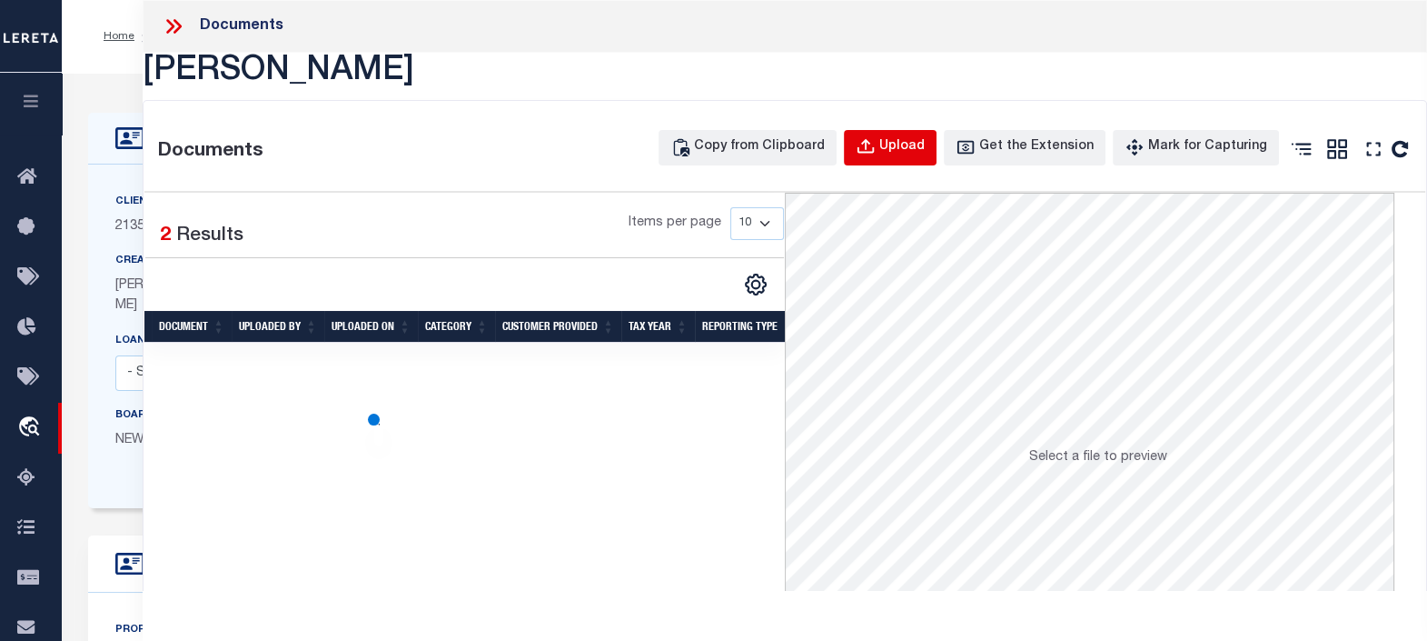
click at [914, 142] on div "Upload" at bounding box center [902, 147] width 45 height 20
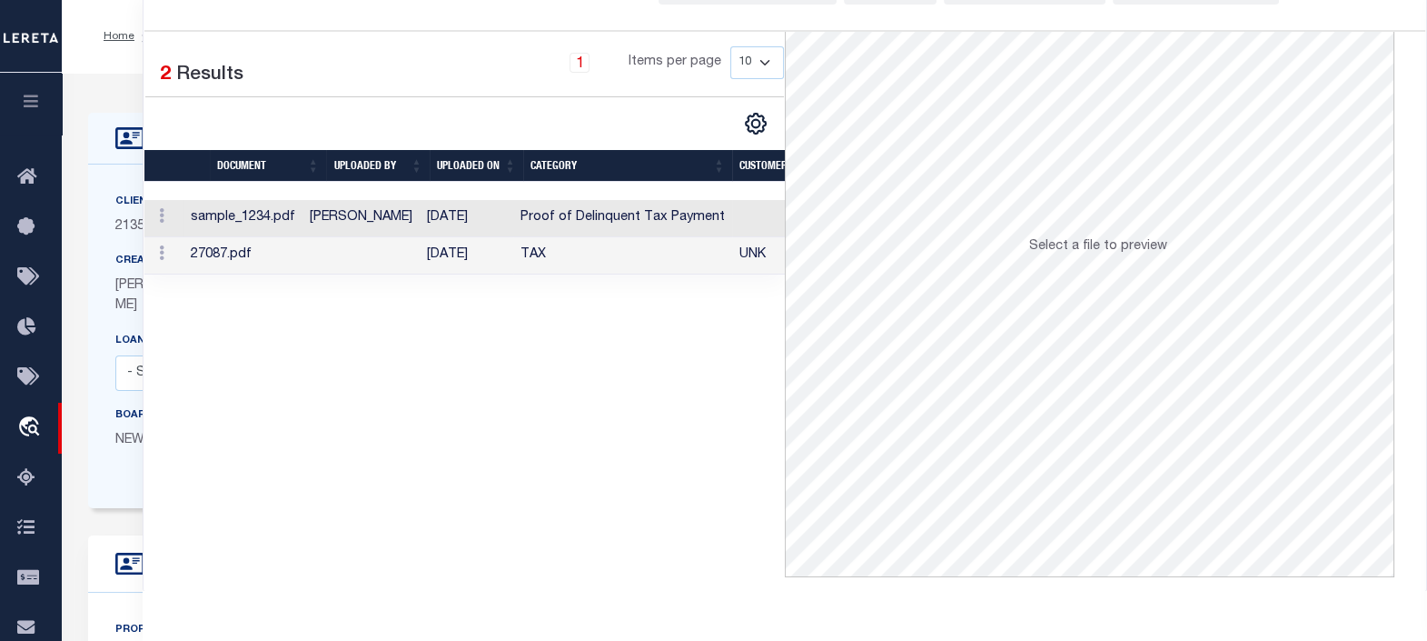
click at [120, 236] on p "2135 - AB" at bounding box center [220, 227] width 211 height 20
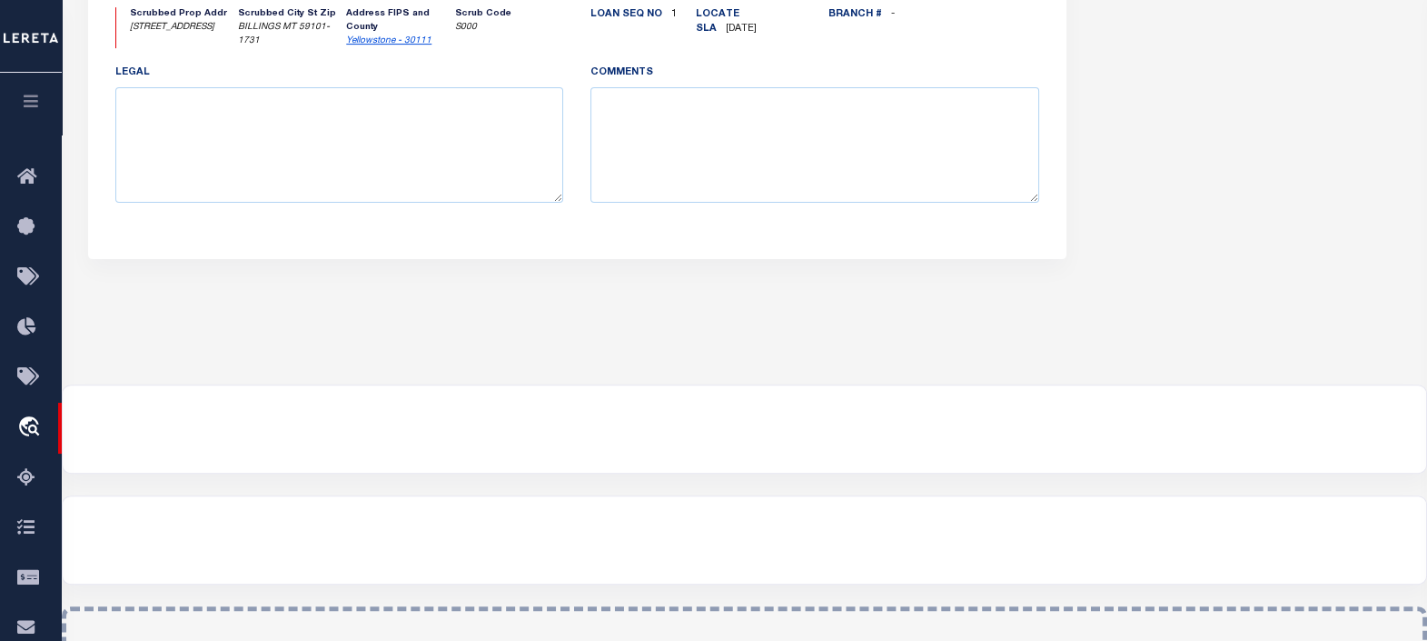
scroll to position [934, 0]
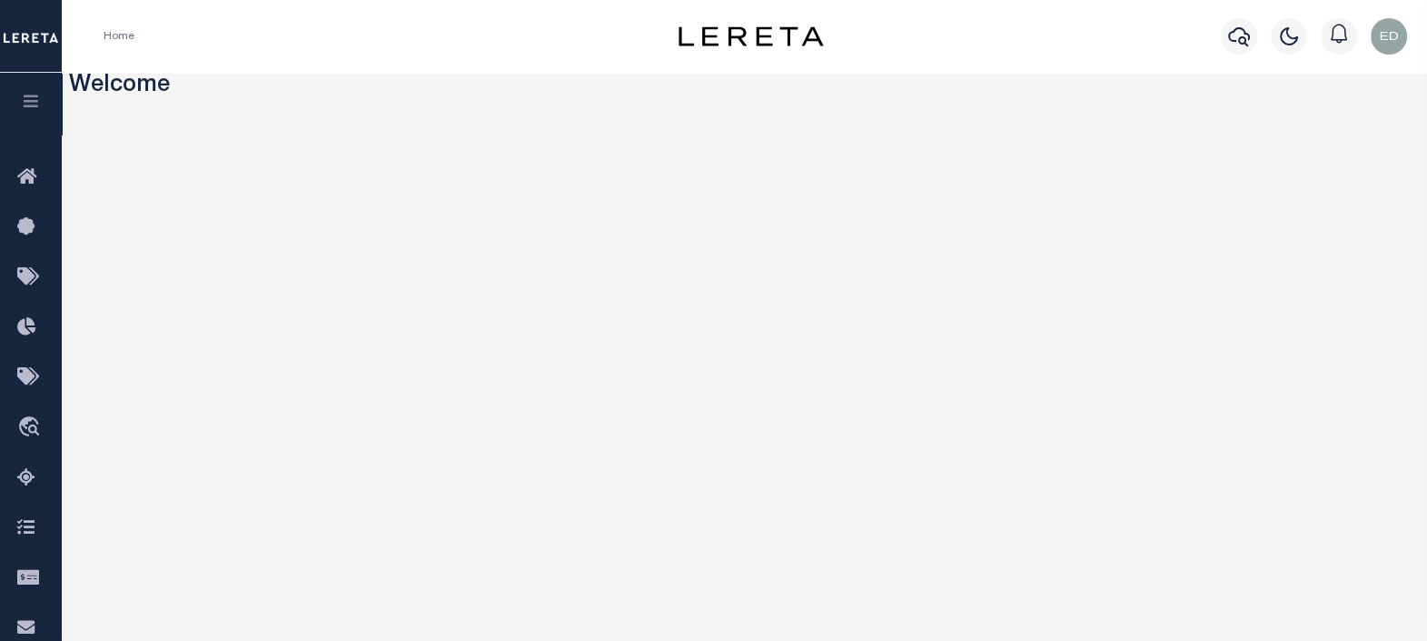
click at [39, 104] on icon "button" at bounding box center [31, 101] width 21 height 16
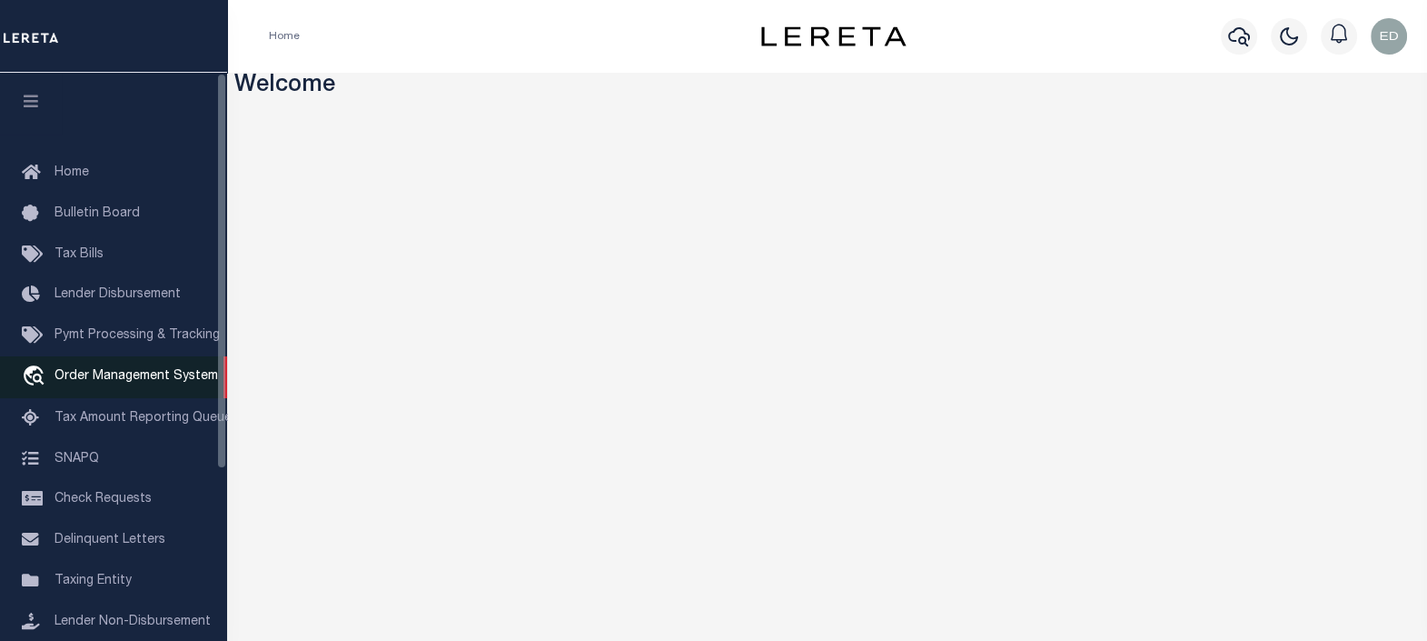
click at [122, 383] on span "Order Management System" at bounding box center [137, 376] width 164 height 13
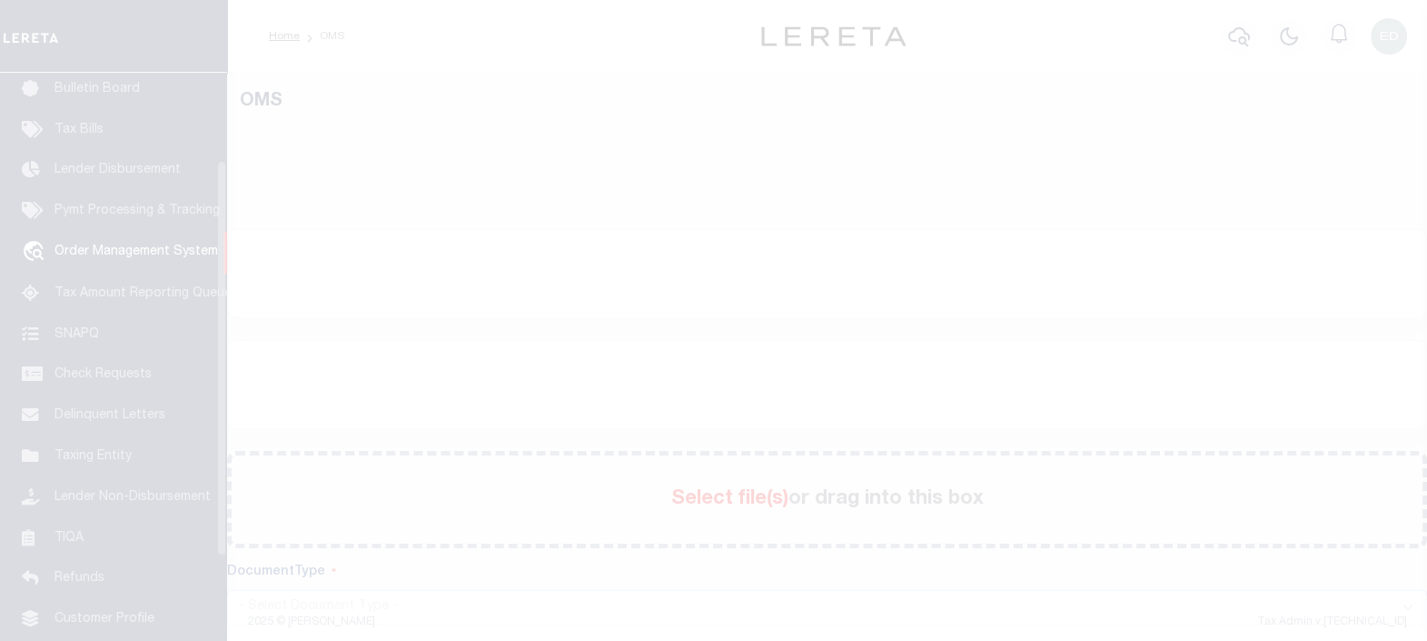
scroll to position [133, 0]
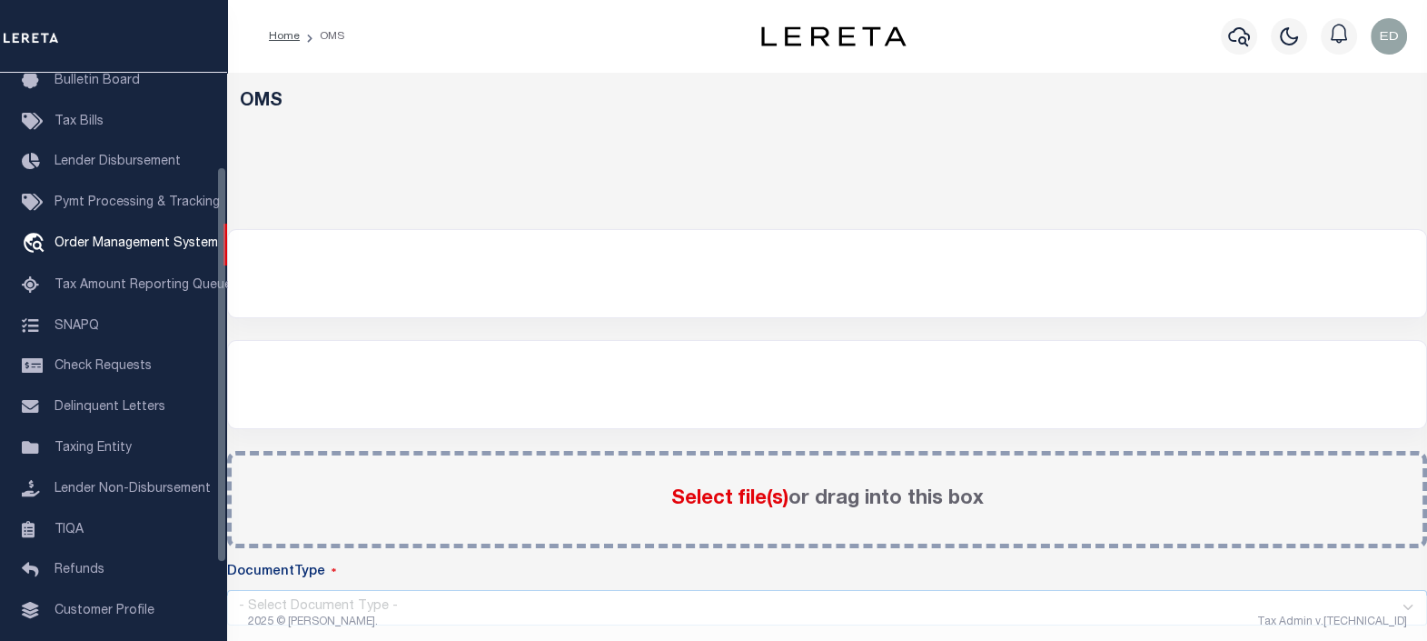
select select "200"
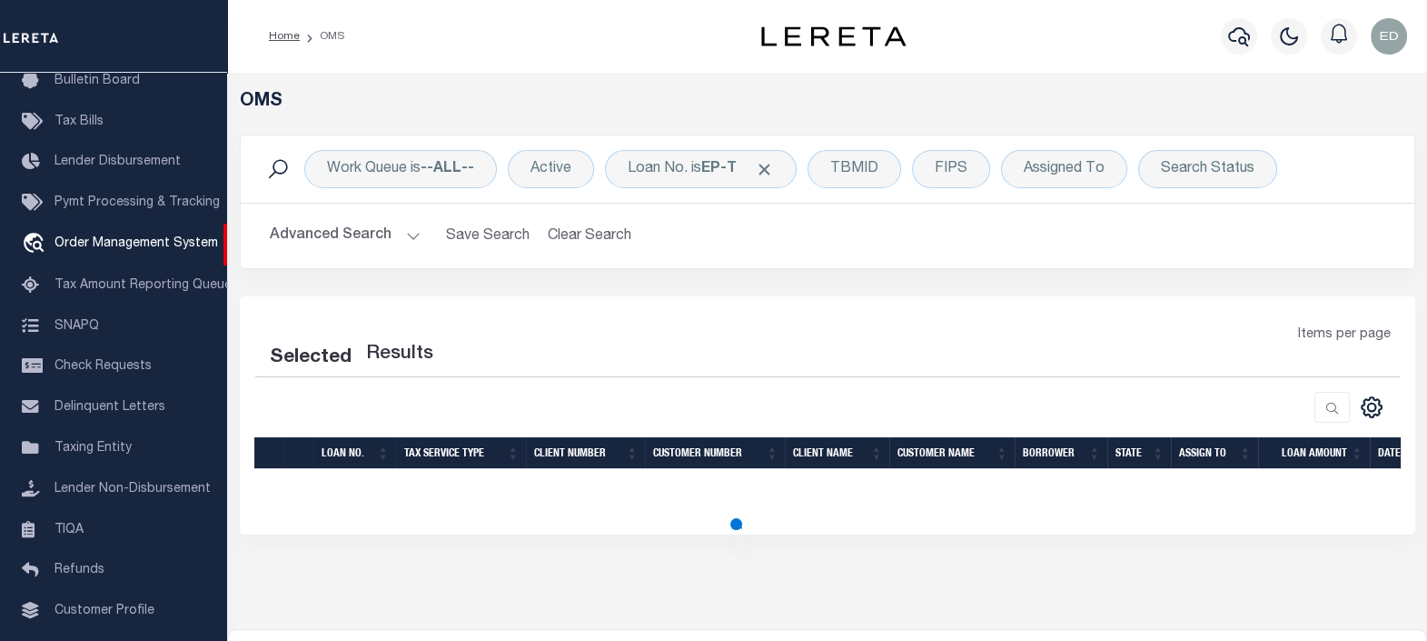
select select "200"
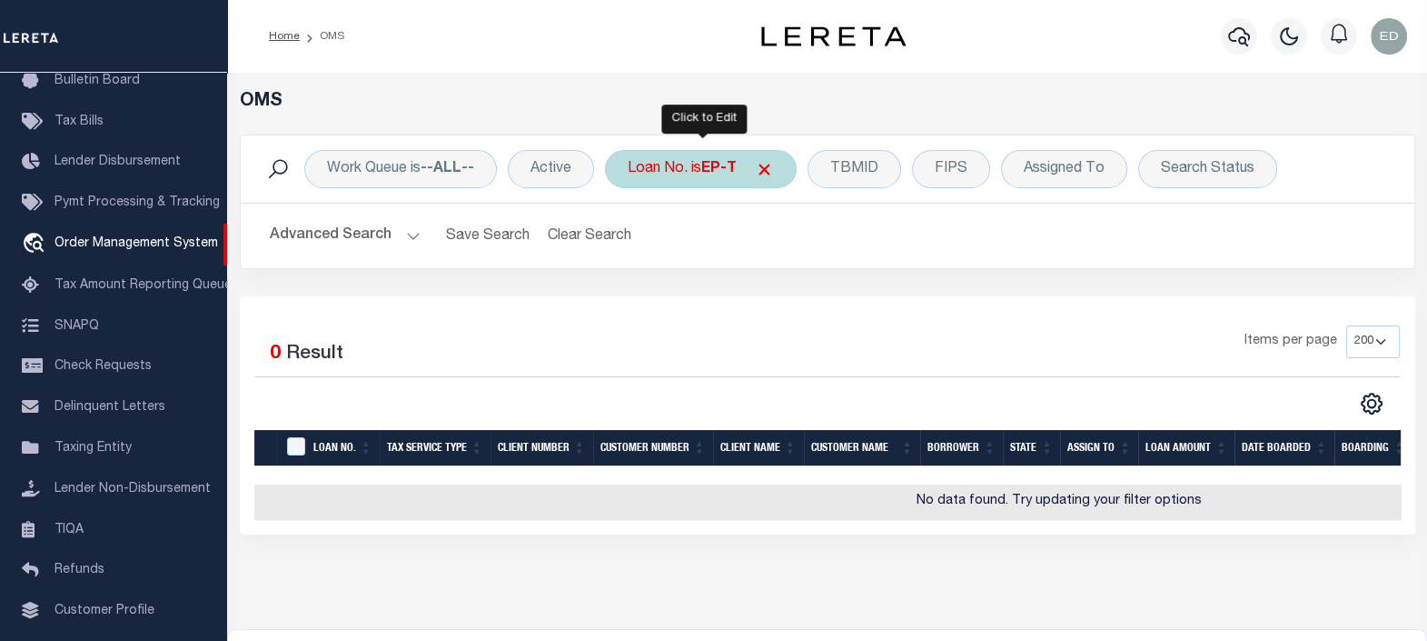
click at [701, 157] on div "Loan No. is EP-T" at bounding box center [701, 169] width 192 height 38
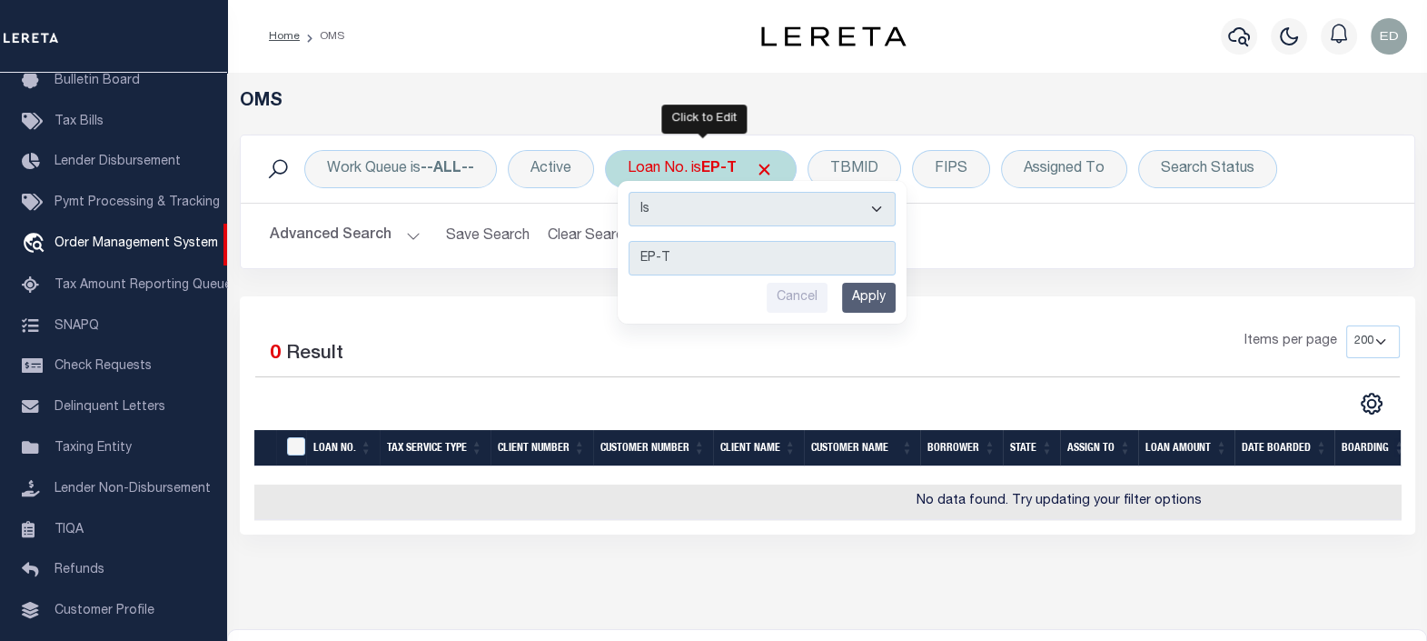
click at [707, 192] on select "Is Contains" at bounding box center [762, 209] width 267 height 35
select select "c"
click at [629, 192] on select "Is Contains" at bounding box center [762, 209] width 267 height 35
click at [869, 300] on input "Apply" at bounding box center [869, 298] width 54 height 30
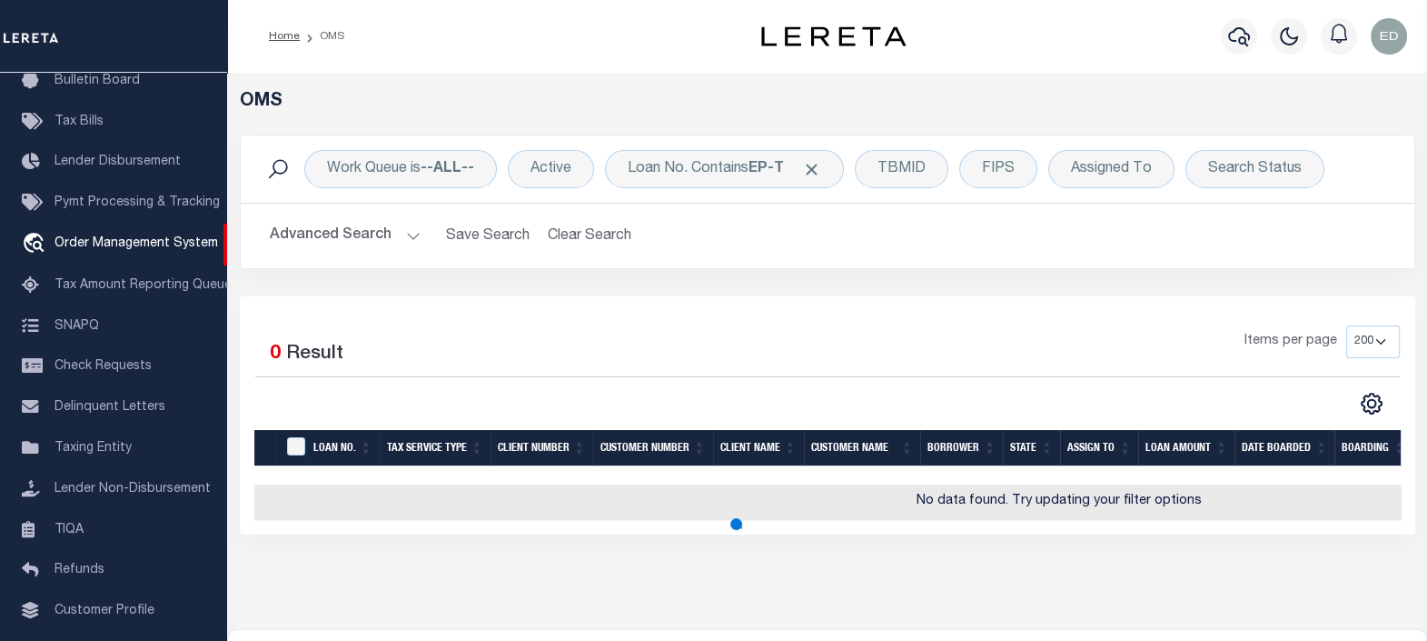
click at [592, 300] on div "Selected 0 Result Items per page 10 25 50 100 200" at bounding box center [828, 415] width 1176 height 238
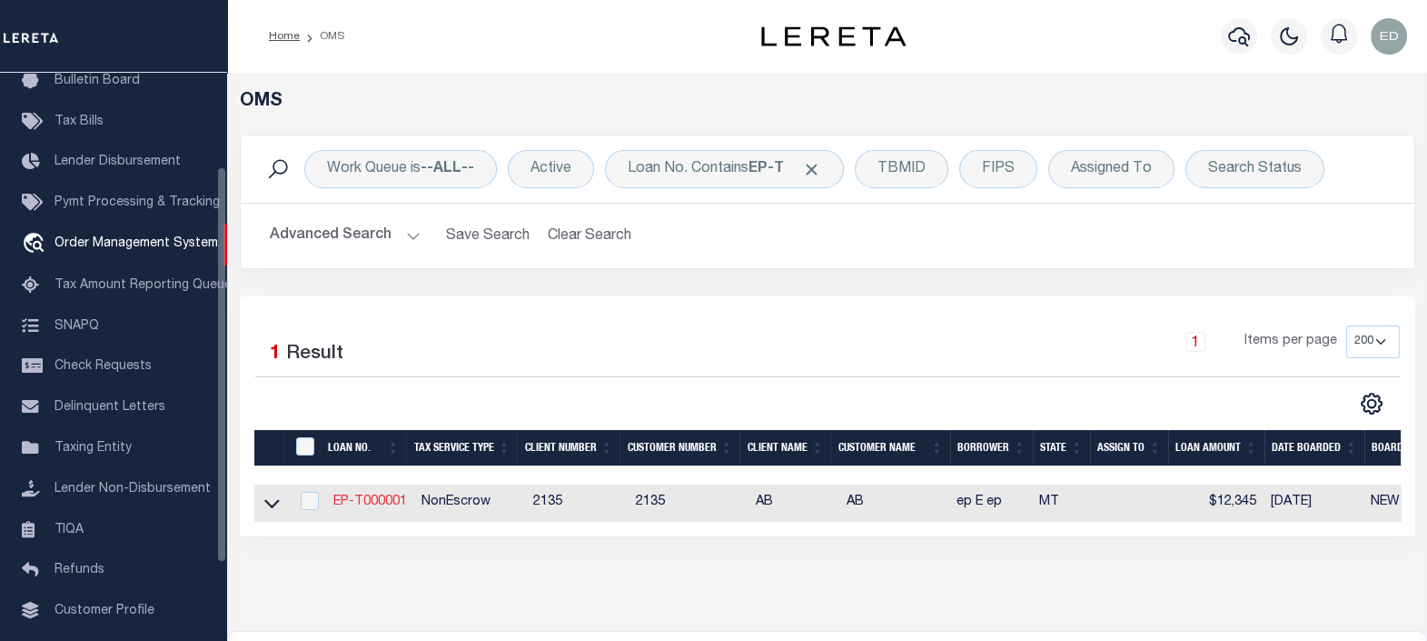
click at [378, 503] on link "EP-T000001" at bounding box center [370, 501] width 74 height 13
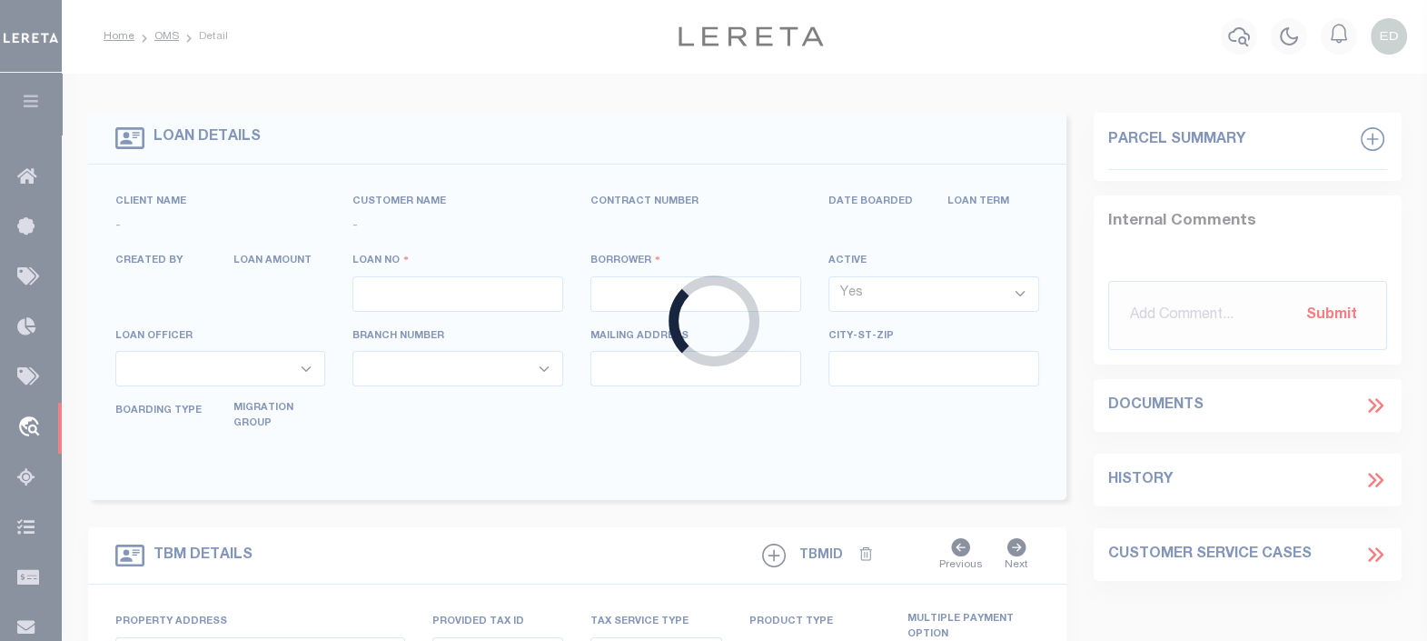
type input "EP-T000001"
type input "ep E ep"
select select
type input "[STREET_ADDRESS]"
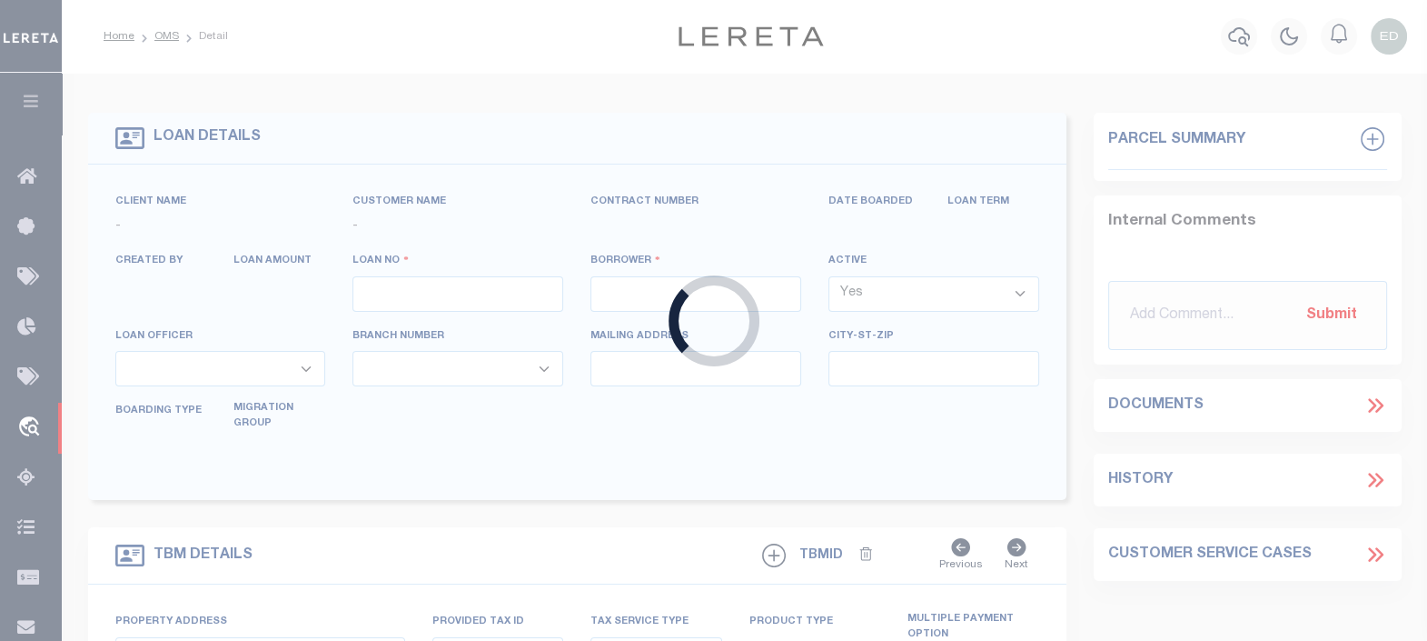
type input "[GEOGRAPHIC_DATA] NC 27405-7605"
type input "[DATE]"
select select "10"
select select "NonEscrow"
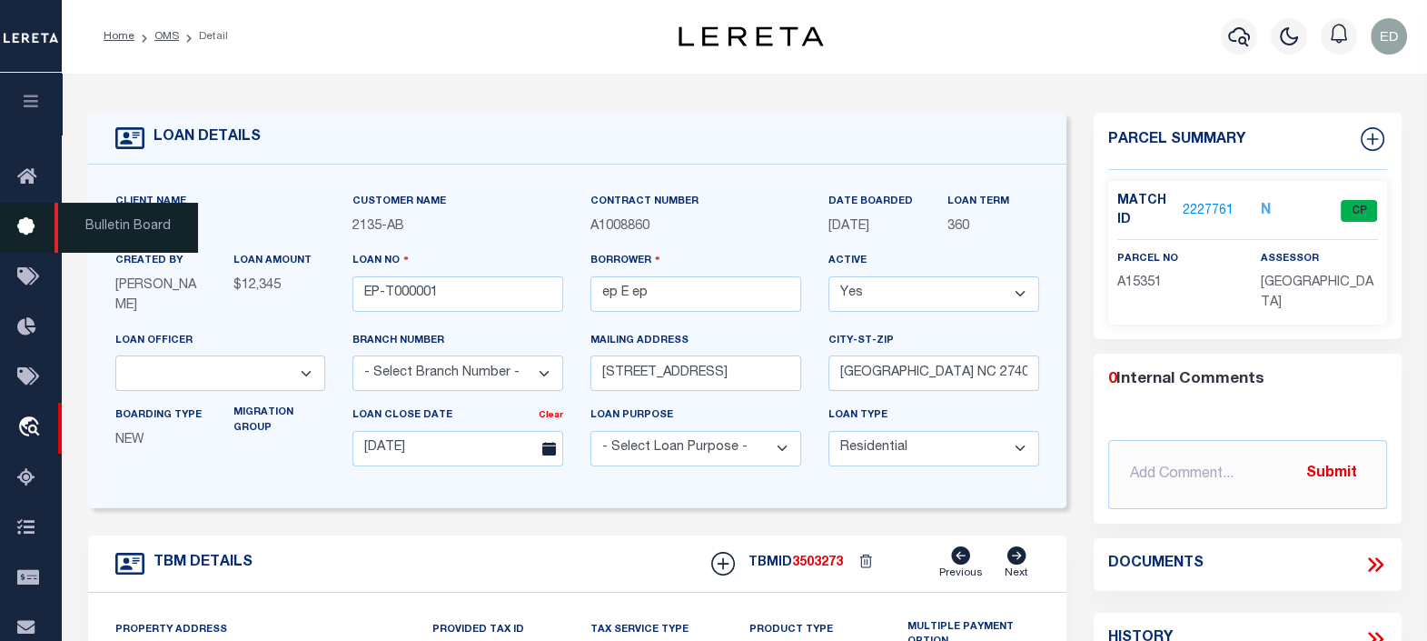
type input "[STREET_ADDRESS]"
select select
type input "BILLINGS MT 59101-1731"
type input "MT"
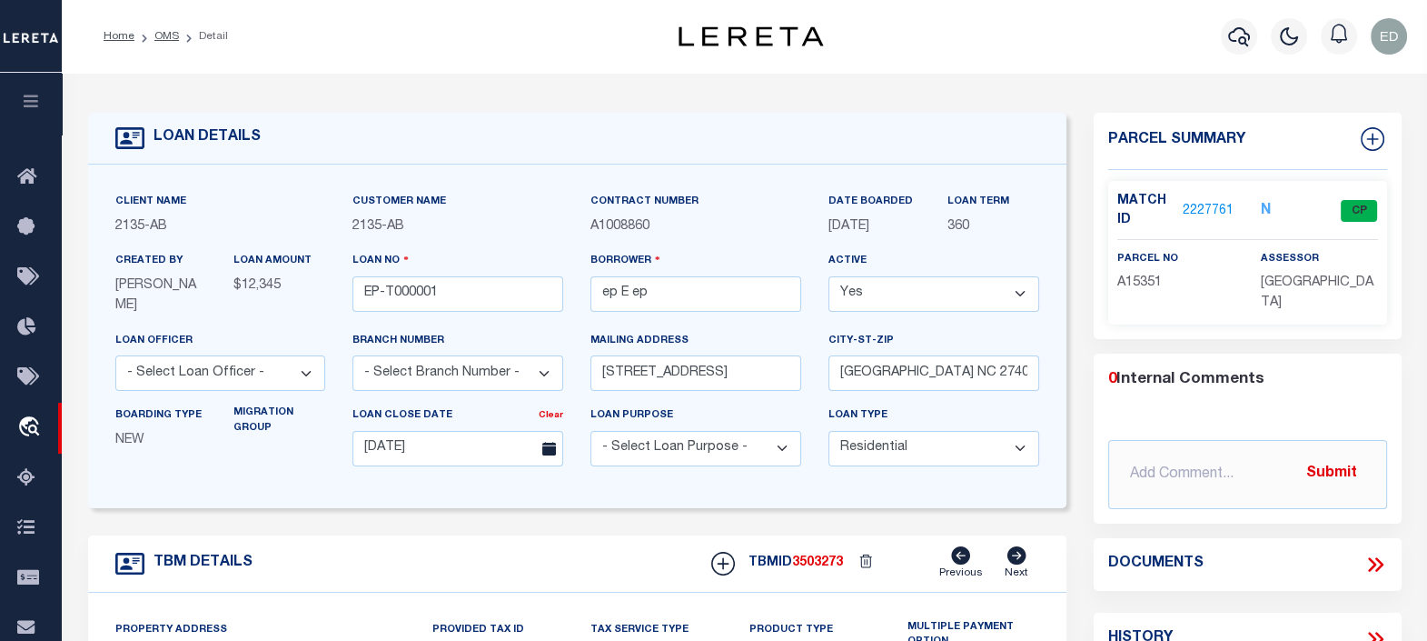
click at [1081, 339] on div "Parcel Summary Match ID 2227761 N parcel no A15351 assessor 0" at bounding box center [1247, 618] width 335 height 1011
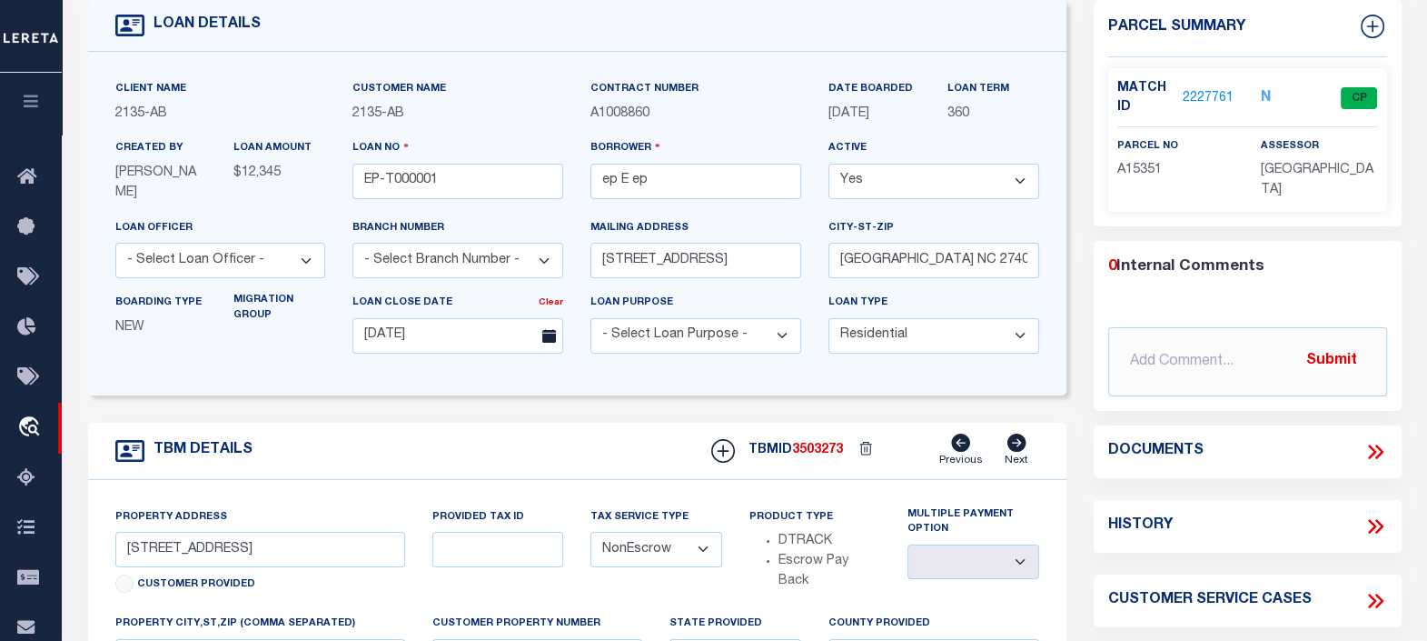
scroll to position [226, 0]
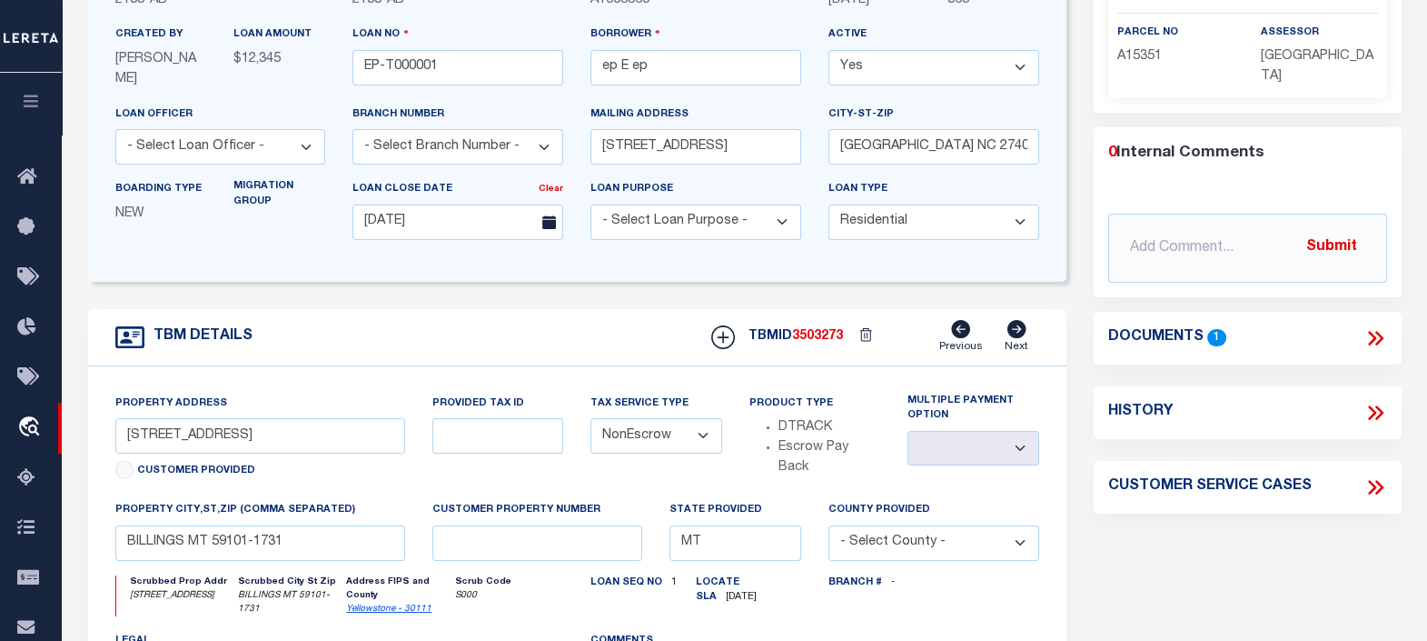
click at [1367, 332] on icon at bounding box center [1376, 338] width 24 height 24
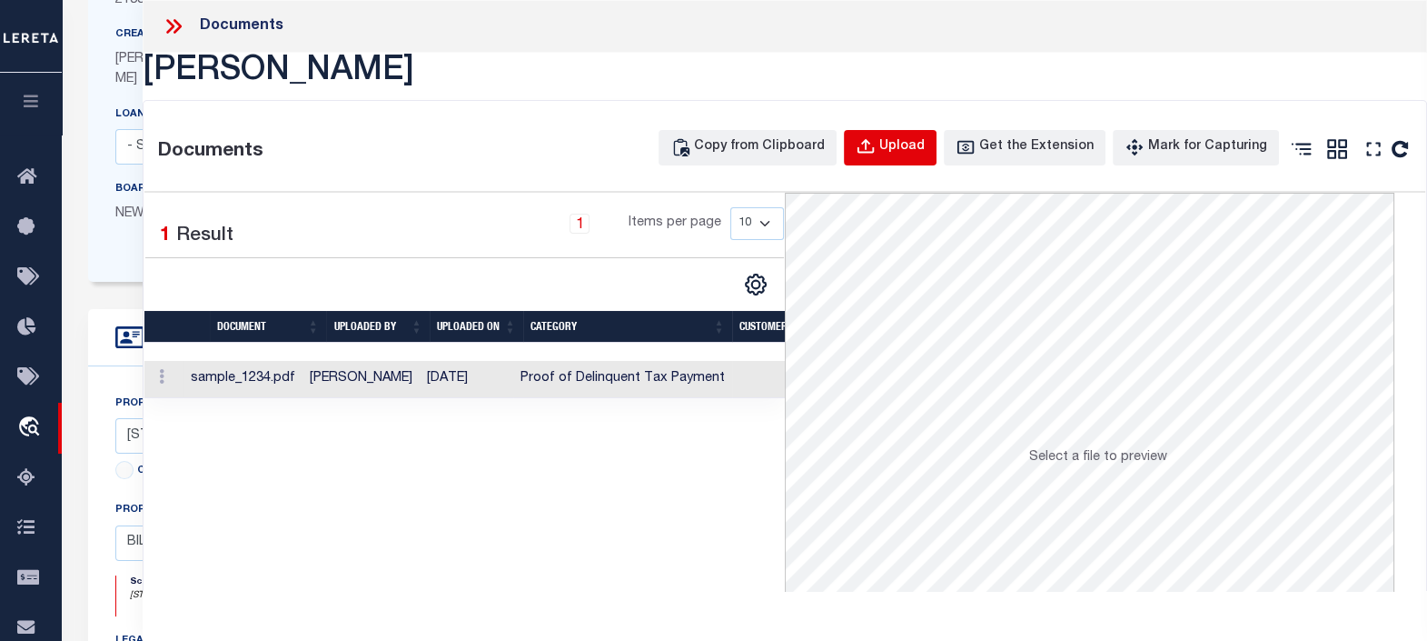
click at [914, 145] on div "Upload" at bounding box center [902, 147] width 45 height 20
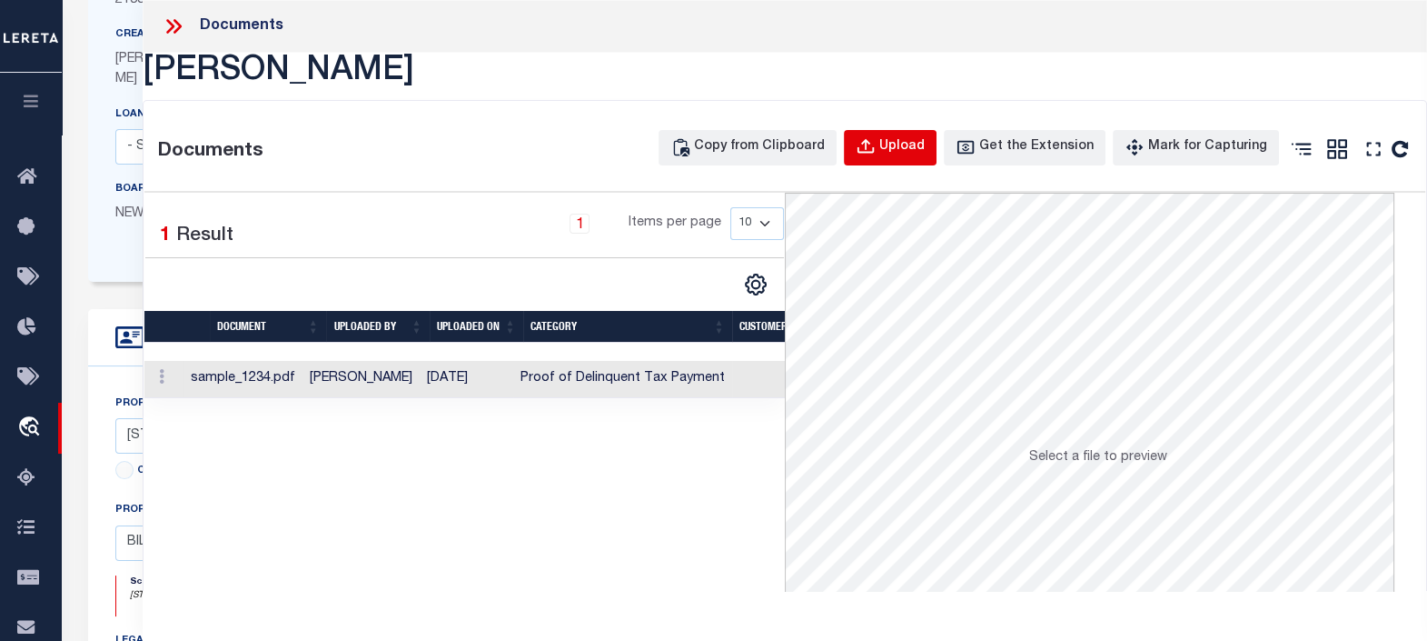
click at [914, 145] on div "Upload" at bounding box center [902, 147] width 45 height 20
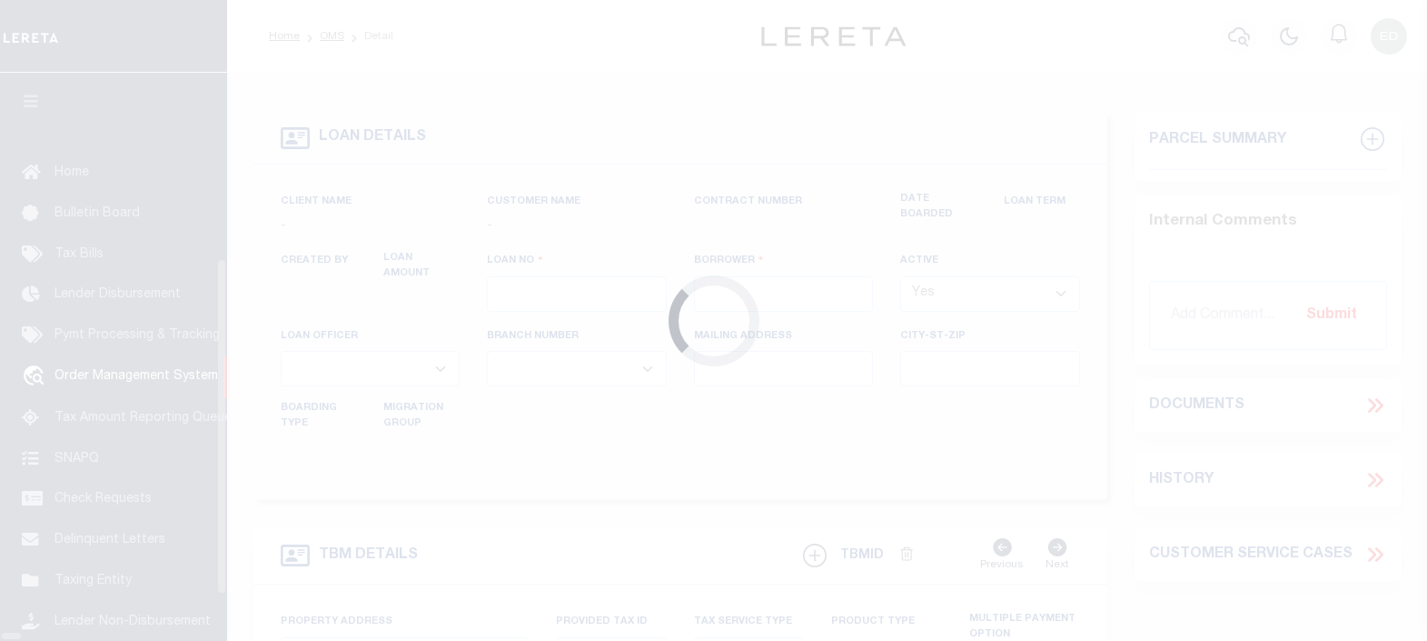
type input "EP-T000001"
type input "ep E ep"
select select
type input "[STREET_ADDRESS]"
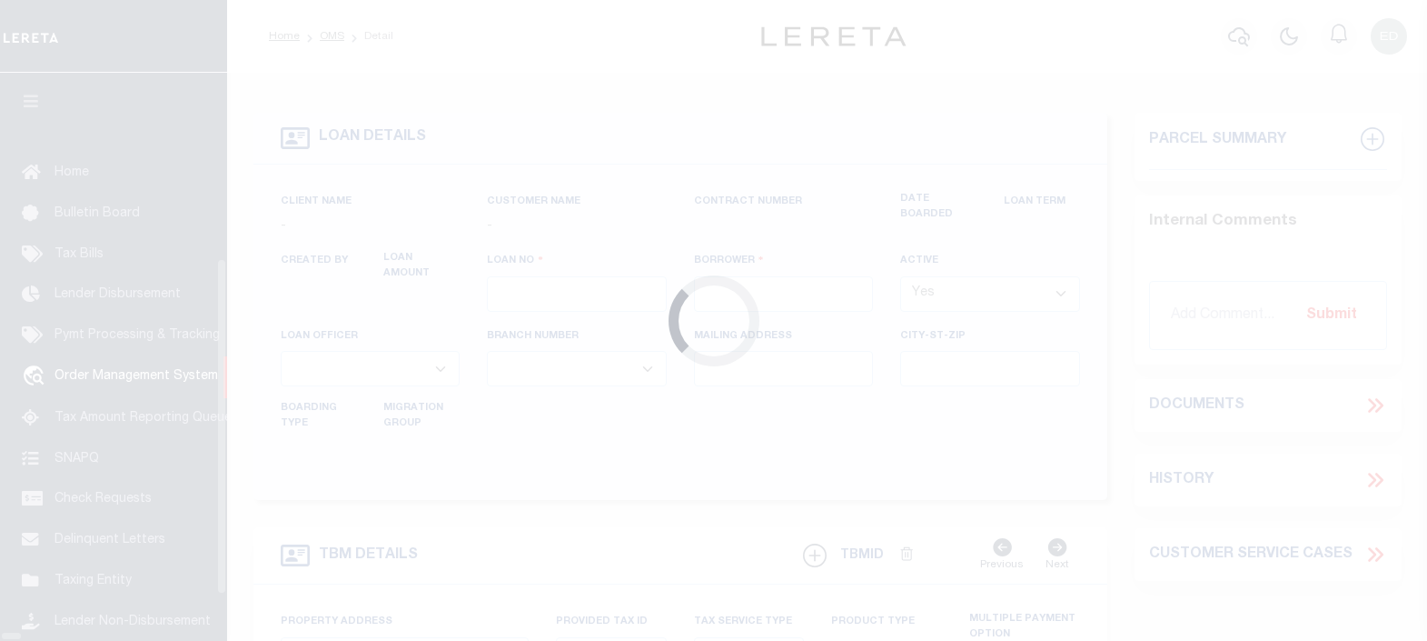
type input "[GEOGRAPHIC_DATA] NC 27405-7605"
type input "[DATE]"
select select "10"
select select "NonEscrow"
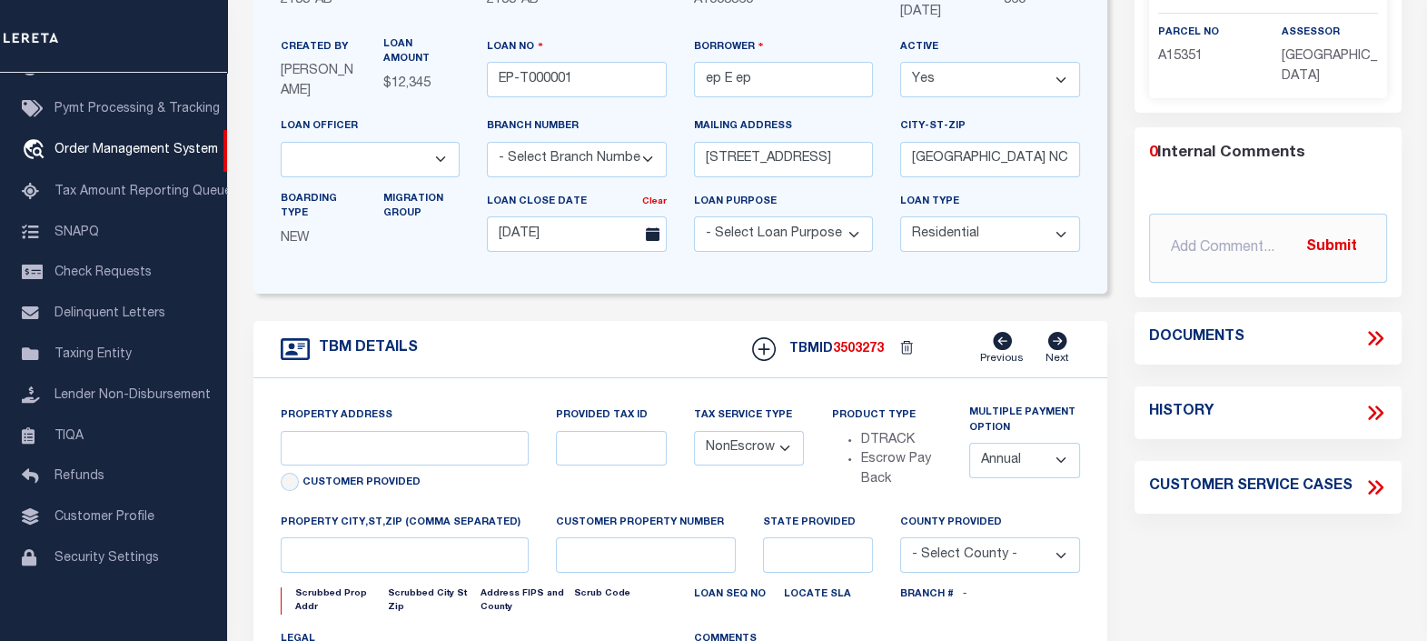
type input "[STREET_ADDRESS]"
select select
type input "BILLINGS MT 59101-1731"
type input "MT"
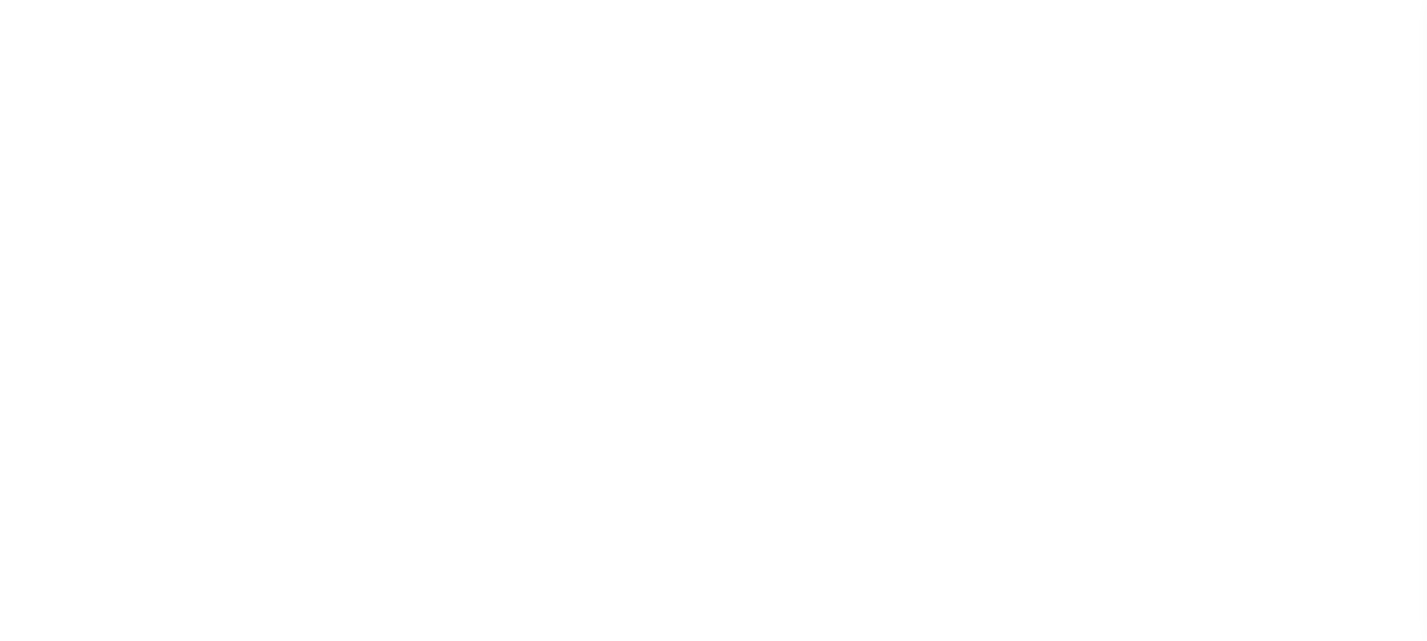
scroll to position [226, 0]
type input "EP-T000001"
type input "ep E ep"
select select
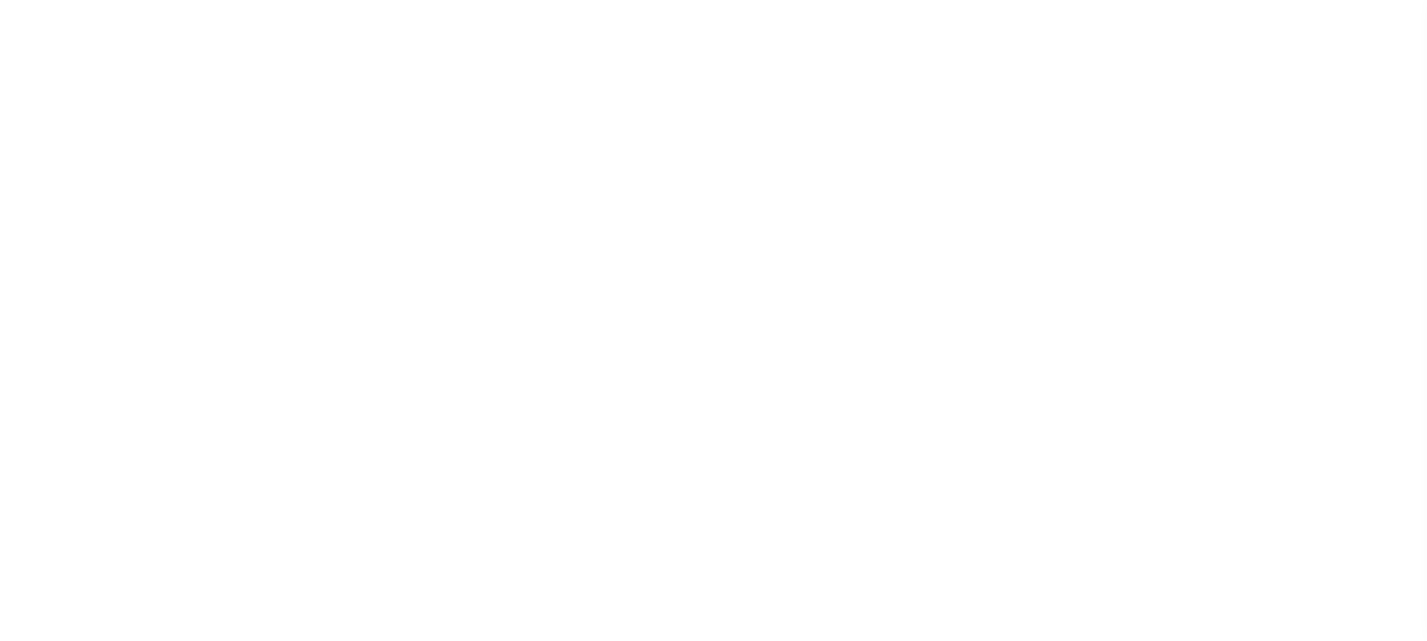
type input "[STREET_ADDRESS]"
type input "[GEOGRAPHIC_DATA] NC 27405-7605"
type input "[DATE]"
select select "10"
select select "NonEscrow"
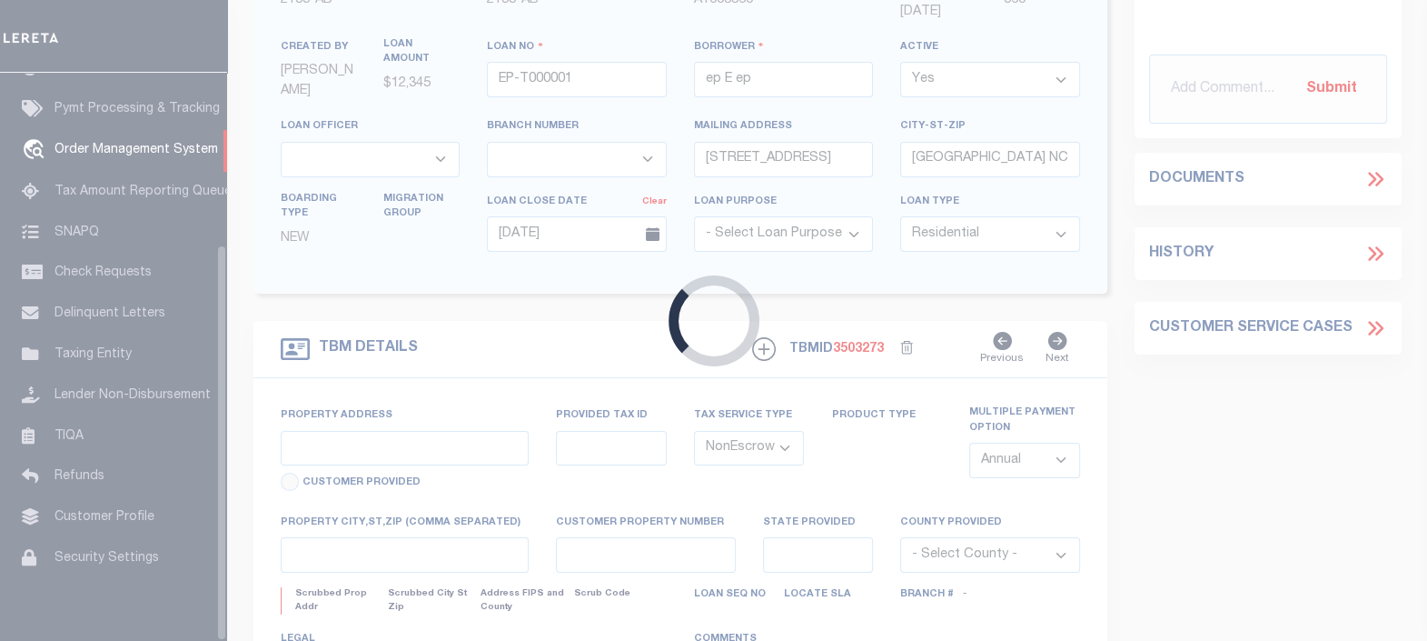
scroll to position [244, 0]
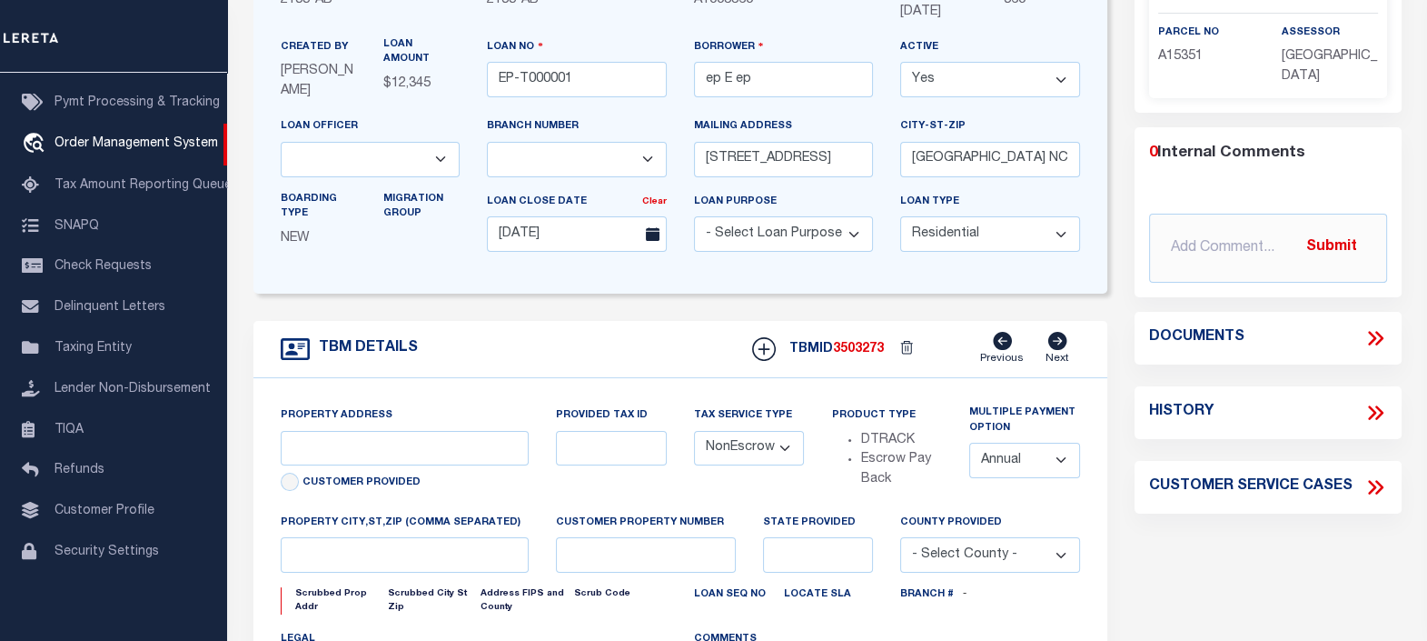
click at [1366, 331] on icon at bounding box center [1376, 338] width 24 height 24
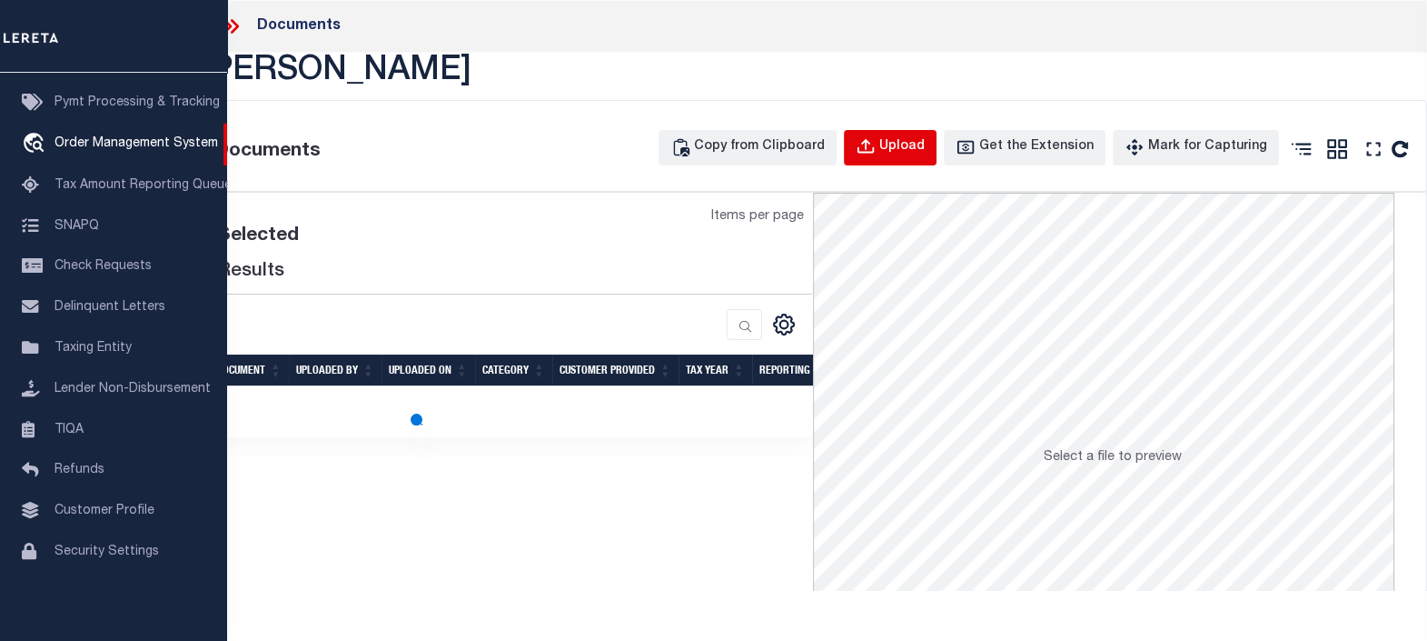
type input "[STREET_ADDRESS]"
select select
type input "BILLINGS MT 59101-1731"
type input "MT"
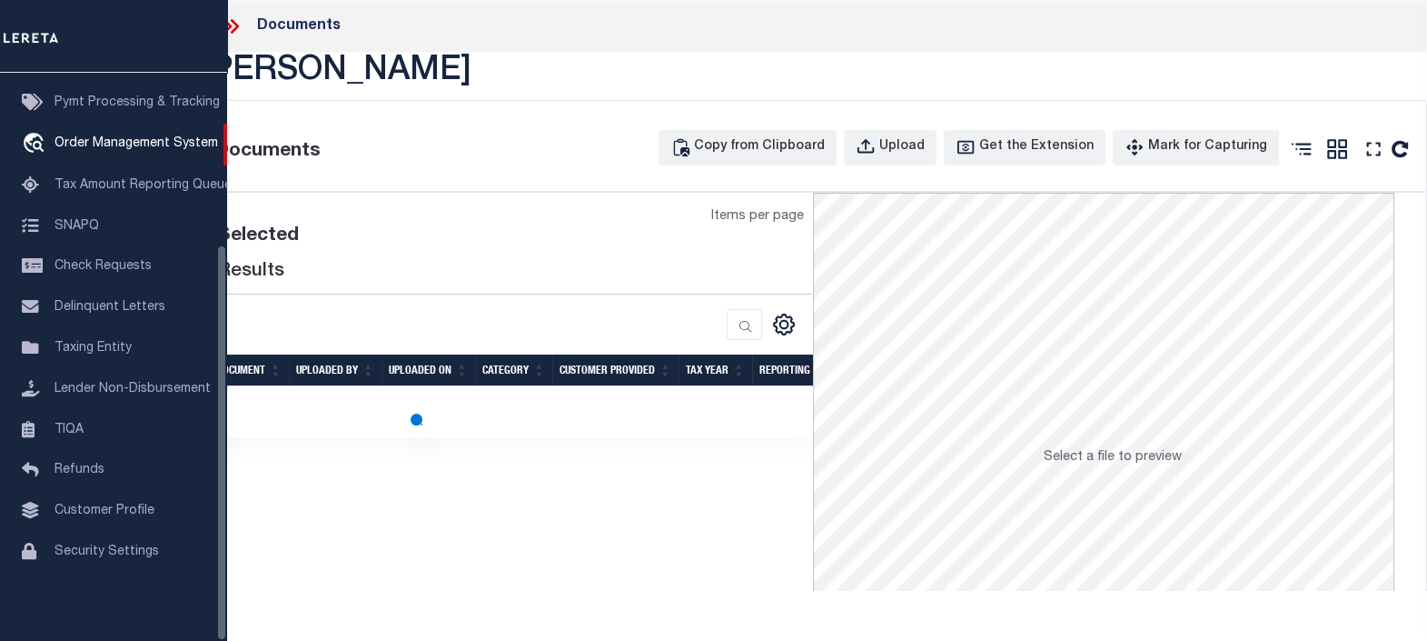
scroll to position [0, 0]
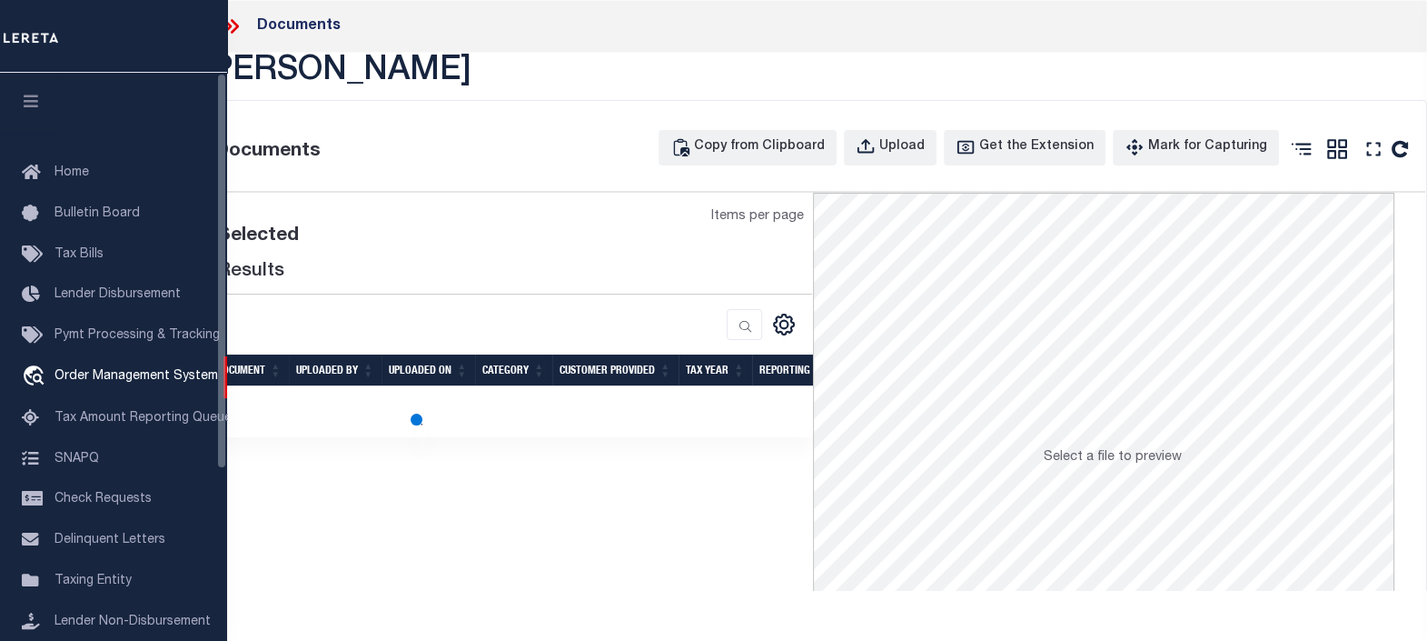
click at [43, 96] on button "button" at bounding box center [31, 104] width 62 height 62
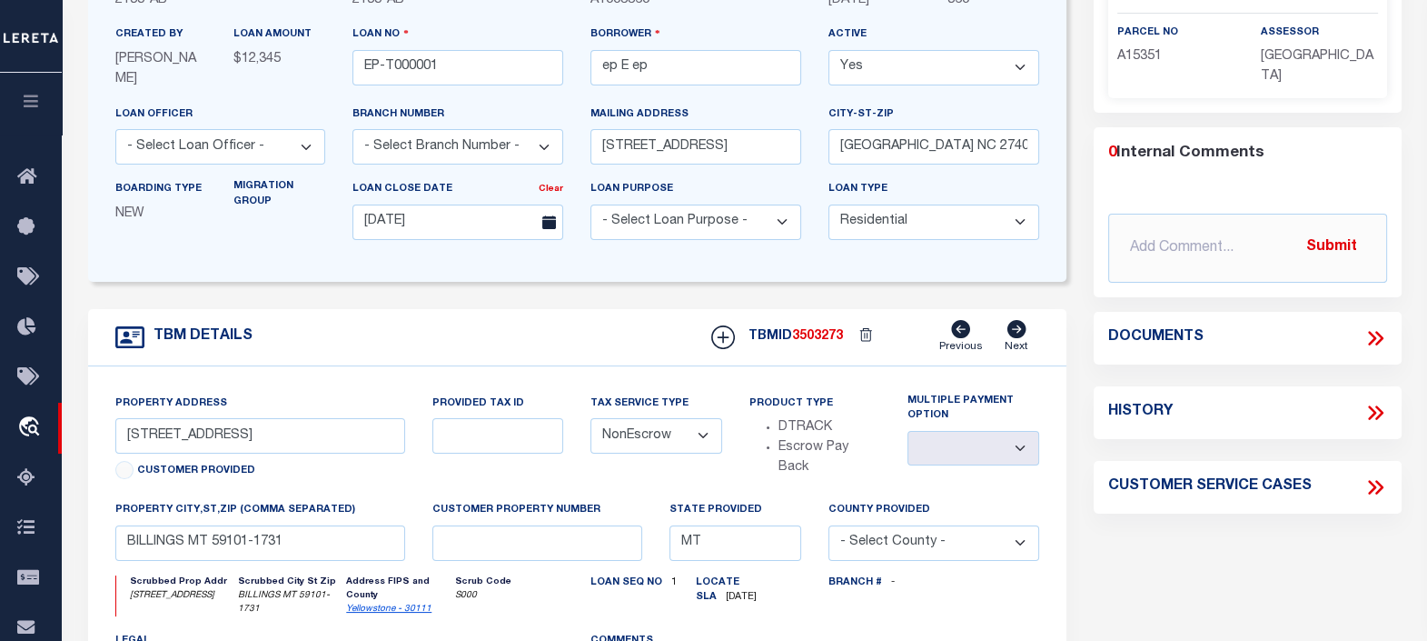
click at [1377, 331] on icon at bounding box center [1379, 338] width 8 height 15
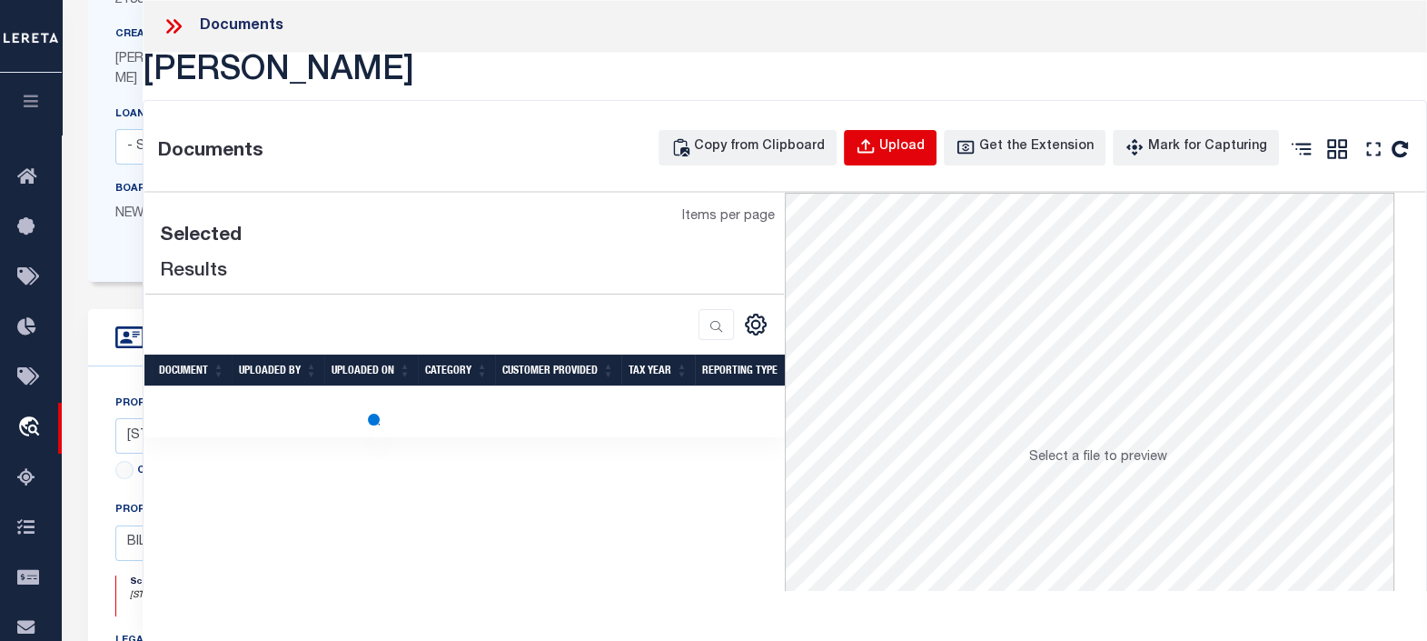
click at [876, 148] on icon "button" at bounding box center [866, 147] width 20 height 20
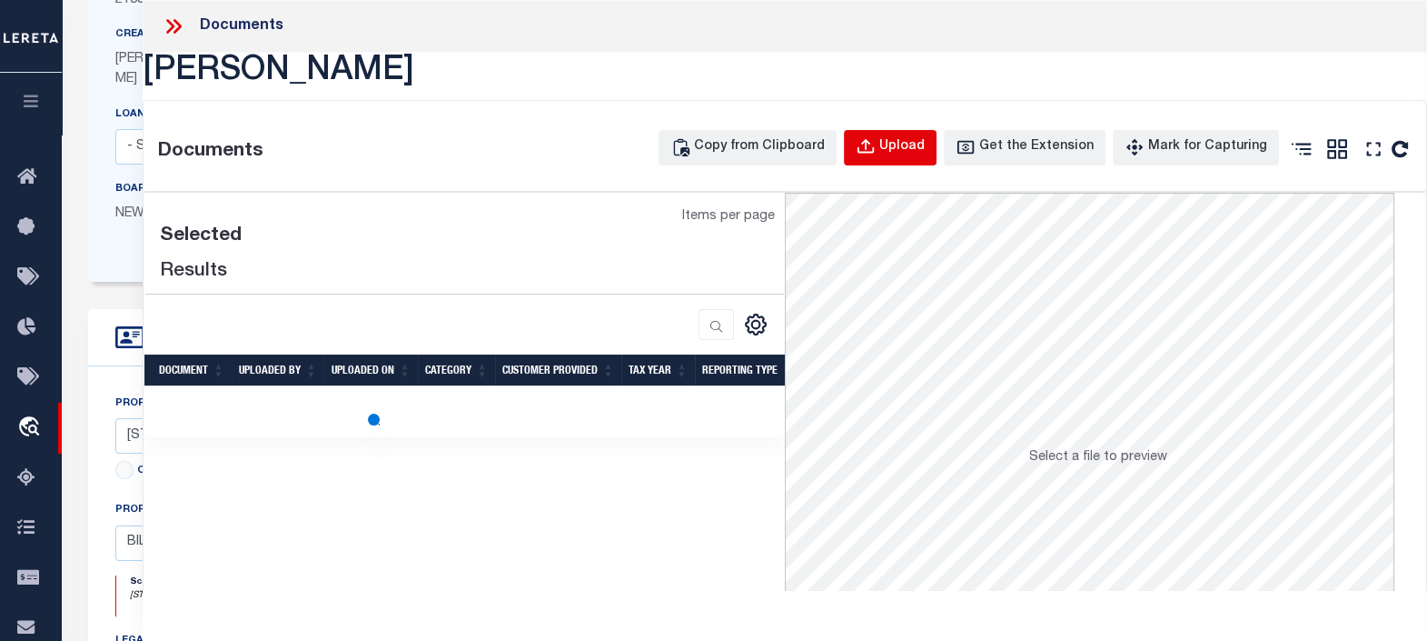
click at [876, 148] on icon "button" at bounding box center [866, 147] width 20 height 20
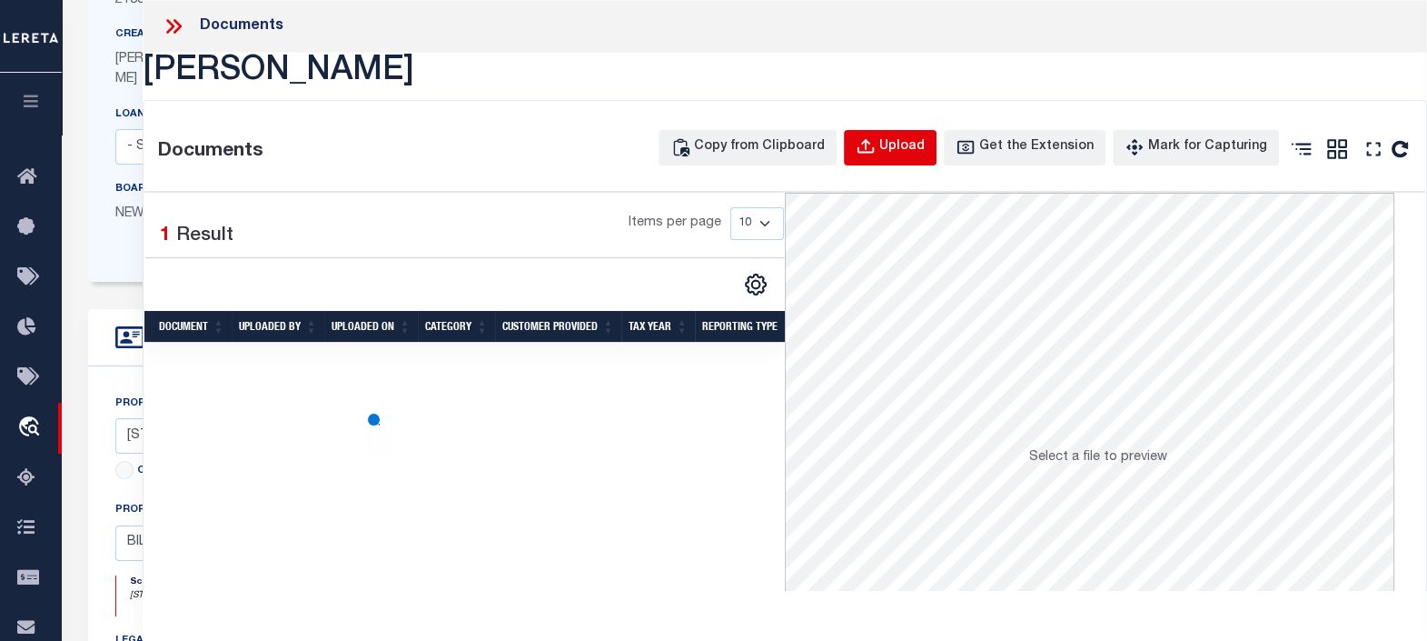
click at [905, 159] on button "Upload" at bounding box center [890, 147] width 93 height 35
click at [908, 138] on div "Upload" at bounding box center [902, 147] width 45 height 20
click at [910, 138] on div "Upload" at bounding box center [902, 147] width 45 height 20
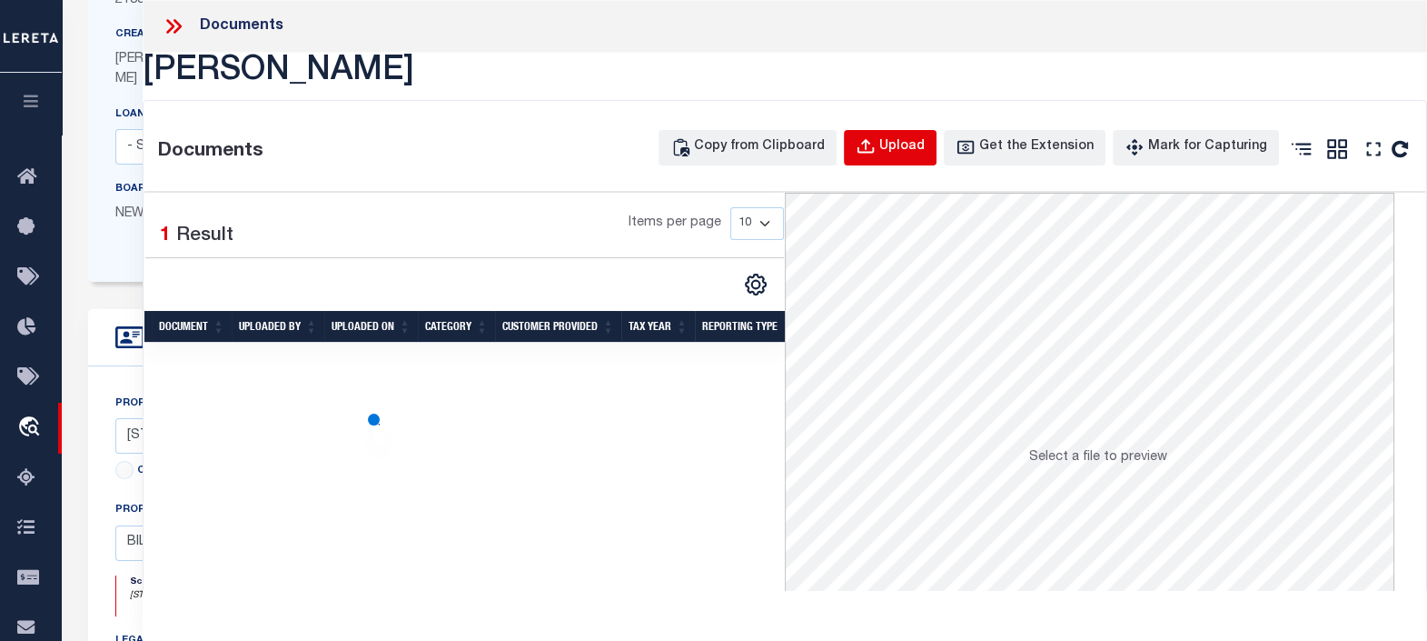
click at [910, 139] on div "Upload" at bounding box center [902, 147] width 45 height 20
click at [911, 139] on div "Upload" at bounding box center [902, 147] width 45 height 20
click at [912, 139] on div "Upload" at bounding box center [902, 147] width 45 height 20
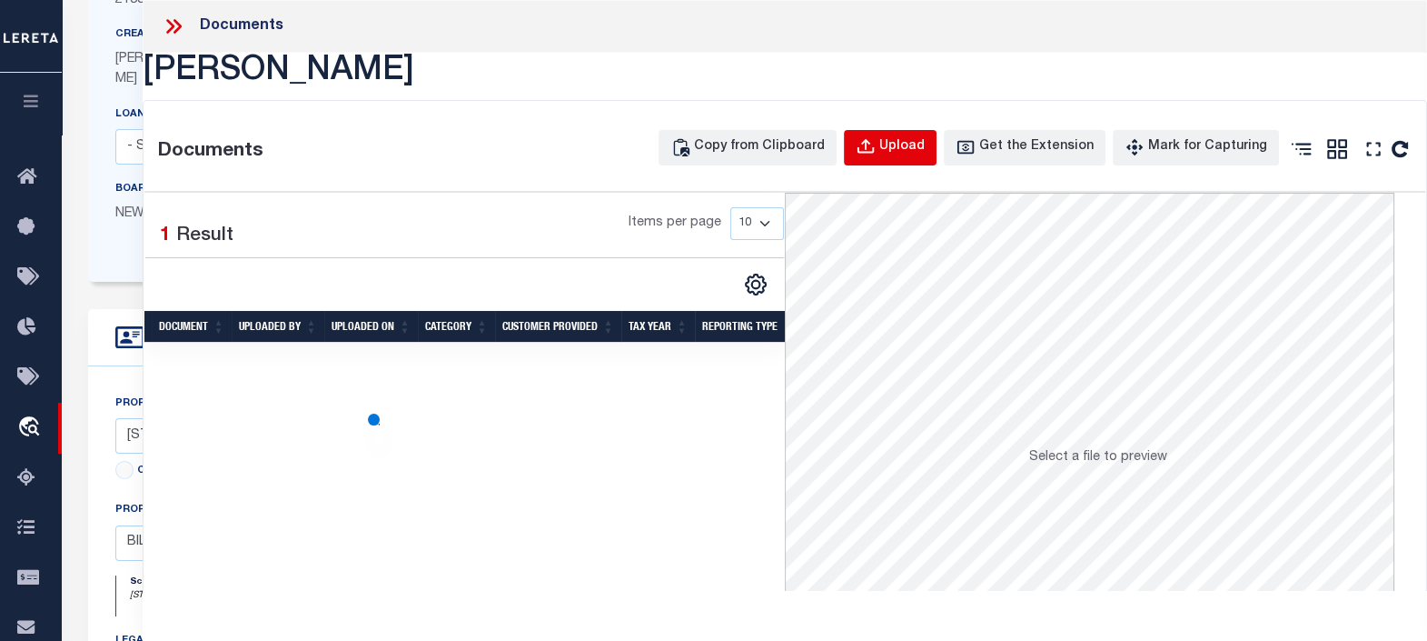
click at [914, 139] on div "Upload" at bounding box center [902, 147] width 45 height 20
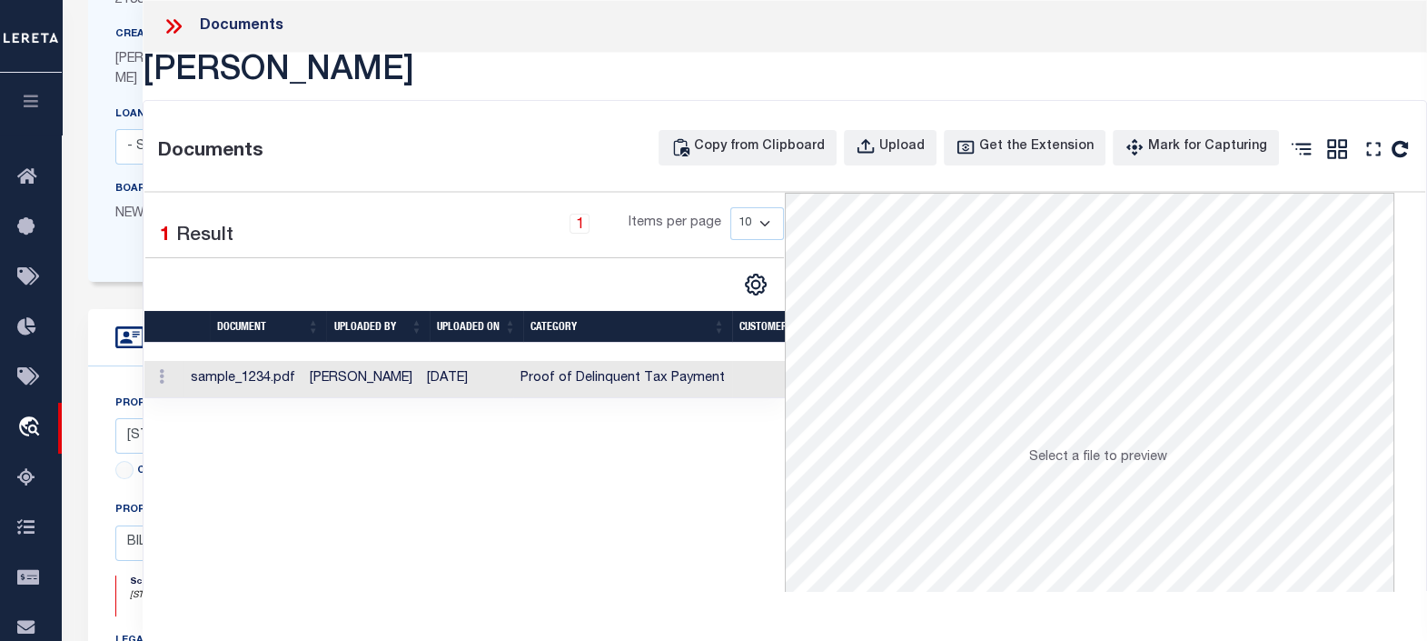
scroll to position [923, 0]
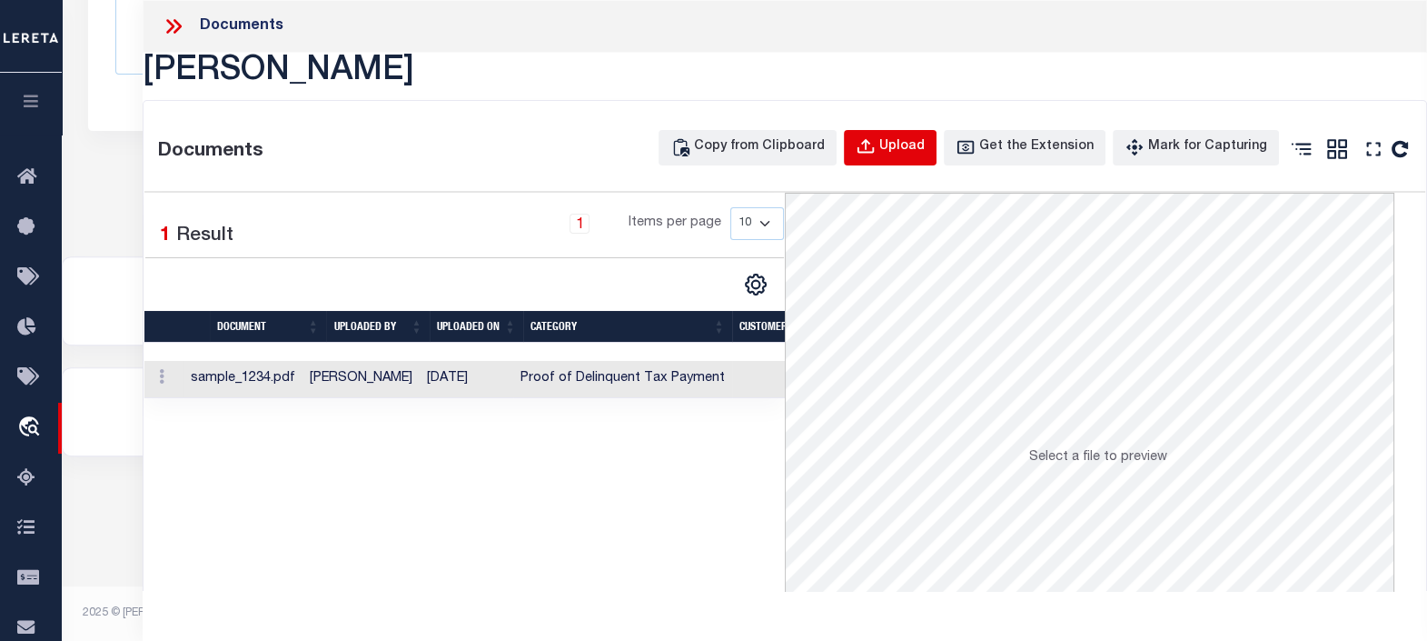
click at [909, 145] on div "Upload" at bounding box center [902, 147] width 45 height 20
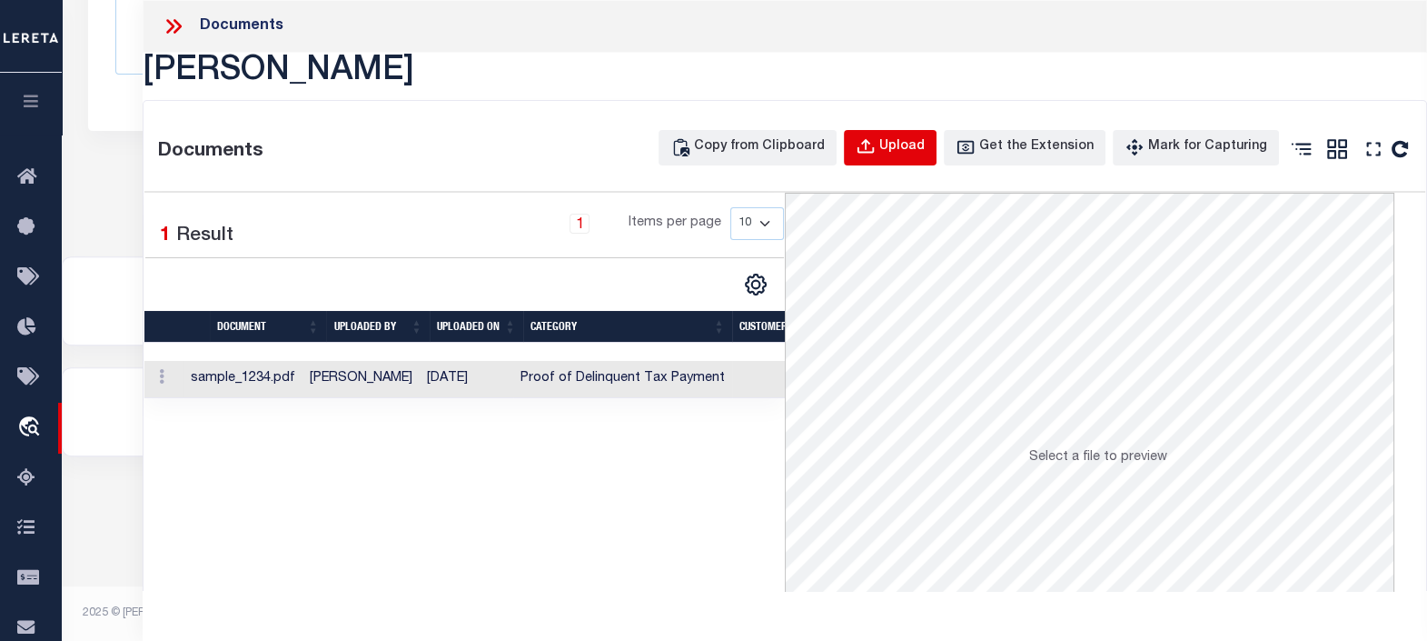
click at [909, 145] on div "Upload" at bounding box center [902, 147] width 45 height 20
click at [909, 144] on div "Upload" at bounding box center [902, 147] width 45 height 20
click at [908, 144] on div "Upload" at bounding box center [902, 147] width 45 height 20
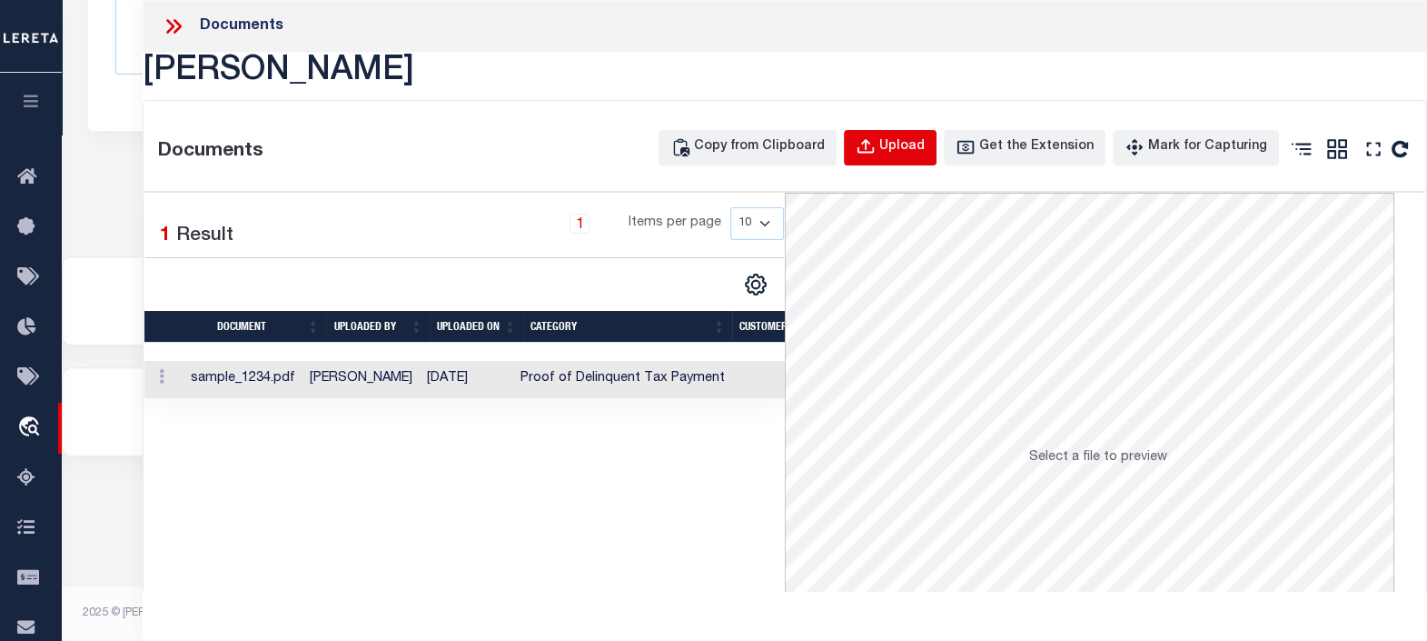
click at [908, 144] on div "Upload" at bounding box center [902, 147] width 45 height 20
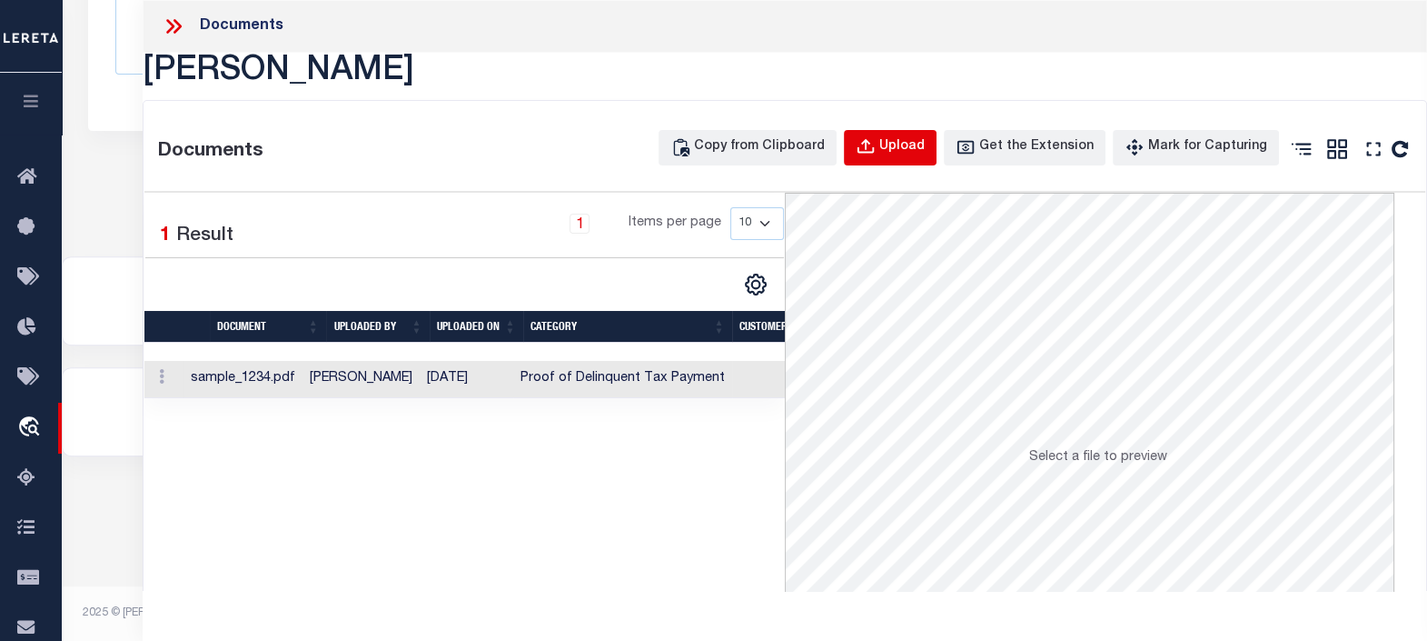
click at [908, 144] on div "Upload" at bounding box center [902, 147] width 45 height 20
click at [907, 144] on div "Upload" at bounding box center [902, 147] width 45 height 20
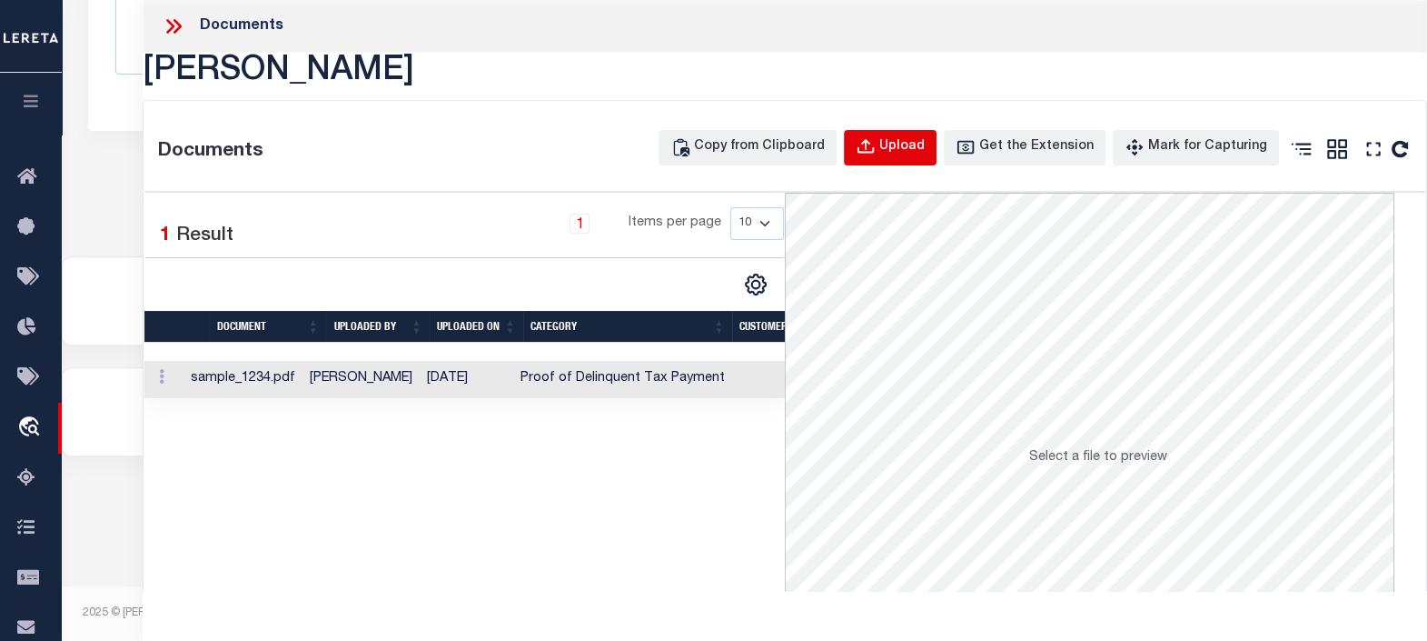
click at [907, 144] on div "Upload" at bounding box center [902, 147] width 45 height 20
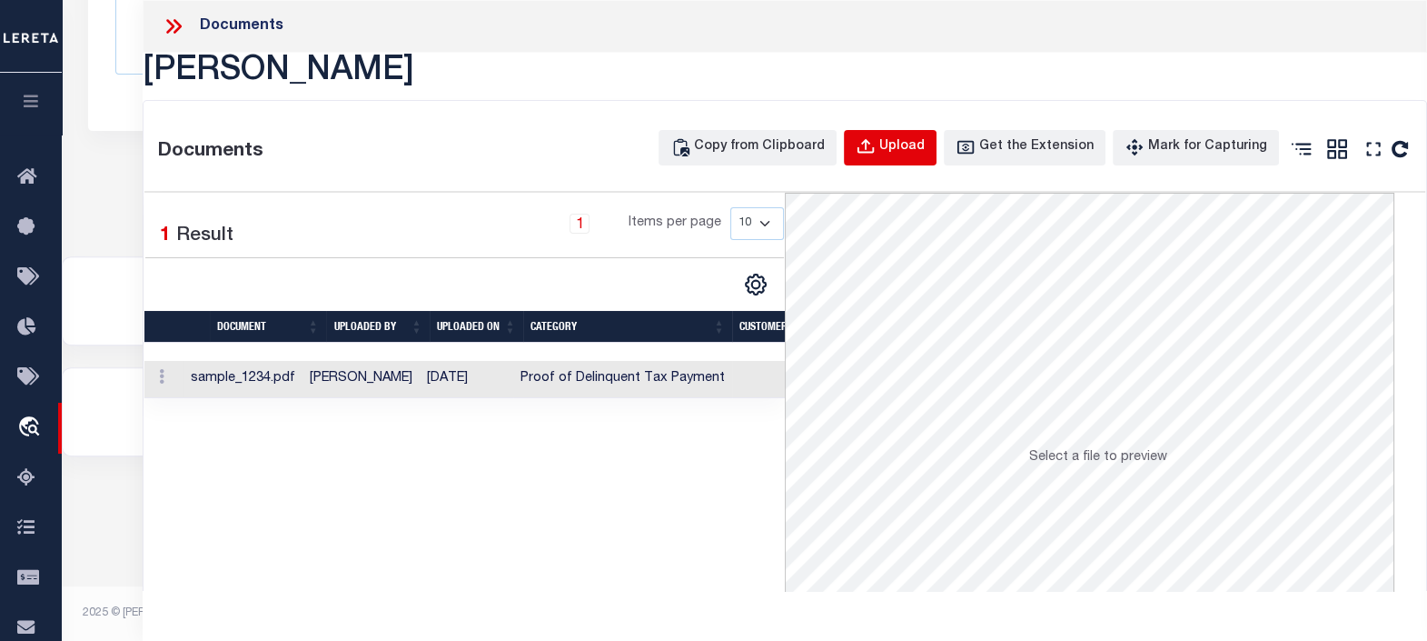
click at [907, 144] on div "Upload" at bounding box center [902, 147] width 45 height 20
click at [906, 144] on div "Upload" at bounding box center [902, 147] width 45 height 20
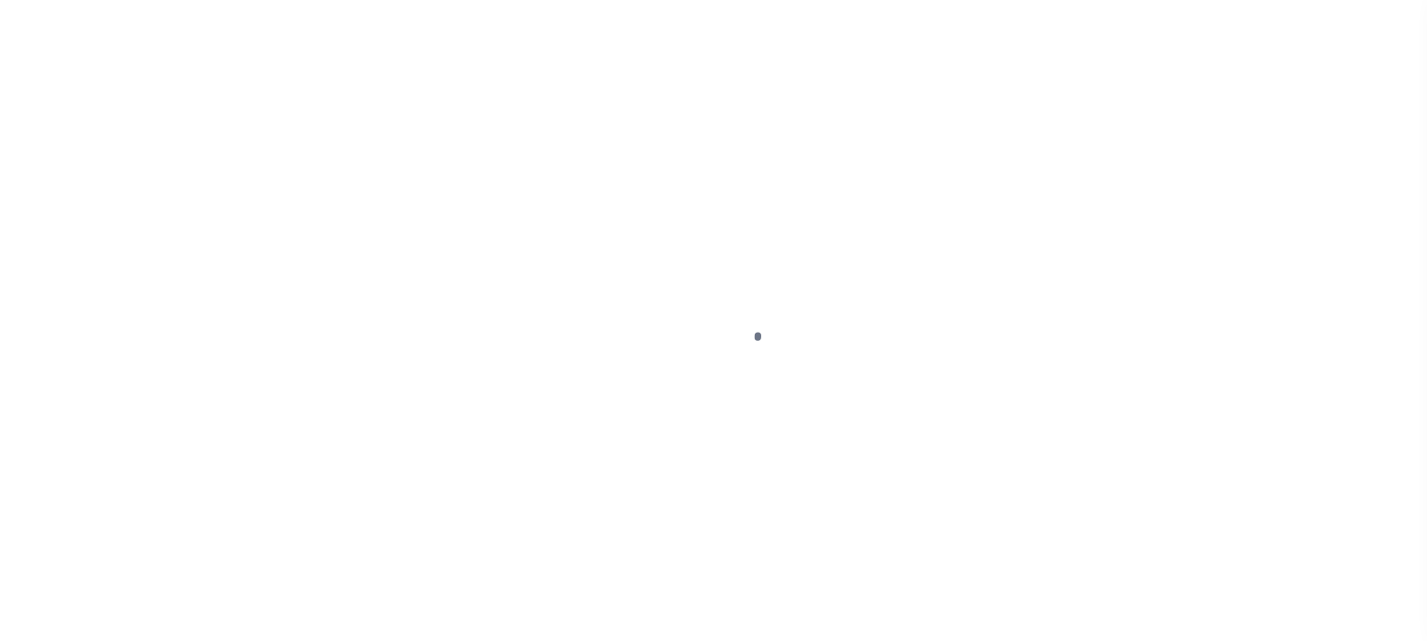
scroll to position [742, 0]
type input "EP-T000001"
type input "ep E ep"
select select
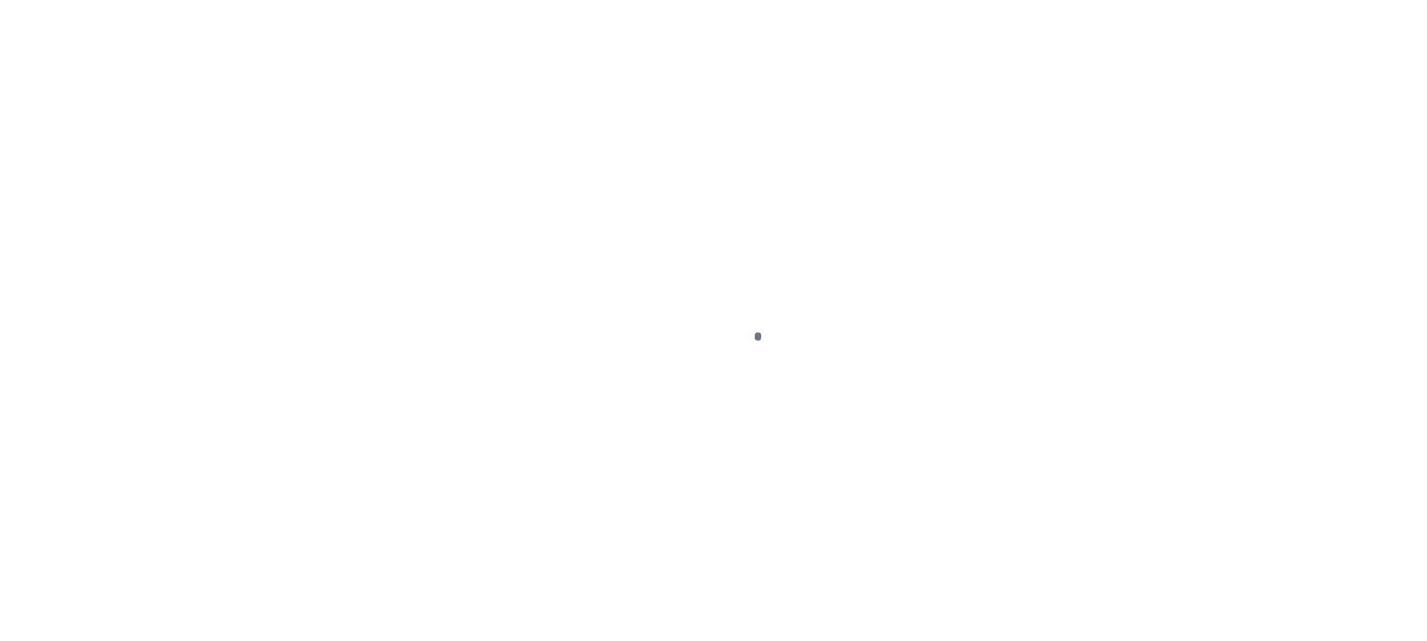
type input "[STREET_ADDRESS]"
type input "[GEOGRAPHIC_DATA] NC 27405-7605"
type input "[DATE]"
select select "10"
select select "NonEscrow"
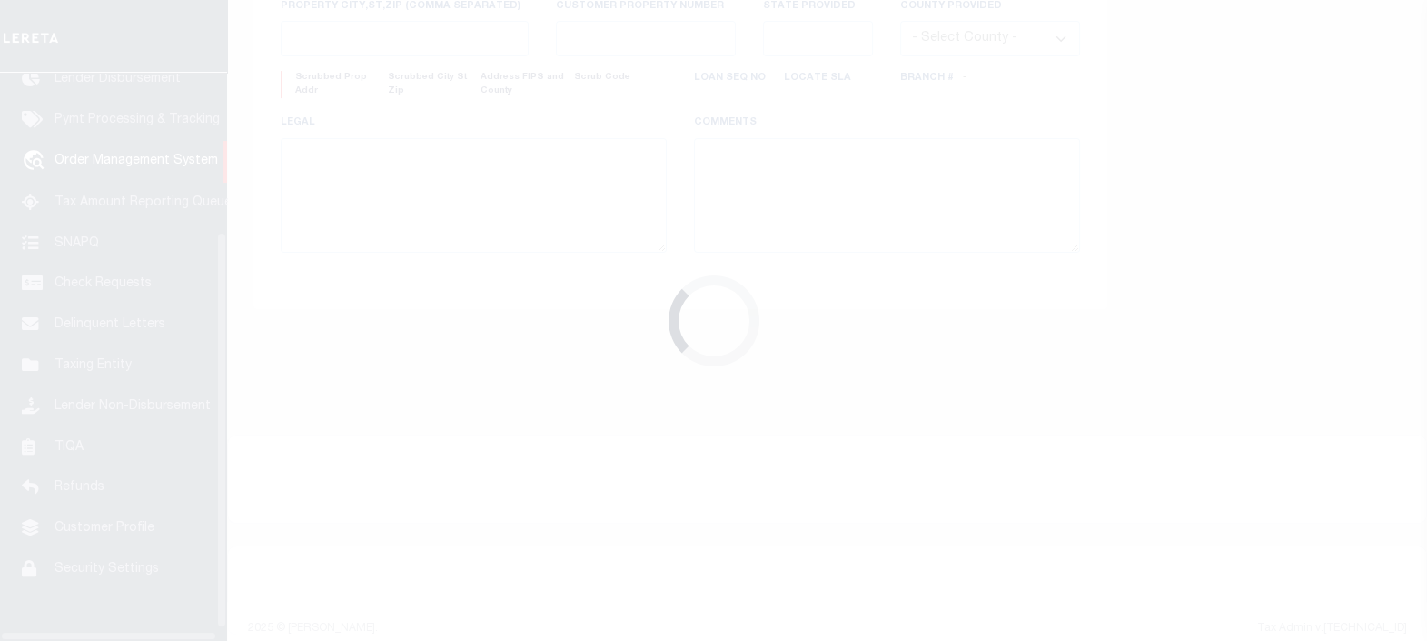
scroll to position [244, 0]
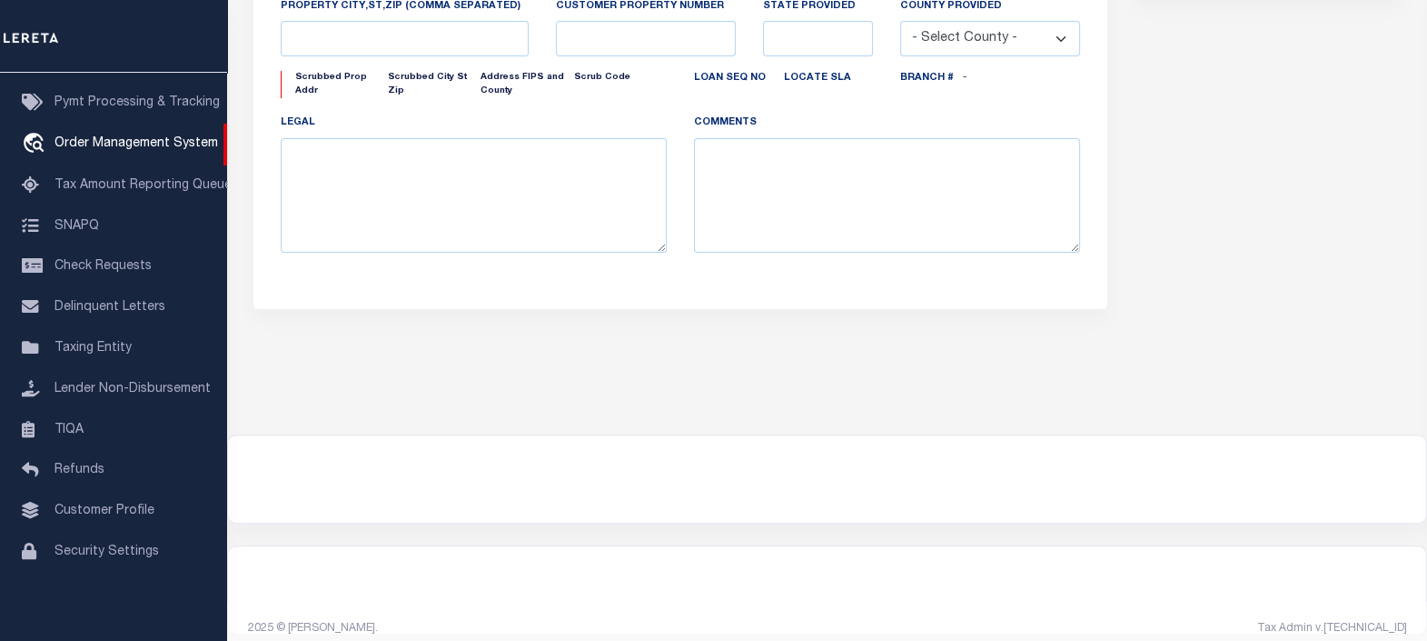
type input "[STREET_ADDRESS]"
select select
type input "BILLINGS MT 59101-1731"
type input "MT"
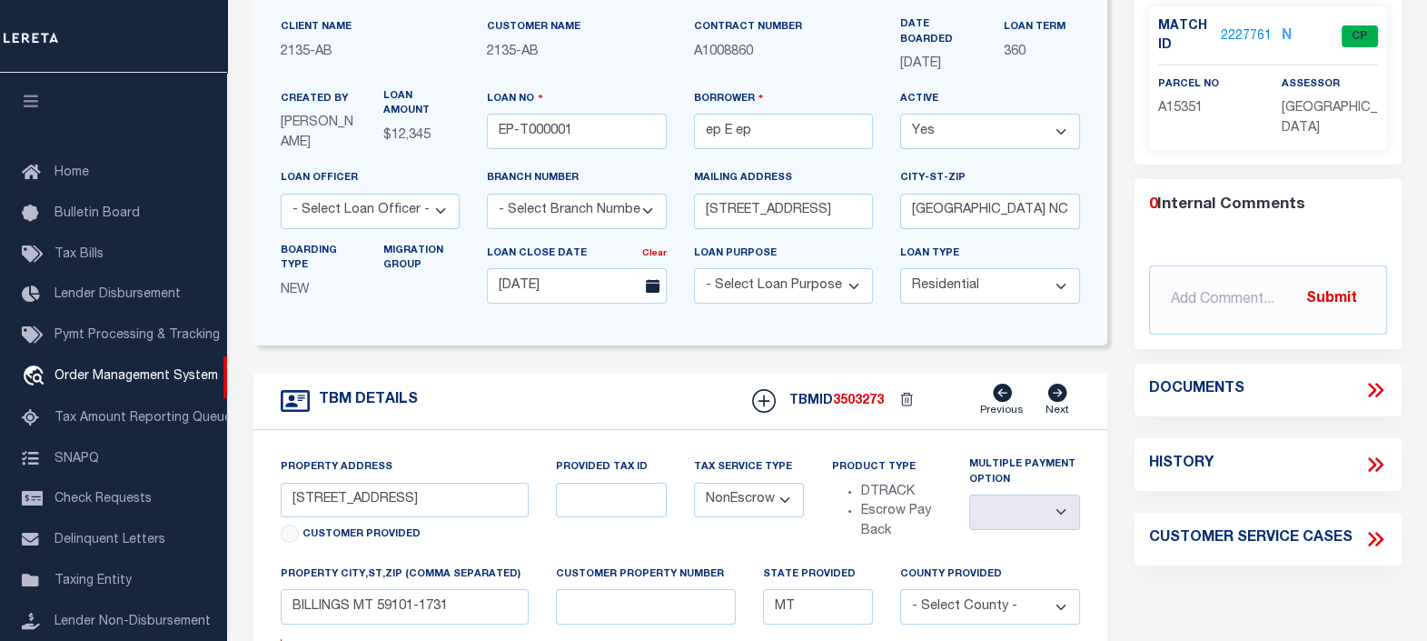
scroll to position [0, 0]
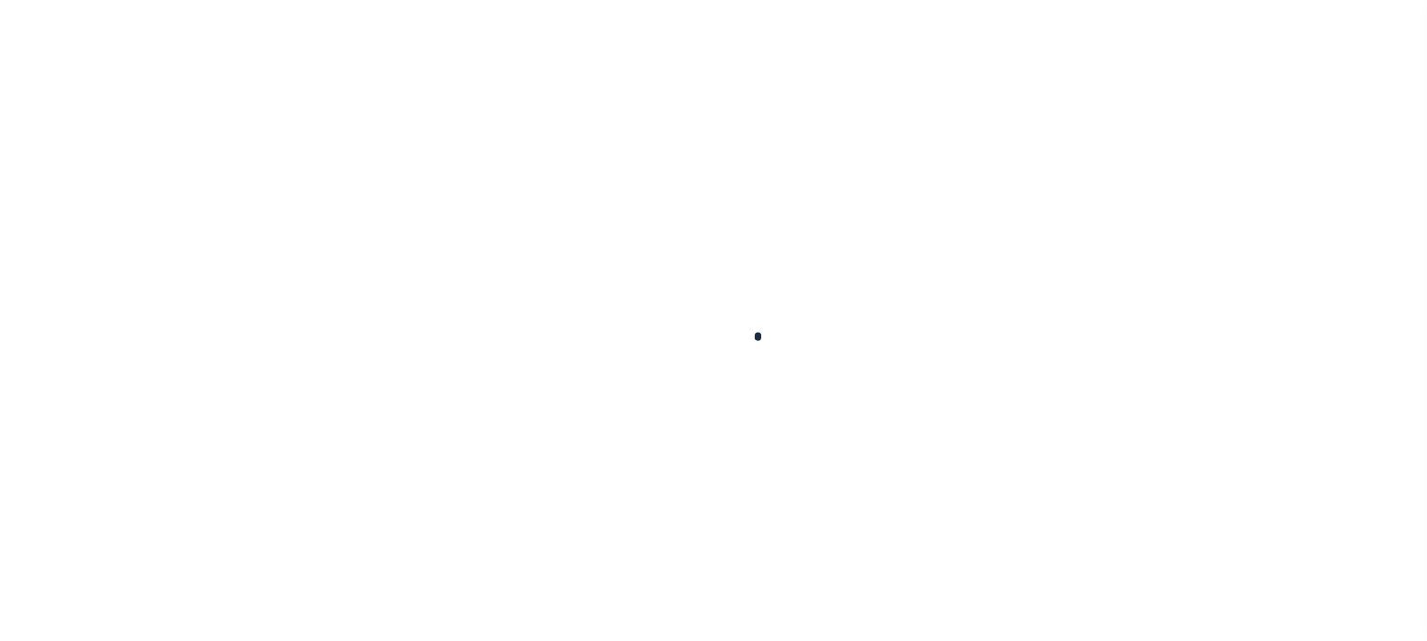
type input "EP-T000001"
type input "ep E ep"
select select
type input "[STREET_ADDRESS]"
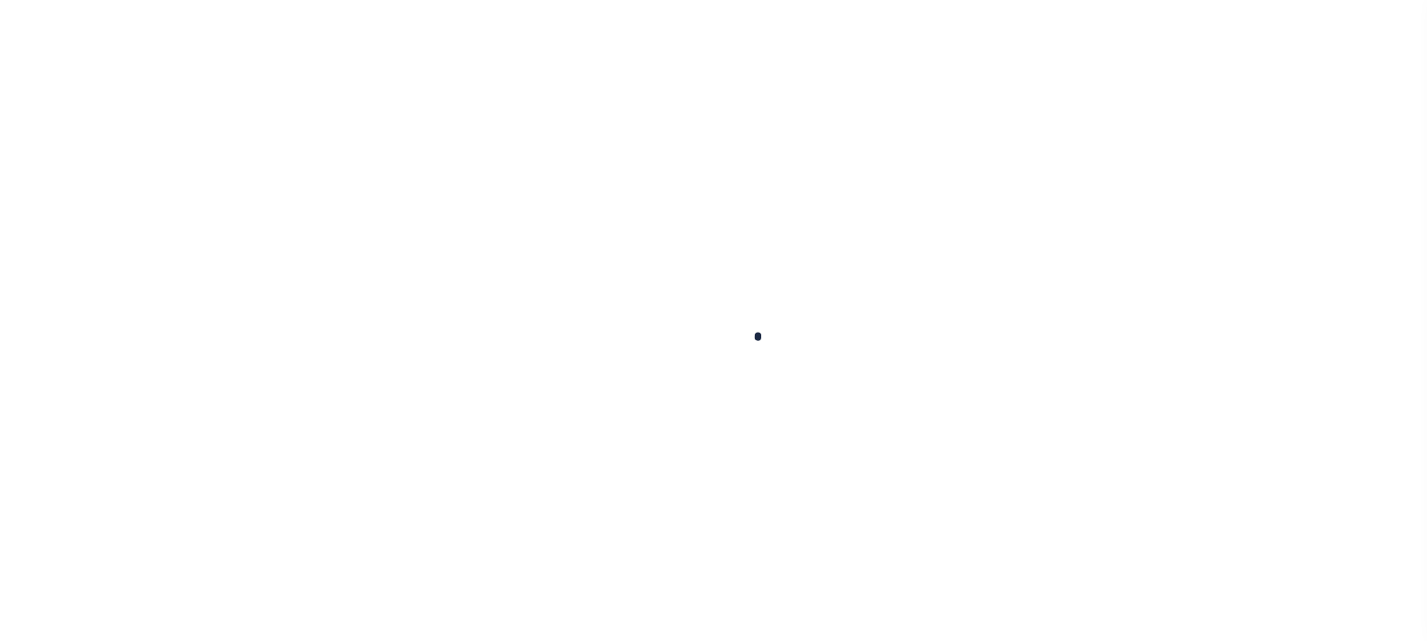
type input "[GEOGRAPHIC_DATA] NC 27405-7605"
type input "[DATE]"
select select "10"
select select "NonEscrow"
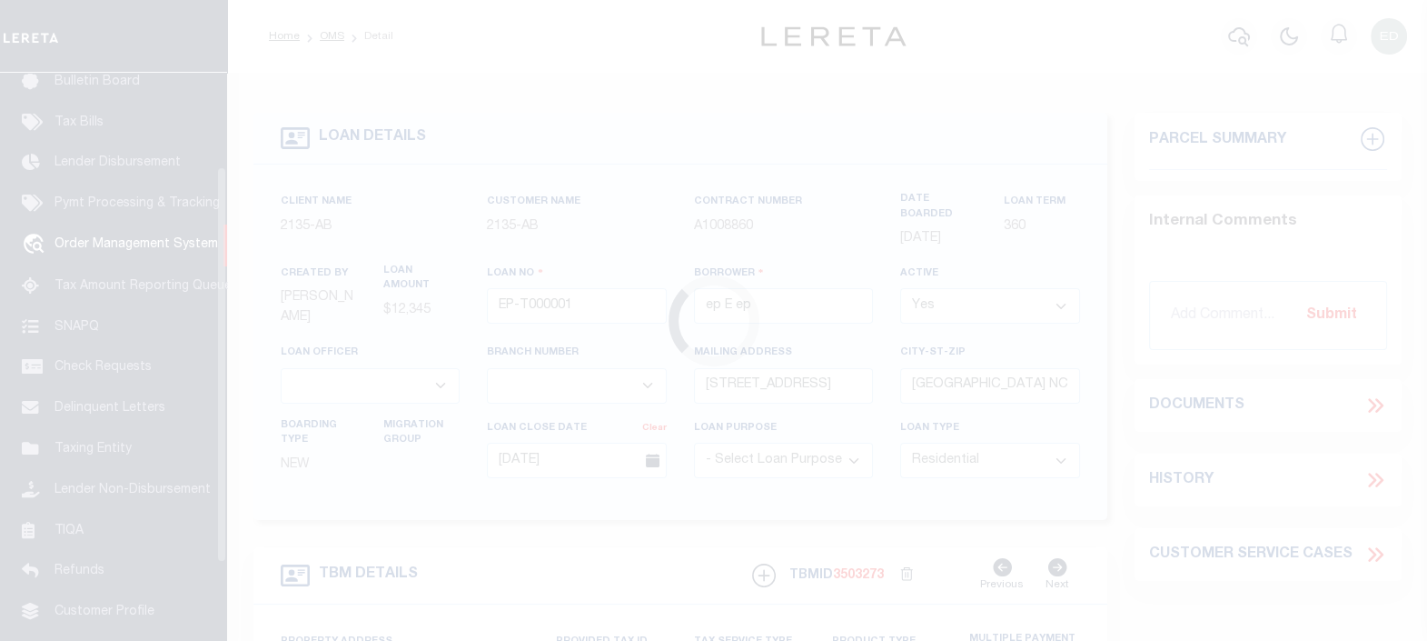
scroll to position [133, 0]
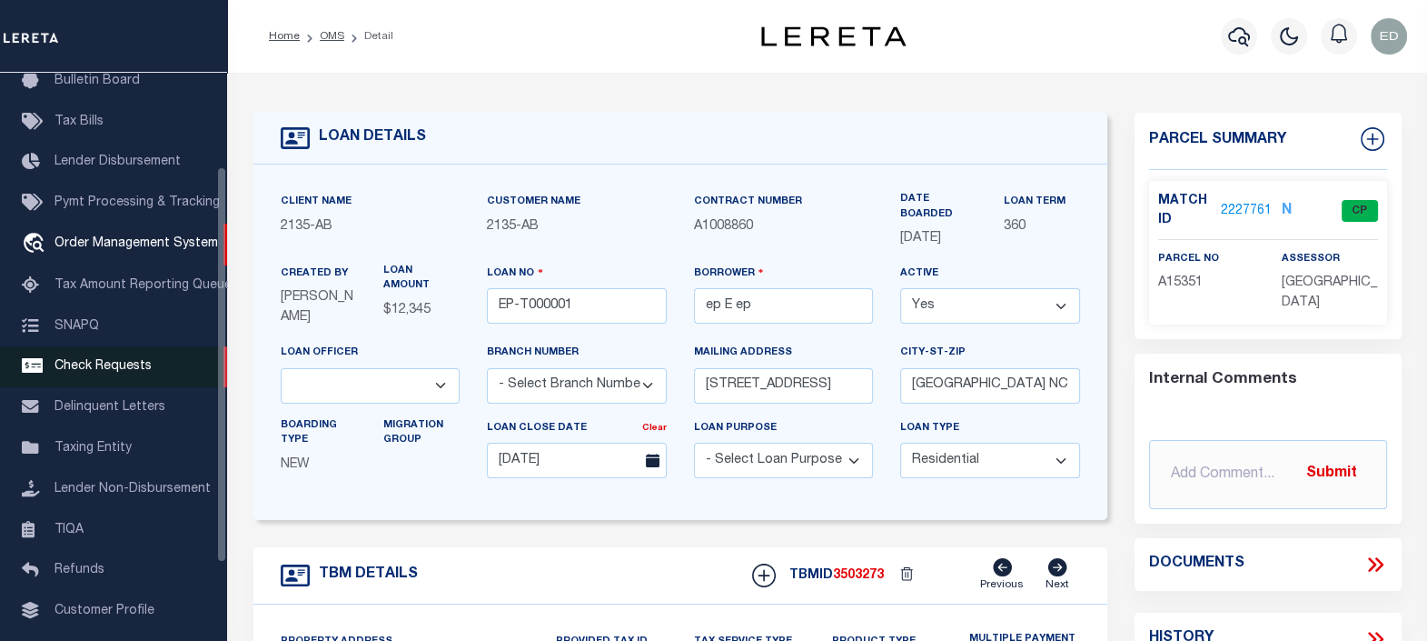
type input "[STREET_ADDRESS]"
select select
type input "BILLINGS MT 59101-1731"
type input "MT"
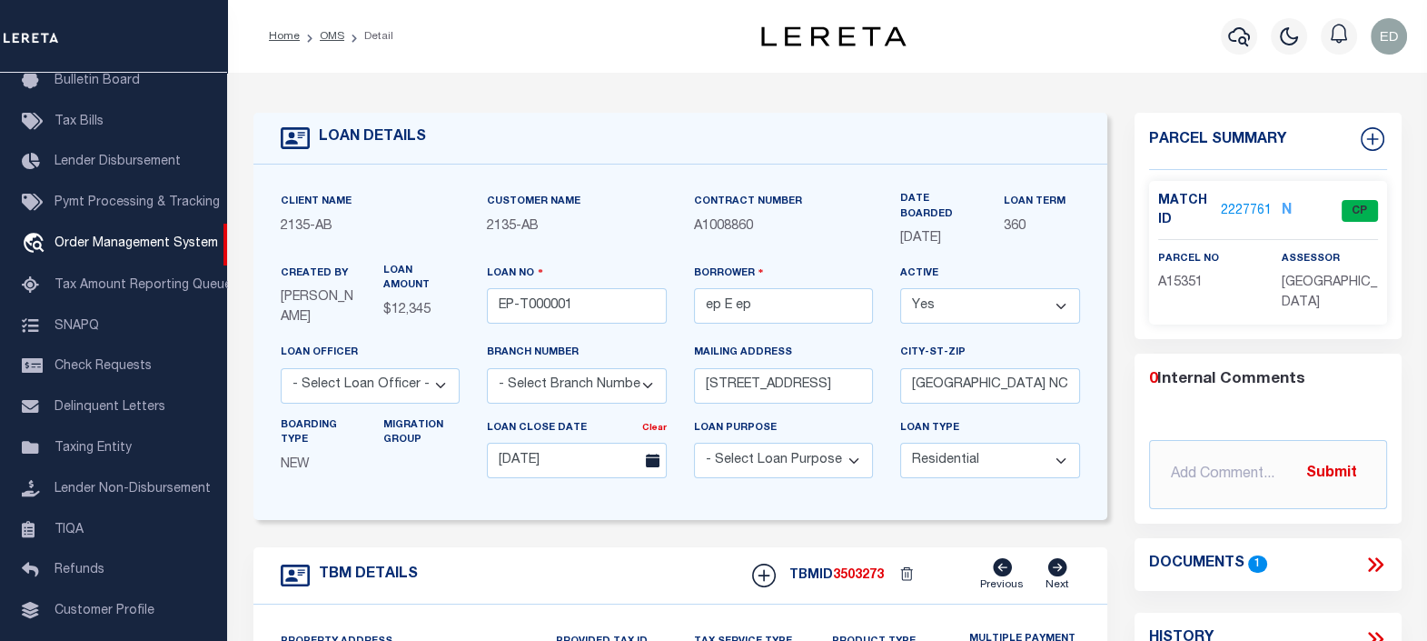
scroll to position [113, 0]
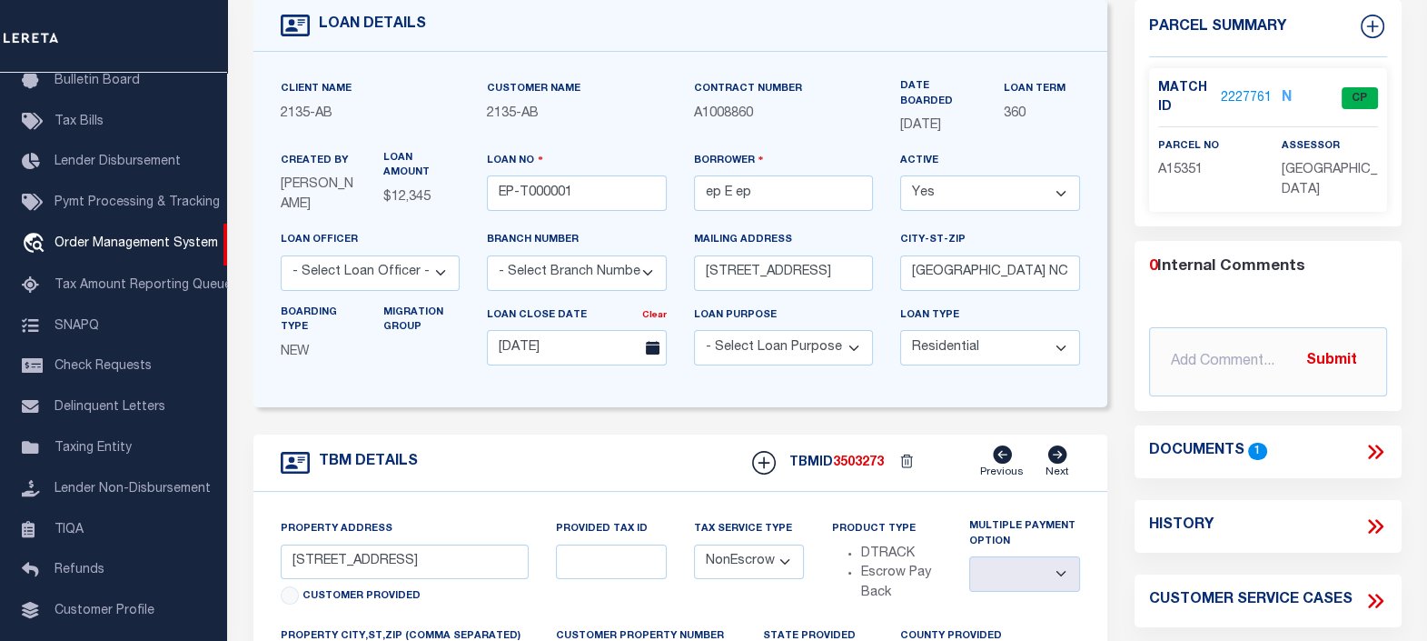
click at [1364, 447] on icon at bounding box center [1376, 452] width 24 height 24
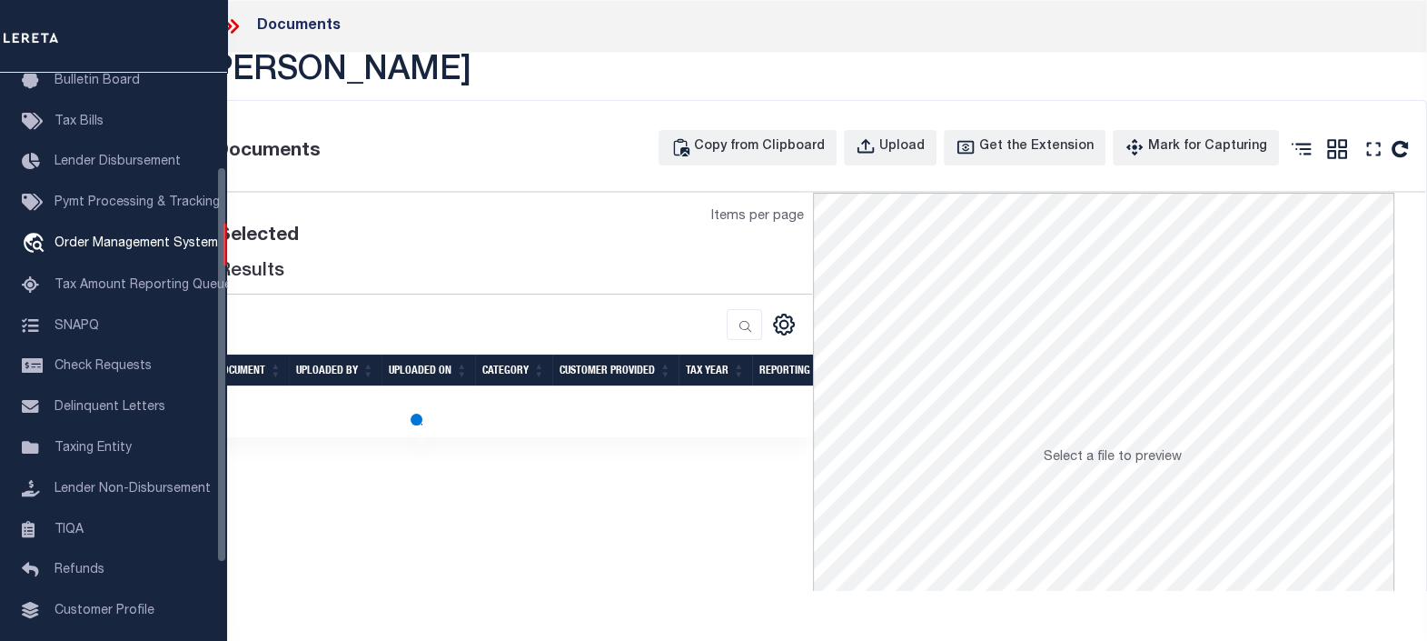
scroll to position [0, 0]
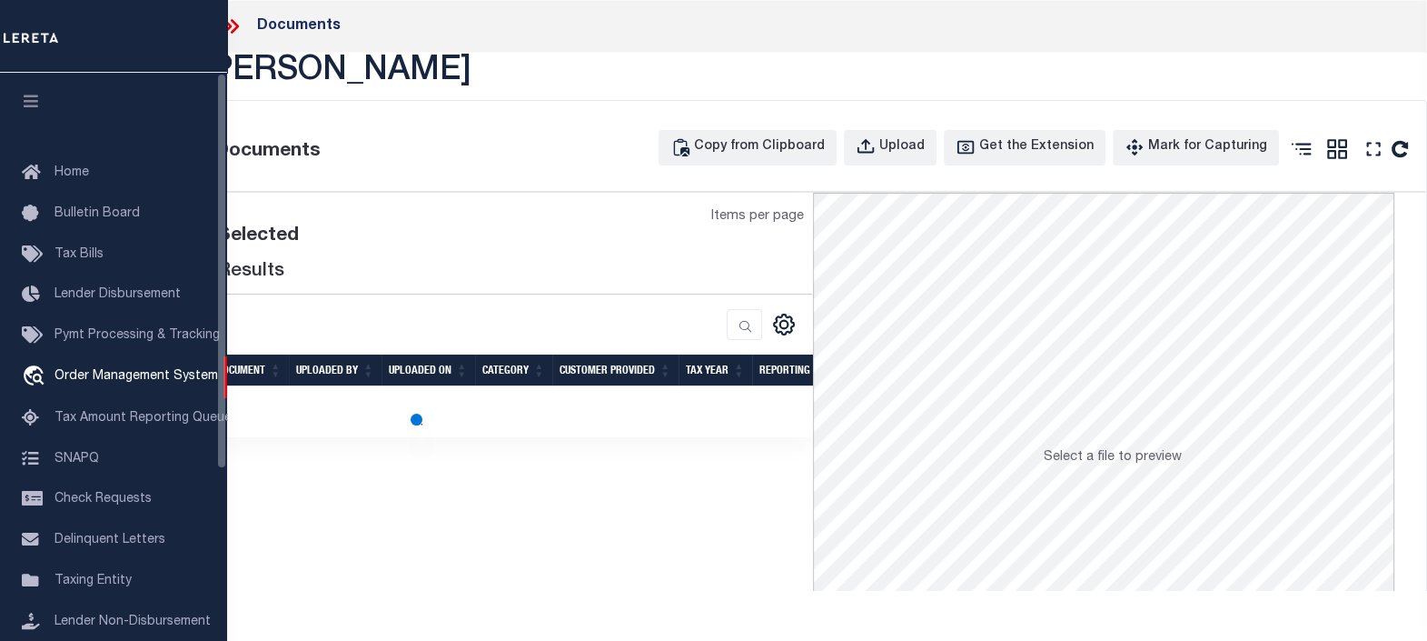
click at [30, 86] on button "button" at bounding box center [31, 104] width 62 height 62
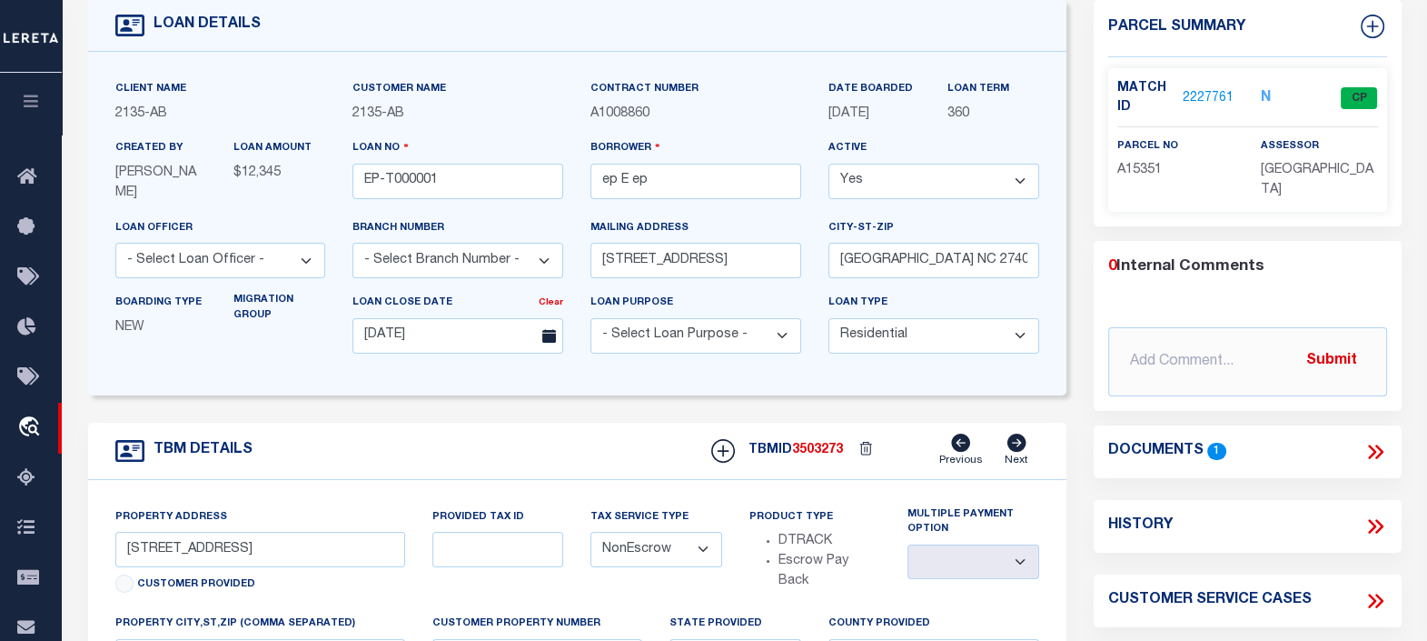
click at [1377, 440] on icon at bounding box center [1376, 452] width 24 height 24
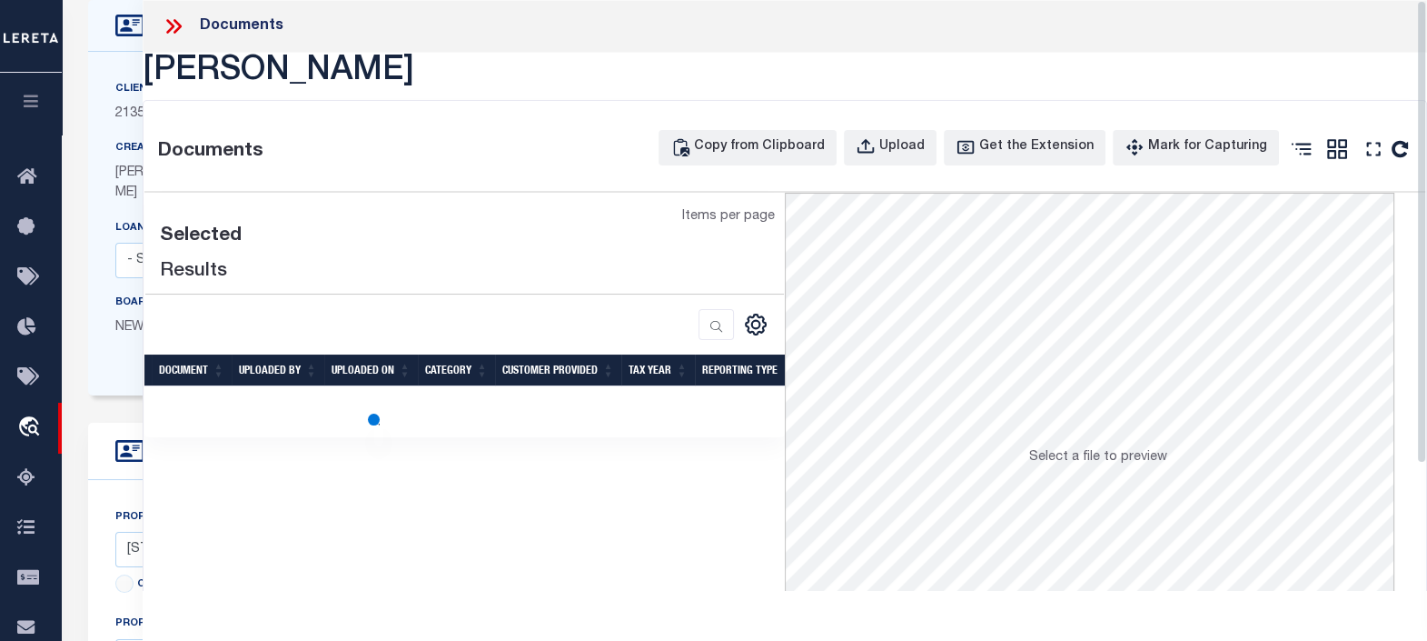
click at [782, 477] on div "Selected Results Items per page" at bounding box center [464, 465] width 641 height 545
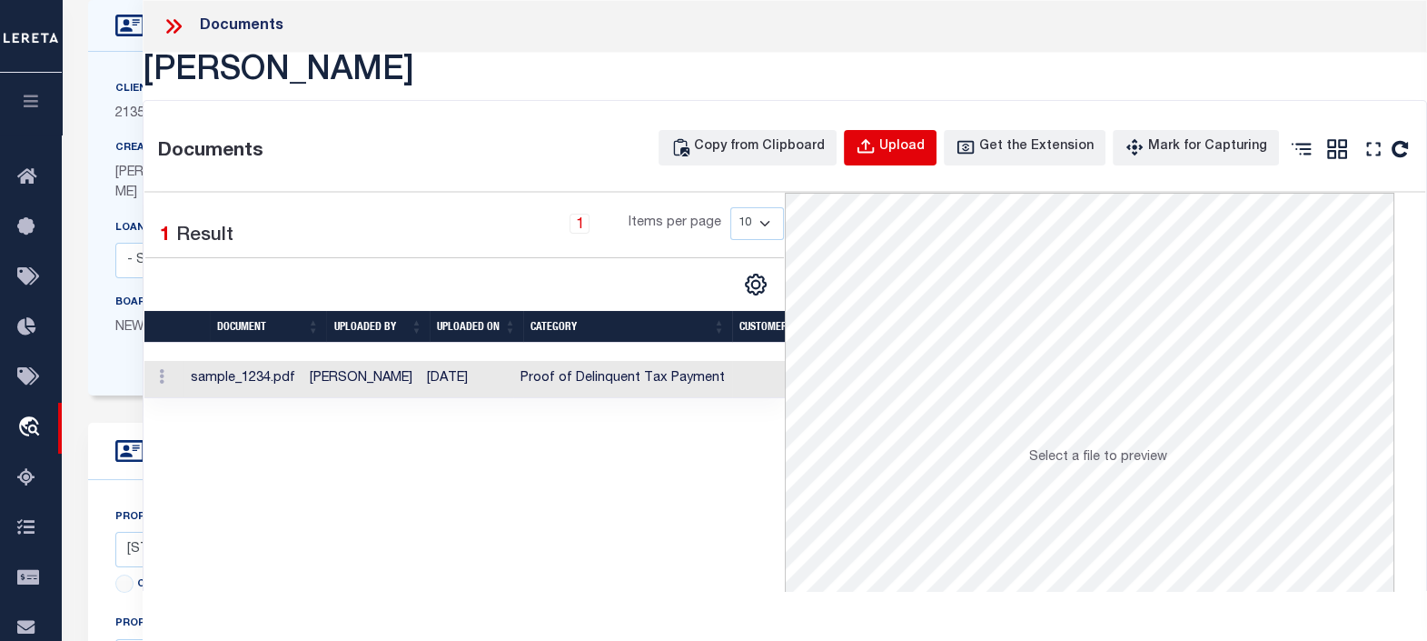
click at [904, 145] on div "Upload" at bounding box center [902, 147] width 45 height 20
drag, startPoint x: 895, startPoint y: 155, endPoint x: 781, endPoint y: 25, distance: 173.9
click at [876, 155] on icon "button" at bounding box center [866, 147] width 20 height 20
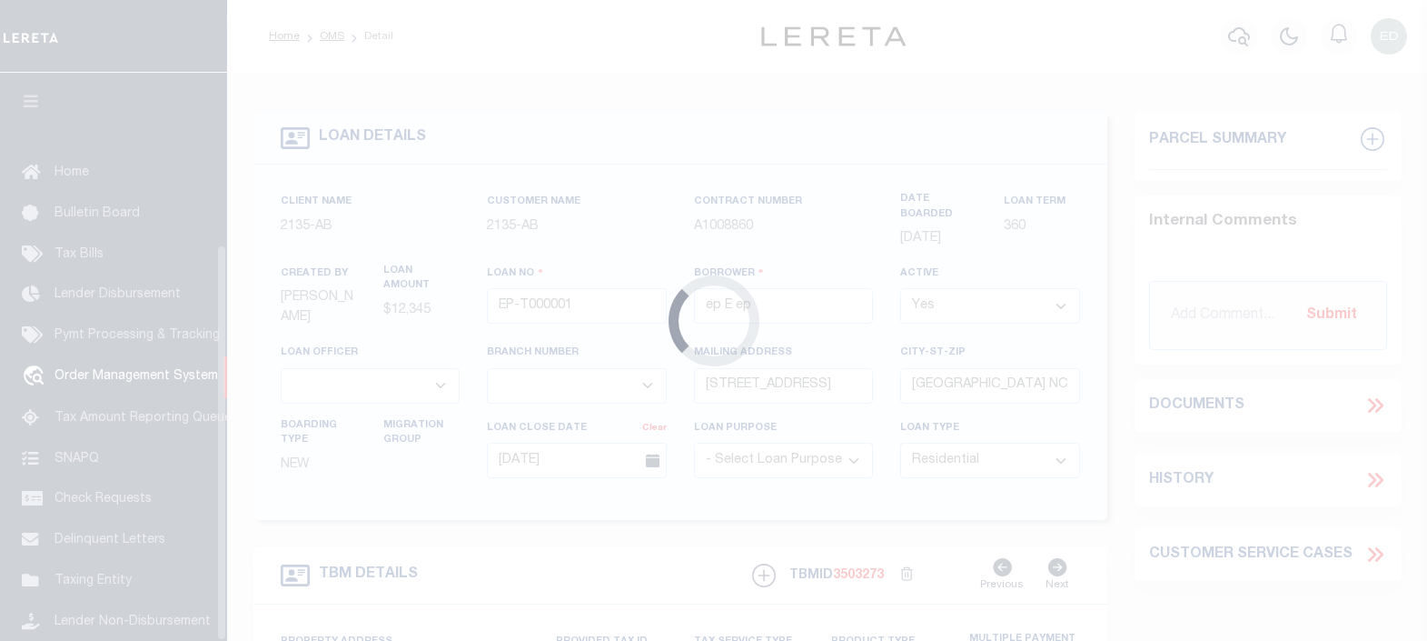
select select "10"
select select "NonEscrow"
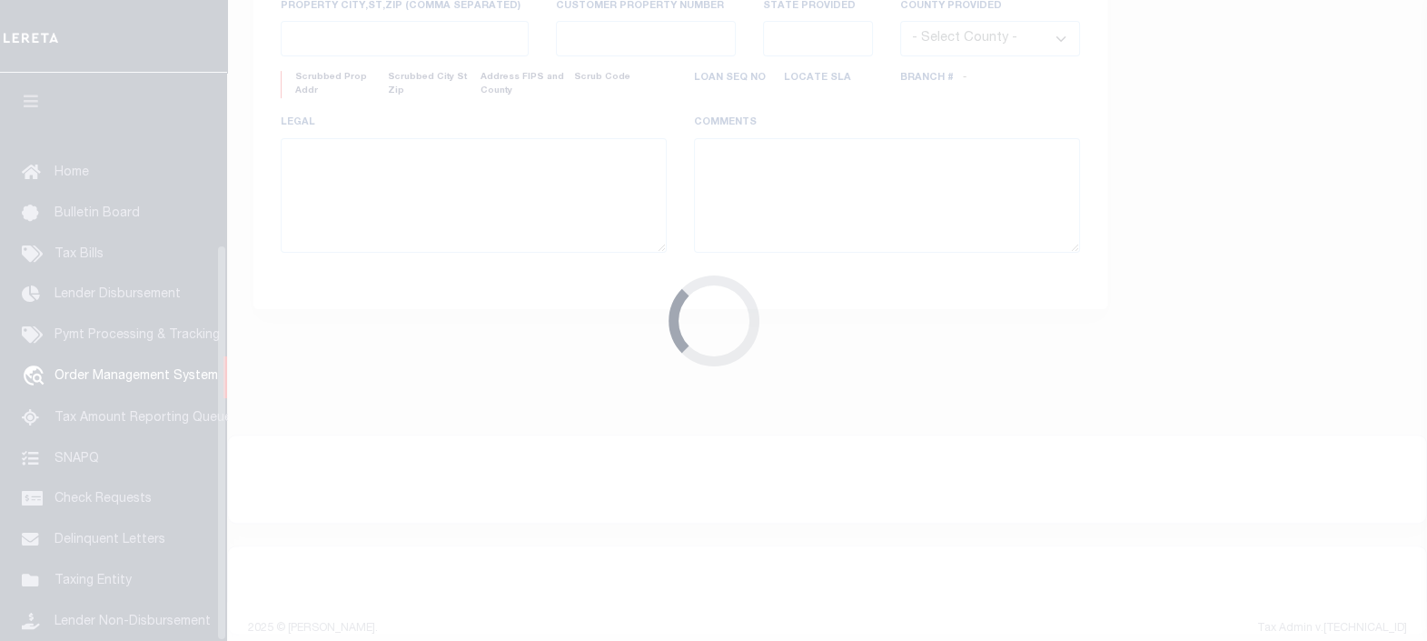
scroll to position [244, 0]
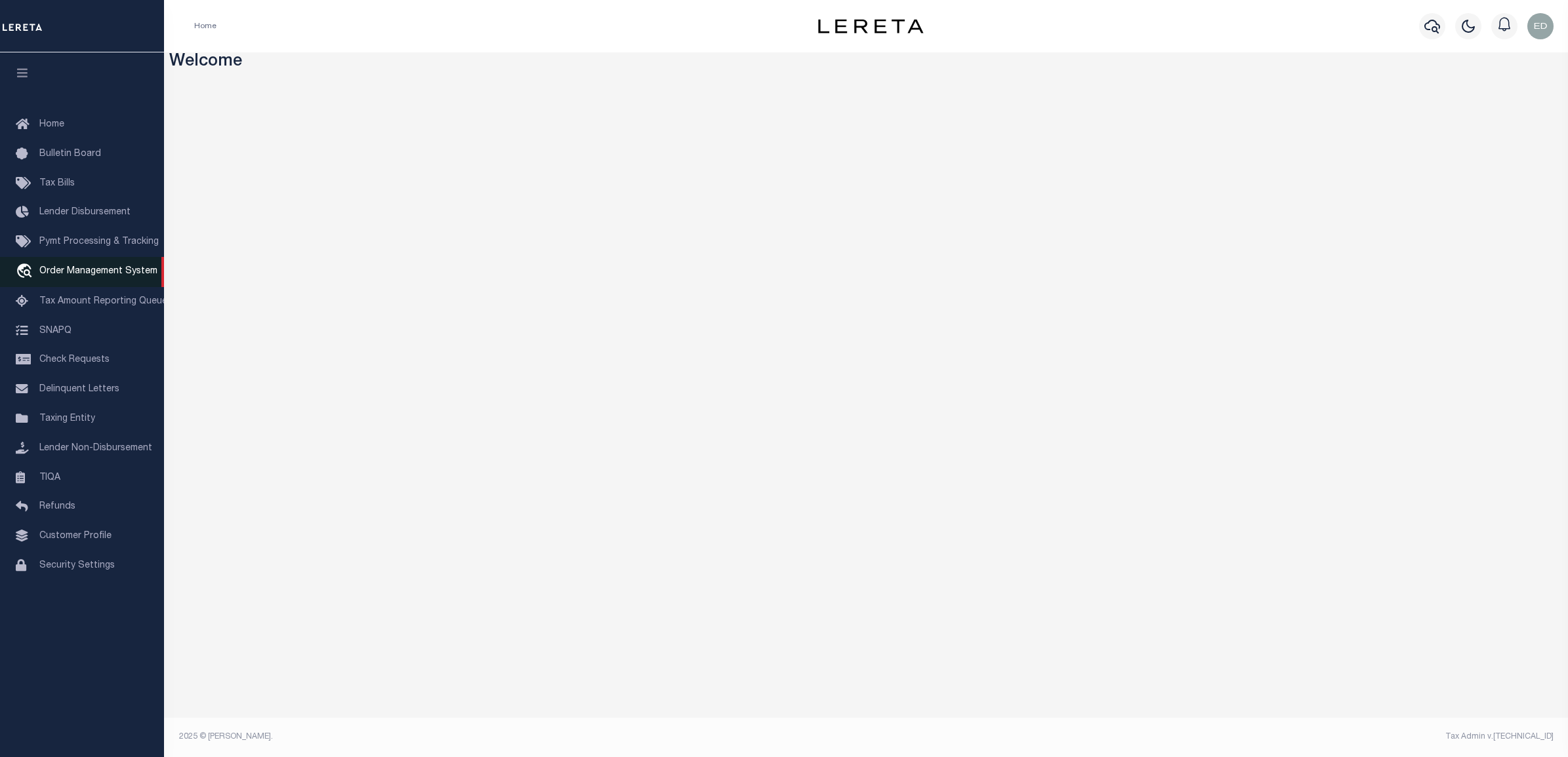
click at [73, 270] on span "Order Management System" at bounding box center [99, 271] width 118 height 9
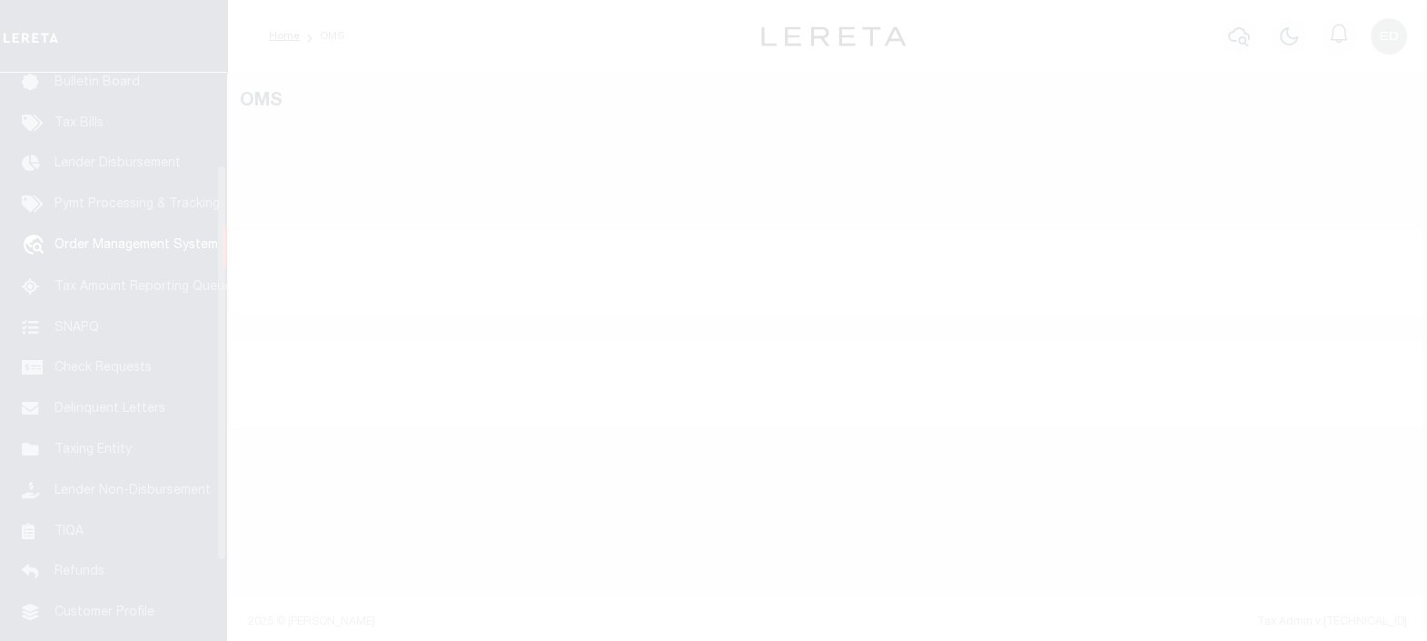
scroll to position [133, 0]
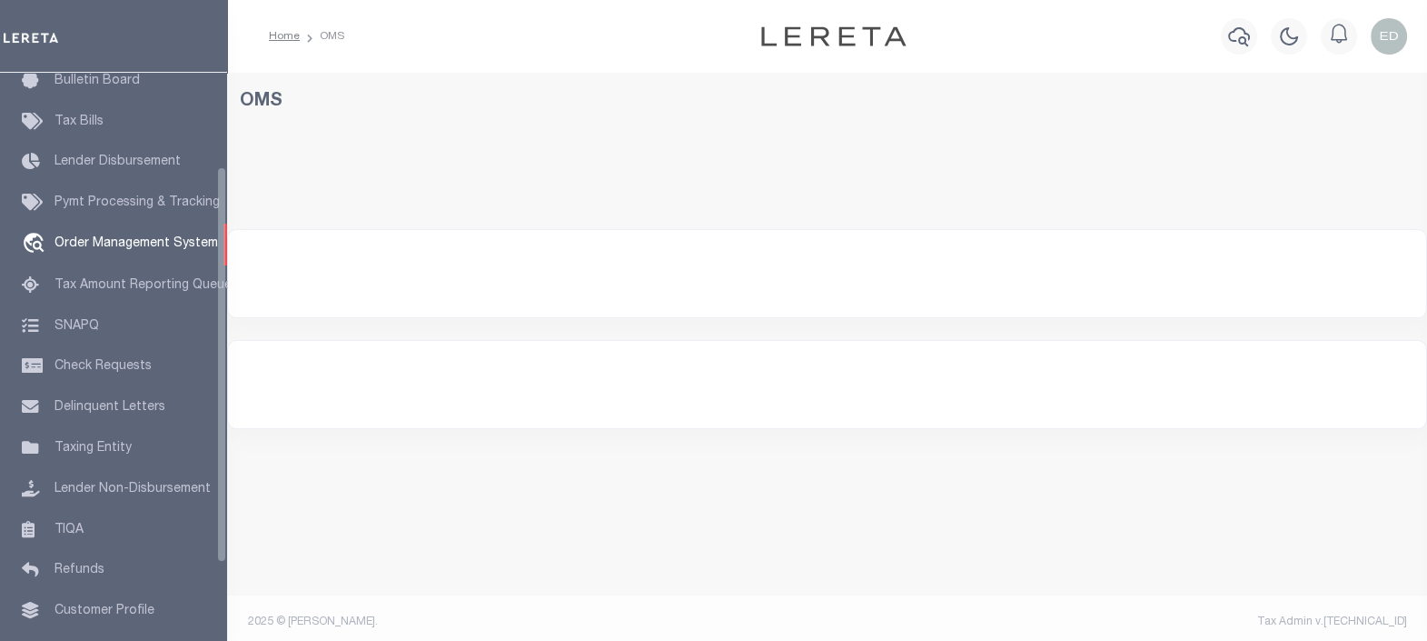
select select "200"
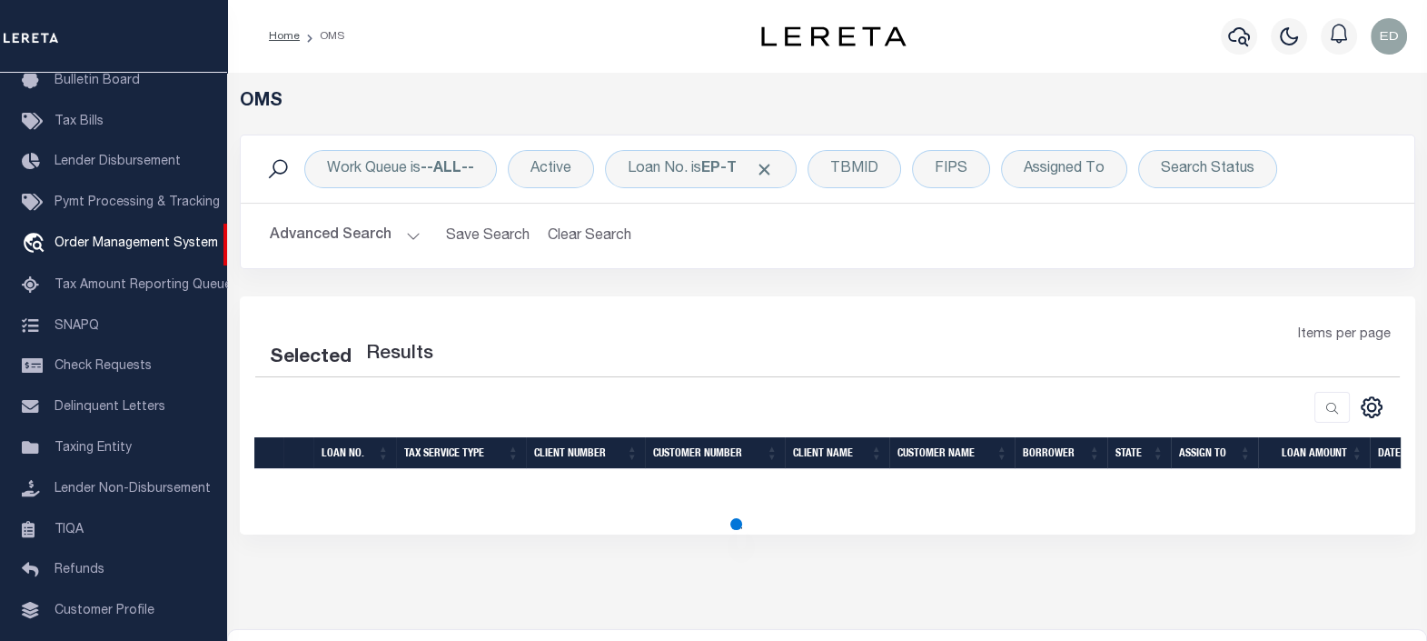
select select "200"
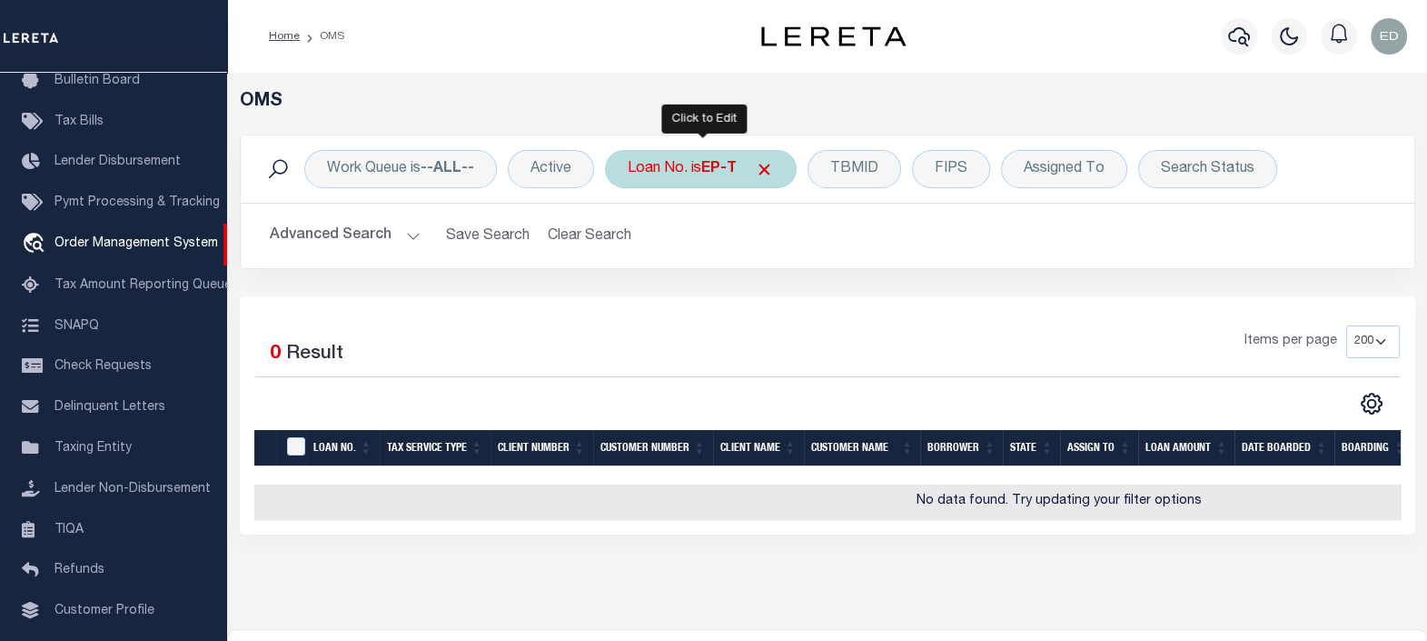
click at [653, 172] on div "Loan No. is EP-T" at bounding box center [701, 169] width 192 height 38
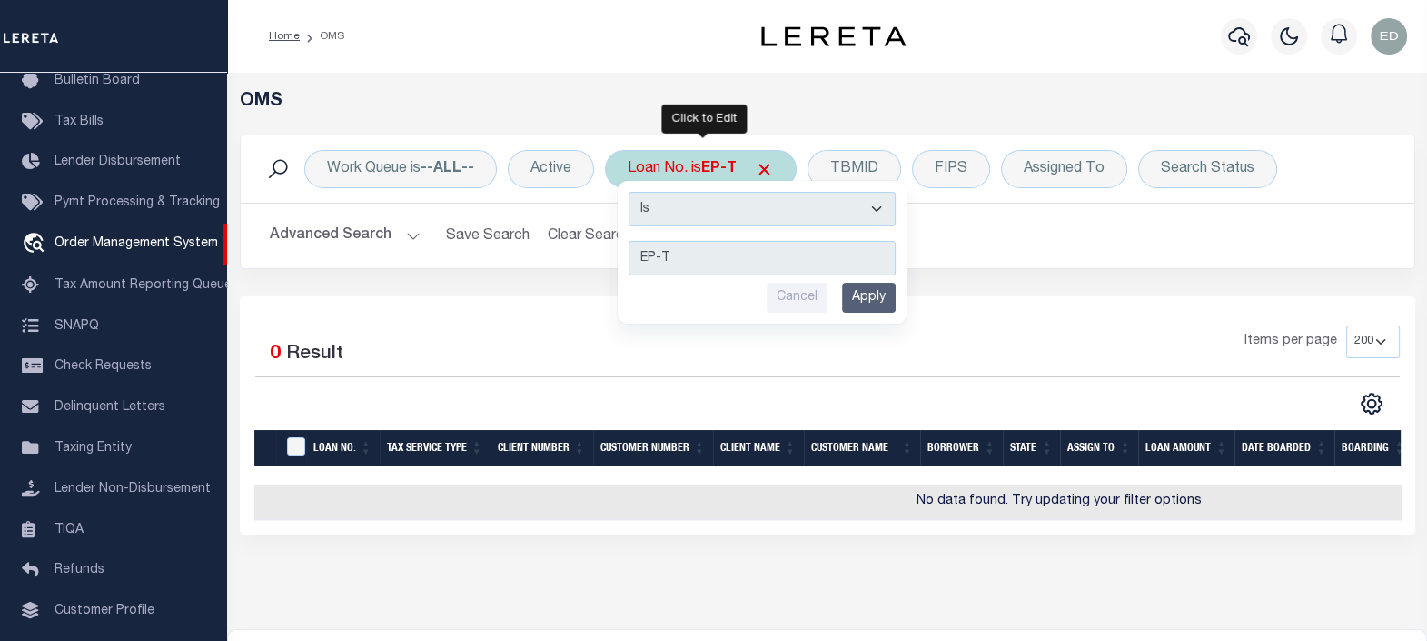
click at [691, 209] on select "Is Contains" at bounding box center [762, 209] width 267 height 35
select select "c"
click at [629, 192] on select "Is Contains" at bounding box center [762, 209] width 267 height 35
click at [860, 293] on input "Apply" at bounding box center [869, 298] width 54 height 30
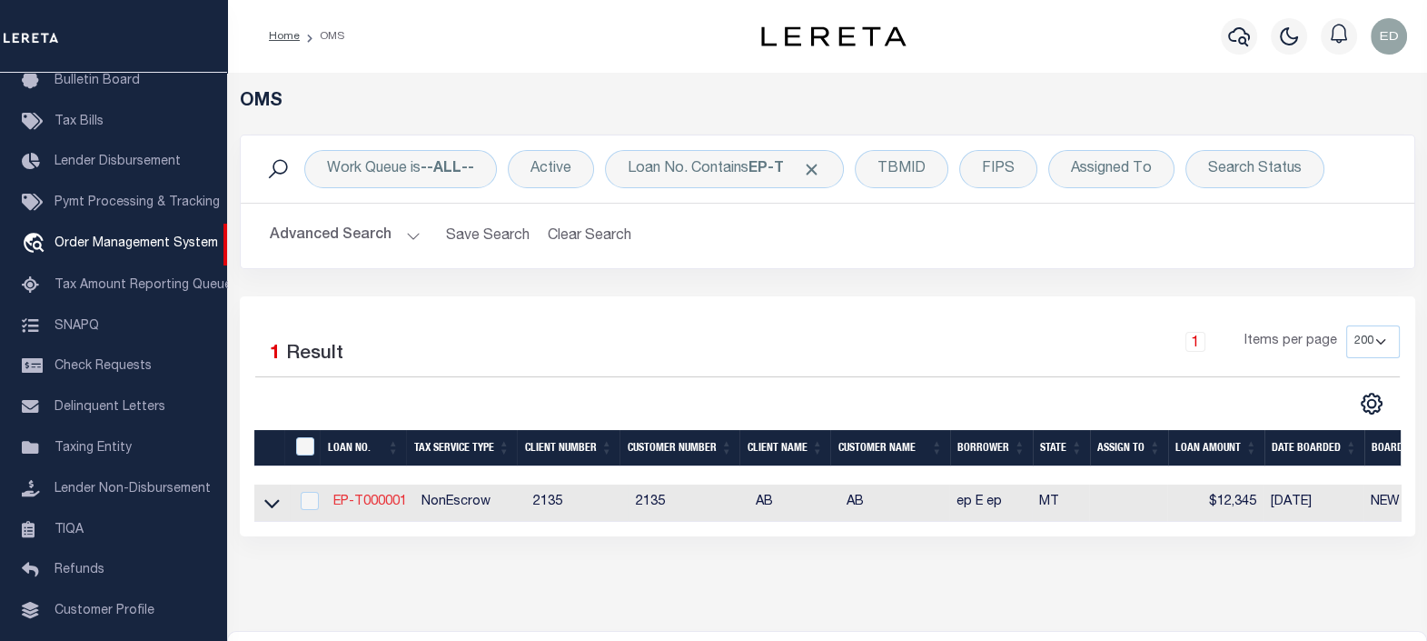
click at [344, 502] on link "EP-T000001" at bounding box center [370, 501] width 74 height 13
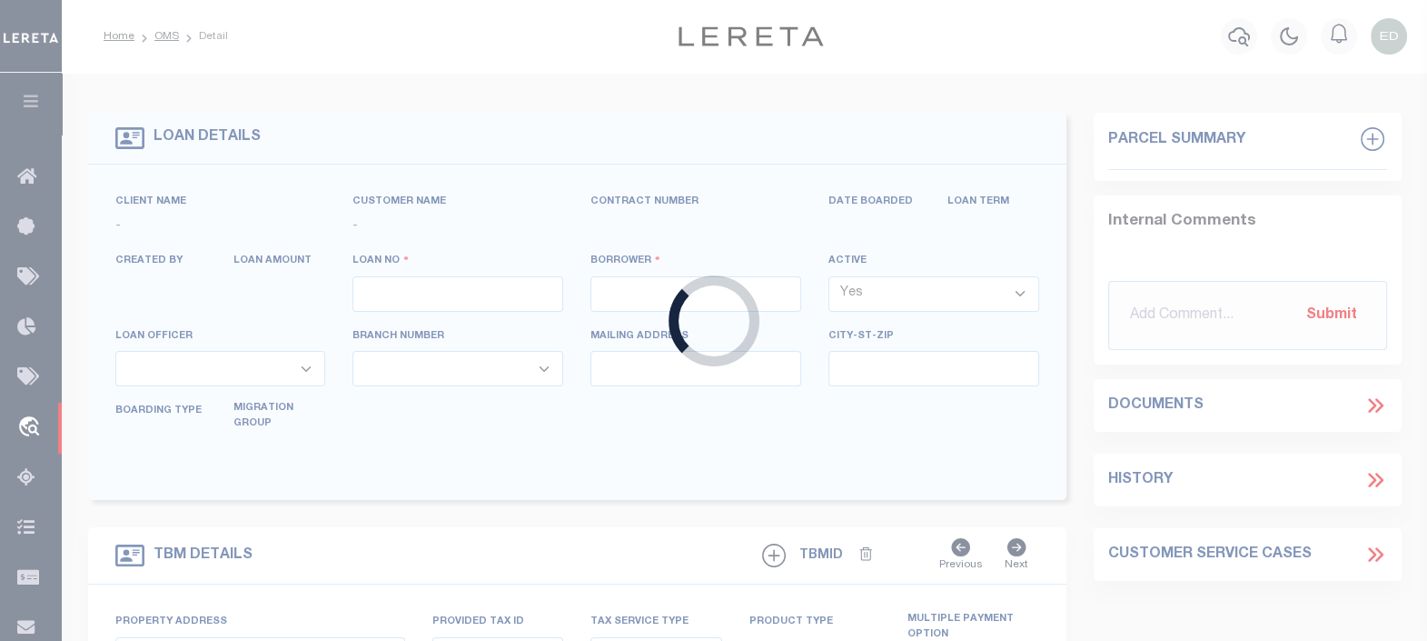
type input "EP-T000001"
type input "ep E ep"
select select
type input "[STREET_ADDRESS]"
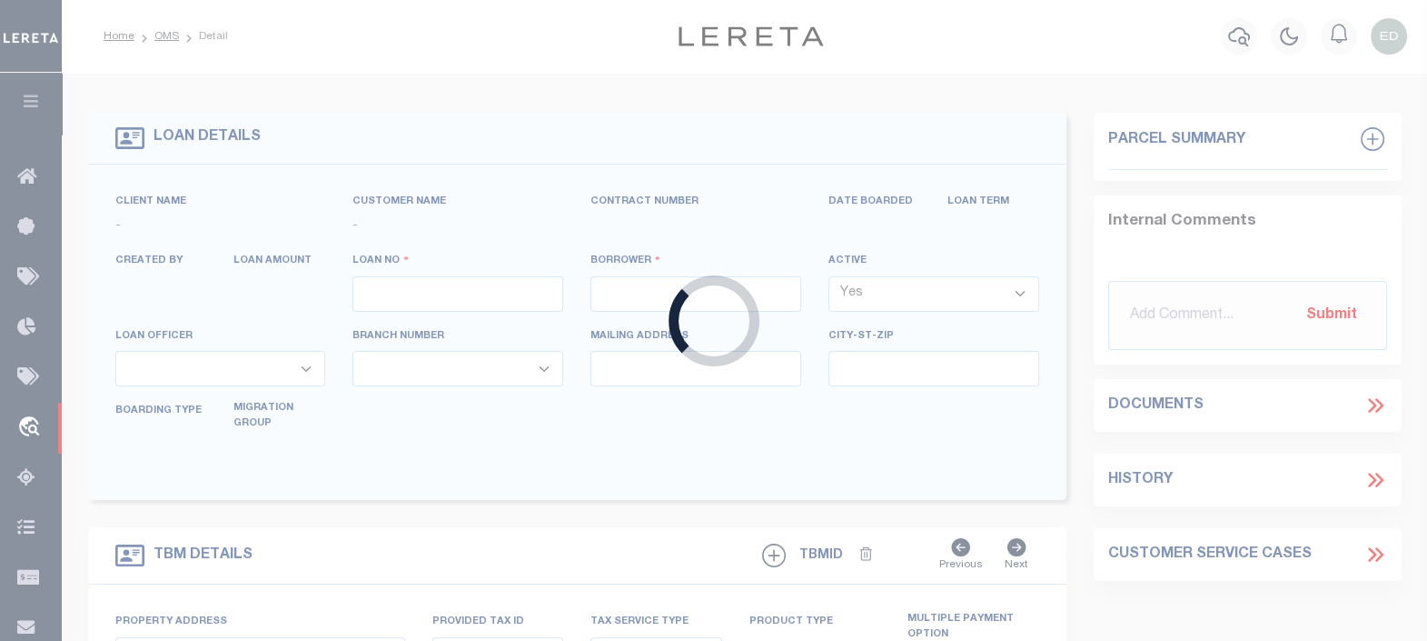
type input "[GEOGRAPHIC_DATA] NC 27405-7605"
type input "[DATE]"
select select "10"
select select "NonEscrow"
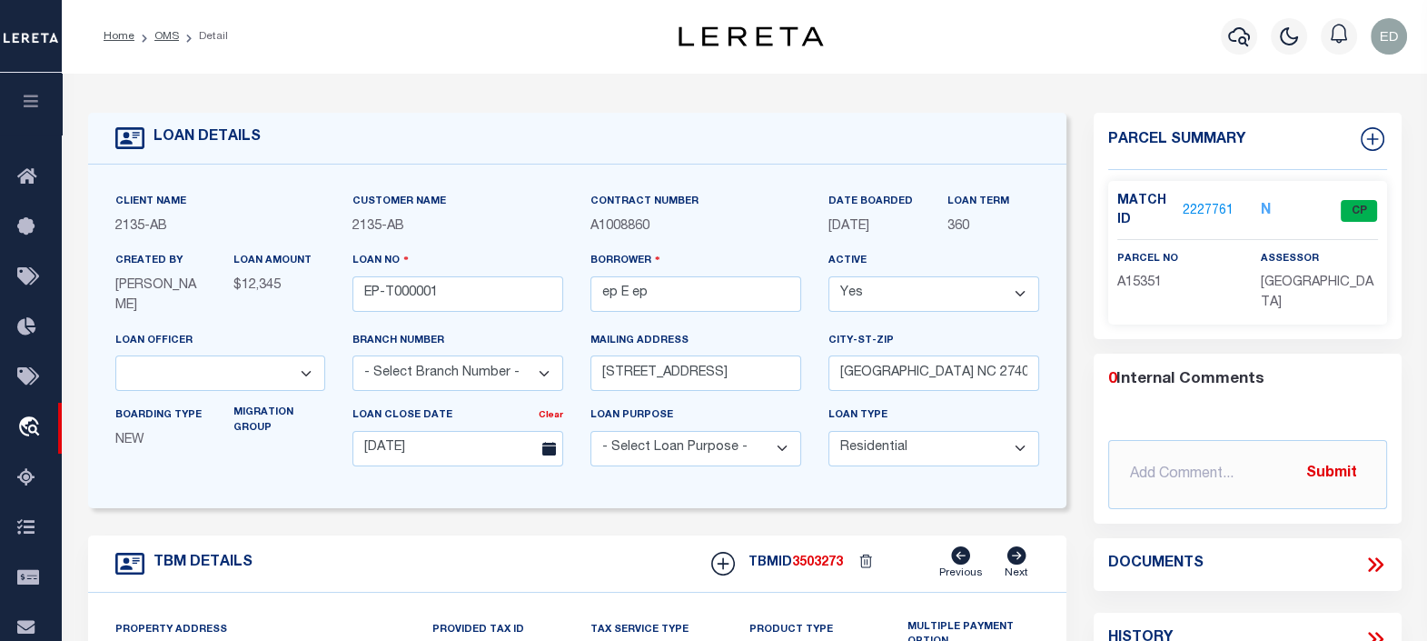
type input "502 YELLOWSTONE AVE"
select select
type input "BILLINGS MT 59101-1731"
type input "MT"
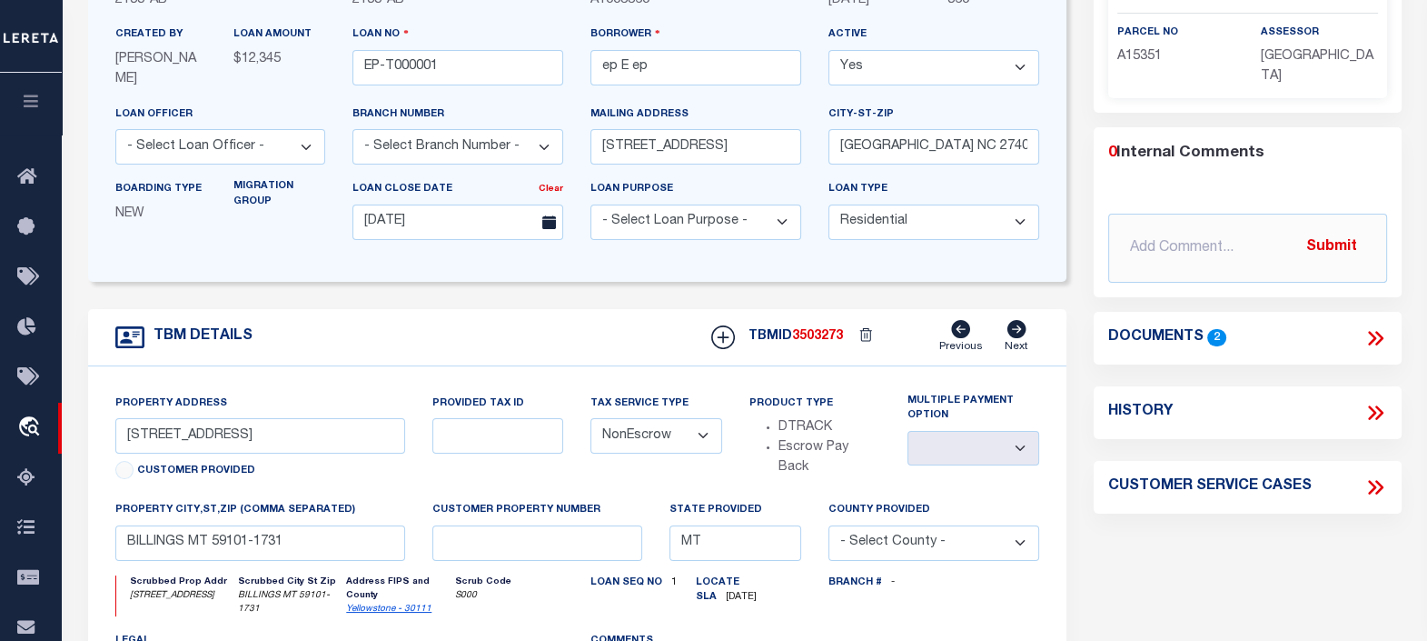
click at [1377, 335] on icon at bounding box center [1376, 338] width 24 height 24
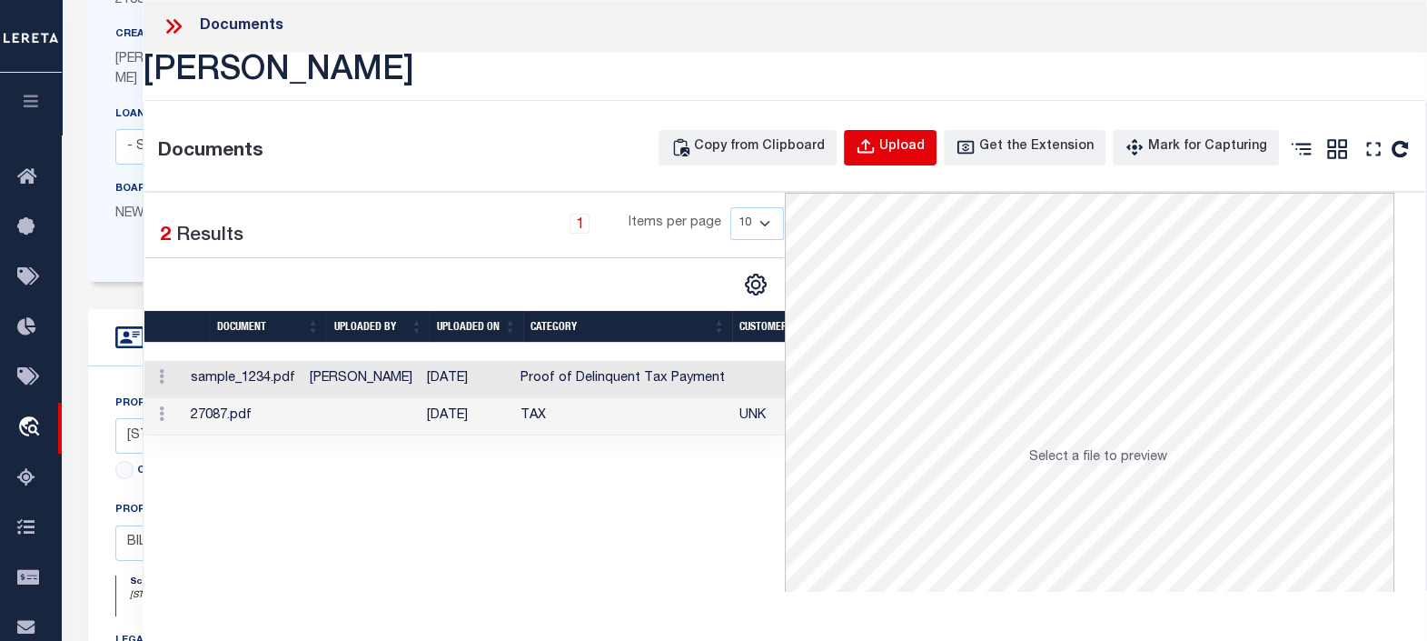
click at [876, 156] on icon "button" at bounding box center [866, 147] width 20 height 20
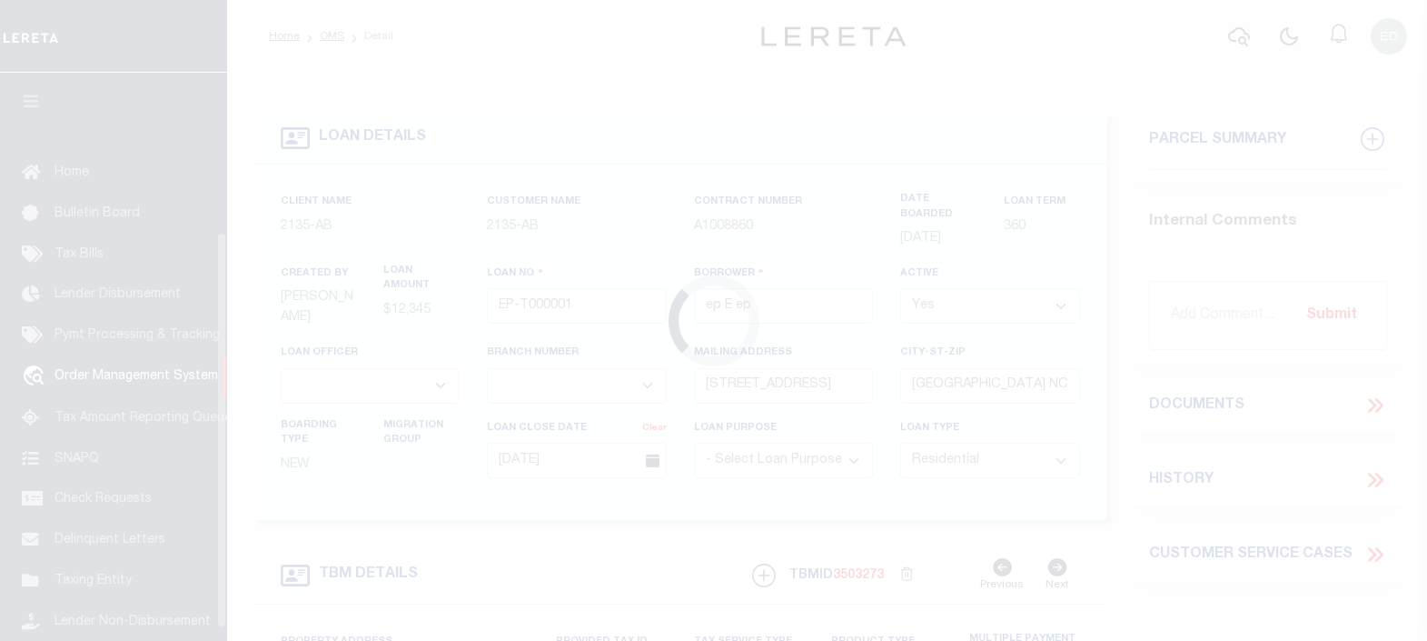
select select "10"
select select "NonEscrow"
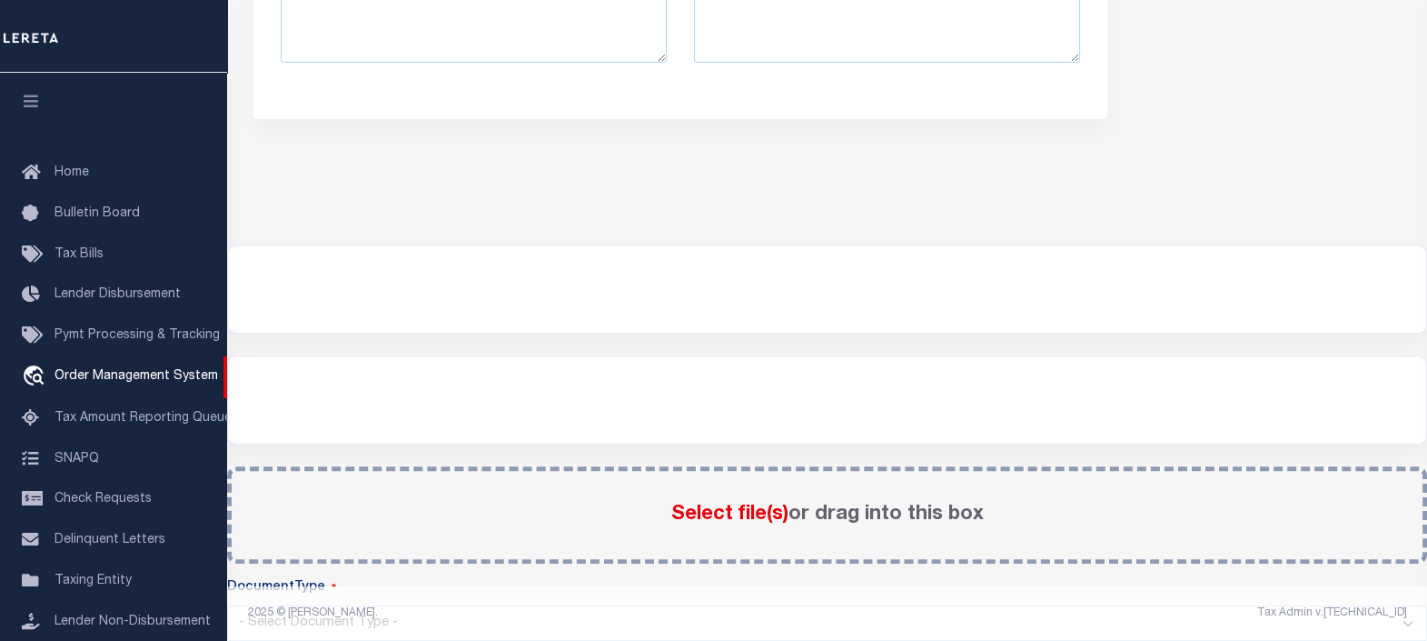
scroll to position [226, 0]
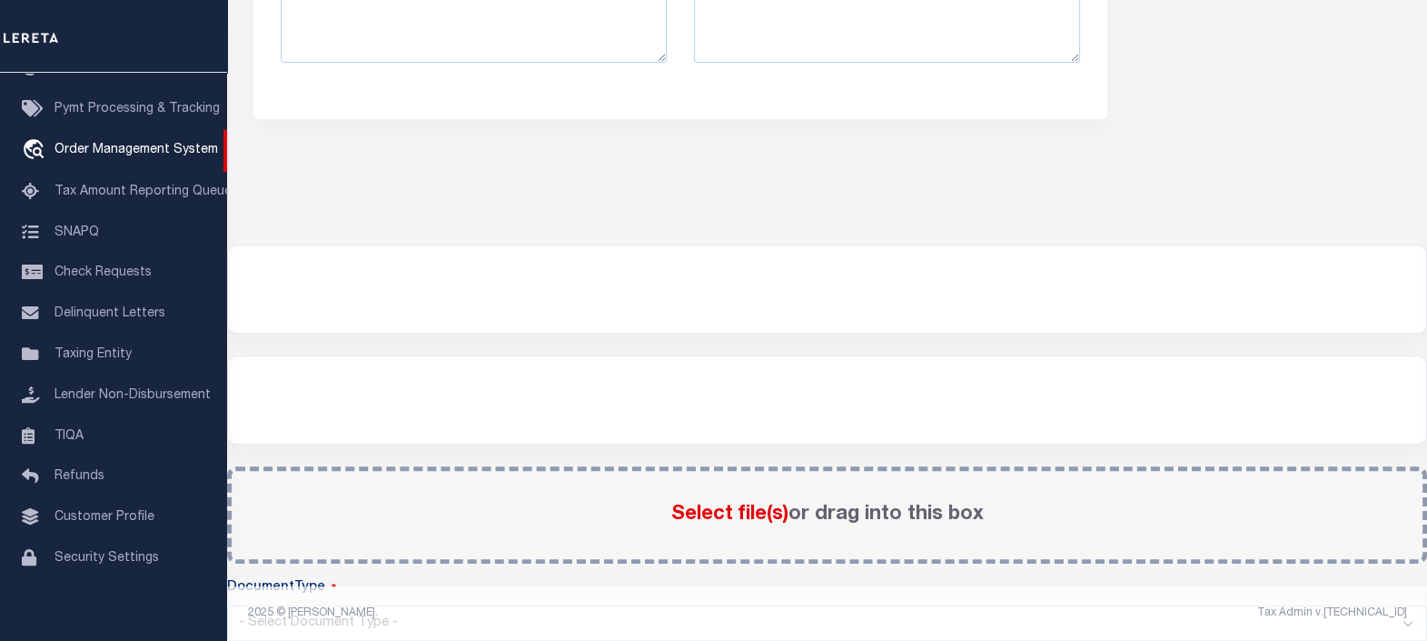
type input "[STREET_ADDRESS]"
select select
type input "BILLINGS MT 59101-1731"
type input "MT"
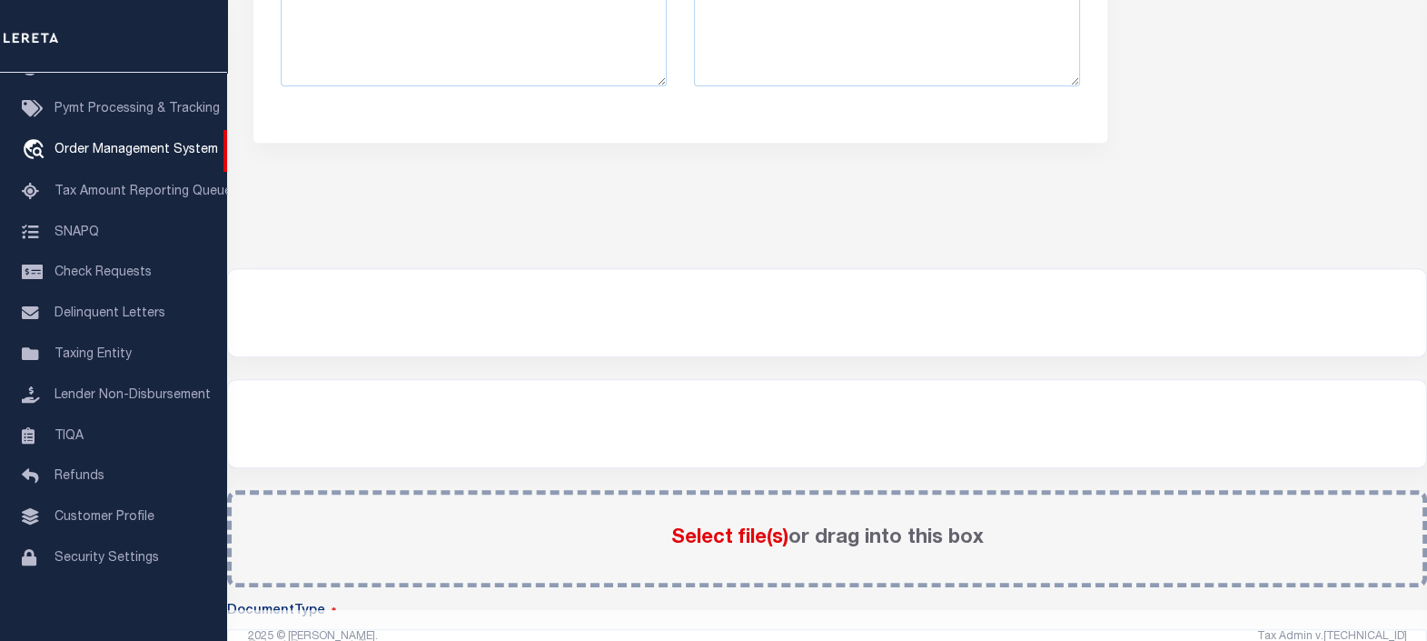
scroll to position [963, 0]
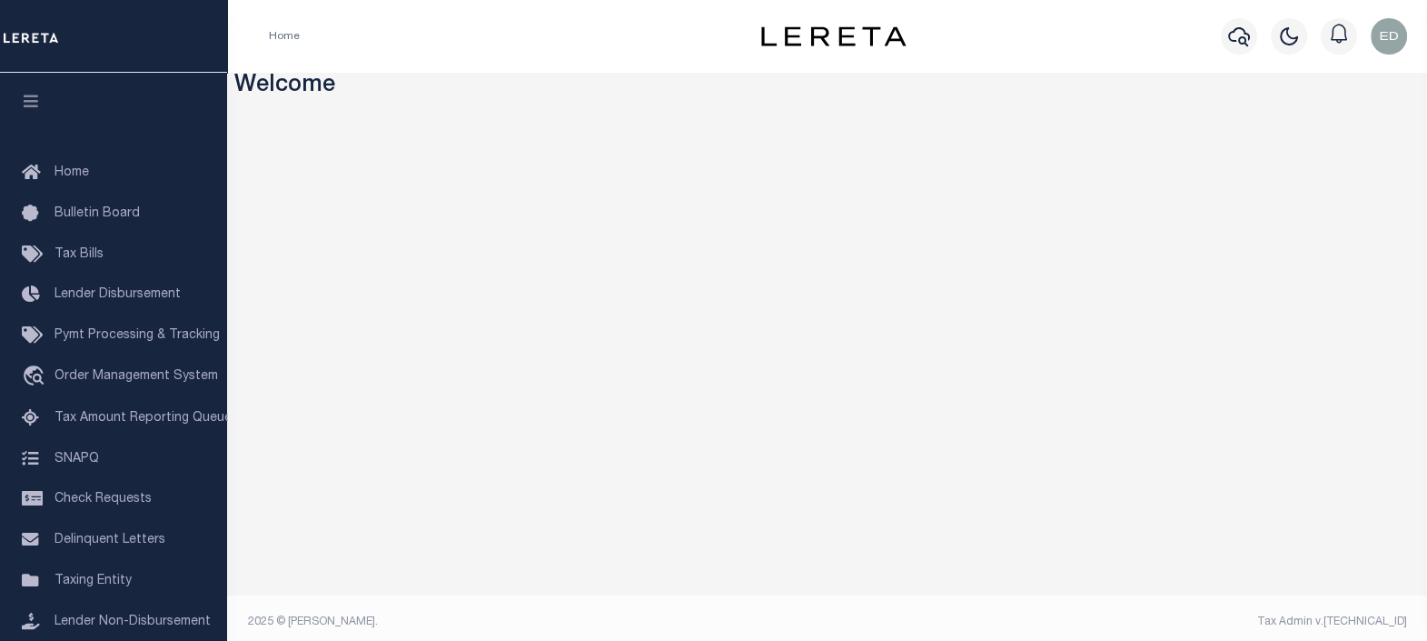
scroll to position [8, 0]
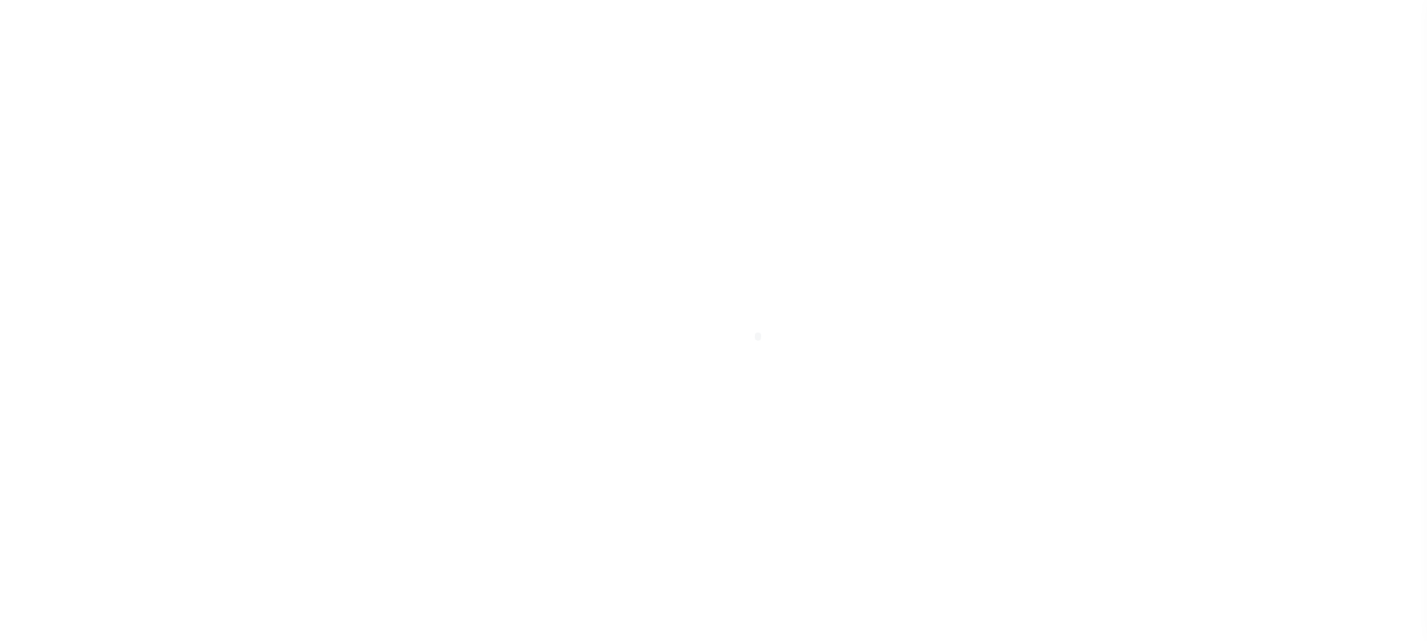
type input "EP-T000001"
type input "ep E ep"
select select
type input "[STREET_ADDRESS]"
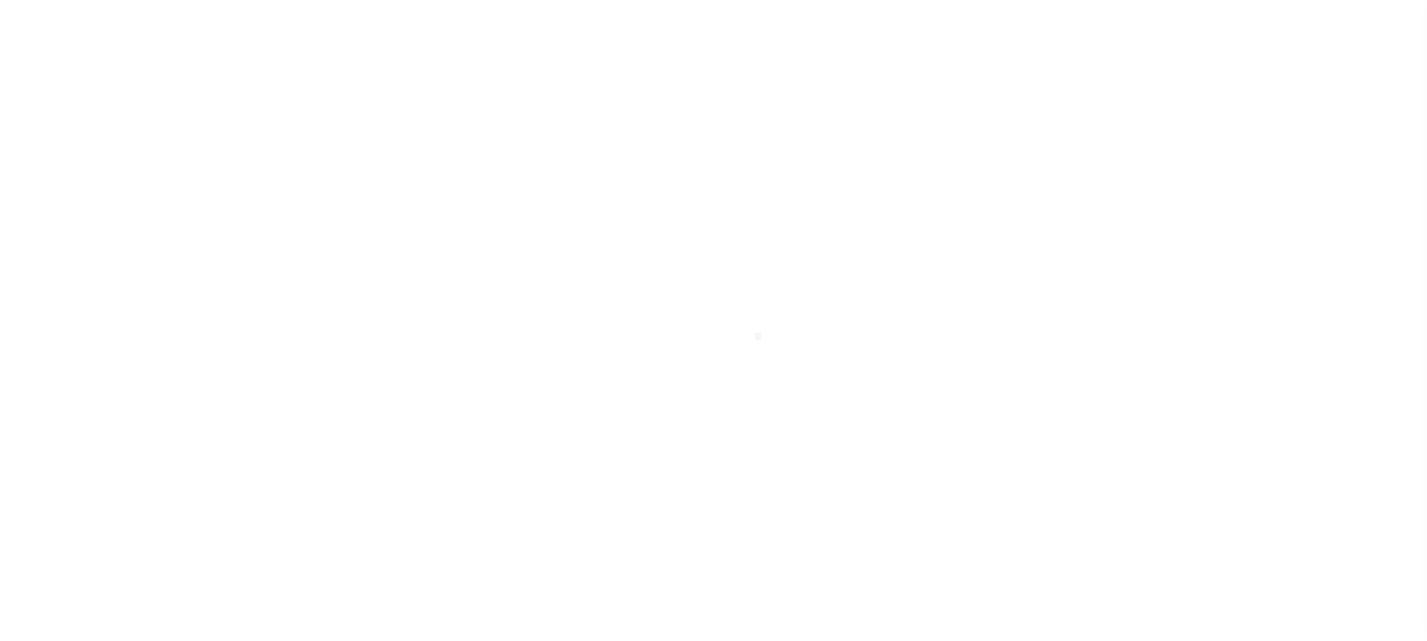
type input "[GEOGRAPHIC_DATA] NC 27405-7605"
type input "[DATE]"
select select "10"
select select "NonEscrow"
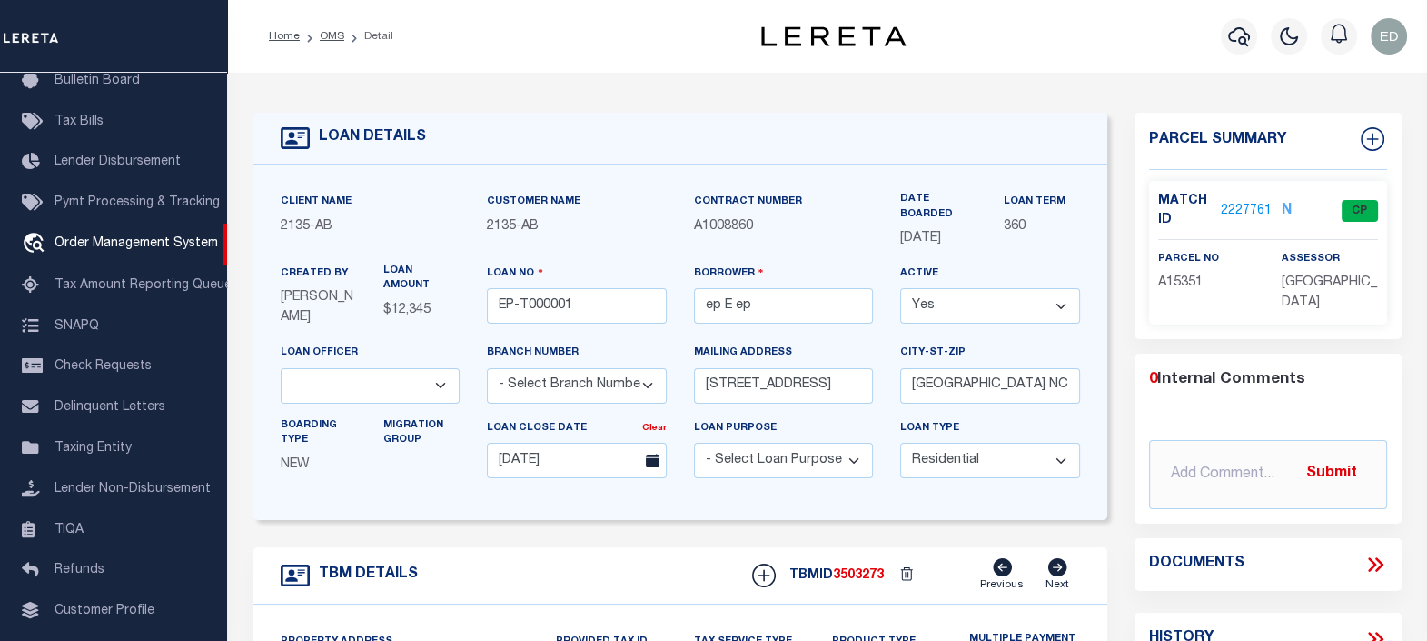
type input "[STREET_ADDRESS]"
select select
type input "BILLINGS MT 59101-1731"
type input "MT"
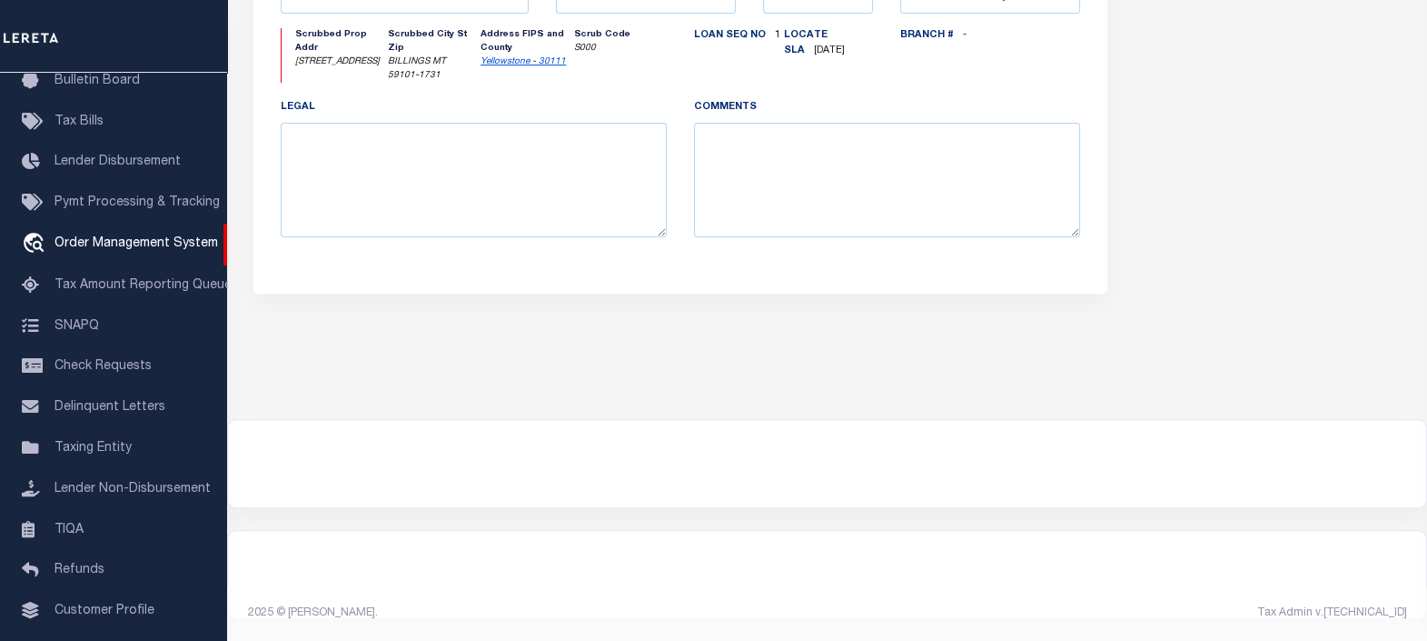
click at [333, 592] on footer "2025 © [PERSON_NAME]. Tax Admin v.[TECHNICAL_ID]" at bounding box center [827, 613] width 1200 height 55
click at [400, 550] on div at bounding box center [827, 574] width 1198 height 87
drag, startPoint x: 400, startPoint y: 550, endPoint x: 503, endPoint y: 472, distance: 129.8
click at [503, 472] on div at bounding box center [827, 463] width 1198 height 87
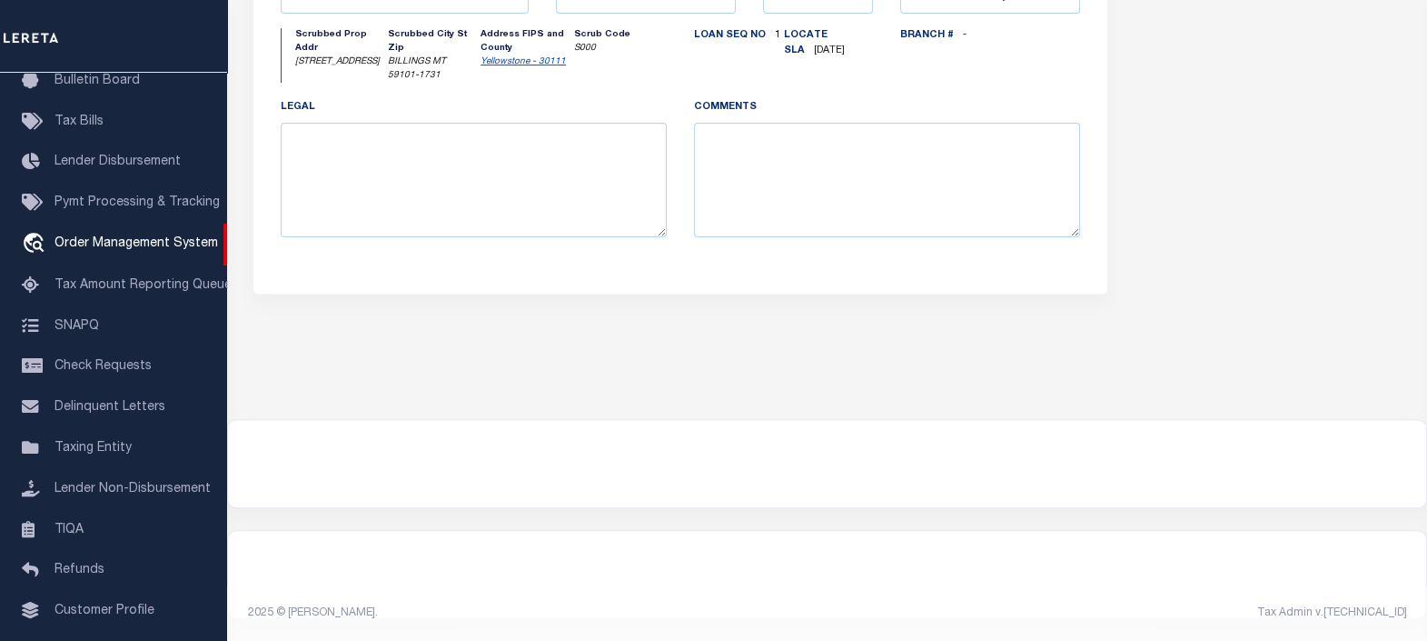
click at [503, 472] on div at bounding box center [827, 463] width 1198 height 87
click at [820, 456] on div at bounding box center [827, 463] width 1198 height 87
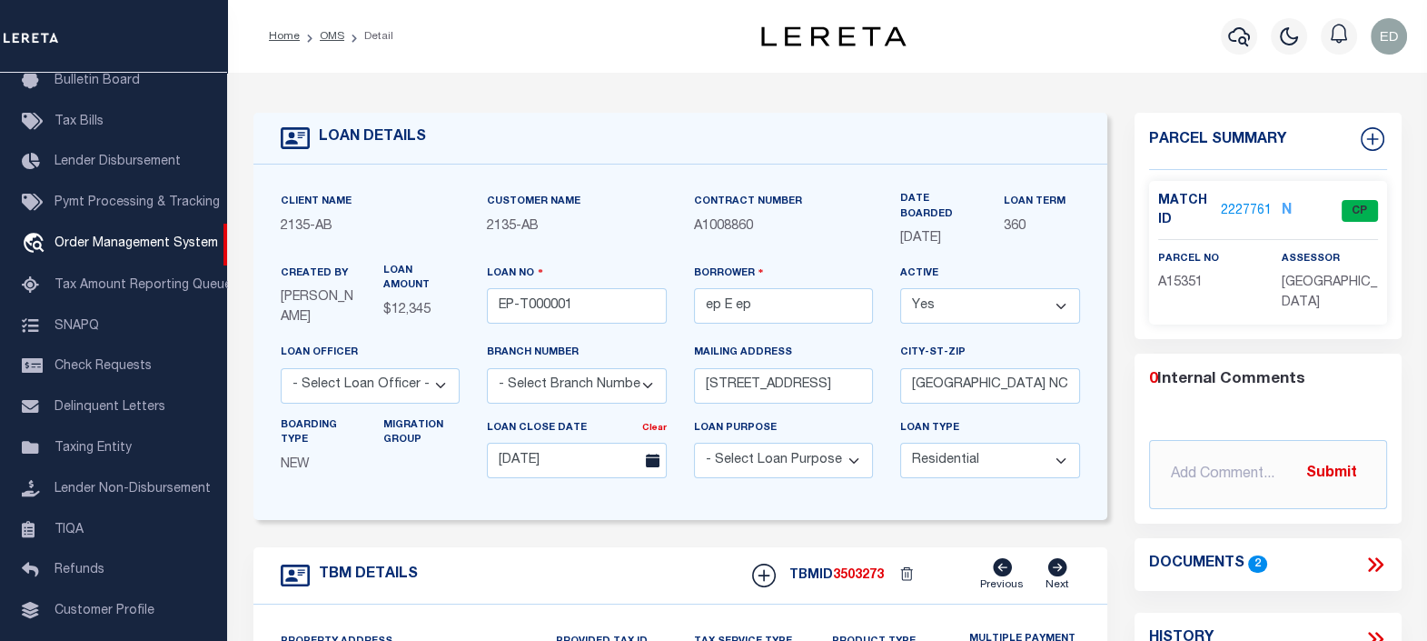
scroll to position [226, 0]
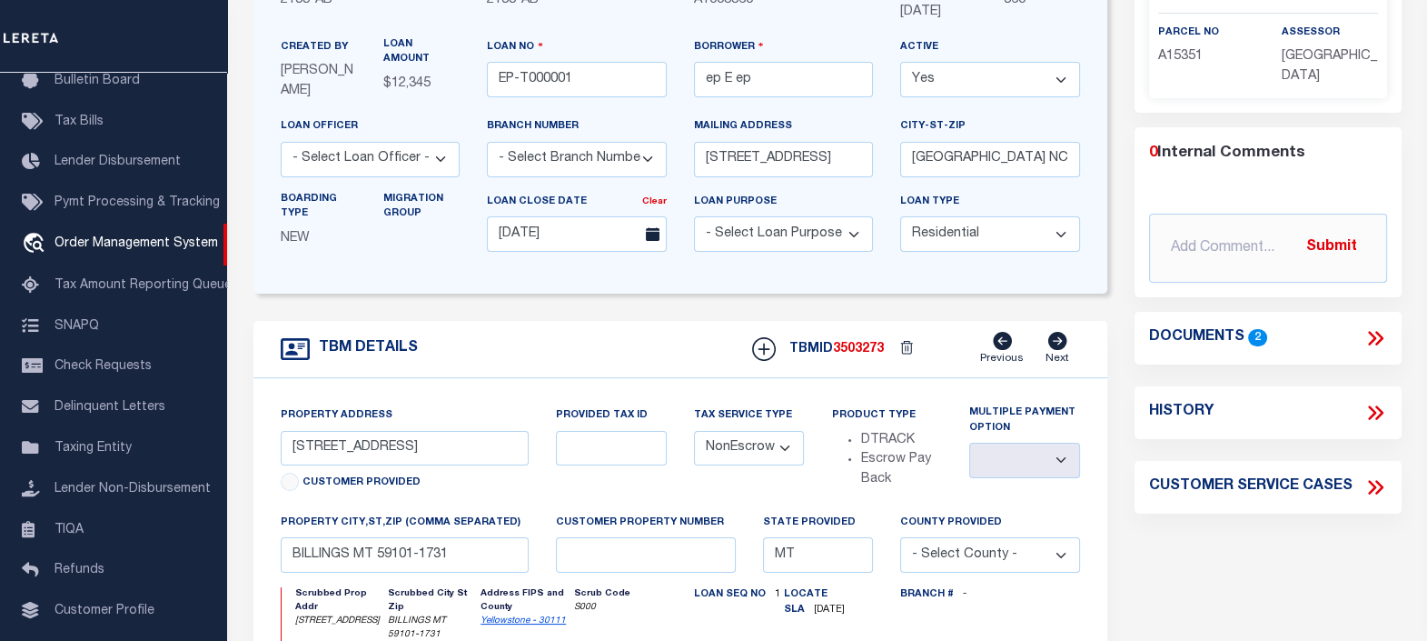
click at [1376, 332] on icon at bounding box center [1376, 338] width 24 height 24
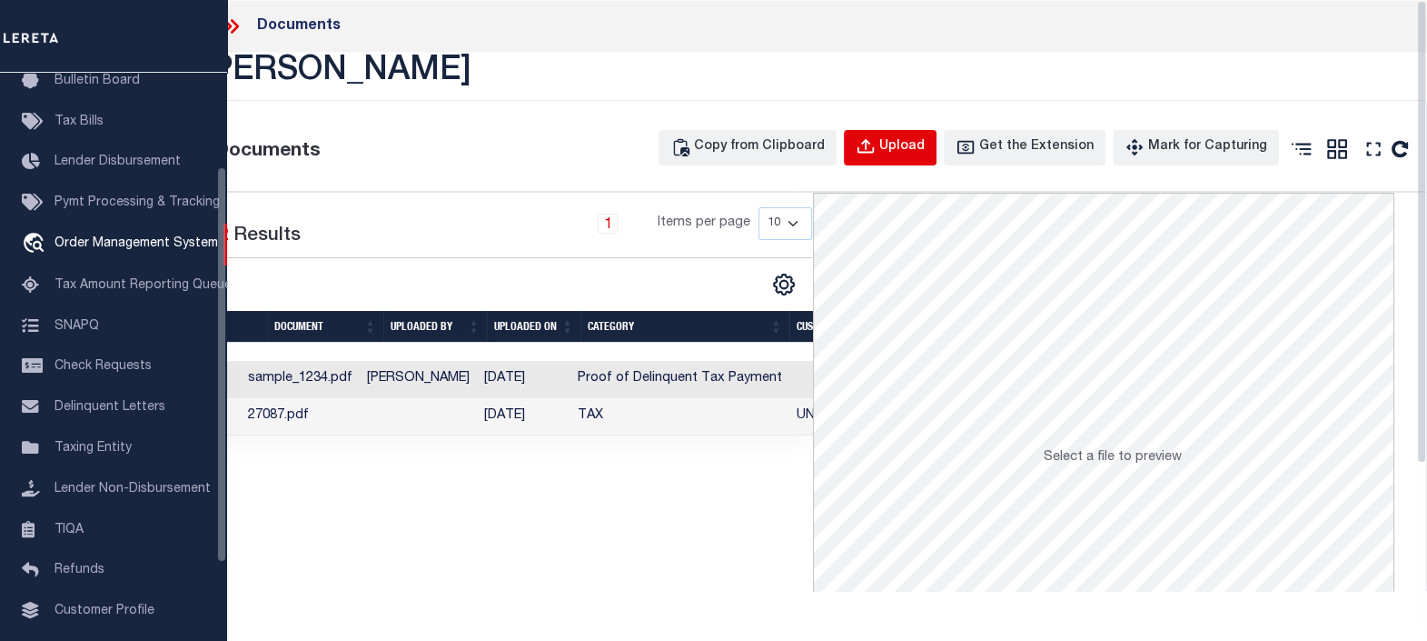
click at [916, 144] on div "Upload" at bounding box center [902, 147] width 45 height 20
click at [918, 149] on div "Upload" at bounding box center [902, 147] width 45 height 20
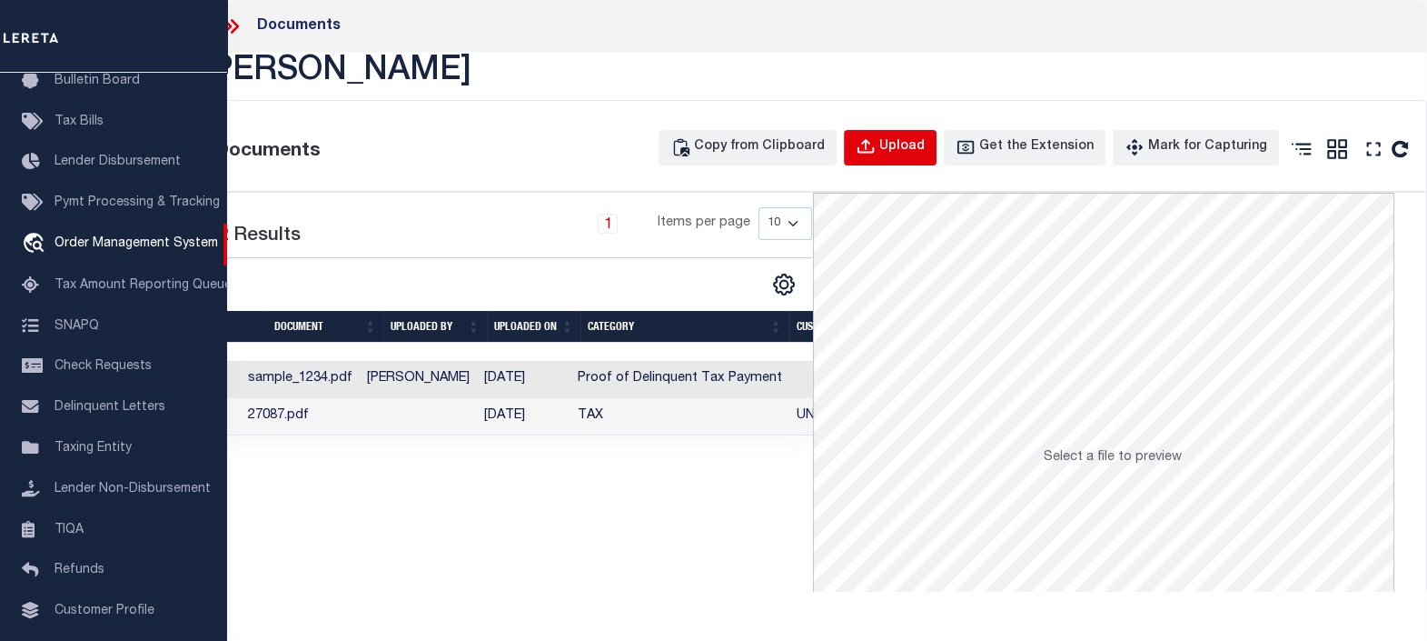
scroll to position [790, 0]
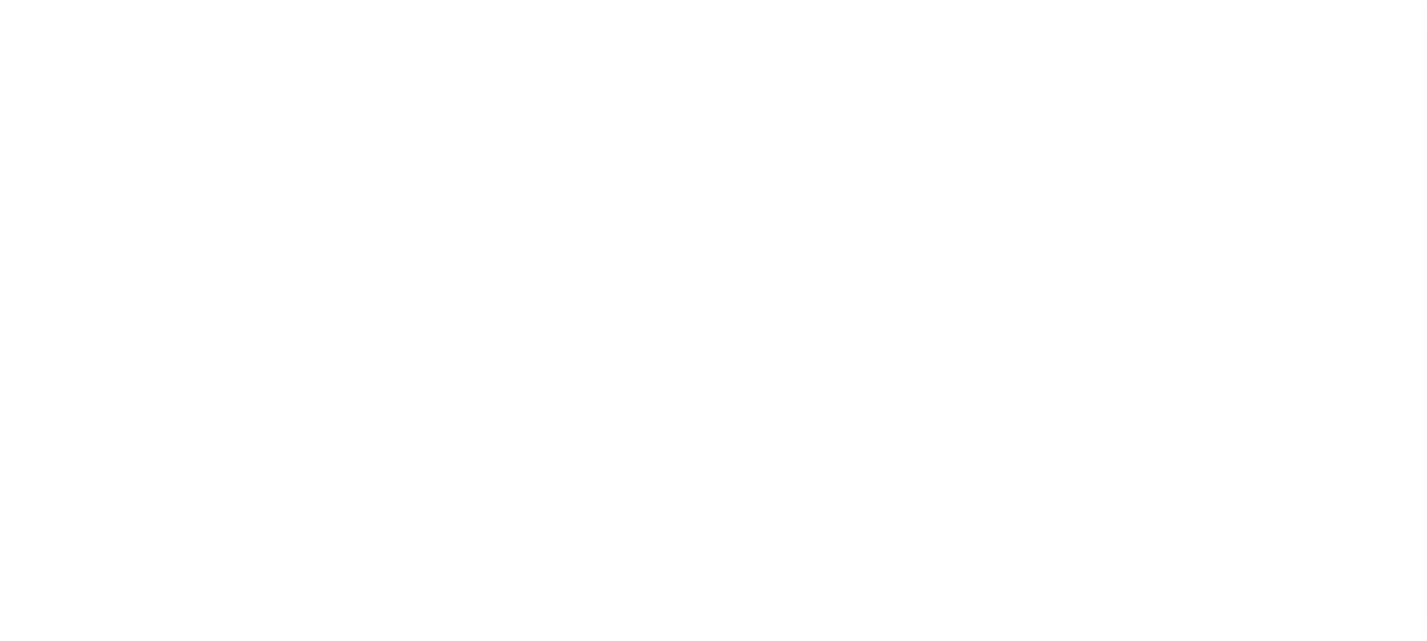
scroll to position [742, 0]
type input "EP-T000001"
type input "ep E ep"
select select
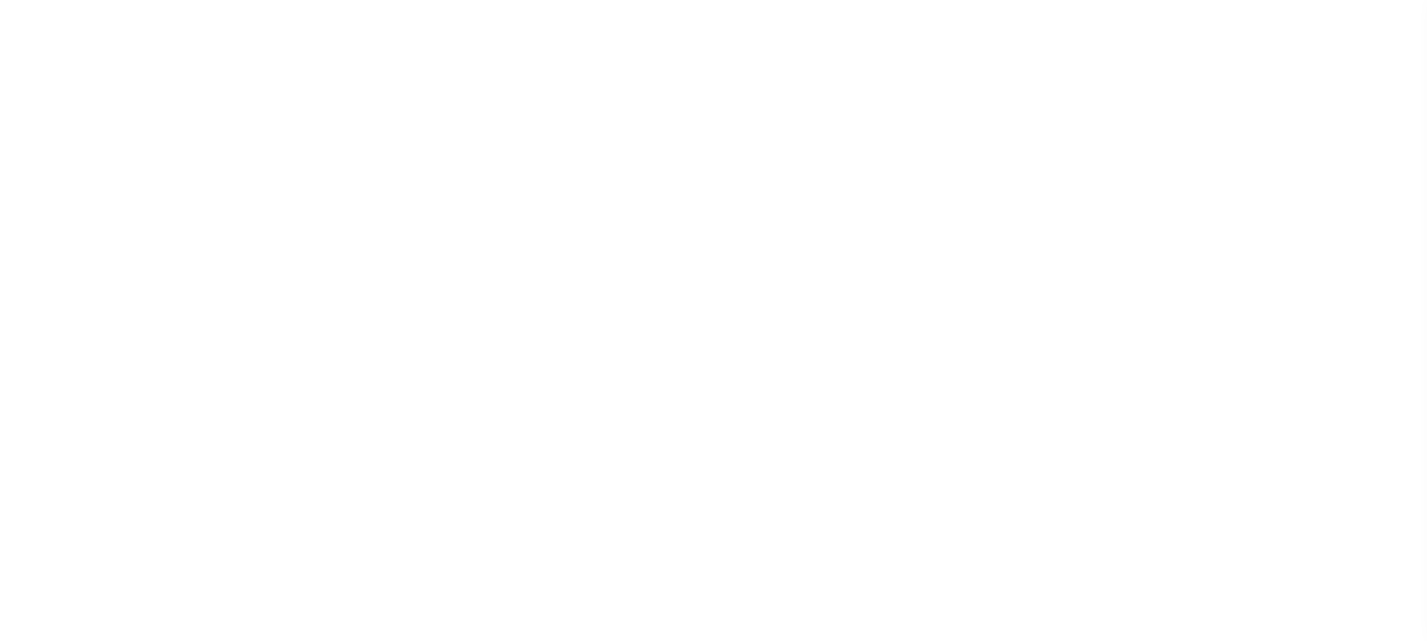
type input "[STREET_ADDRESS]"
type input "[GEOGRAPHIC_DATA] NC 27405-7605"
type input "[DATE]"
select select "10"
select select "NonEscrow"
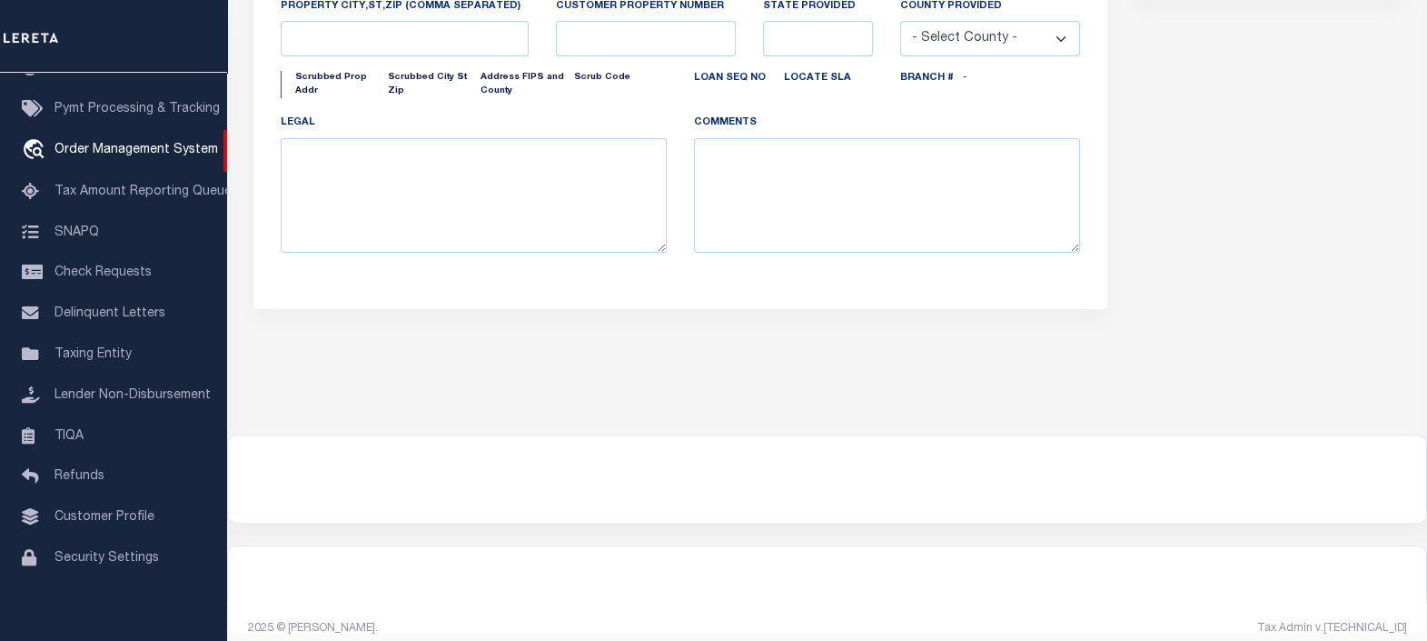
type input "[STREET_ADDRESS]"
select select
type input "BILLINGS MT 59101-1731"
type input "MT"
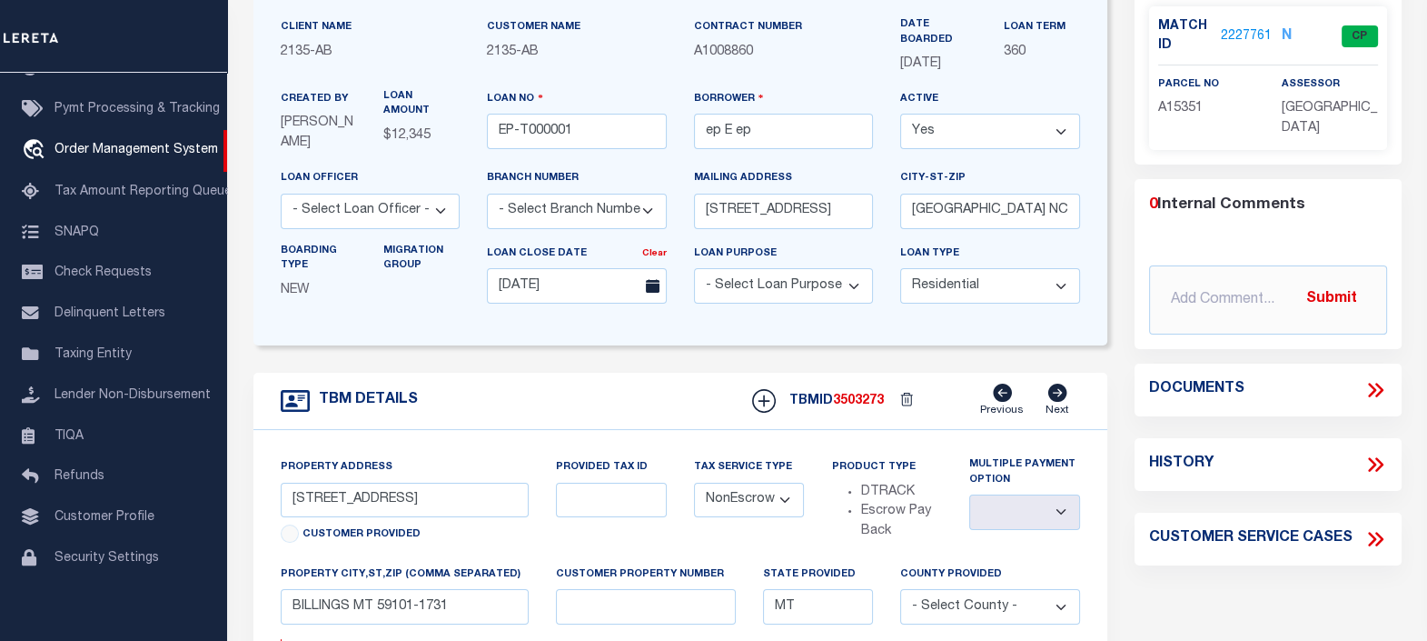
scroll to position [288, 0]
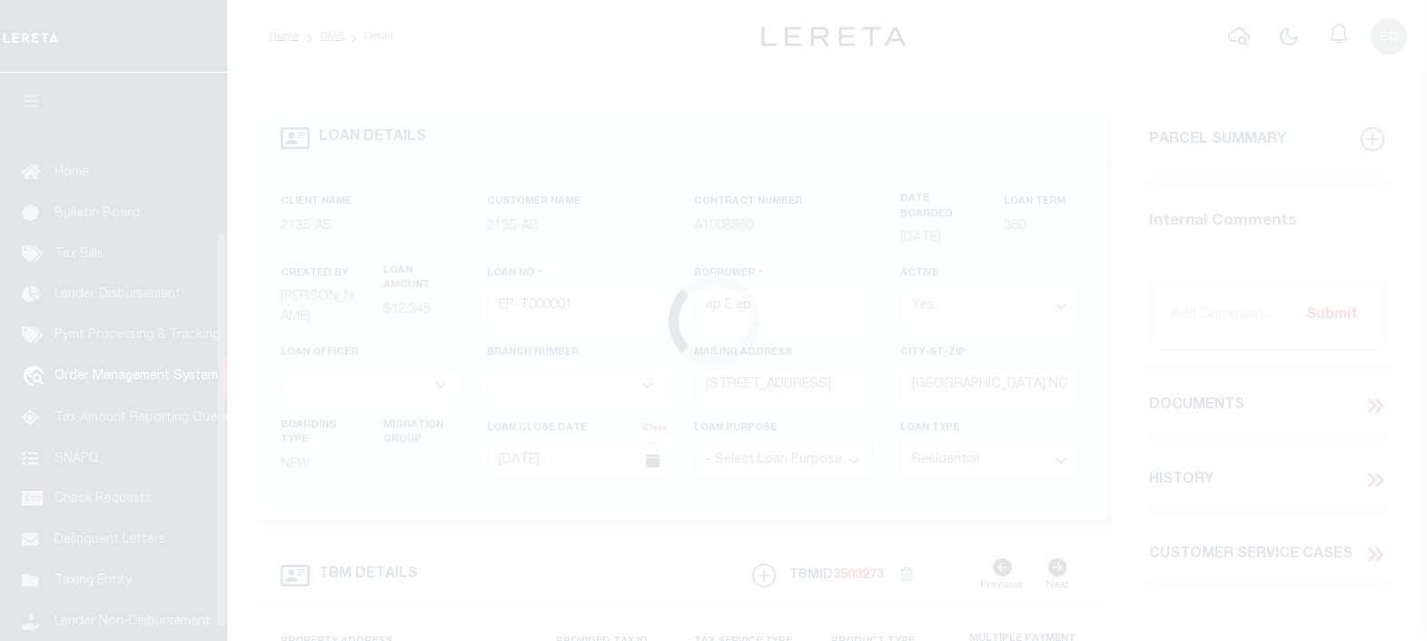
select select "10"
select select "NonEscrow"
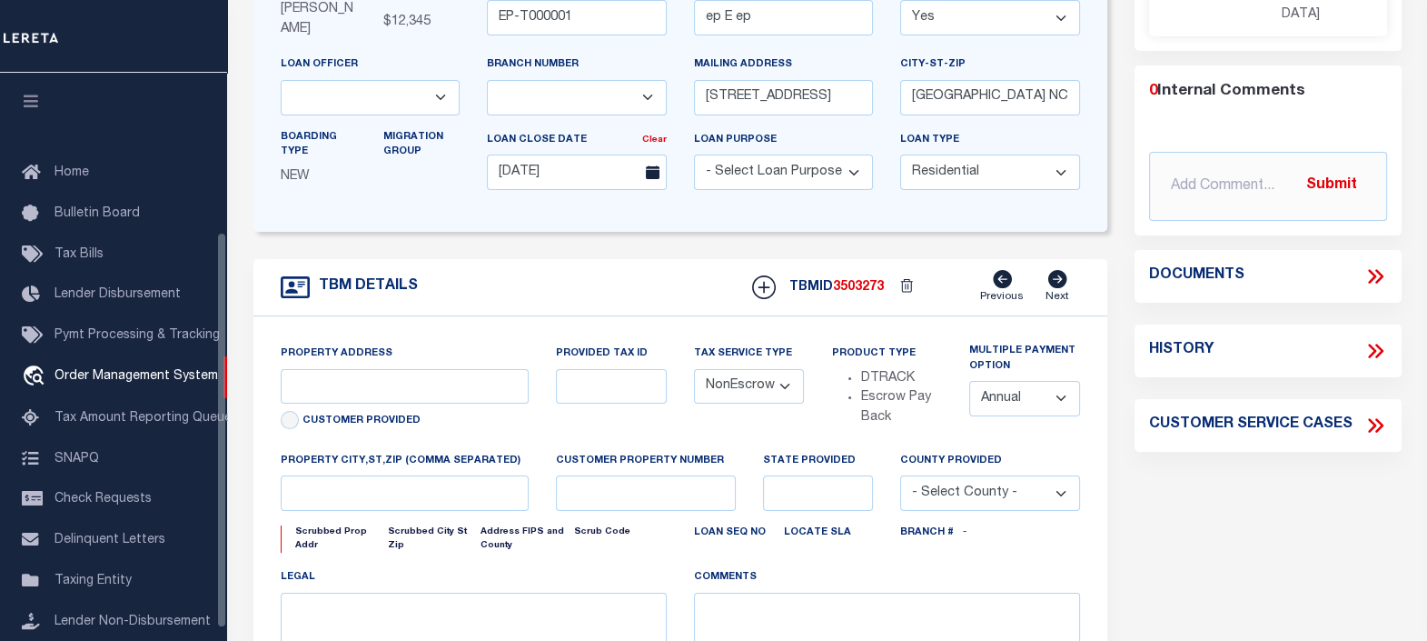
scroll to position [226, 0]
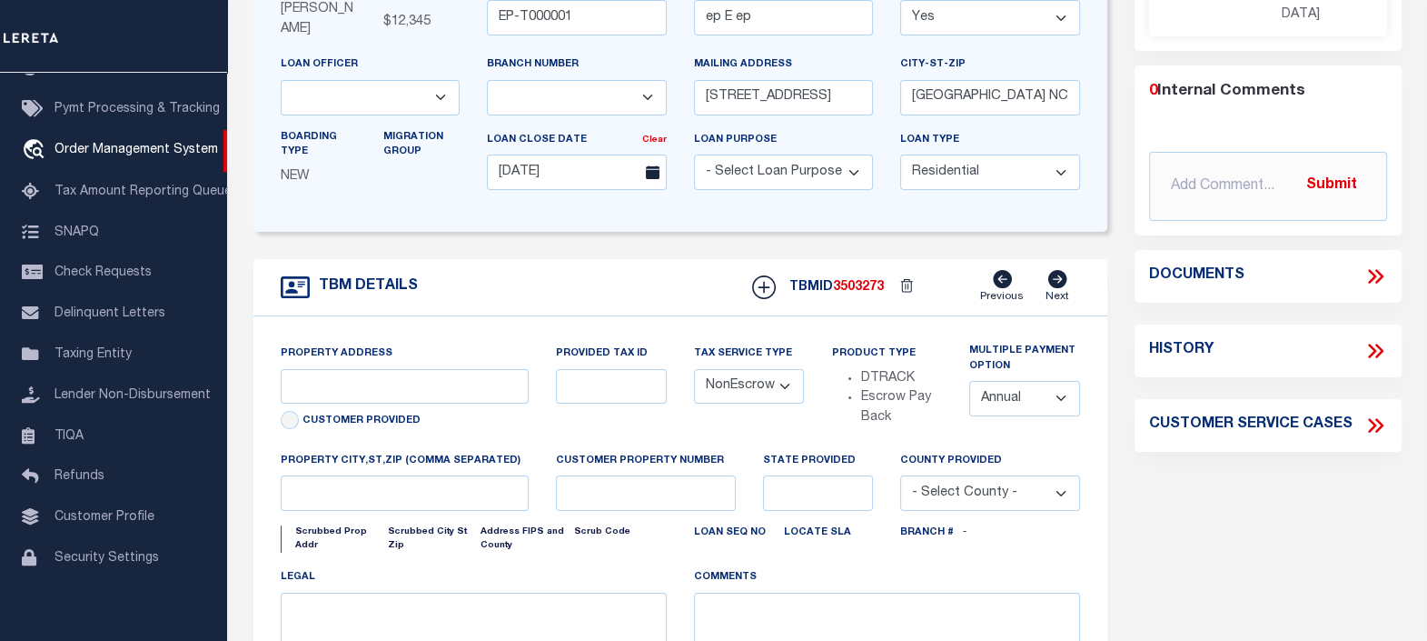
type input "[STREET_ADDRESS]"
select select
type input "BILLINGS MT 59101-1731"
type input "MT"
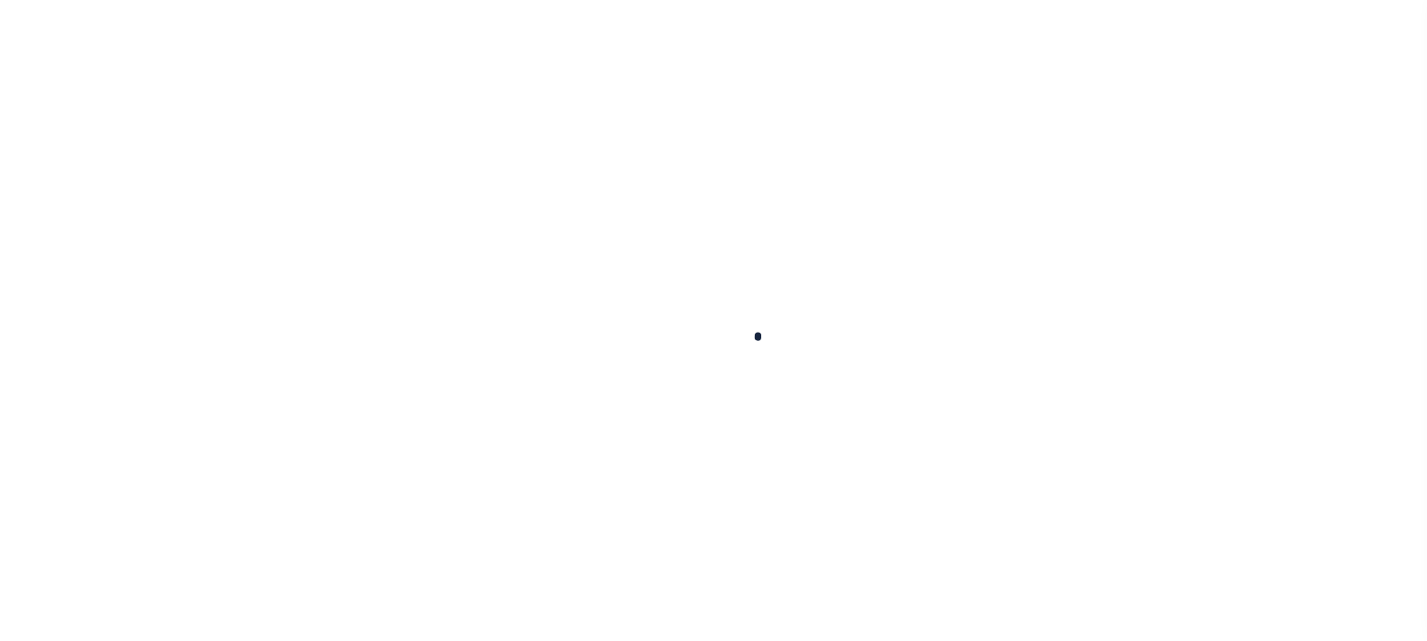
scroll to position [228, 0]
type input "EP-T000001"
type input "ep E ep"
select select
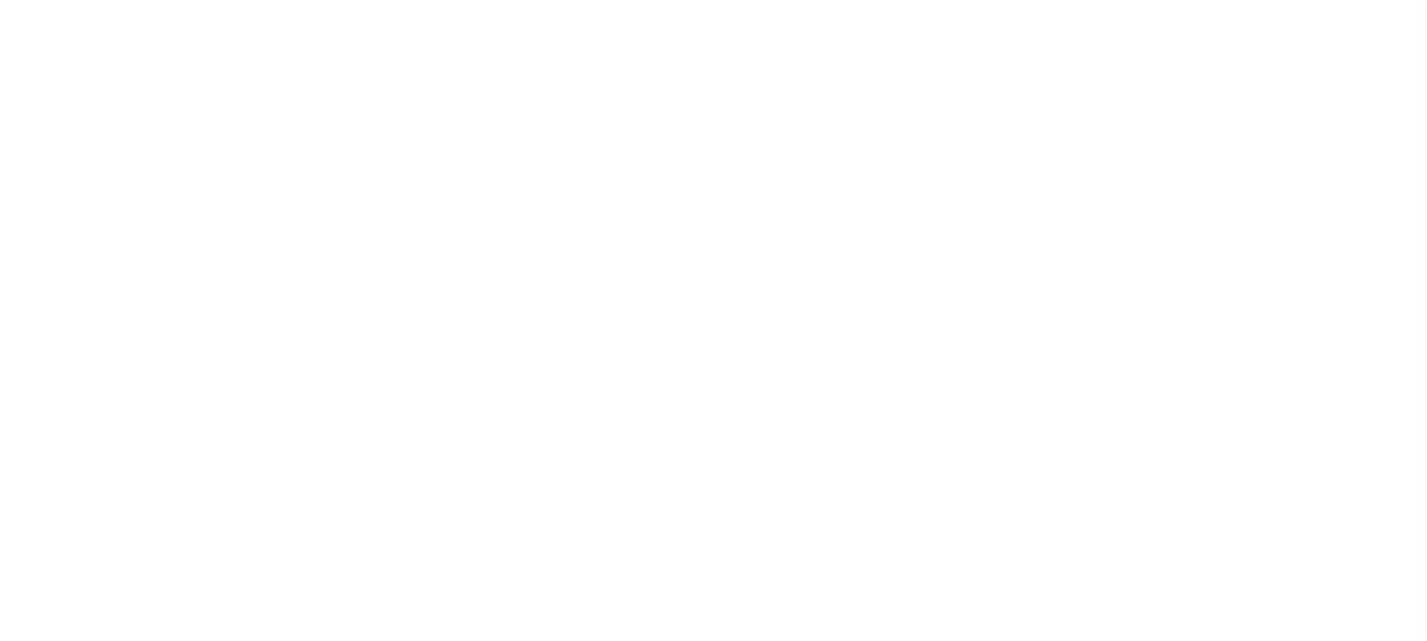
type input "[STREET_ADDRESS]"
type input "[GEOGRAPHIC_DATA] NC 27405-7605"
type input "[DATE]"
select select "10"
select select "NonEscrow"
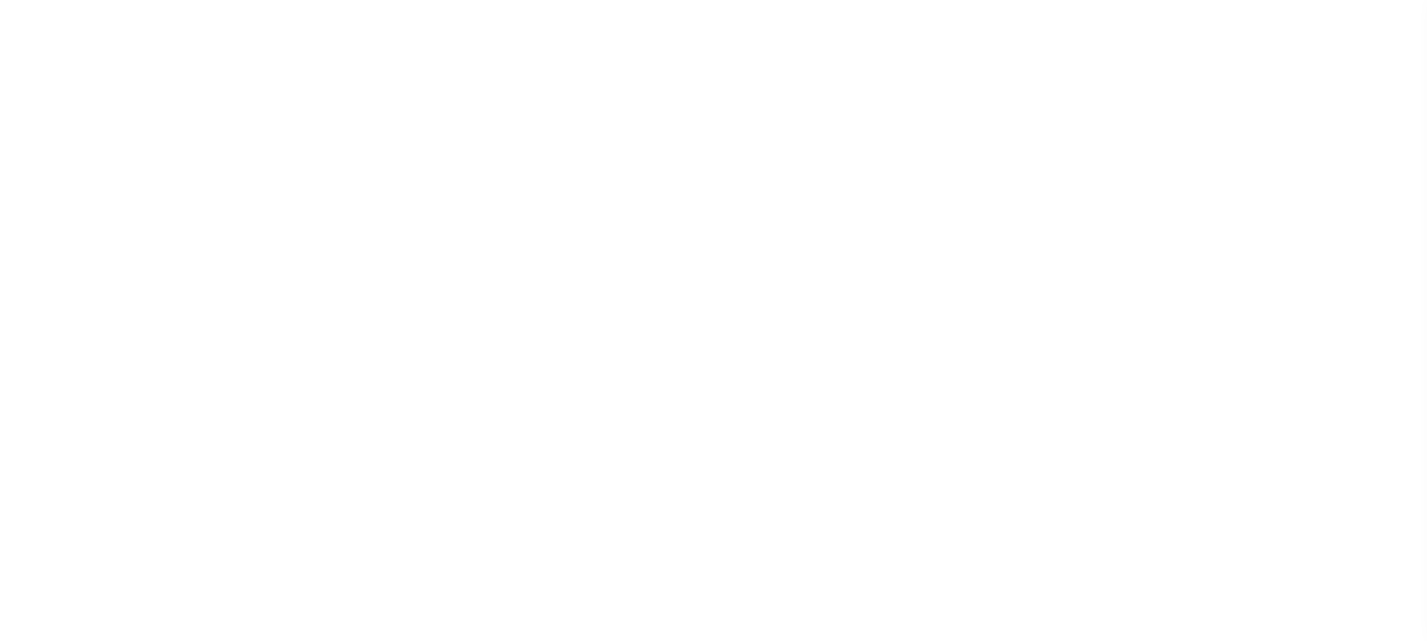
scroll to position [226, 0]
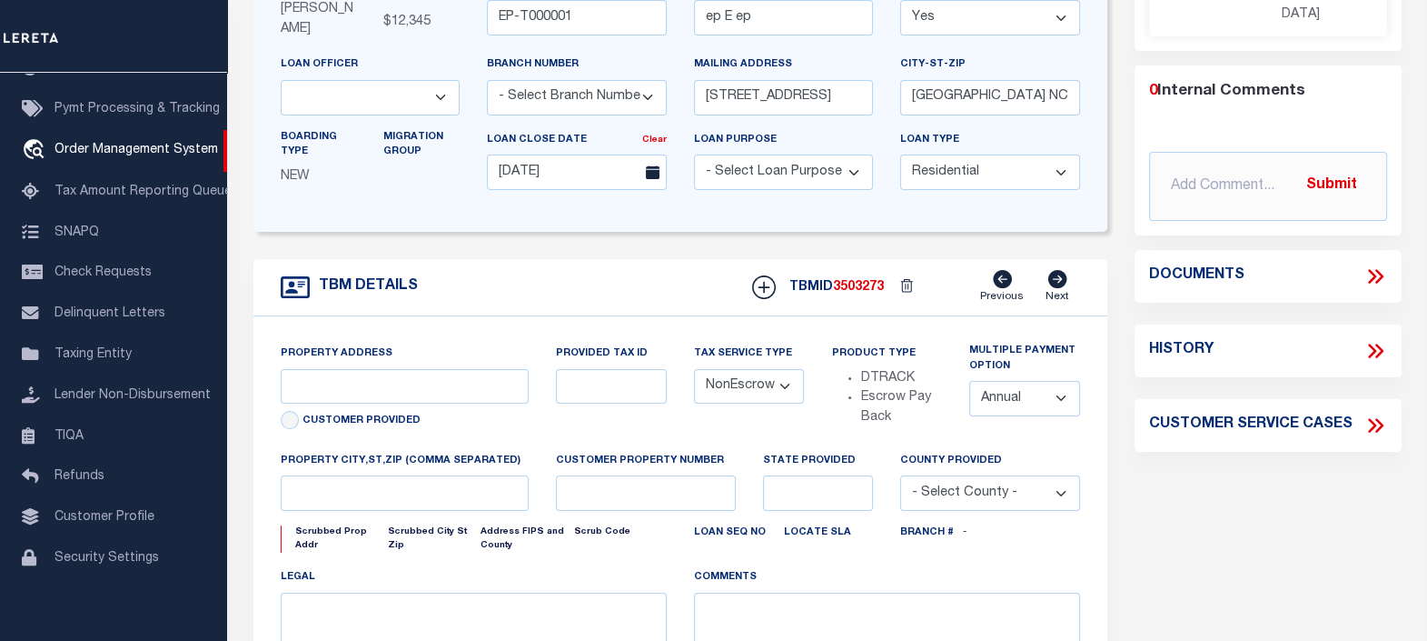
type input "[STREET_ADDRESS]"
select select
type input "BILLINGS MT 59101-1731"
type input "MT"
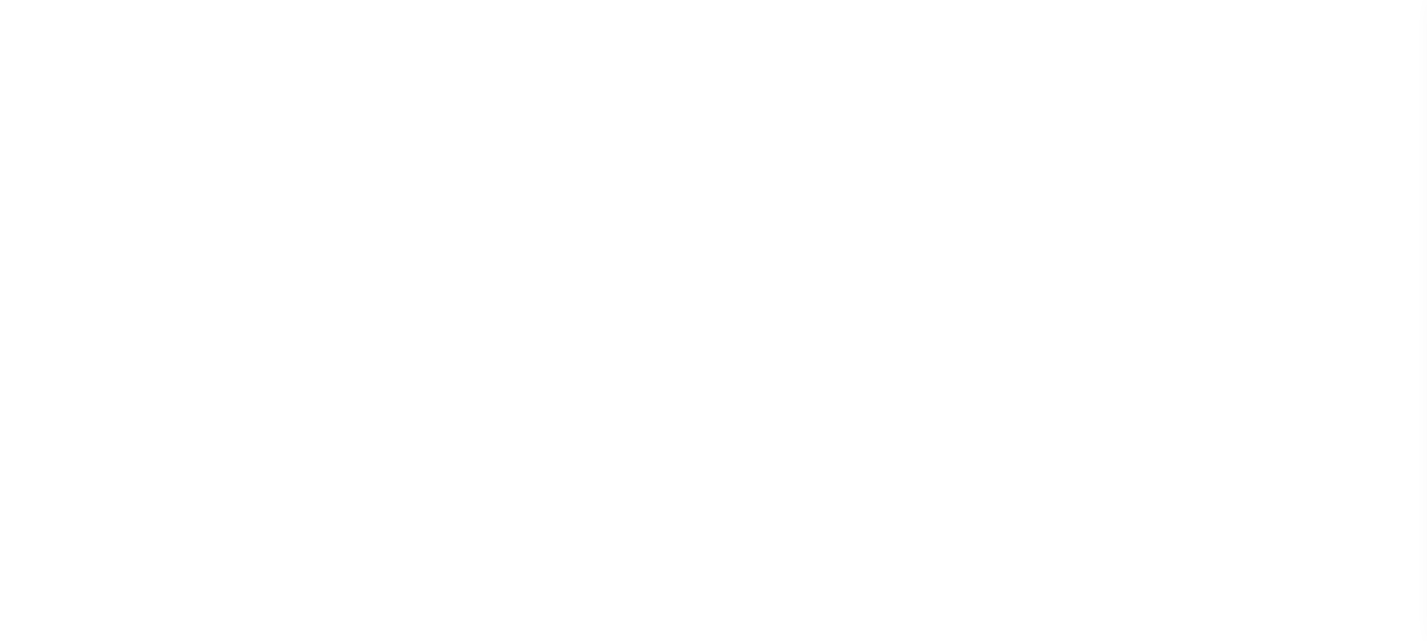
select select "10"
select select "NonEscrow"
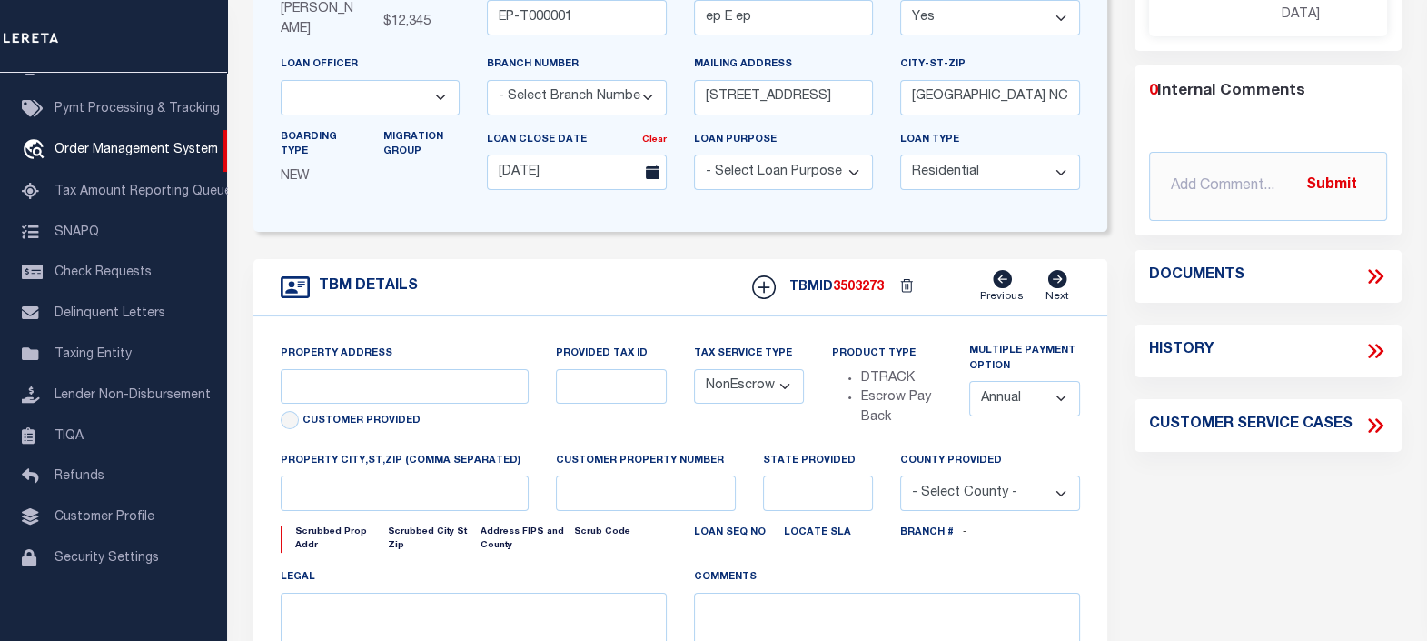
type input "[STREET_ADDRESS]"
select select
type input "BILLINGS MT 59101-1731"
type input "MT"
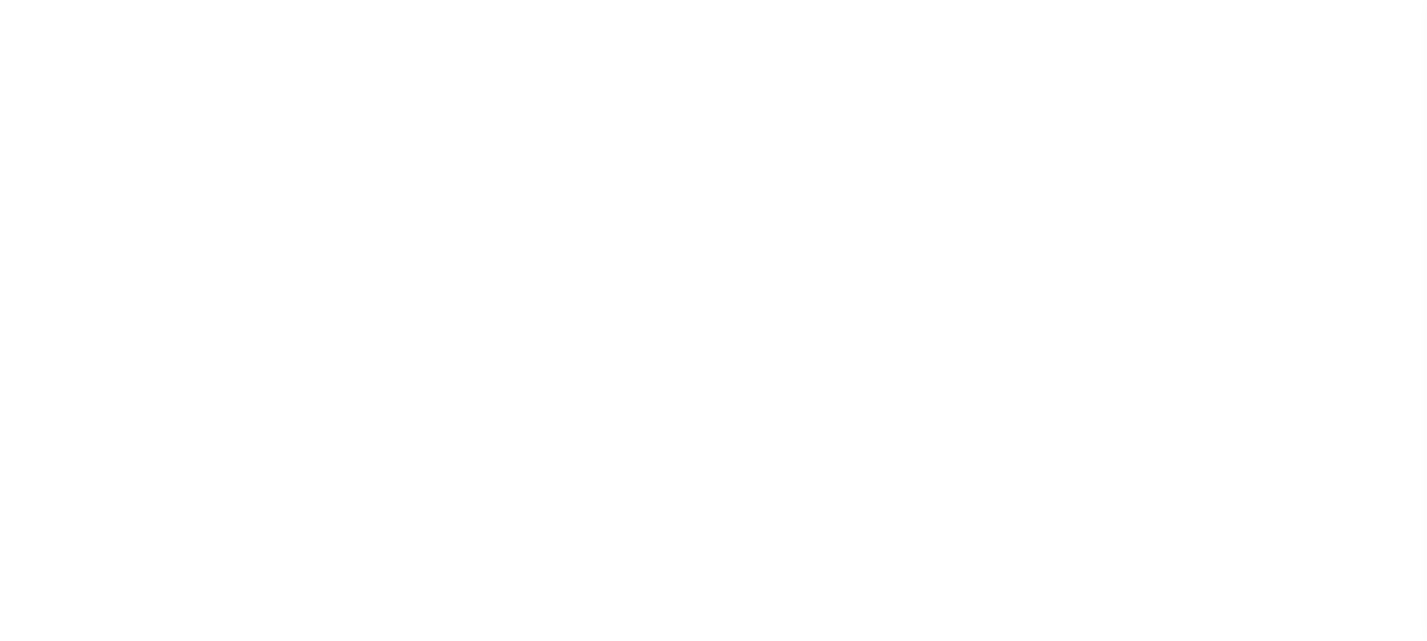
scroll to position [244, 0]
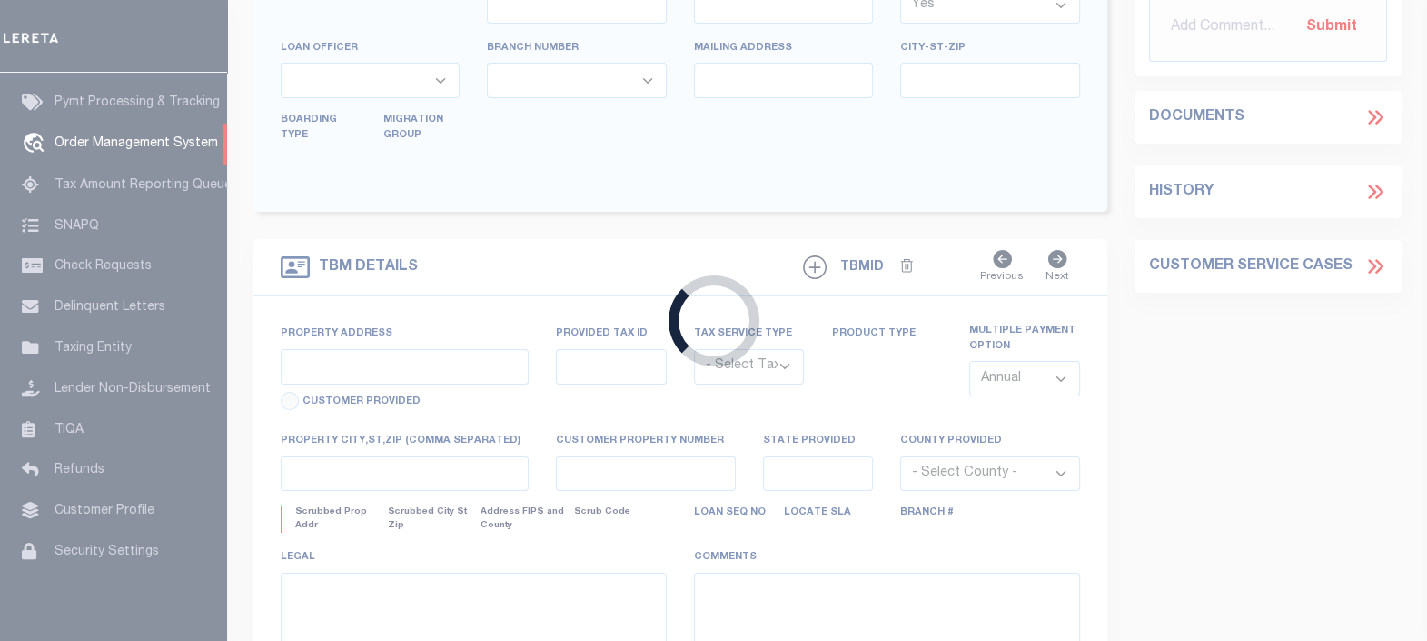
type input "EP-T000001"
type input "ep E ep"
select select
type input "[STREET_ADDRESS]"
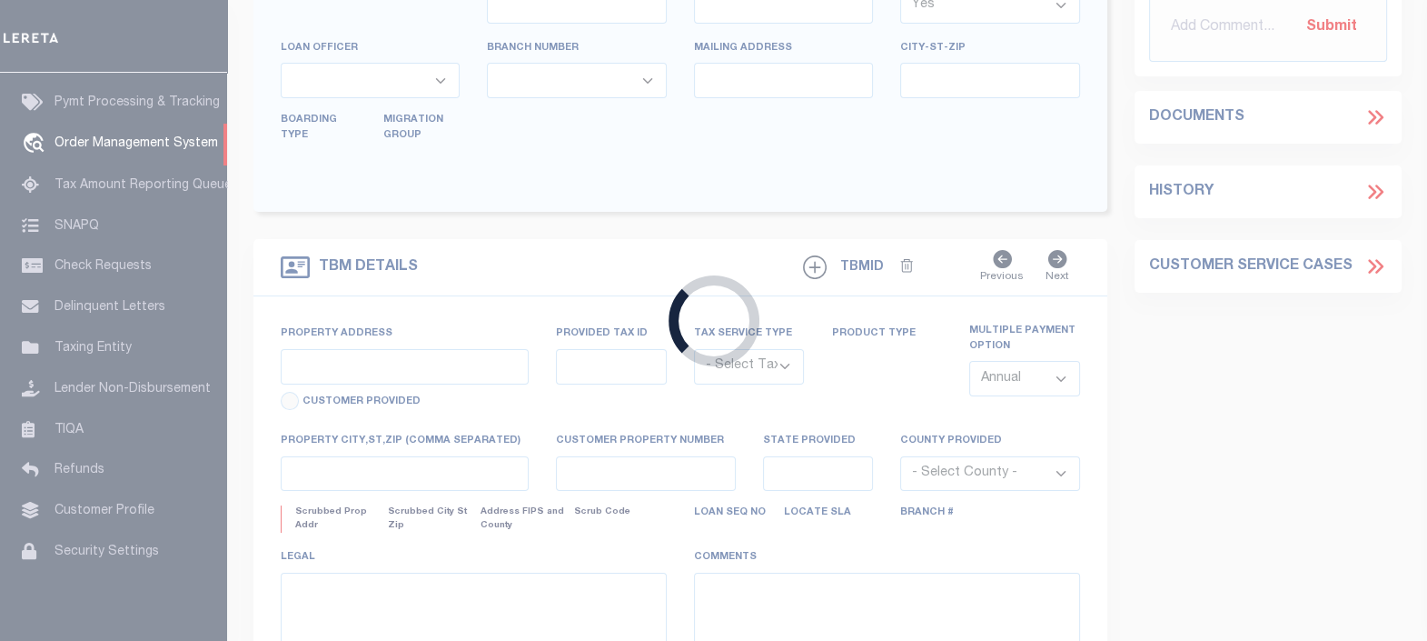
type input "[GEOGRAPHIC_DATA] NC 27405-7605"
type input "[DATE]"
select select "10"
select select "NonEscrow"
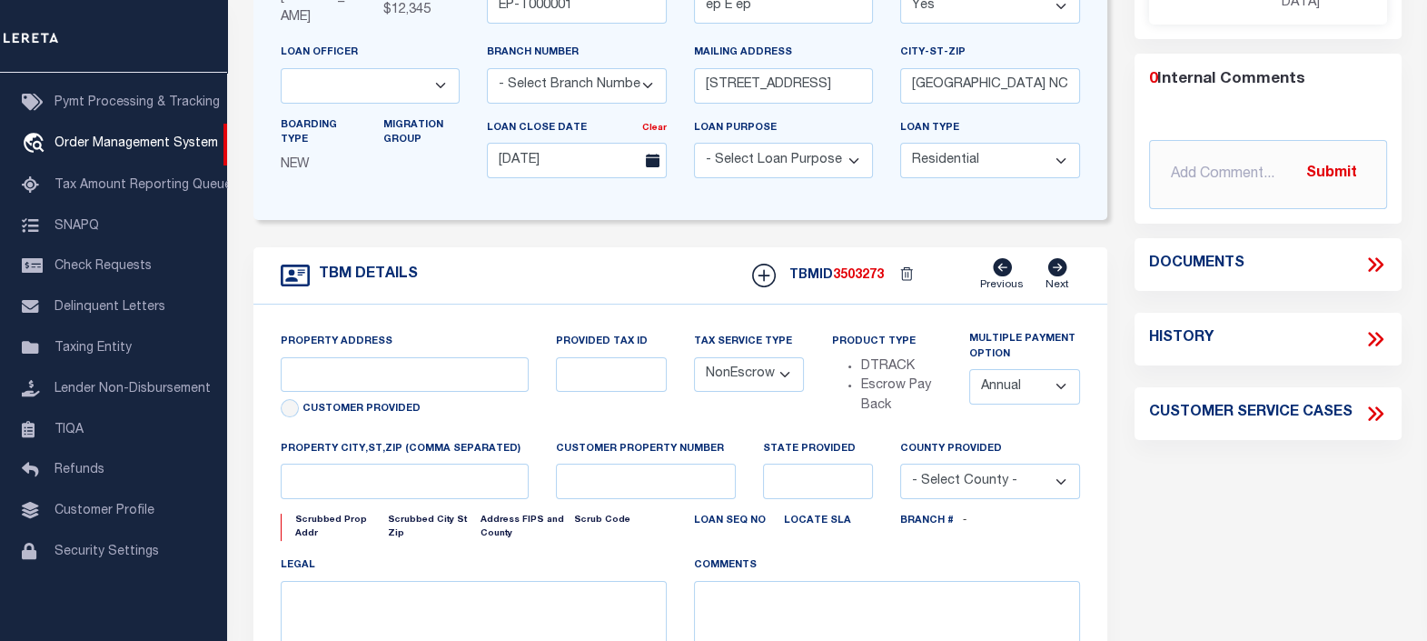
type input "[STREET_ADDRESS]"
select select
type input "BILLINGS MT 59101-1731"
type input "MT"
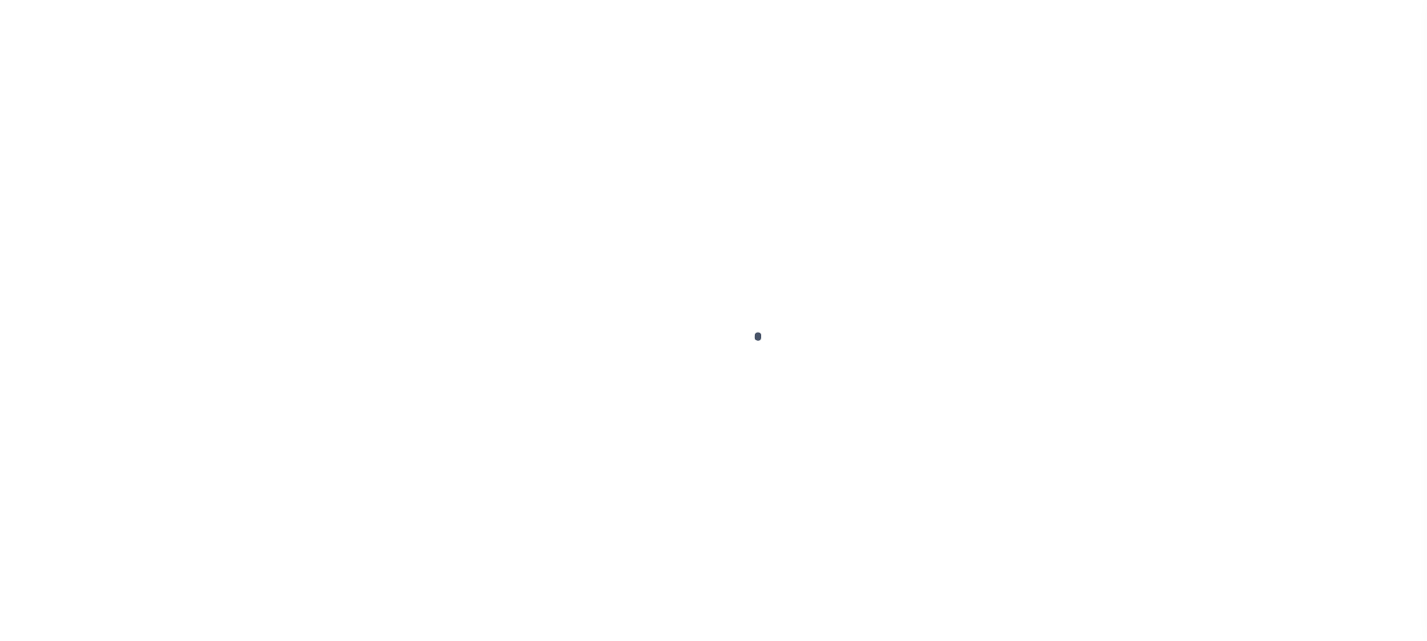
scroll to position [300, 0]
type input "EP-T000001"
type input "ep E ep"
select select
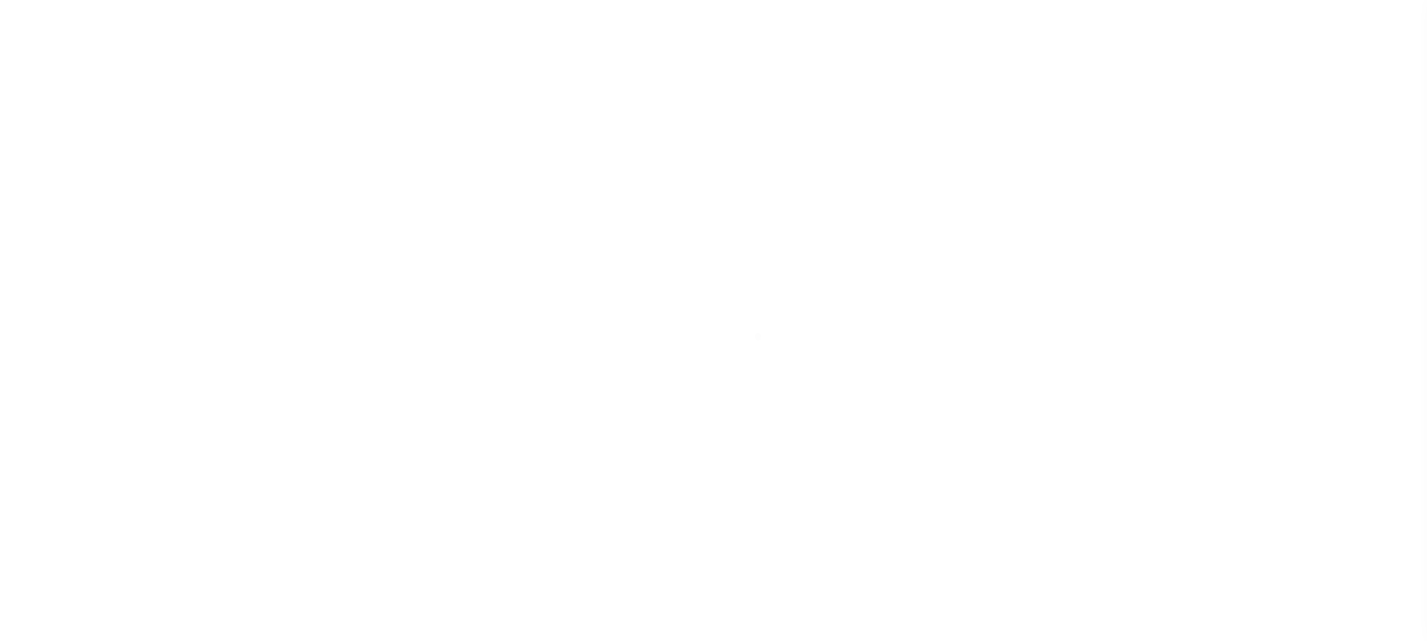
type input "[STREET_ADDRESS]"
type input "[GEOGRAPHIC_DATA] NC 27405-7605"
type input "[DATE]"
select select "10"
select select "NonEscrow"
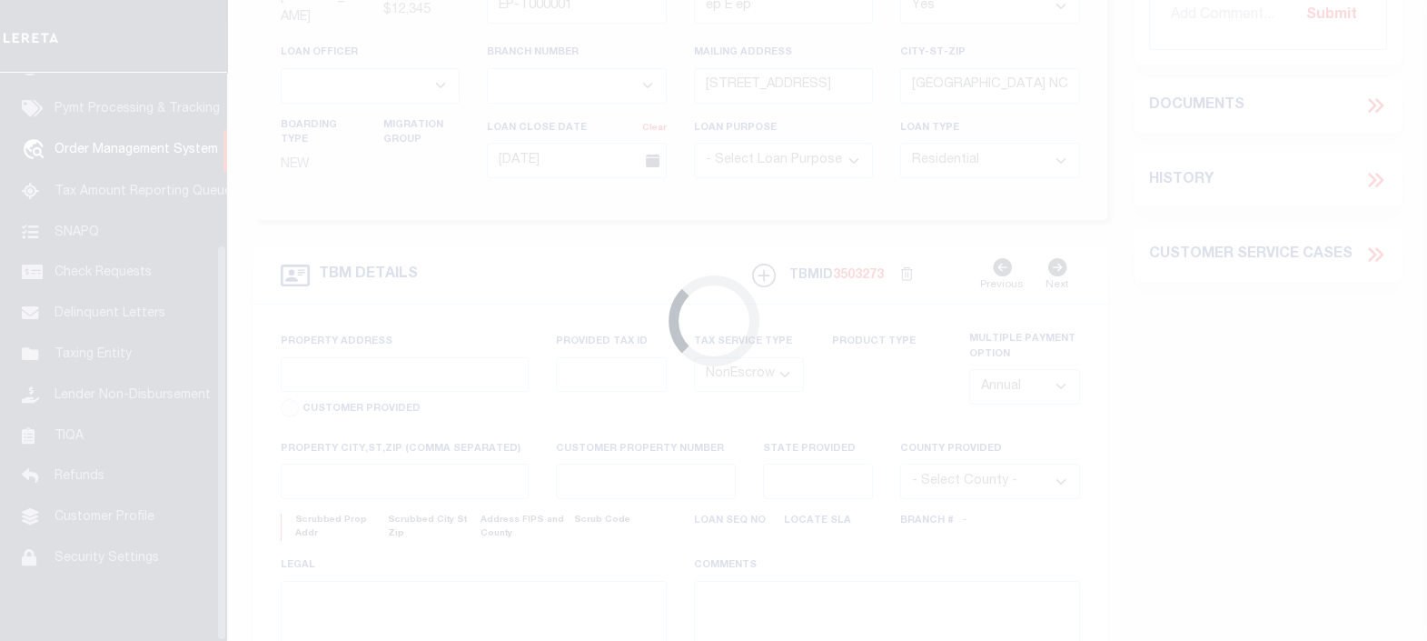
scroll to position [244, 0]
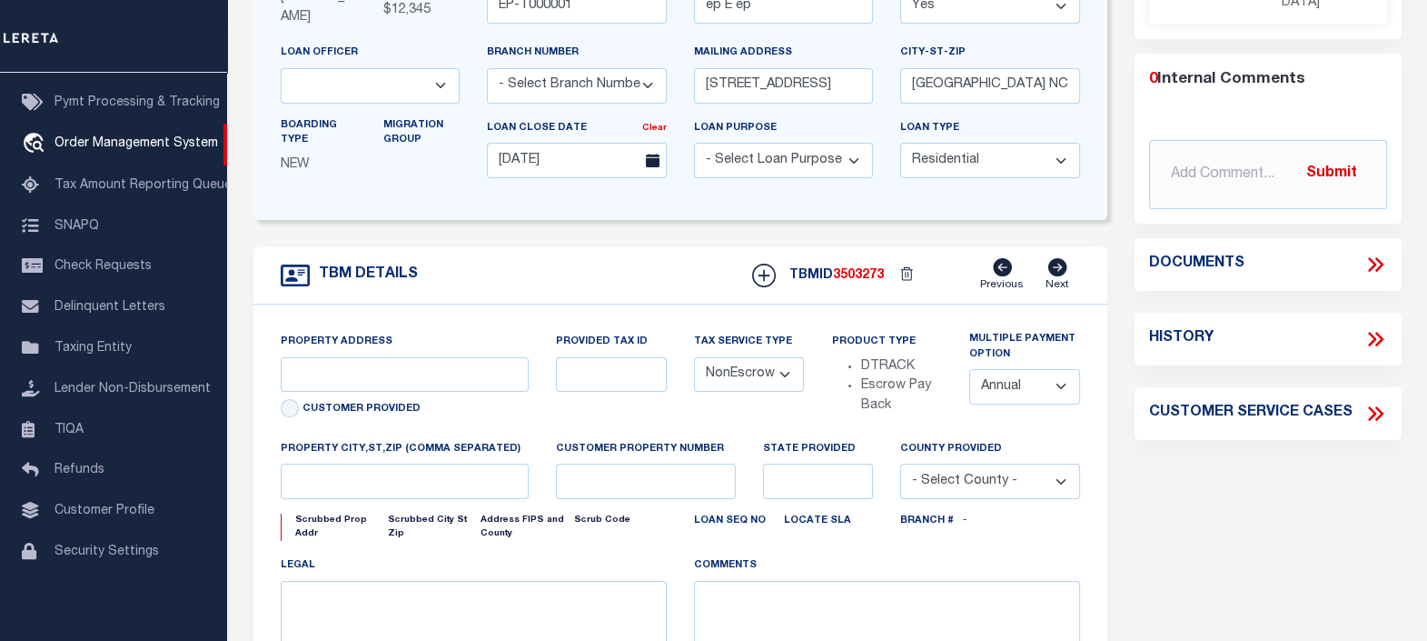
type input "[STREET_ADDRESS]"
select select
type input "BILLINGS MT 59101-1731"
type input "MT"
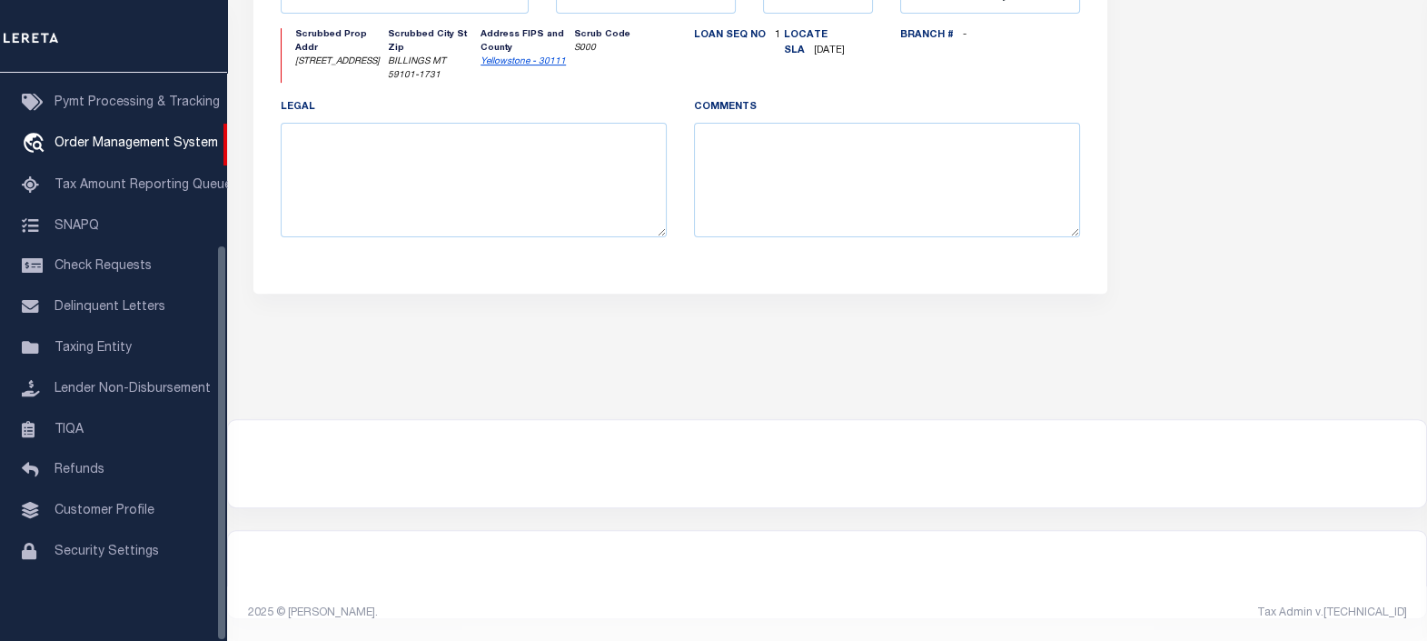
scroll to position [108, 0]
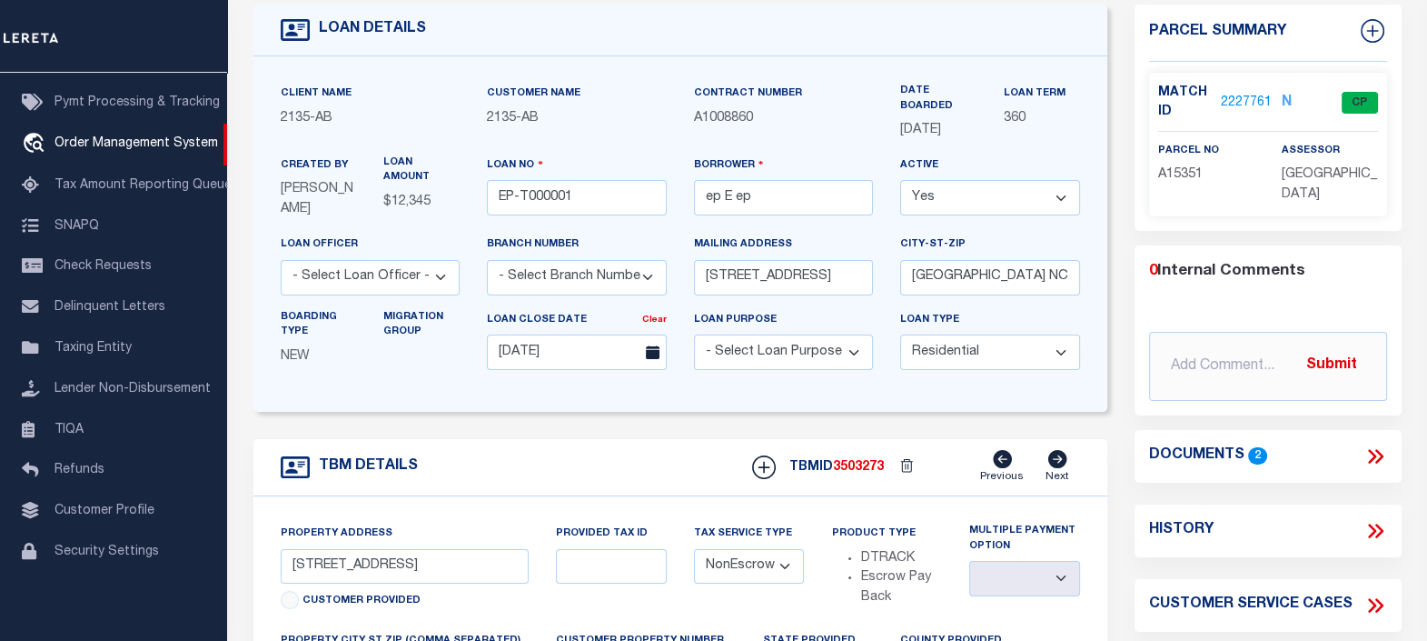
click at [1371, 444] on icon at bounding box center [1376, 456] width 24 height 24
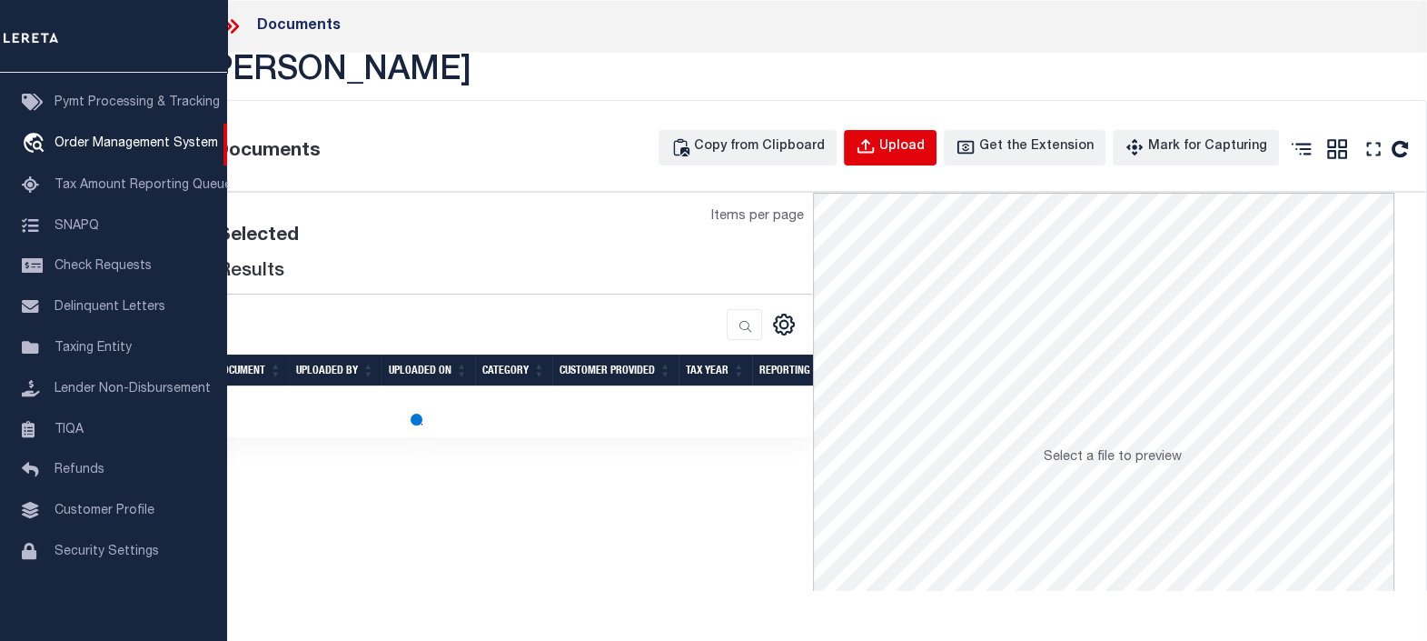
click at [937, 141] on button "Upload" at bounding box center [890, 147] width 93 height 35
